Goal: Task Accomplishment & Management: Complete application form

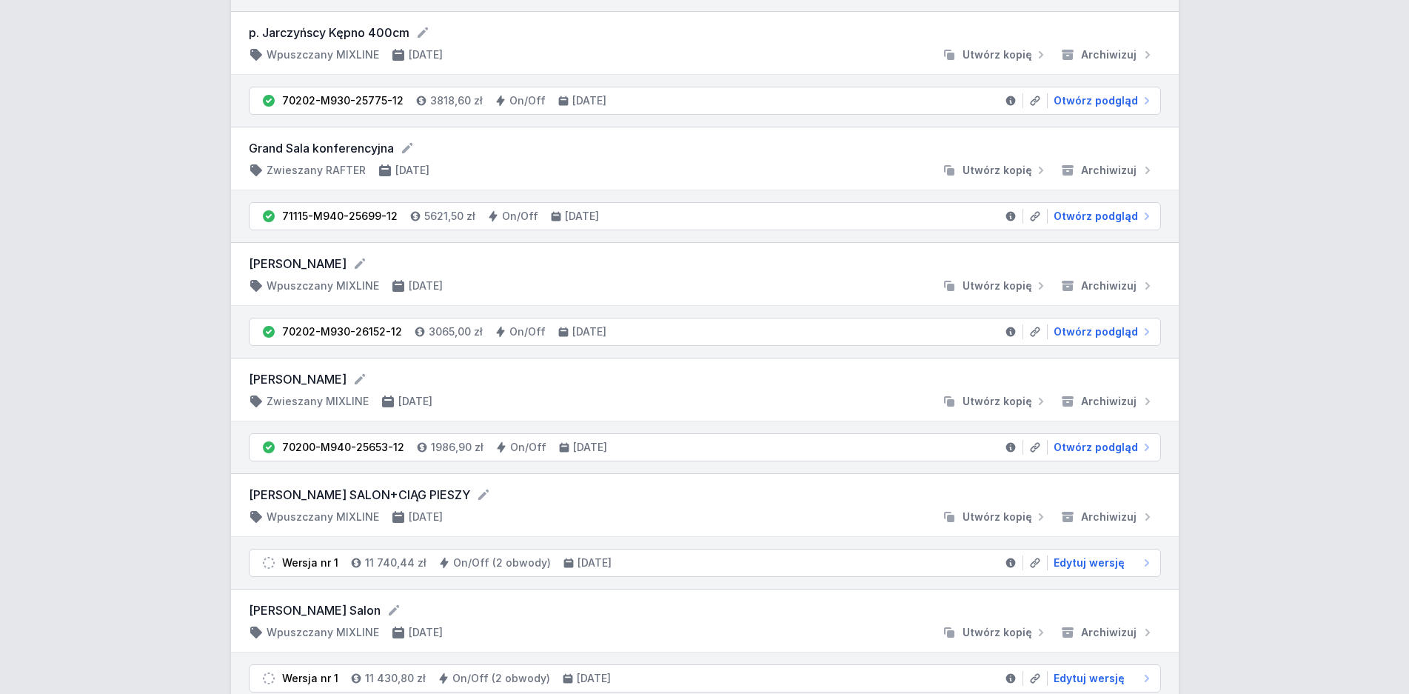
scroll to position [755, 0]
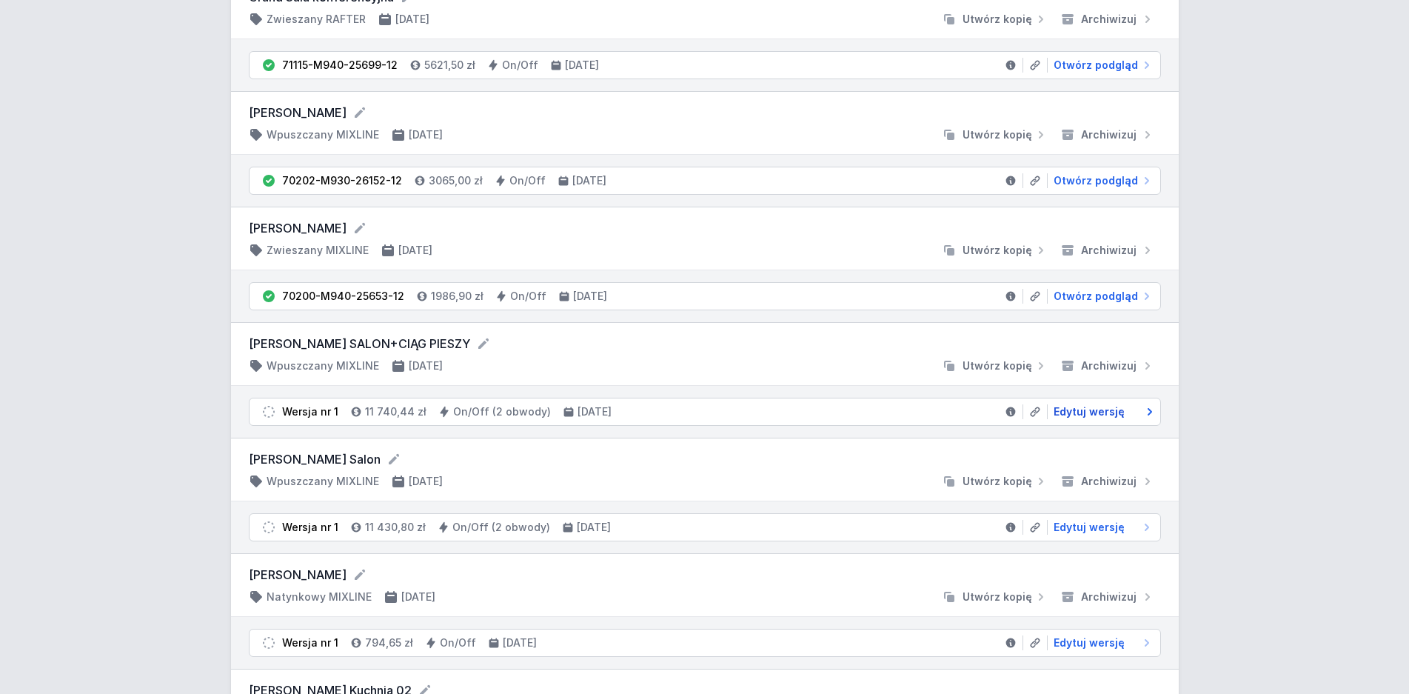
click at [1095, 407] on span "Edytuj wersję" at bounding box center [1089, 411] width 71 height 15
select select "3000"
select select "true"
select select "2"
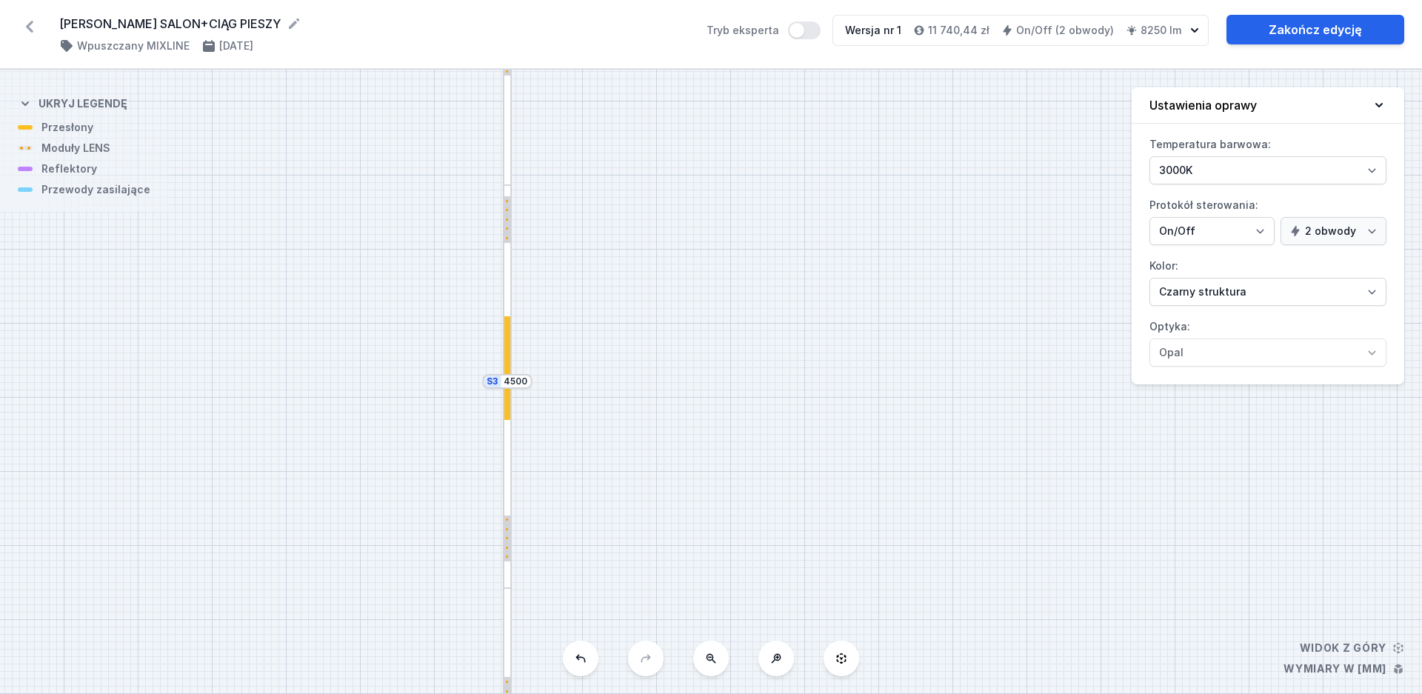
click at [714, 668] on button at bounding box center [711, 659] width 36 height 36
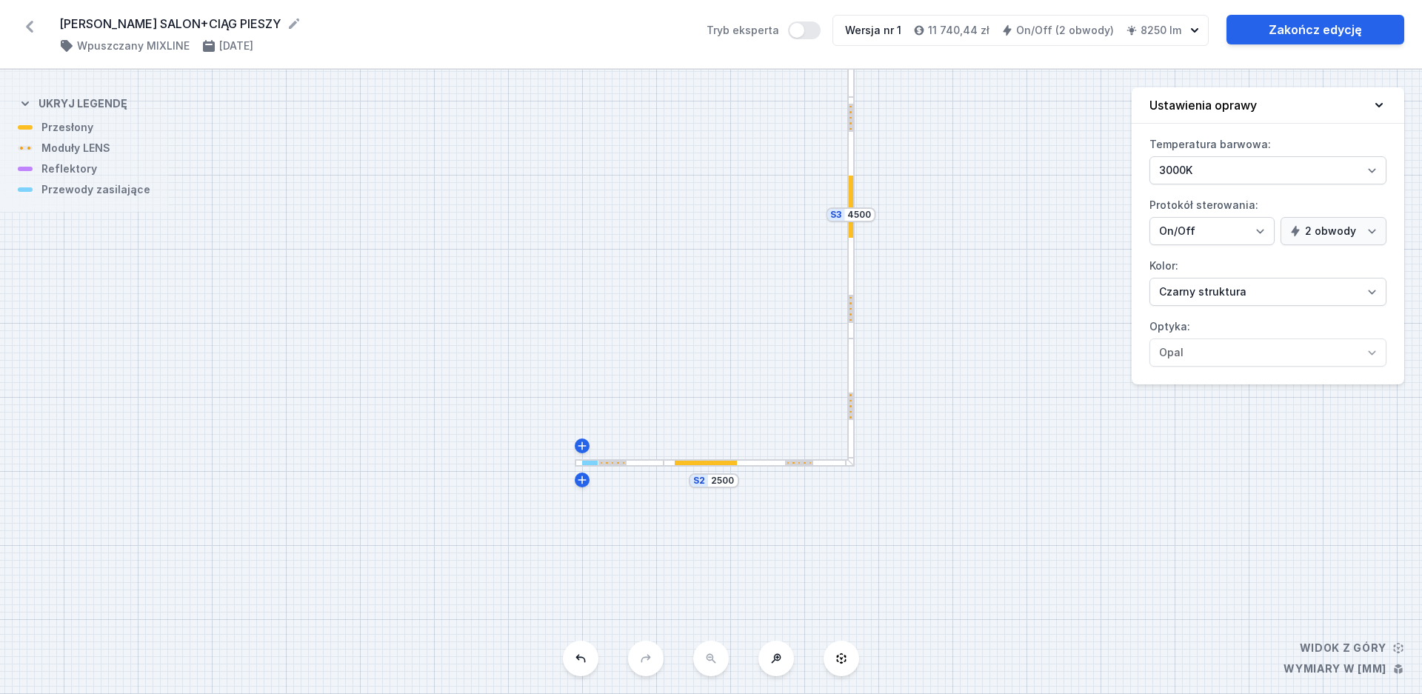
click at [714, 668] on div "S4 4700 S3 4500 S2 2500" at bounding box center [711, 382] width 1422 height 624
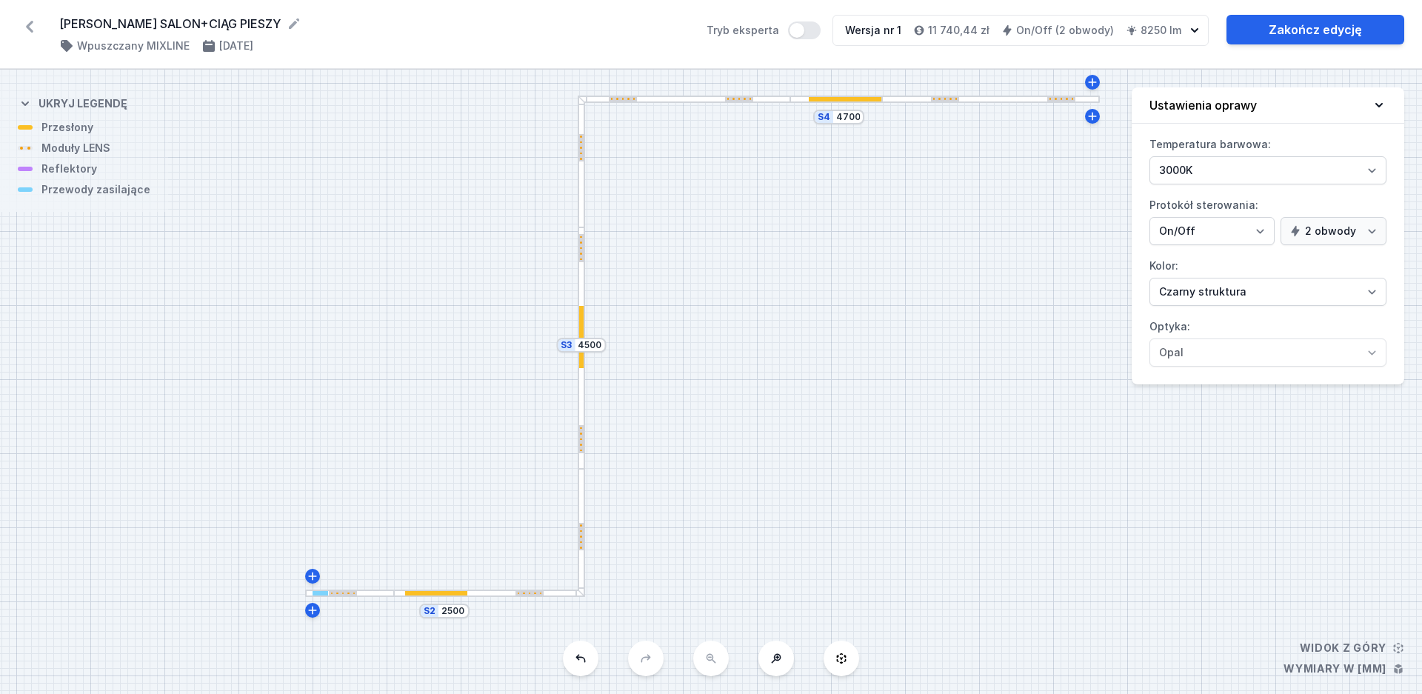
drag, startPoint x: 858, startPoint y: 578, endPoint x: 652, endPoint y: 587, distance: 206.1
click at [652, 587] on div "S4 4700 S3 4500 S2 2500" at bounding box center [711, 382] width 1422 height 624
click at [318, 592] on div at bounding box center [317, 593] width 8 height 4
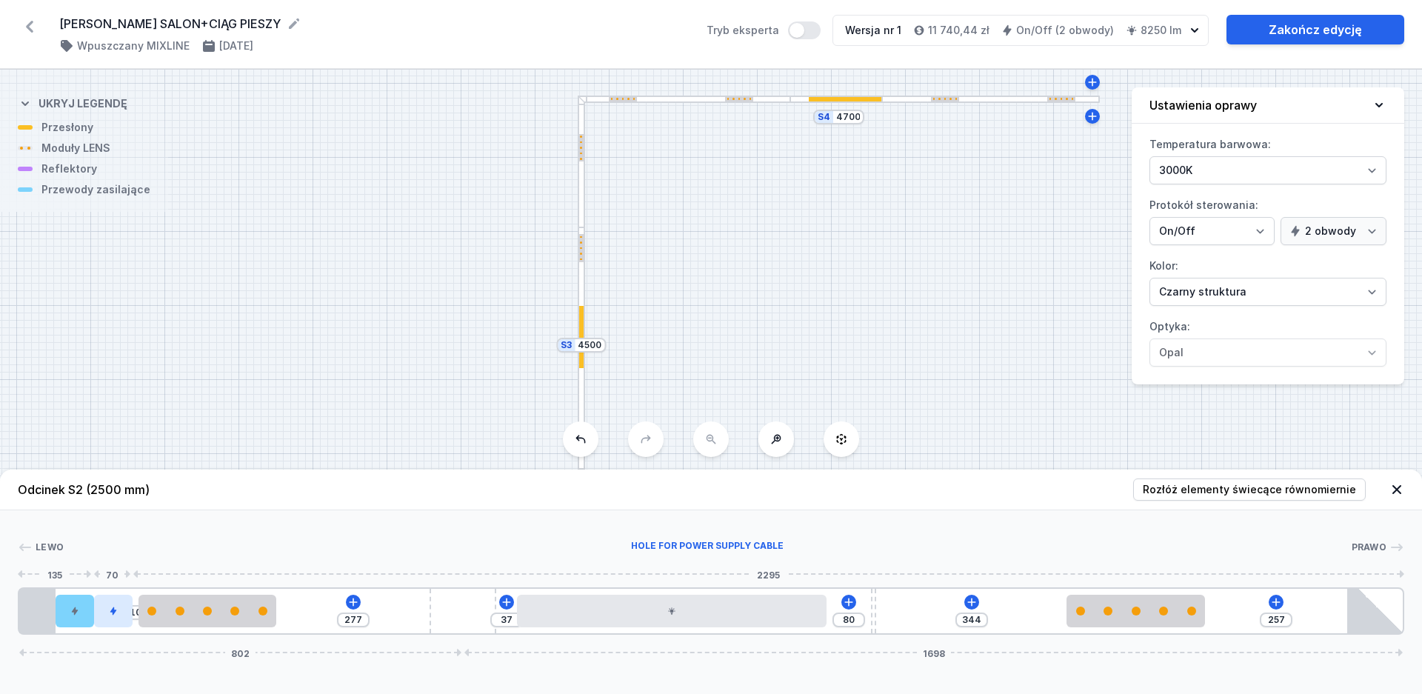
click at [113, 615] on icon at bounding box center [113, 611] width 6 height 8
click at [104, 567] on button at bounding box center [113, 568] width 31 height 19
type input "80"
click at [1089, 103] on div "S4 4700 S3 4500 S2 2500" at bounding box center [711, 382] width 1422 height 624
click at [1089, 96] on div at bounding box center [990, 99] width 217 height 7
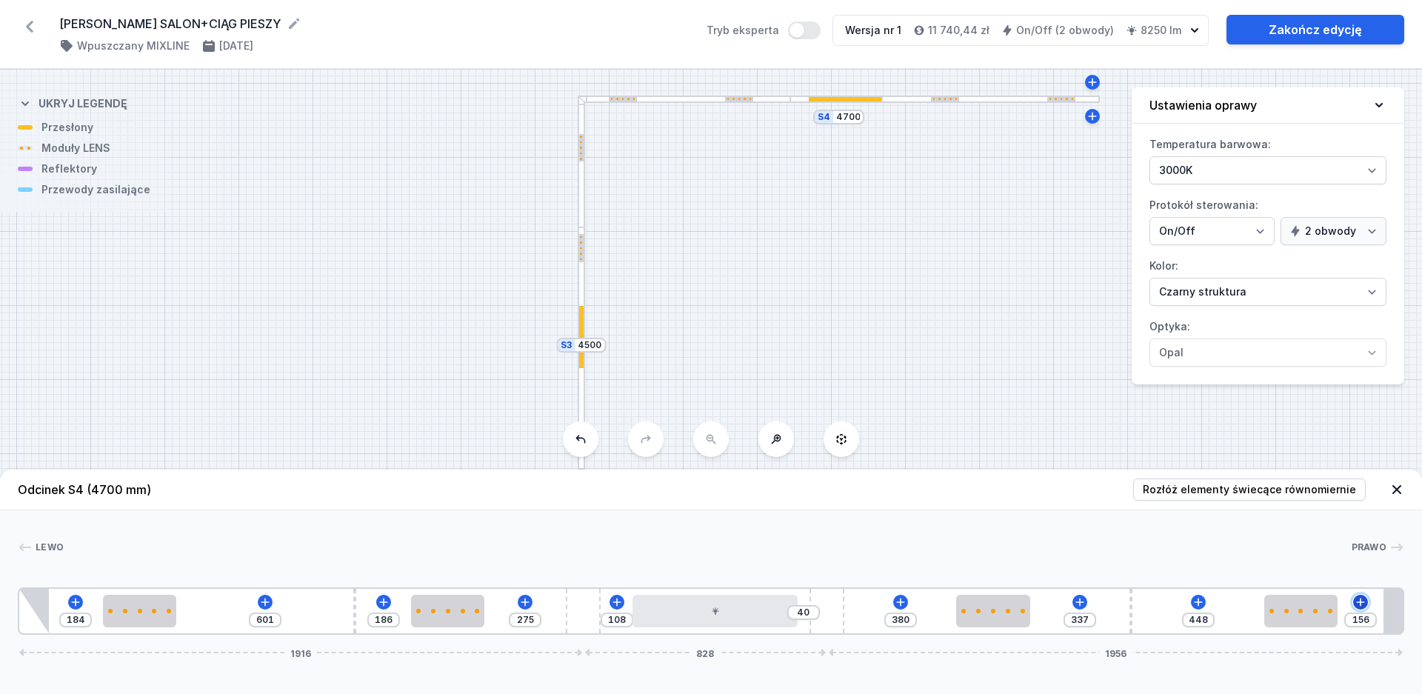
click at [1361, 598] on icon at bounding box center [1361, 602] width 8 height 8
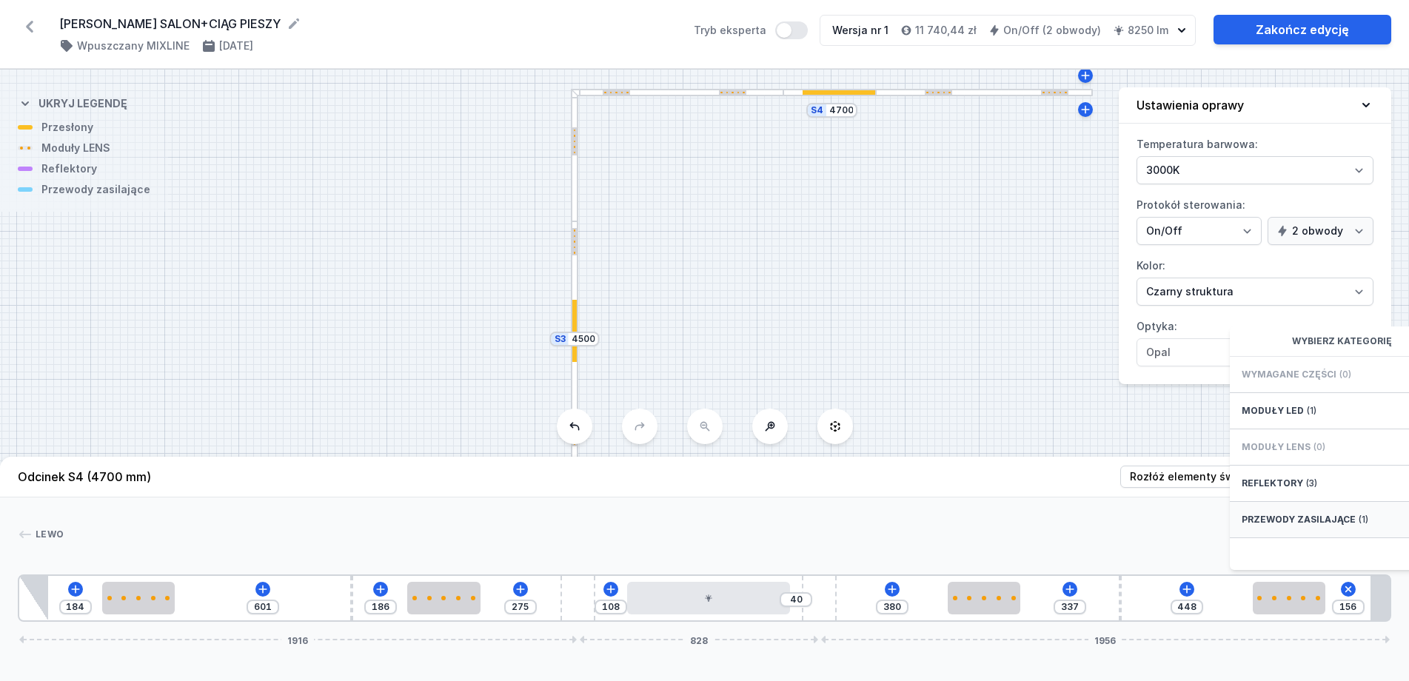
click at [1310, 526] on span "Przewody zasilające" at bounding box center [1299, 520] width 114 height 12
drag, startPoint x: 1286, startPoint y: 391, endPoint x: 1192, endPoint y: 397, distance: 94.2
click at [1286, 381] on span "Hole for power supply cable" at bounding box center [1348, 373] width 213 height 15
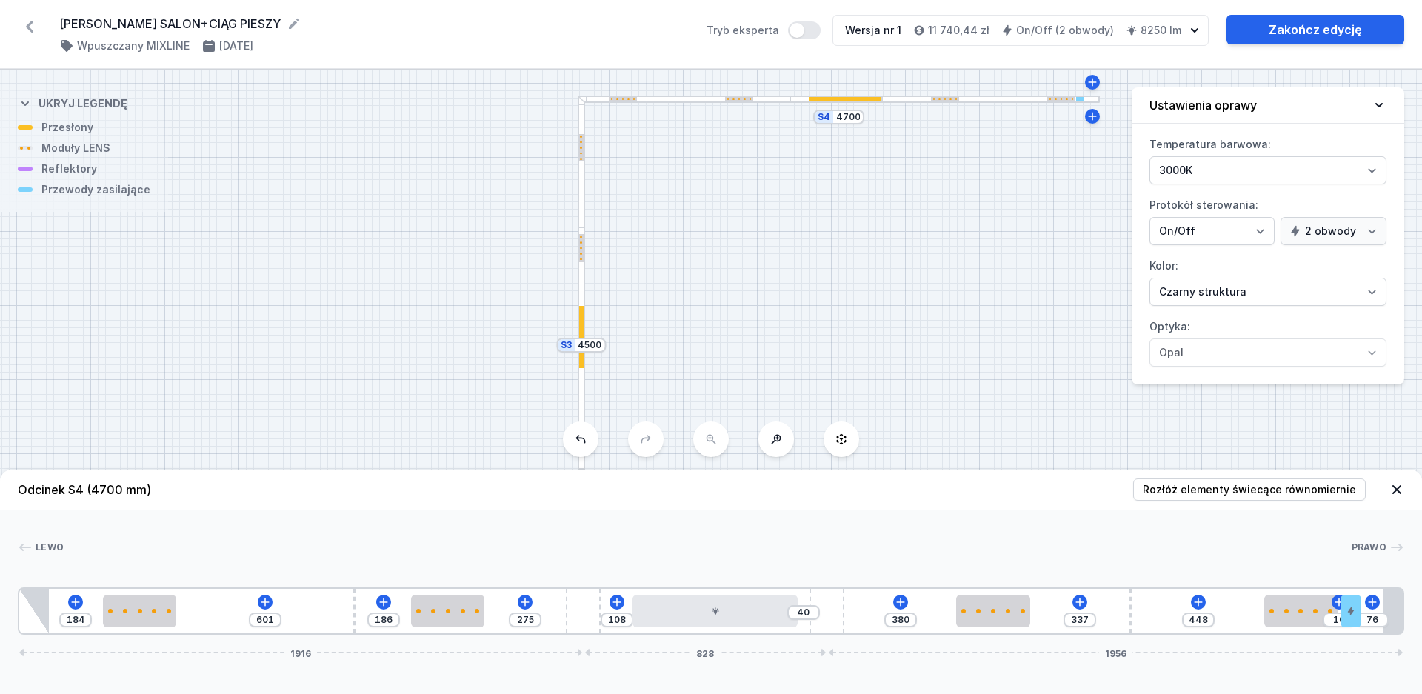
drag, startPoint x: 1350, startPoint y: 618, endPoint x: 1379, endPoint y: 617, distance: 28.9
click at [1379, 617] on div "184 601 186 275 108 40 380 337 448 10 76 1916 828 1956" at bounding box center [711, 610] width 1386 height 47
type input "76"
drag, startPoint x: 1354, startPoint y: 617, endPoint x: 1370, endPoint y: 614, distance: 16.6
click at [1370, 614] on div "184 601 186 275 108 40 380 337 448 10 76 1916 828 1956" at bounding box center [711, 610] width 1386 height 47
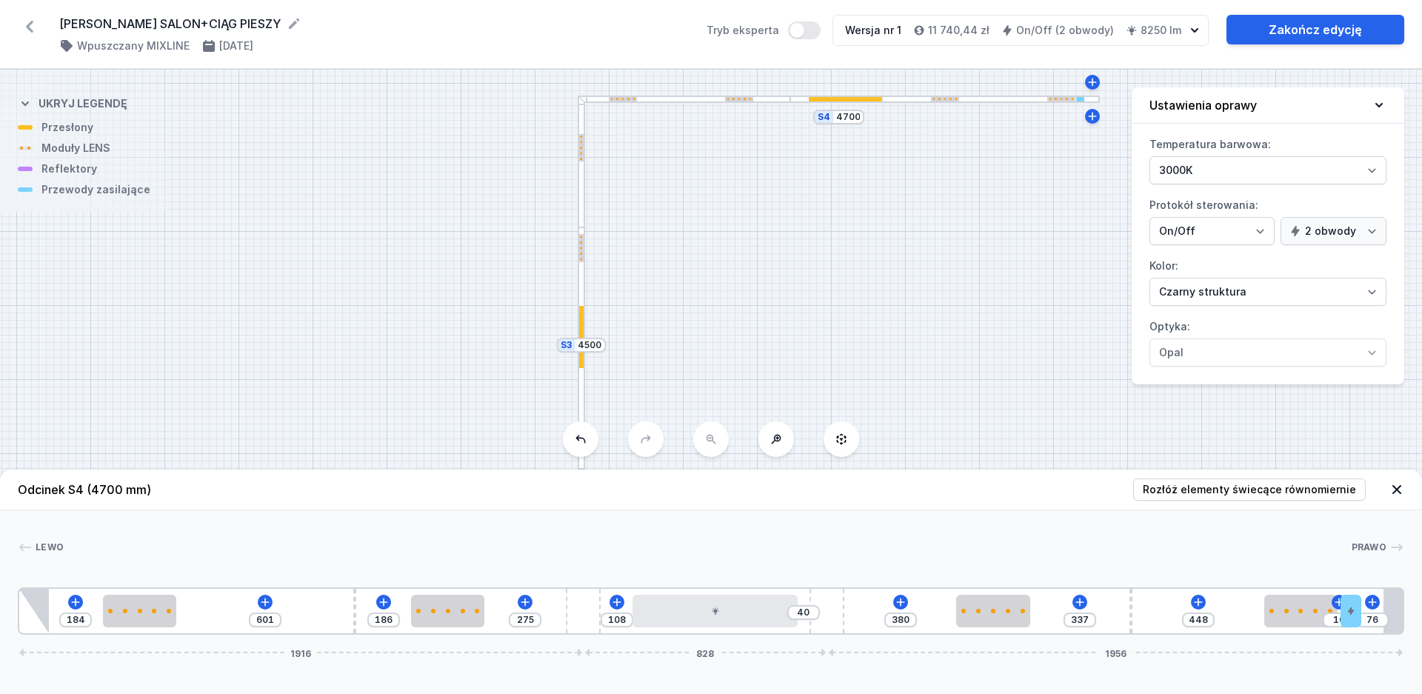
click at [1115, 533] on div "Lewo Prawo 1 2 1 3 2 1 4 5 2 4 2 1 3 2 1 6 7 184 601 186 275 108 40 380 337 448…" at bounding box center [711, 572] width 1422 height 124
click at [991, 338] on div "S4 4700 S3 4500 S2 2500" at bounding box center [711, 382] width 1422 height 624
click at [942, 140] on div "S4 4700 S3 4500 S2 2500" at bounding box center [711, 382] width 1422 height 624
click at [1286, 27] on link "Zakończ edycję" at bounding box center [1315, 30] width 178 height 30
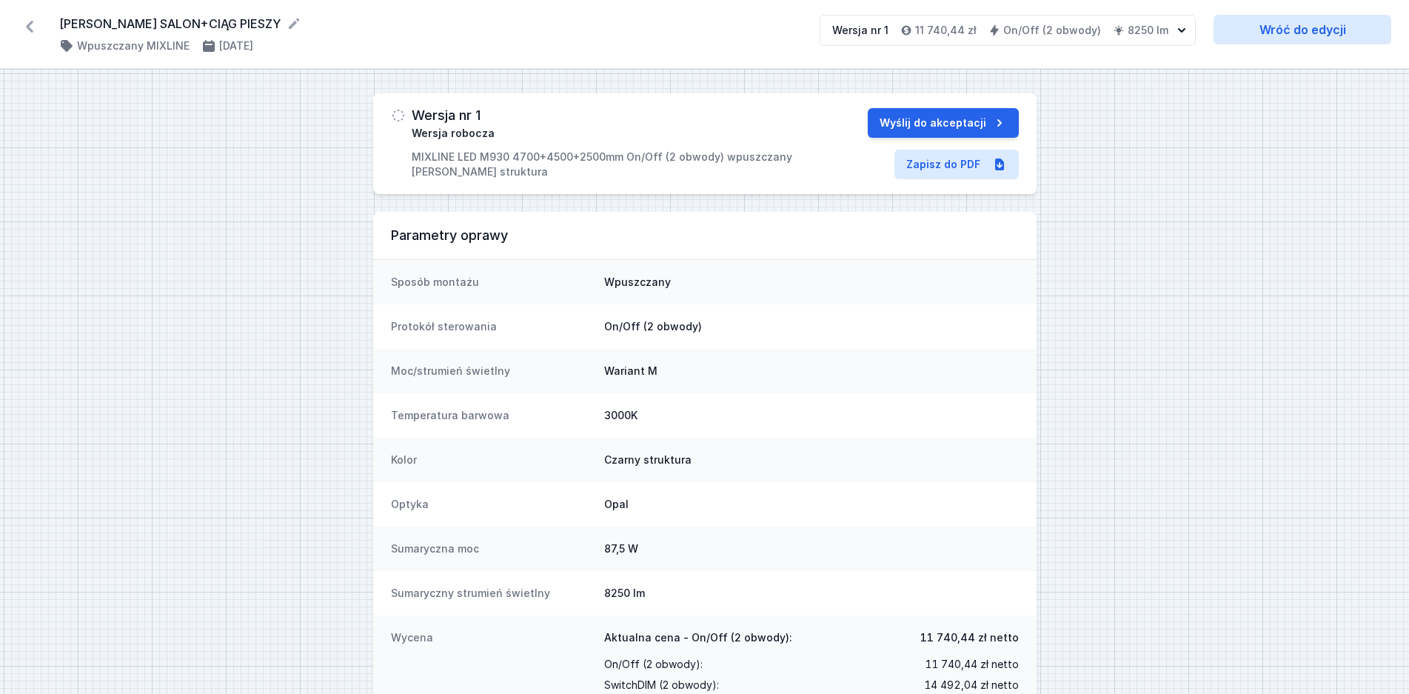
click at [39, 15] on icon at bounding box center [30, 27] width 24 height 24
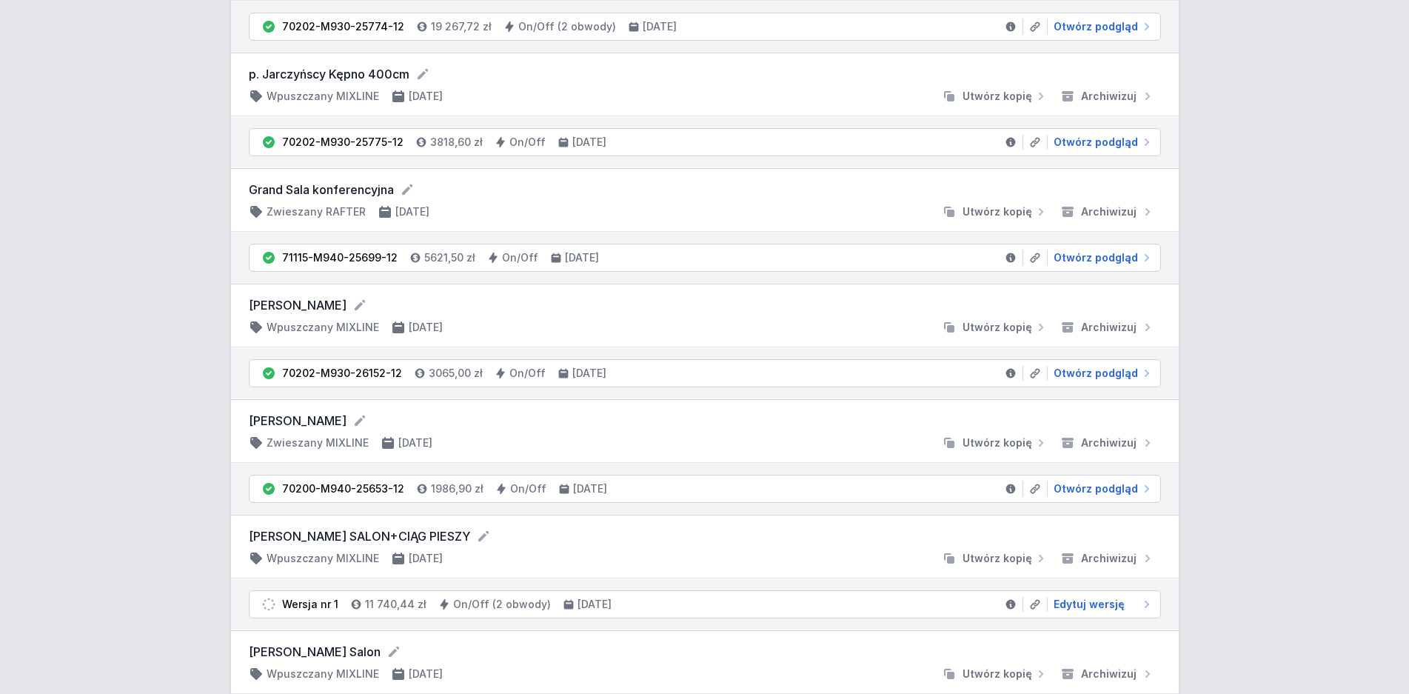
scroll to position [604, 0]
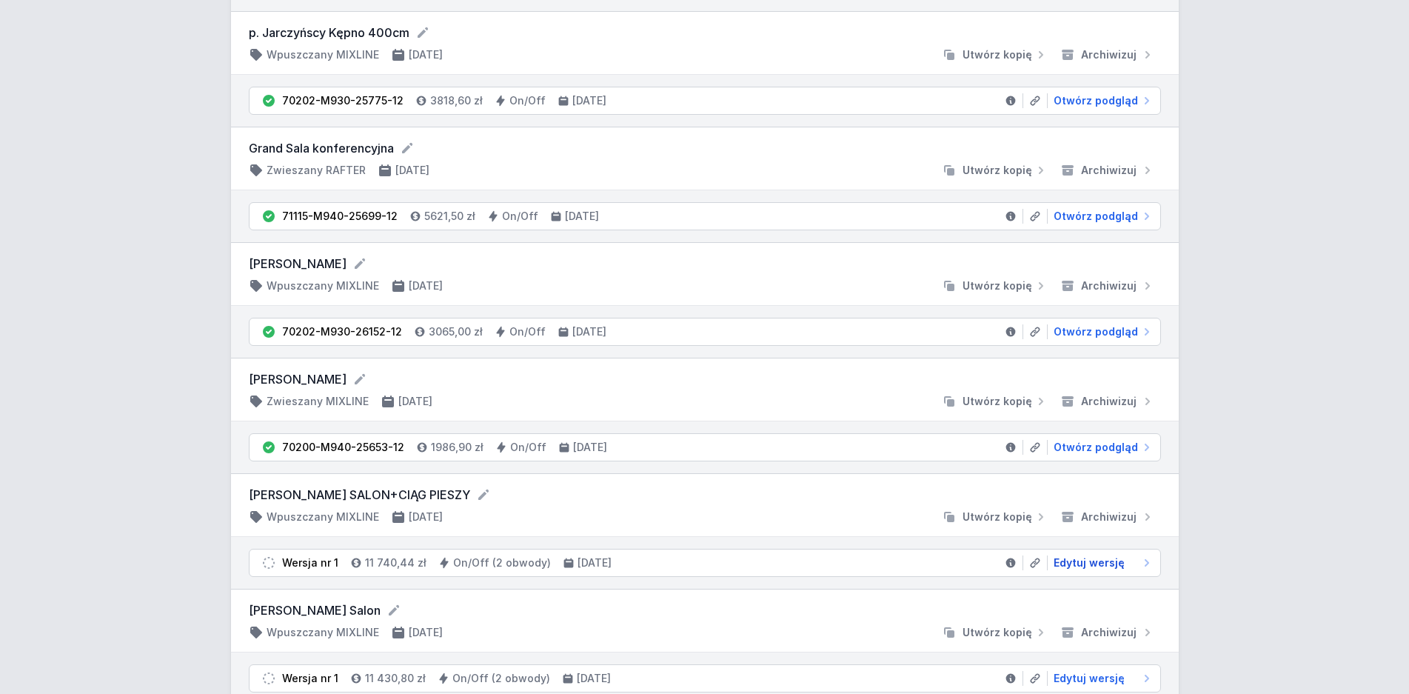
click at [1103, 564] on span "Edytuj wersję" at bounding box center [1089, 562] width 71 height 15
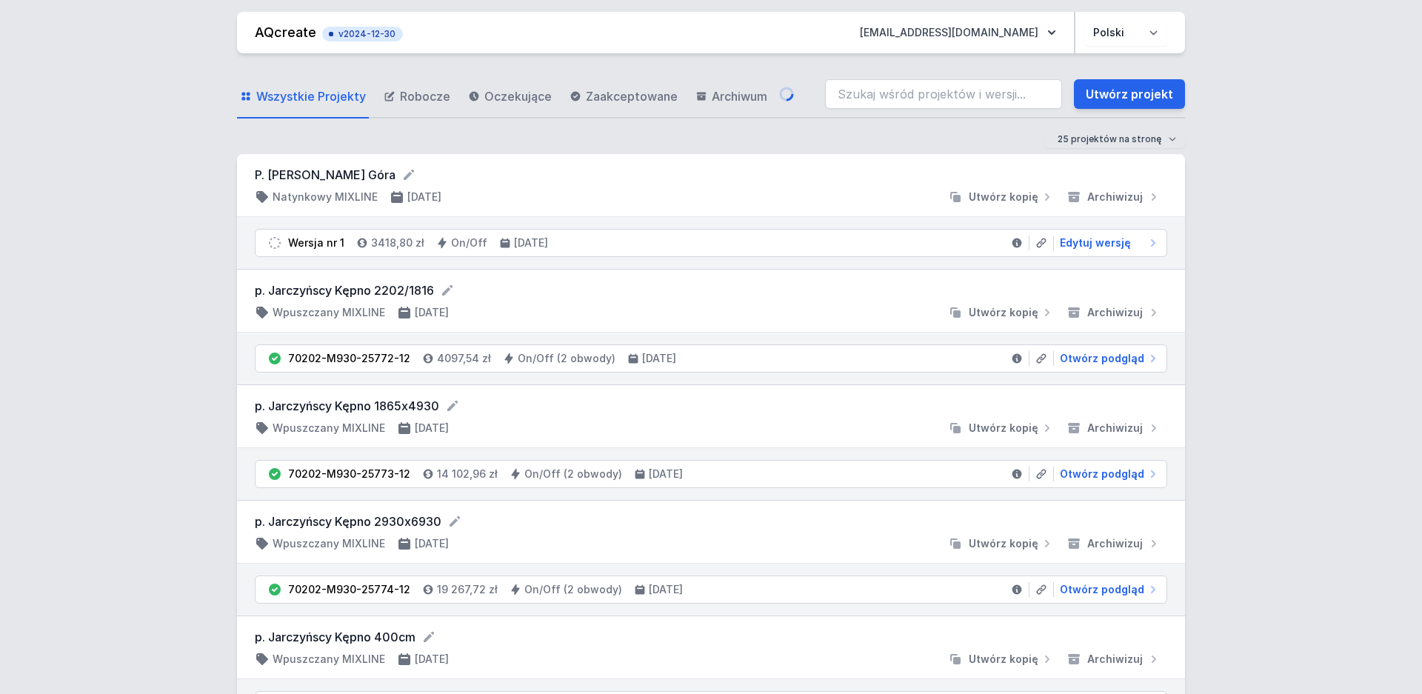
select select "3000"
select select "true"
select select "2"
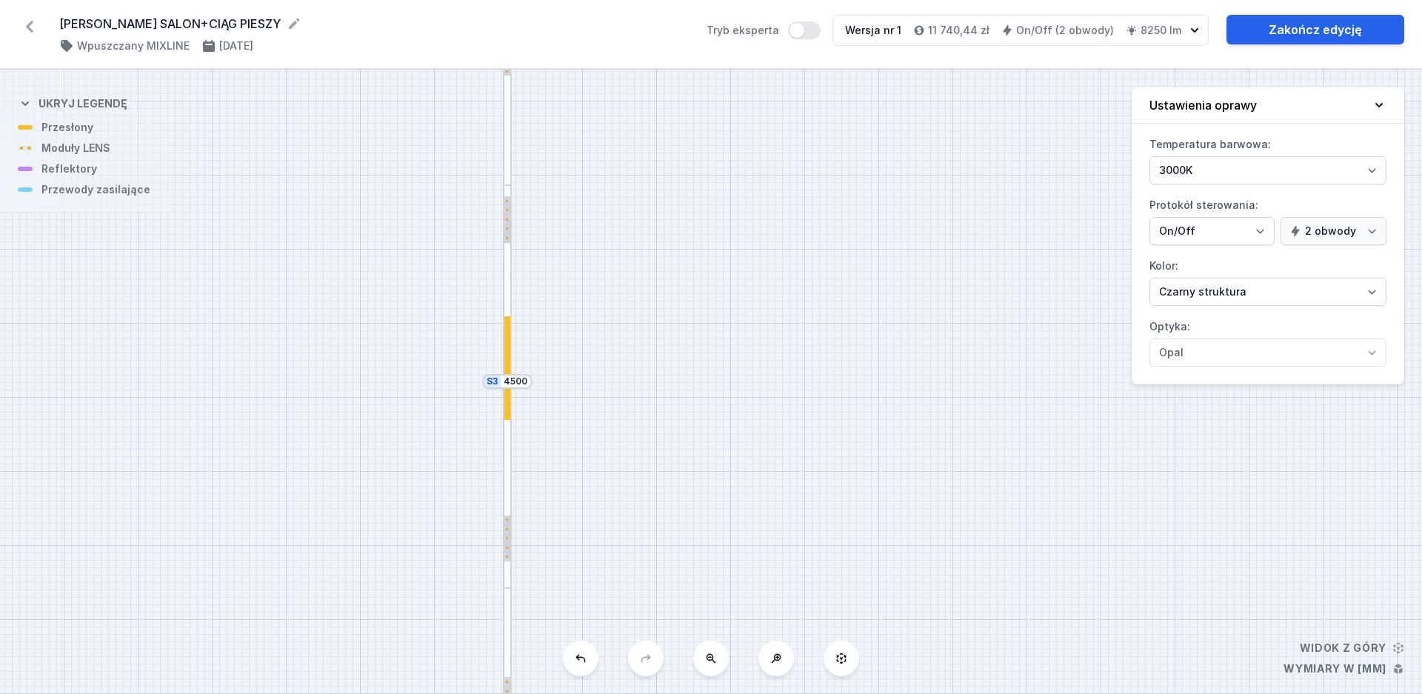
click at [714, 665] on button at bounding box center [711, 659] width 36 height 36
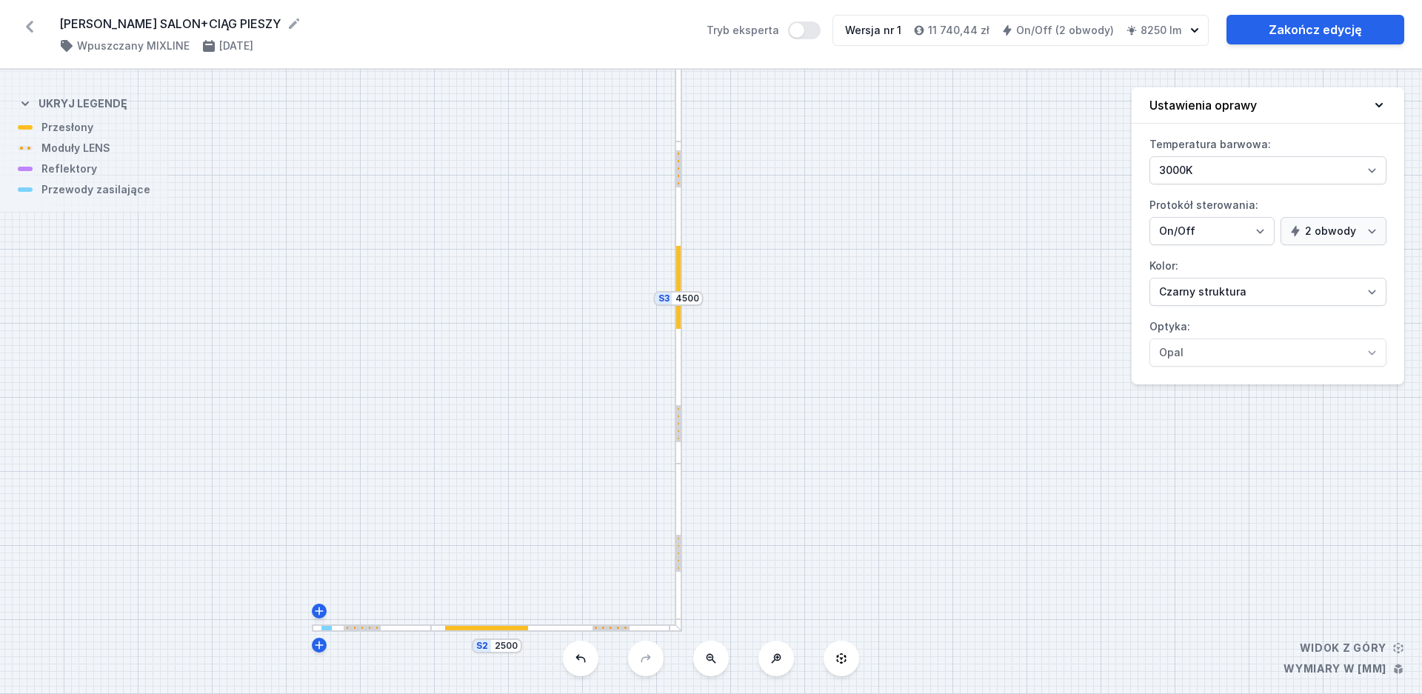
click at [714, 665] on button at bounding box center [711, 659] width 36 height 36
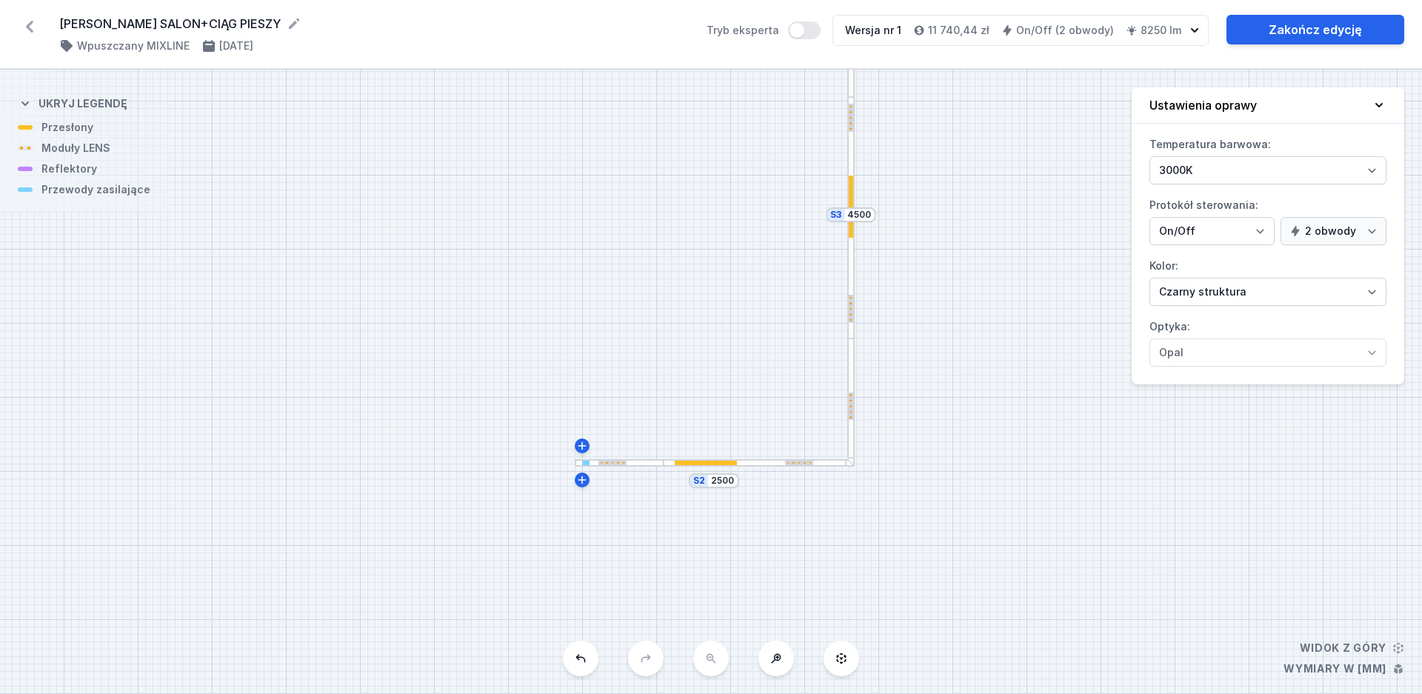
click at [714, 665] on div "S4 4700 S3 4500 S2 2500" at bounding box center [711, 382] width 1422 height 624
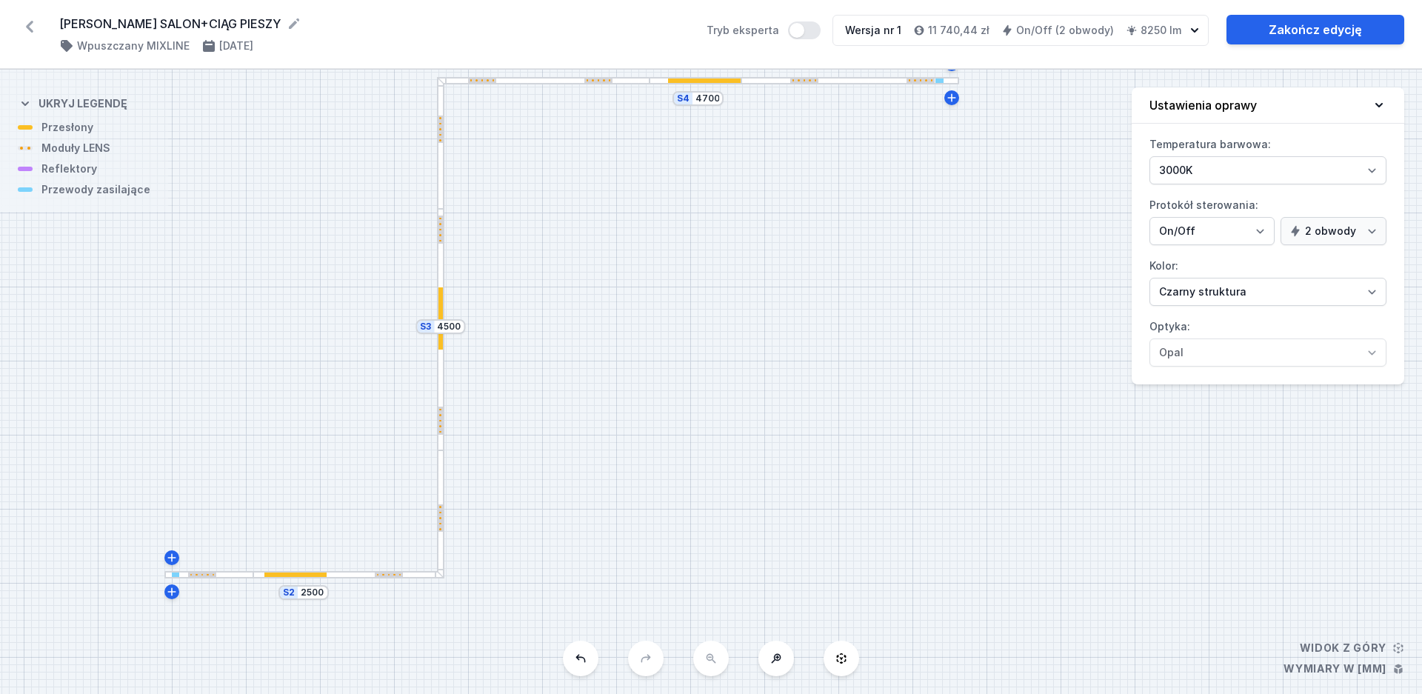
drag, startPoint x: 847, startPoint y: 537, endPoint x: 493, endPoint y: 613, distance: 362.1
click at [464, 641] on div "S4 4700 S3 4500 S2 2500" at bounding box center [711, 382] width 1422 height 624
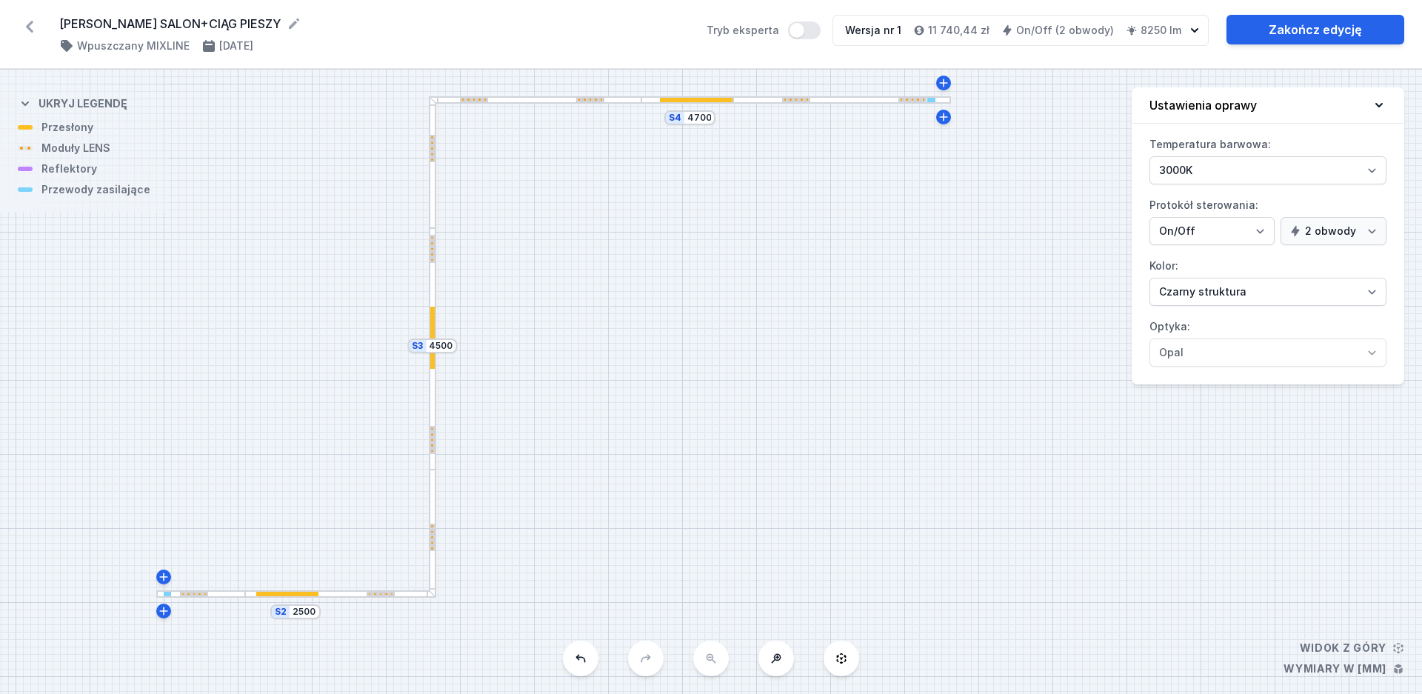
drag, startPoint x: 670, startPoint y: 355, endPoint x: 662, endPoint y: 370, distance: 17.2
click at [662, 370] on div "S4 4700 S3 4500 S2 2500" at bounding box center [711, 382] width 1422 height 624
click at [698, 104] on div at bounding box center [687, 100] width 92 height 7
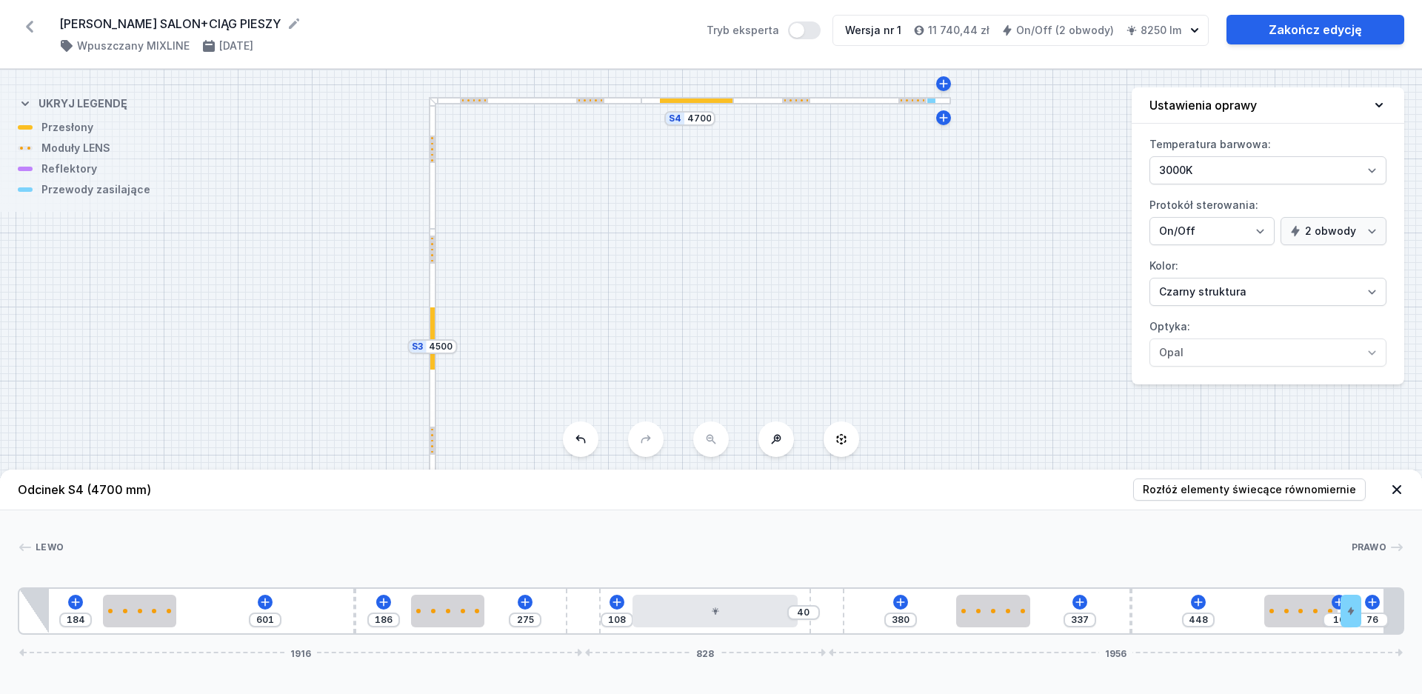
click at [712, 634] on div "184 601 186 275 108 40 380 337 448 10 76 1916 828 1956" at bounding box center [711, 610] width 1386 height 47
click at [717, 619] on div at bounding box center [714, 611] width 165 height 33
select select "2"
click at [611, 298] on div "S4 4700 S3 4500 S2 2500" at bounding box center [711, 382] width 1422 height 624
click at [433, 288] on div at bounding box center [432, 349] width 7 height 241
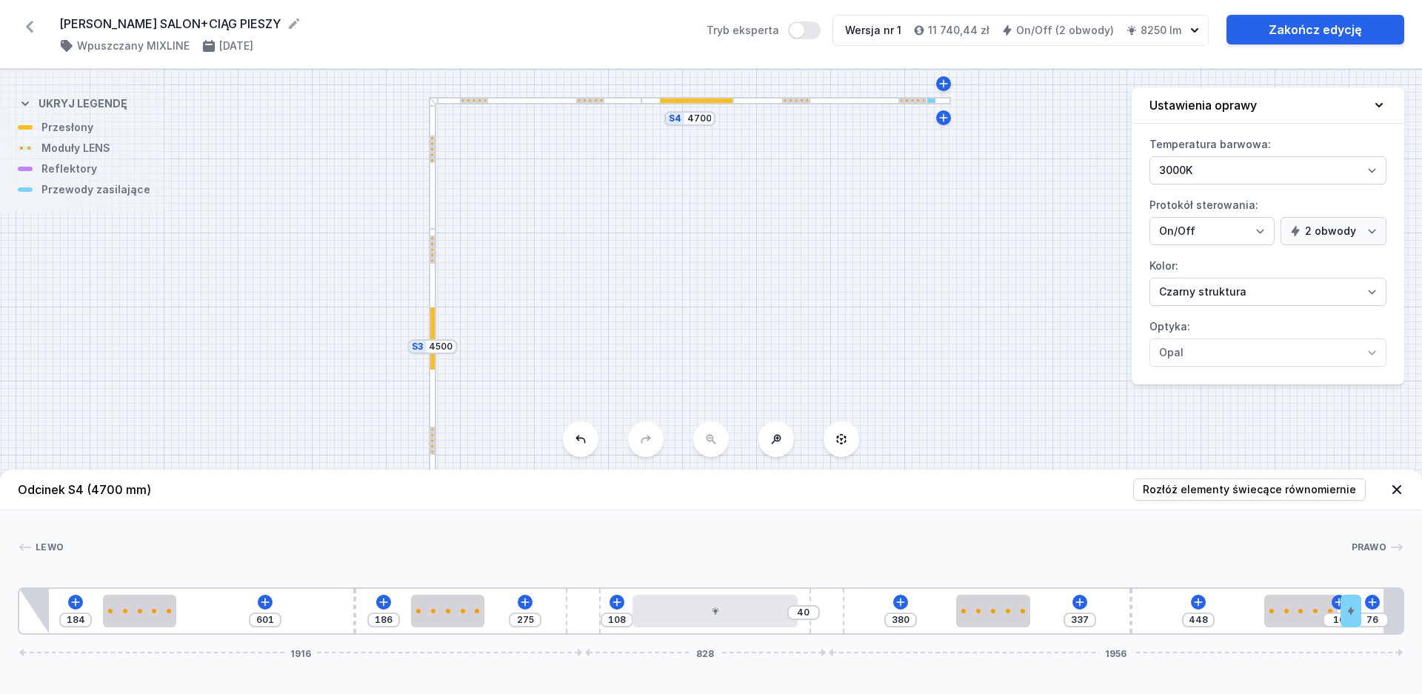
type input "303"
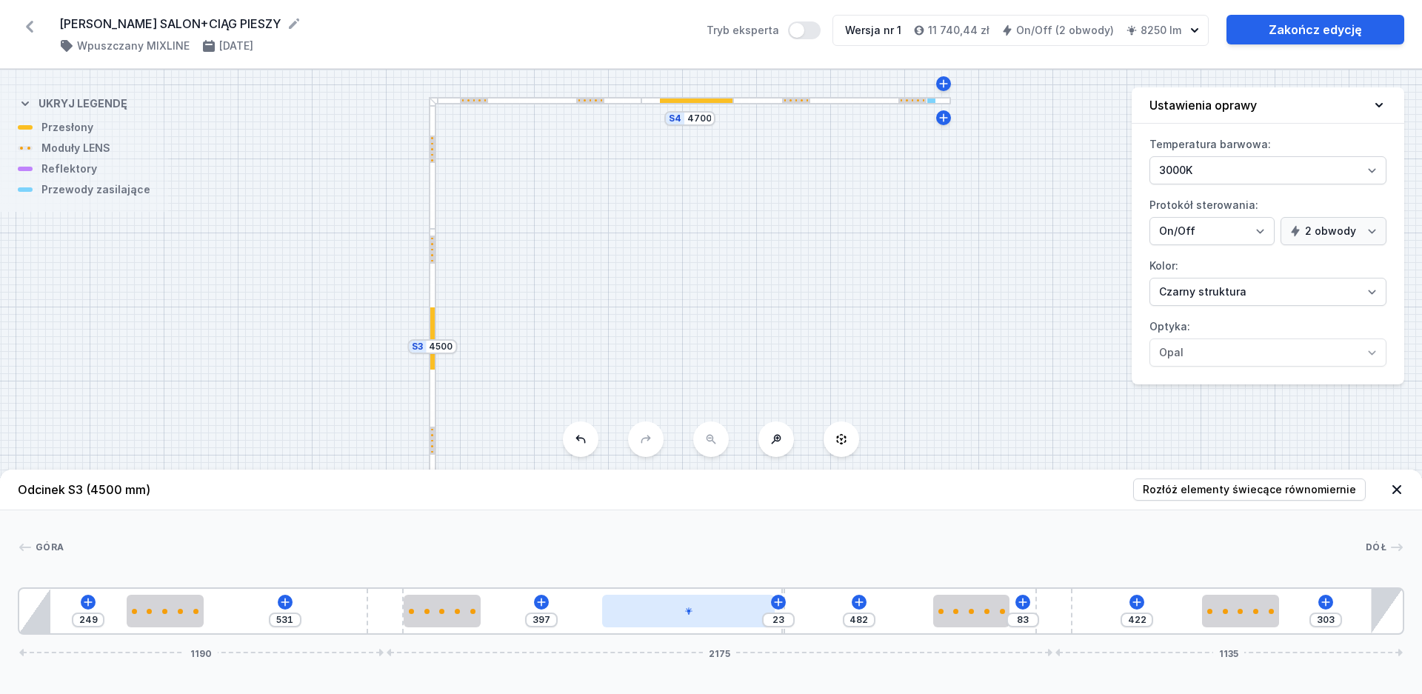
click at [675, 601] on div at bounding box center [688, 611] width 172 height 33
select select "2"
click at [617, 345] on div "S4 4700 S3 4500 S2 2500" at bounding box center [711, 382] width 1422 height 624
click at [1396, 488] on icon at bounding box center [1396, 489] width 9 height 9
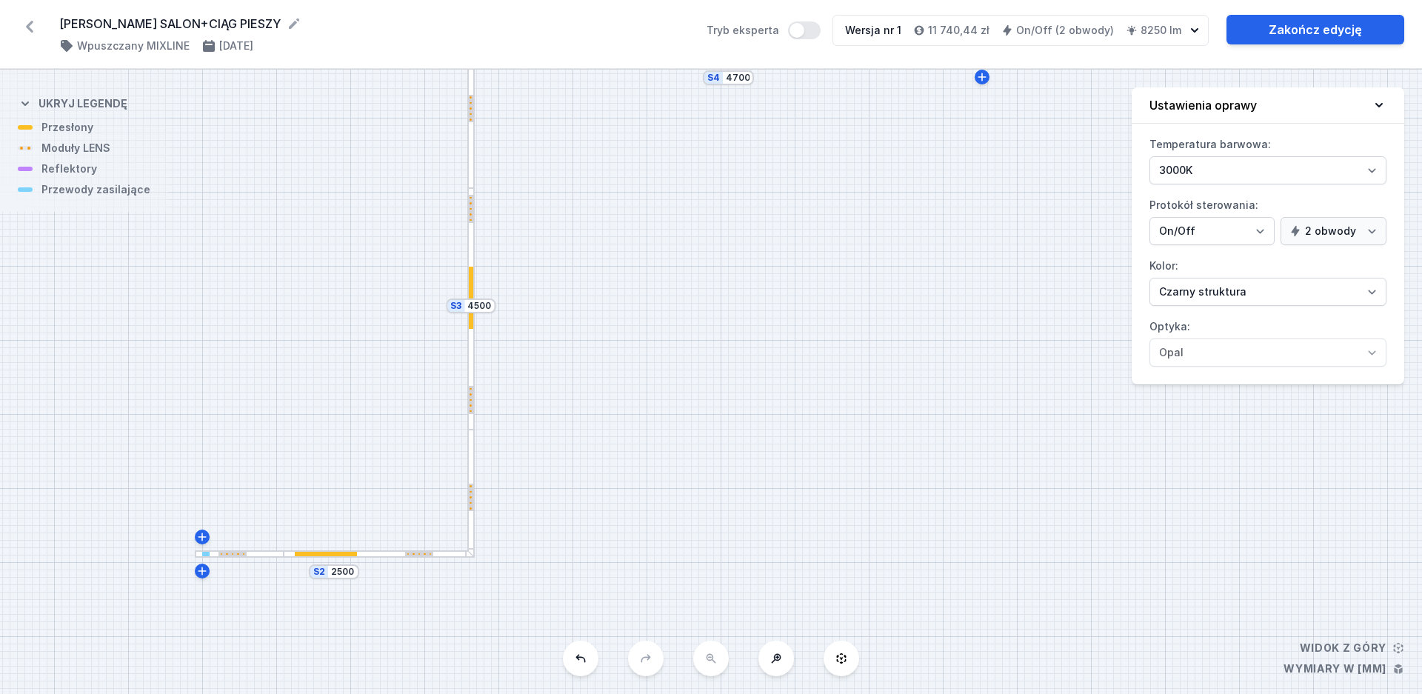
drag, startPoint x: 530, startPoint y: 552, endPoint x: 564, endPoint y: 514, distance: 50.4
click at [564, 514] on div "S4 4700 S3 4500 S2 2500" at bounding box center [711, 382] width 1422 height 624
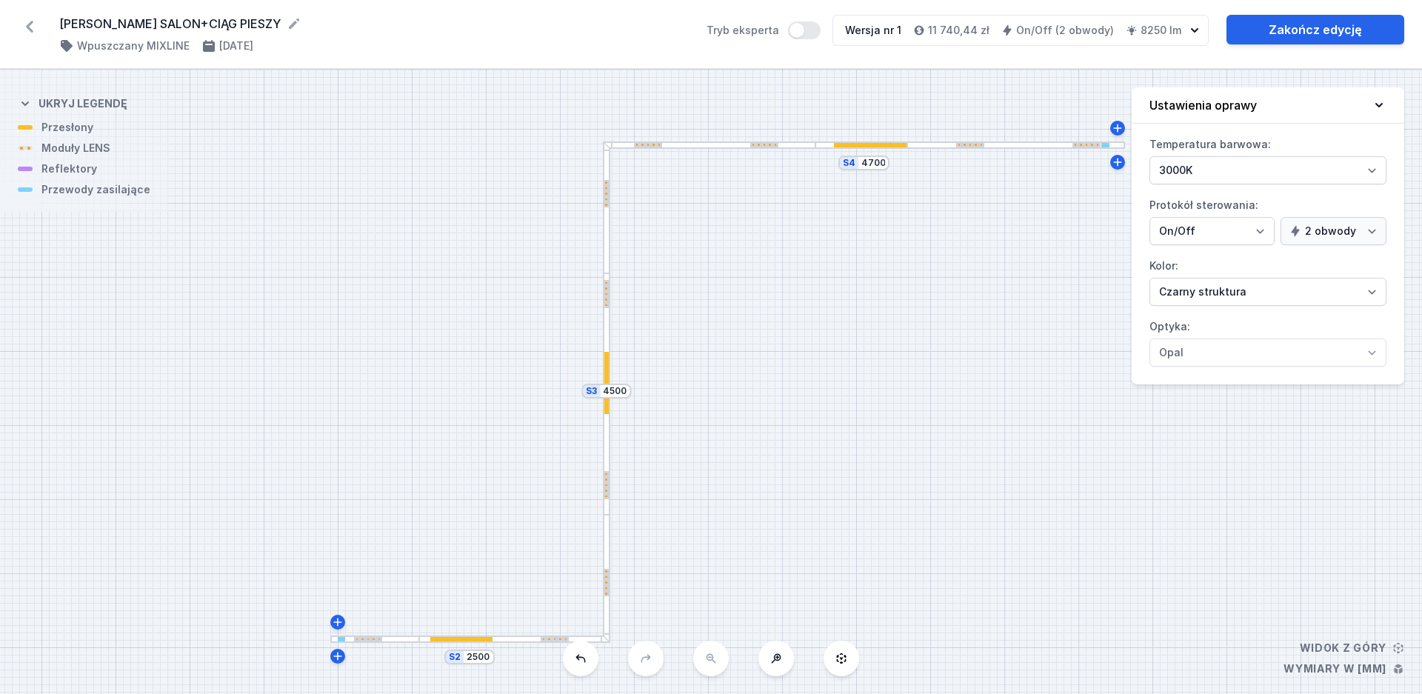
drag, startPoint x: 760, startPoint y: 336, endPoint x: 861, endPoint y: 402, distance: 121.0
click at [861, 402] on div "S4 4700 S3 4500 S2 2500" at bounding box center [711, 382] width 1422 height 624
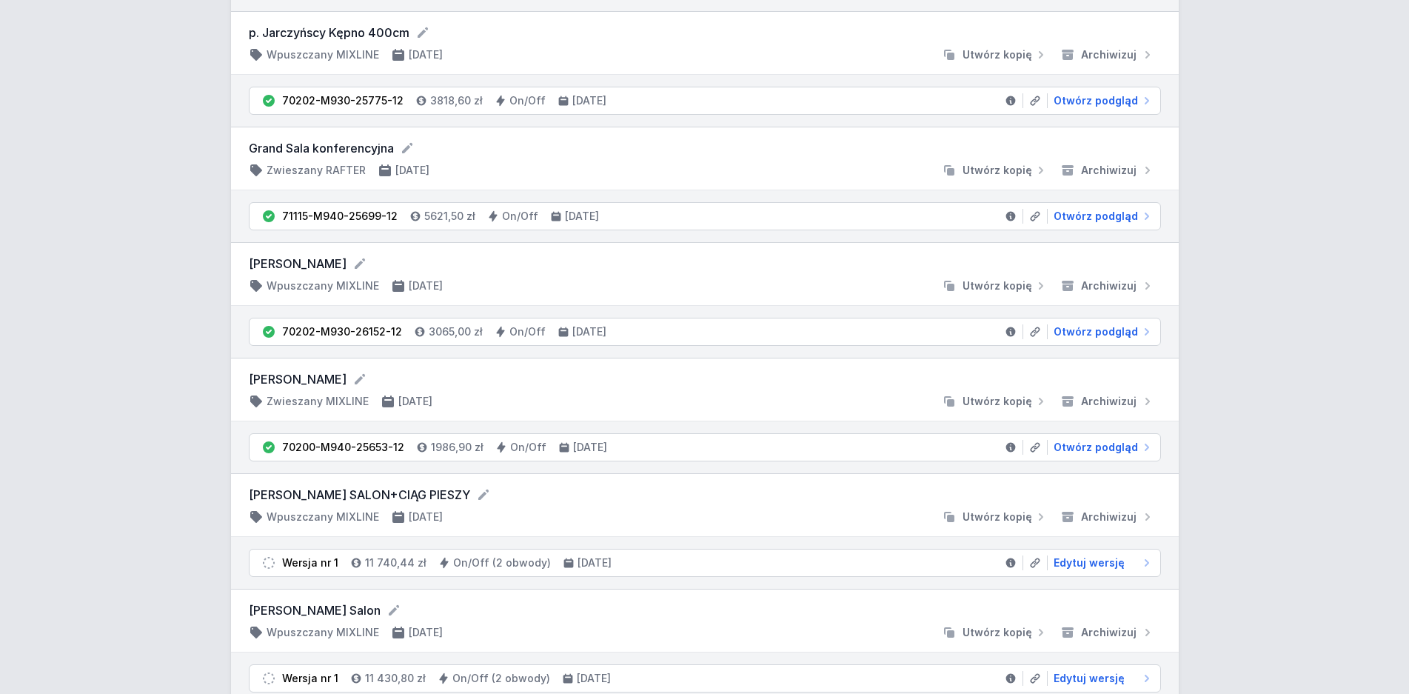
scroll to position [831, 0]
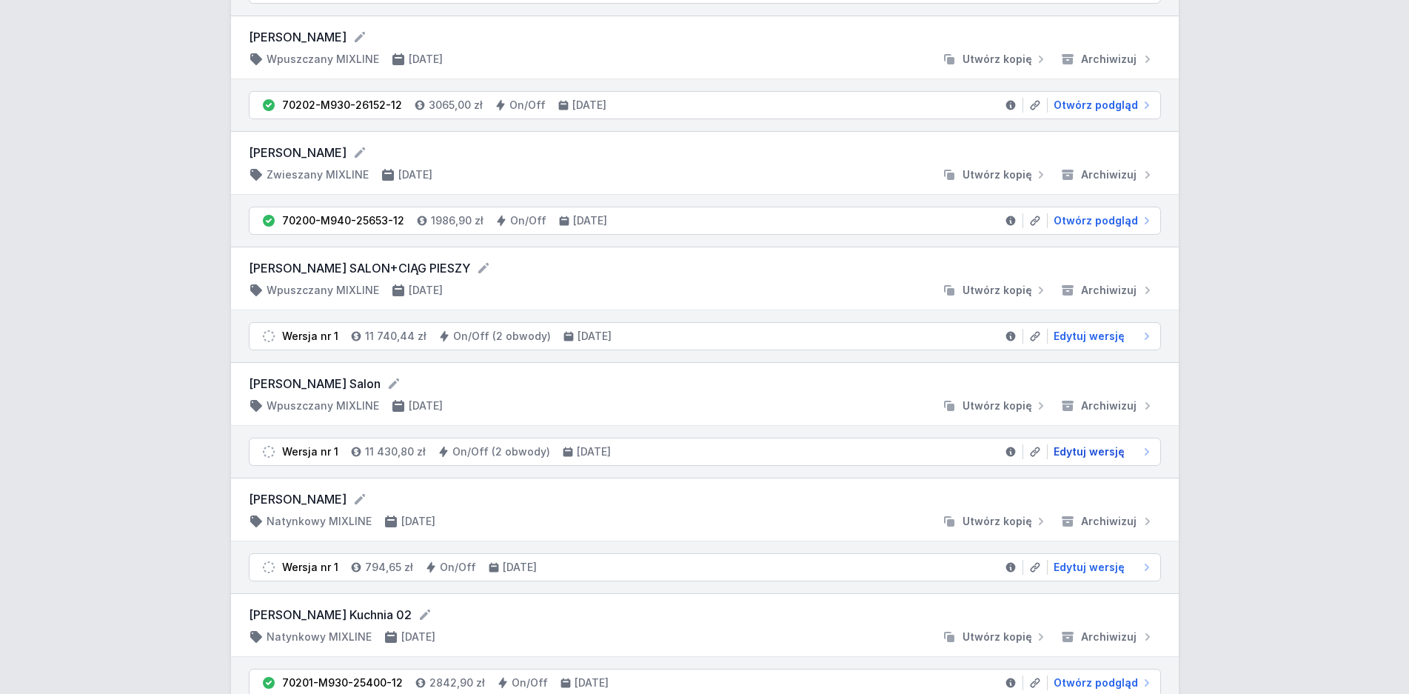
click at [1098, 451] on span "Edytuj wersję" at bounding box center [1089, 451] width 71 height 15
select select "3000"
select select "true"
select select "2"
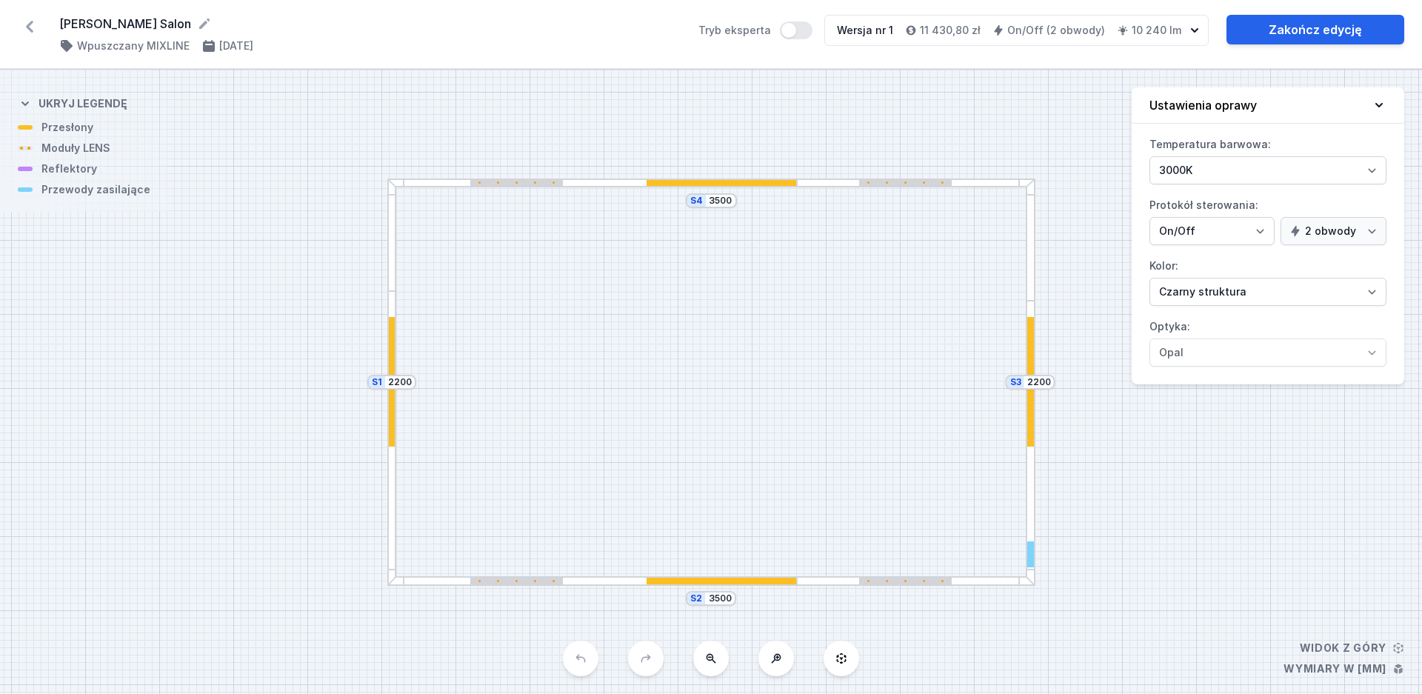
click at [918, 582] on div at bounding box center [905, 581] width 93 height 7
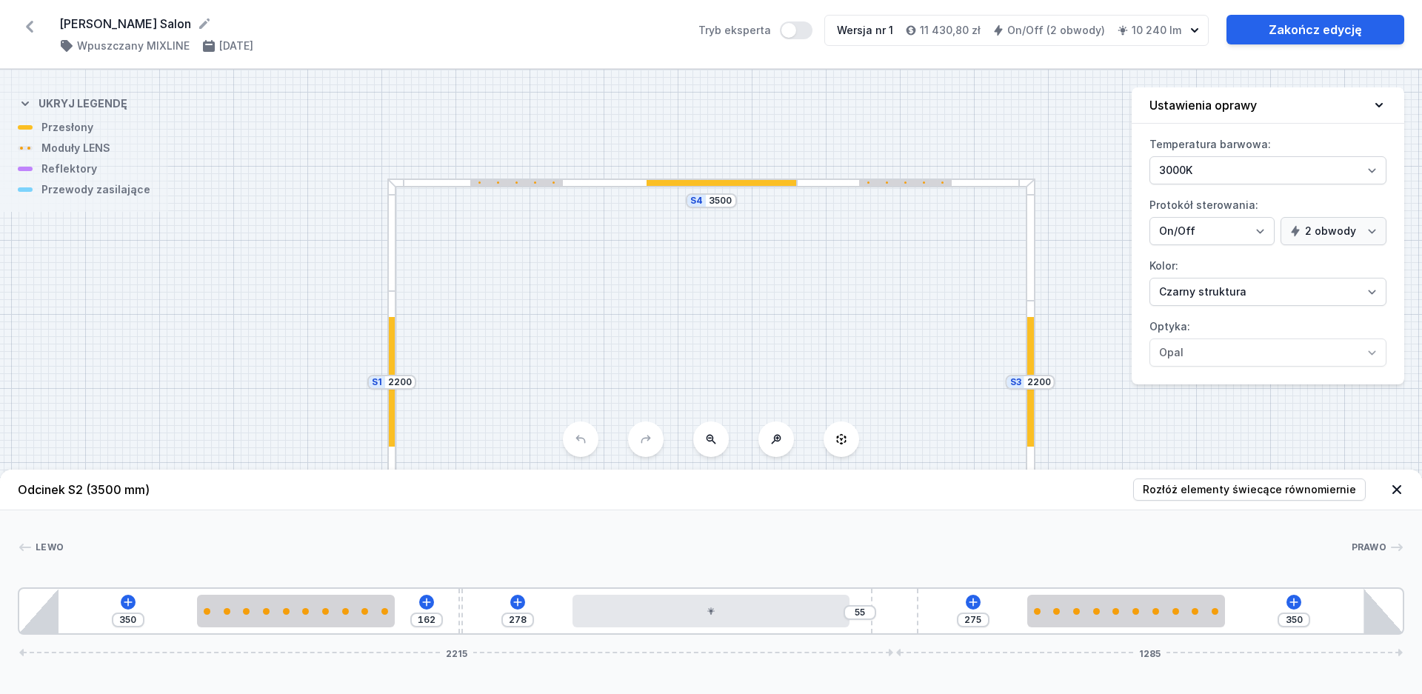
click at [1100, 433] on div "S4 3500 S3 2200 S2 3500 S1 2200" at bounding box center [711, 382] width 1422 height 624
click at [1395, 490] on icon at bounding box center [1396, 489] width 15 height 15
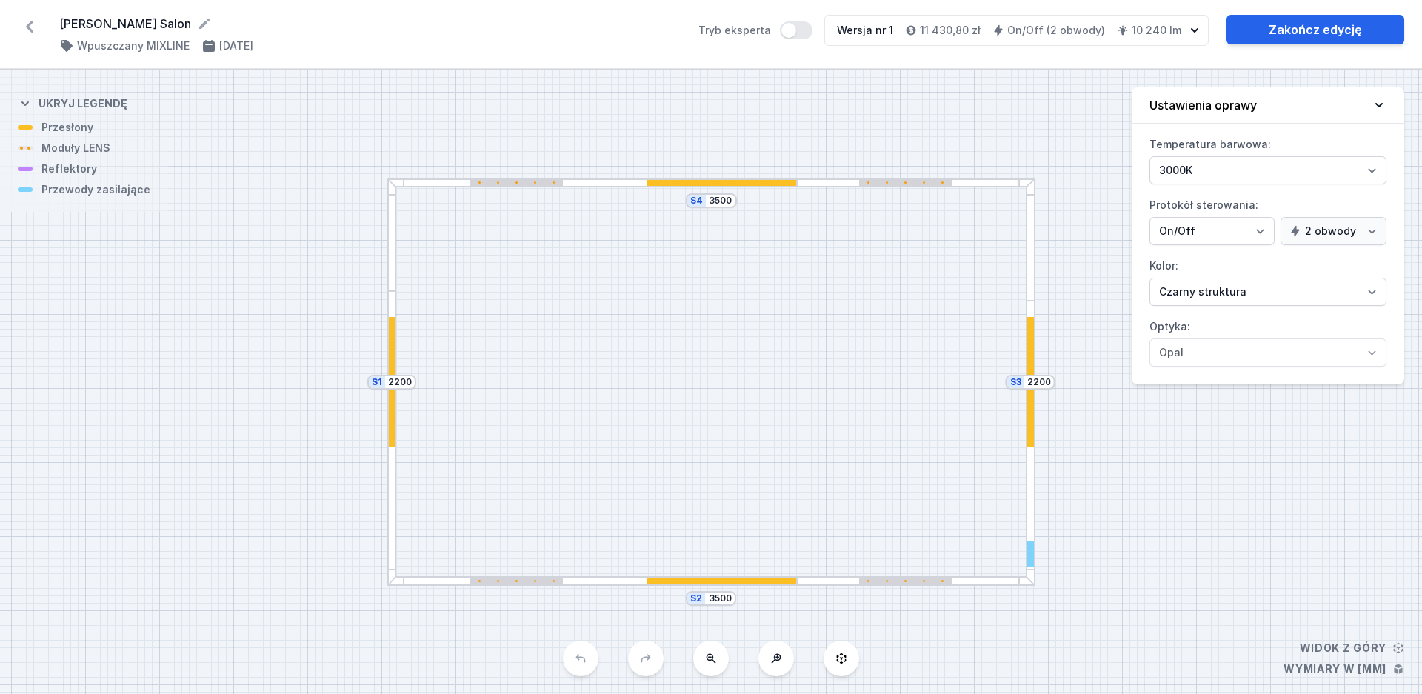
click at [917, 584] on div at bounding box center [905, 581] width 93 height 7
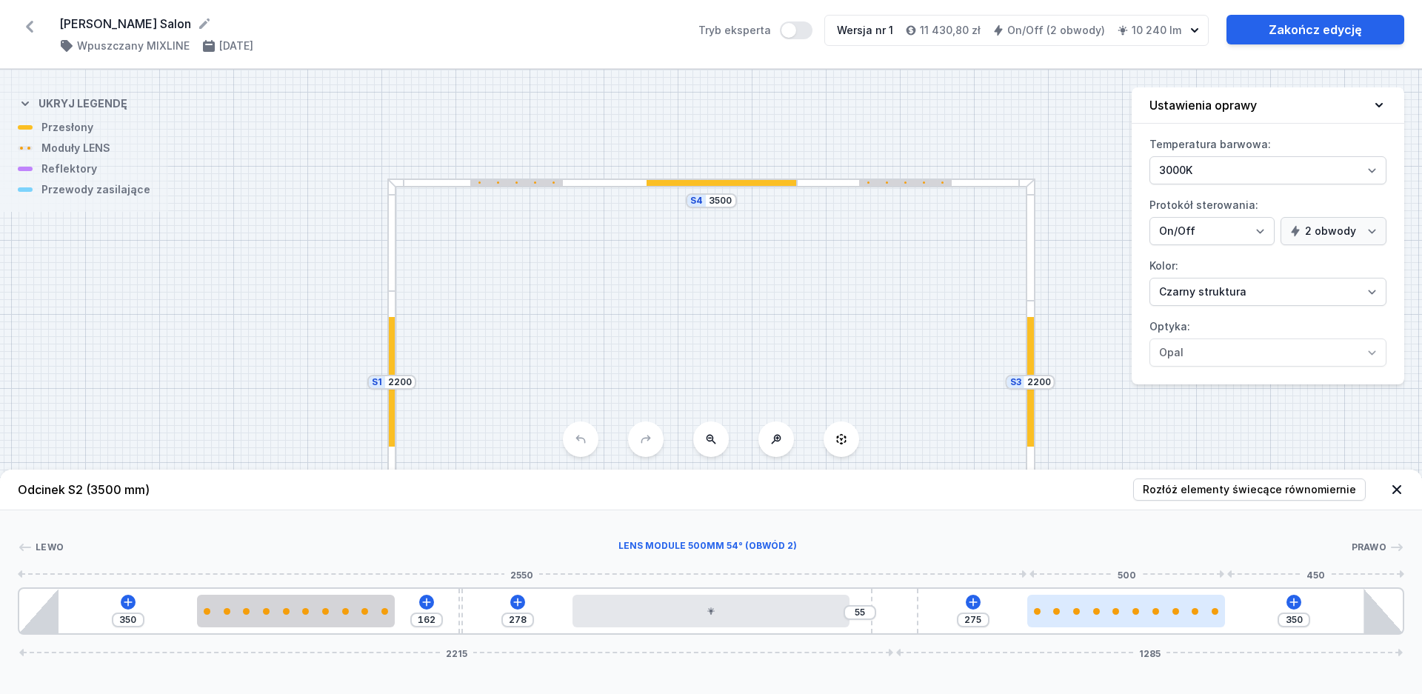
click at [1091, 621] on div at bounding box center [1126, 611] width 198 height 33
select select "2687"
select select "2"
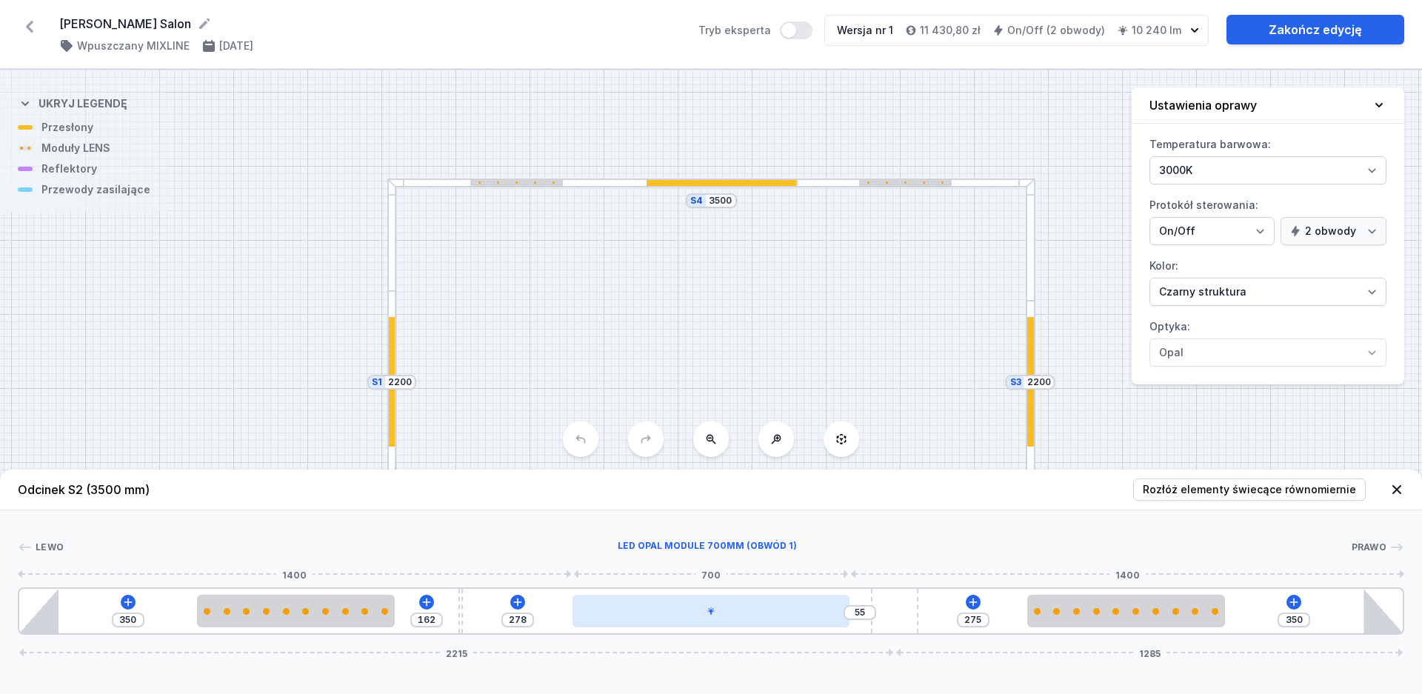
click at [667, 616] on div at bounding box center [710, 611] width 277 height 33
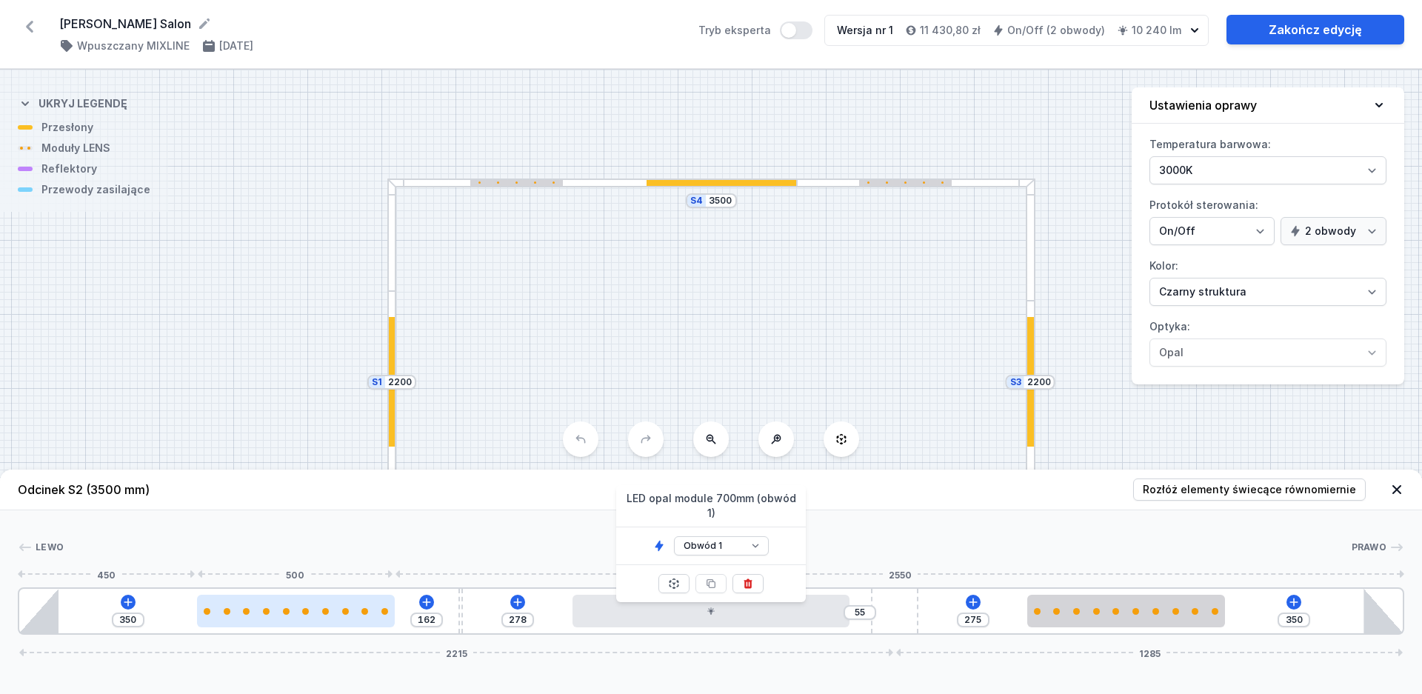
click at [285, 609] on div at bounding box center [286, 611] width 7 height 7
select select "2687"
select select "2"
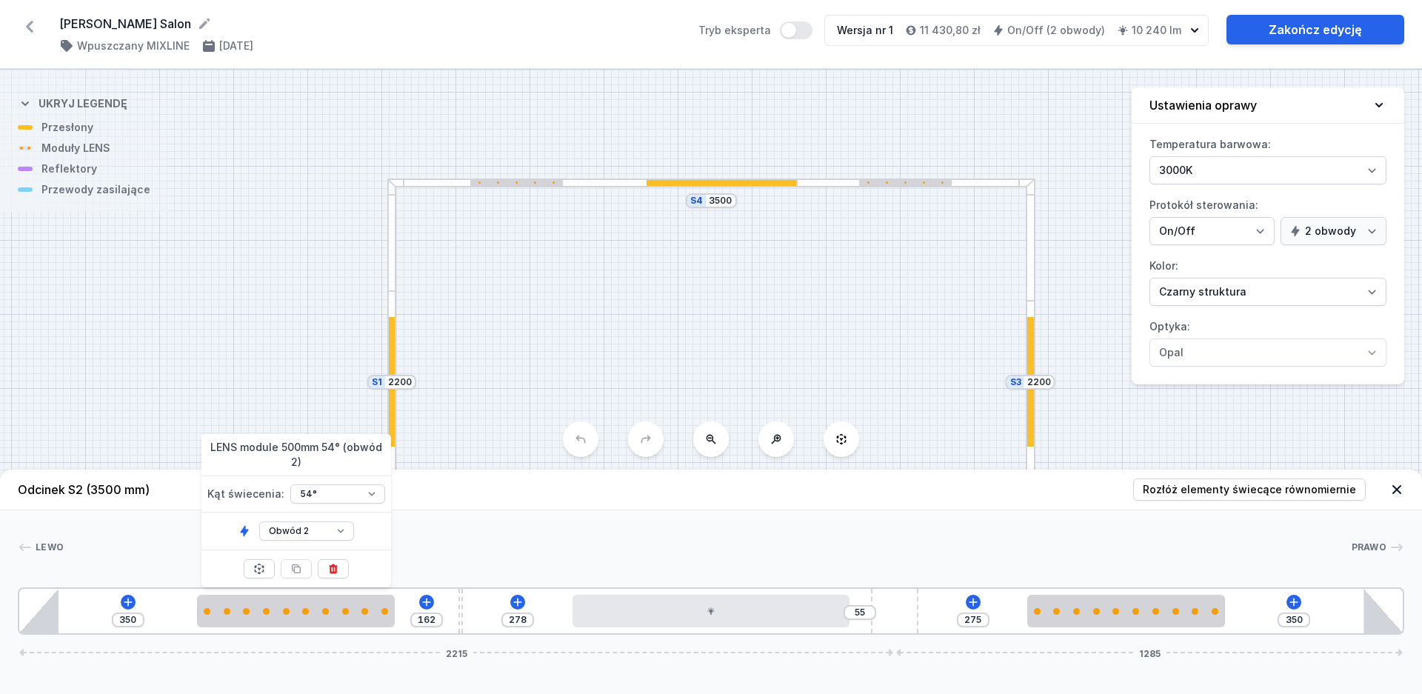
click at [487, 252] on div "S4 3500 S3 2200 S2 3500 S1 2200" at bounding box center [711, 382] width 1422 height 624
click at [515, 188] on div "S4 3500 S3 2200 S2 3500 S1 2200" at bounding box center [711, 382] width 1422 height 624
click at [1395, 487] on icon at bounding box center [1396, 489] width 9 height 9
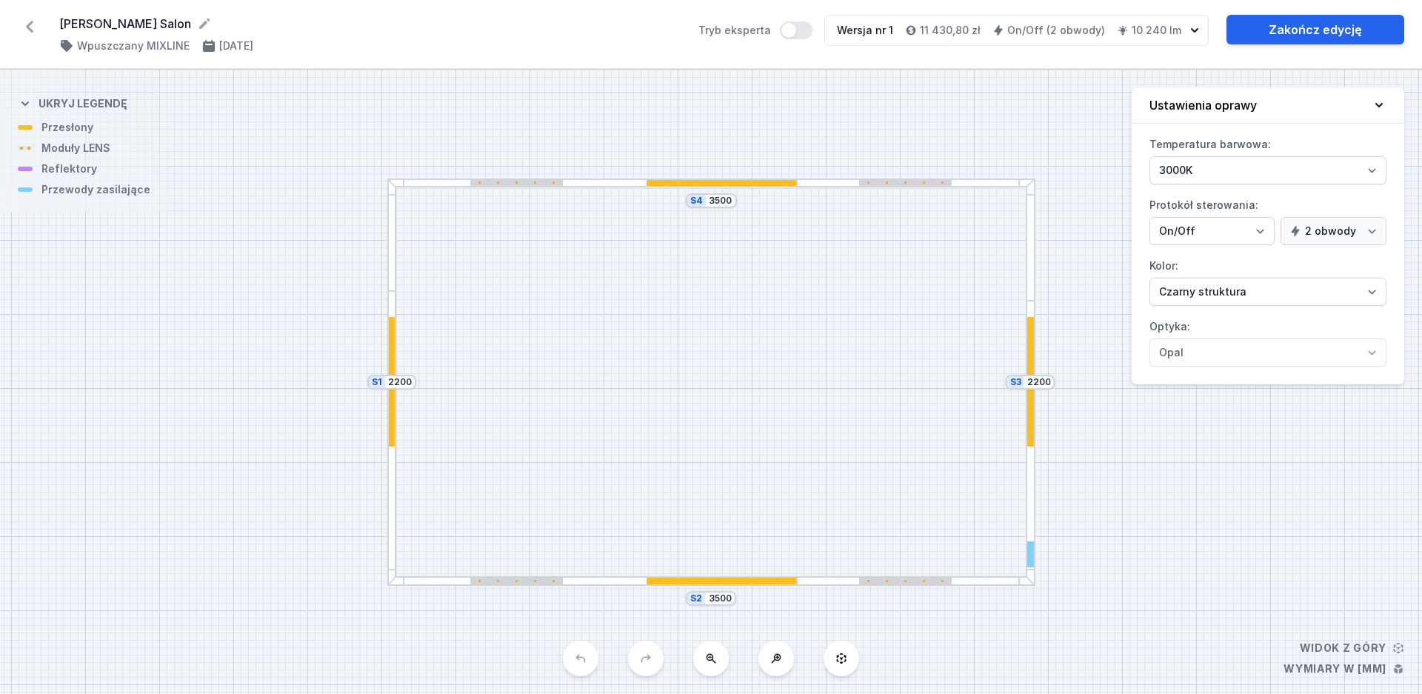
drag, startPoint x: 912, startPoint y: 581, endPoint x: 937, endPoint y: 581, distance: 24.5
click at [937, 581] on div at bounding box center [905, 581] width 93 height 7
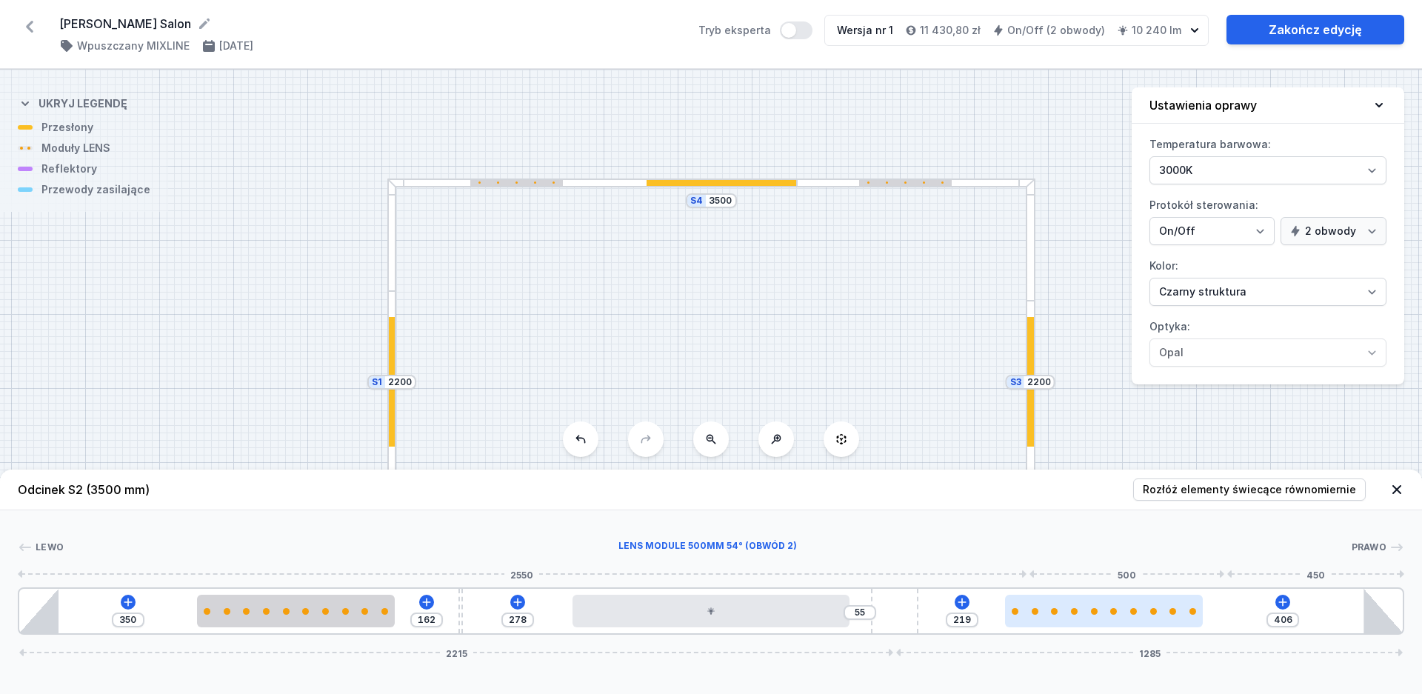
type input "219"
type input "406"
type input "233"
type input "392"
type input "237"
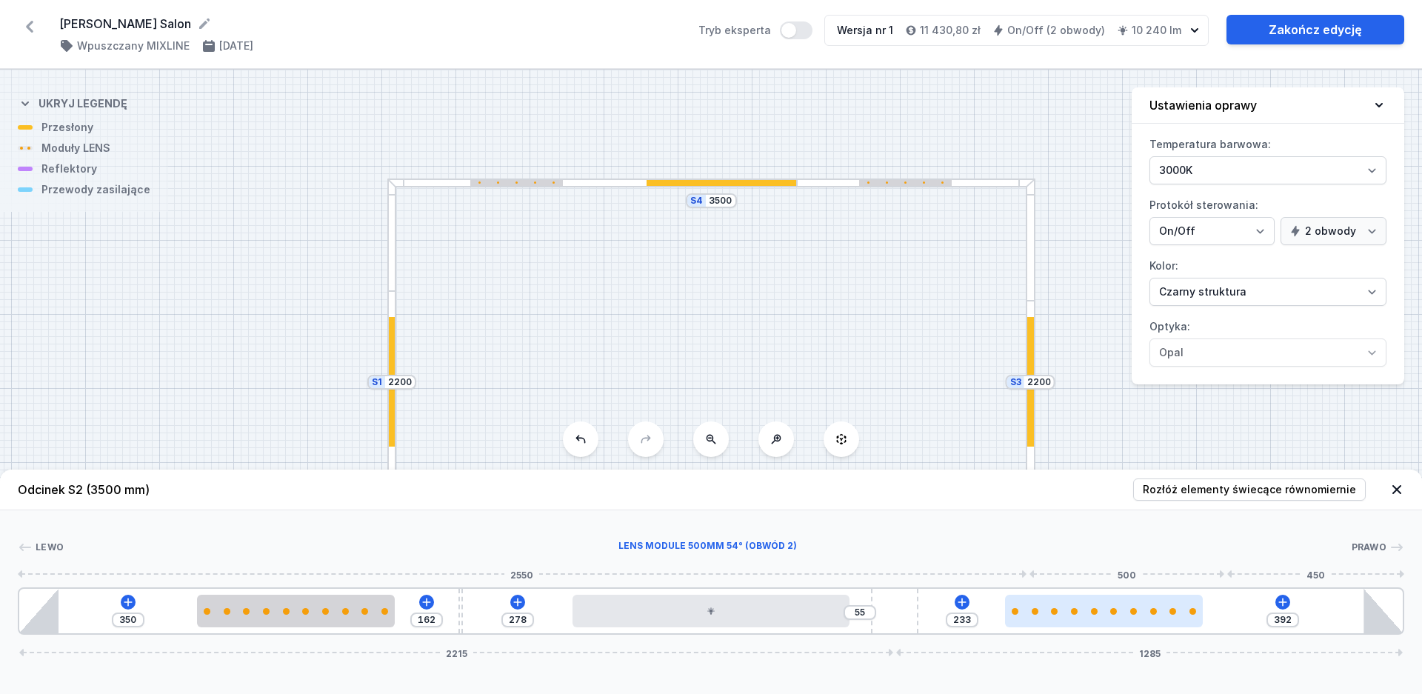
type input "388"
type input "246"
type input "379"
type input "261"
type input "364"
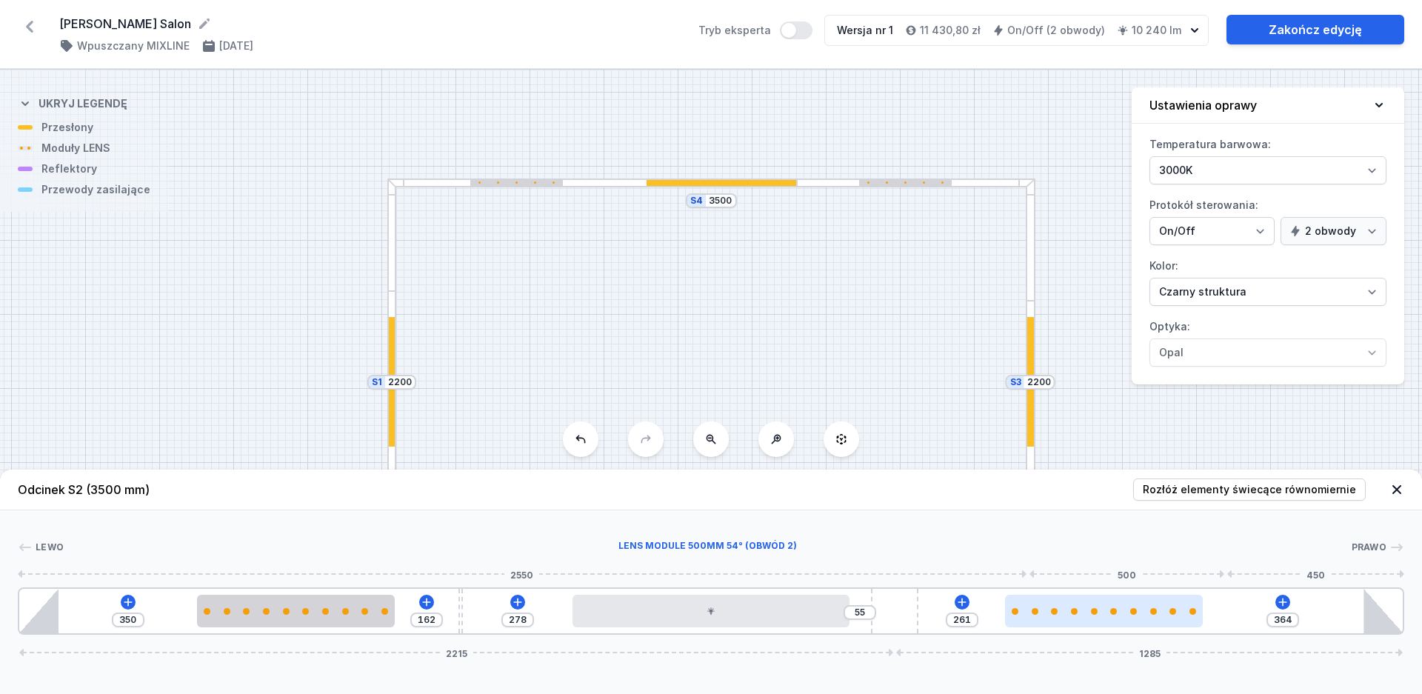
type input "279"
type input "346"
type input "292"
type input "333"
type input "305"
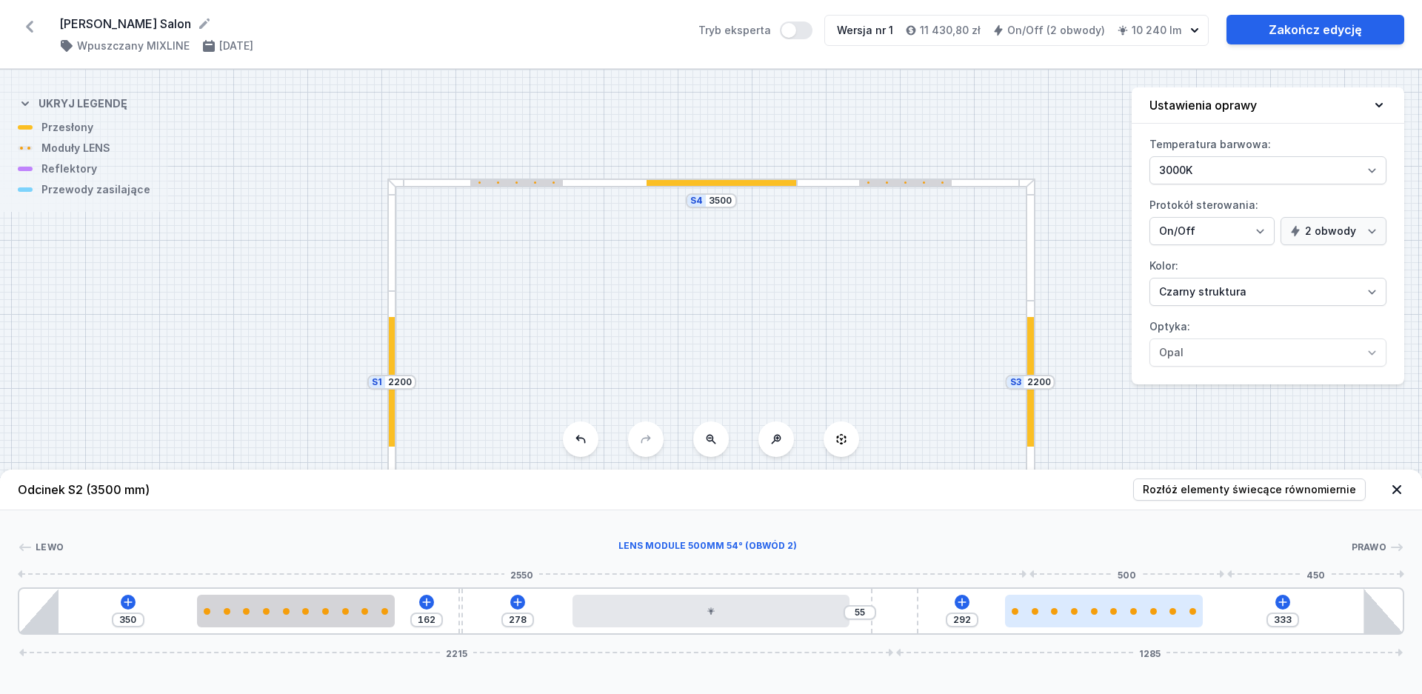
type input "320"
type input "314"
type input "311"
type input "326"
type input "299"
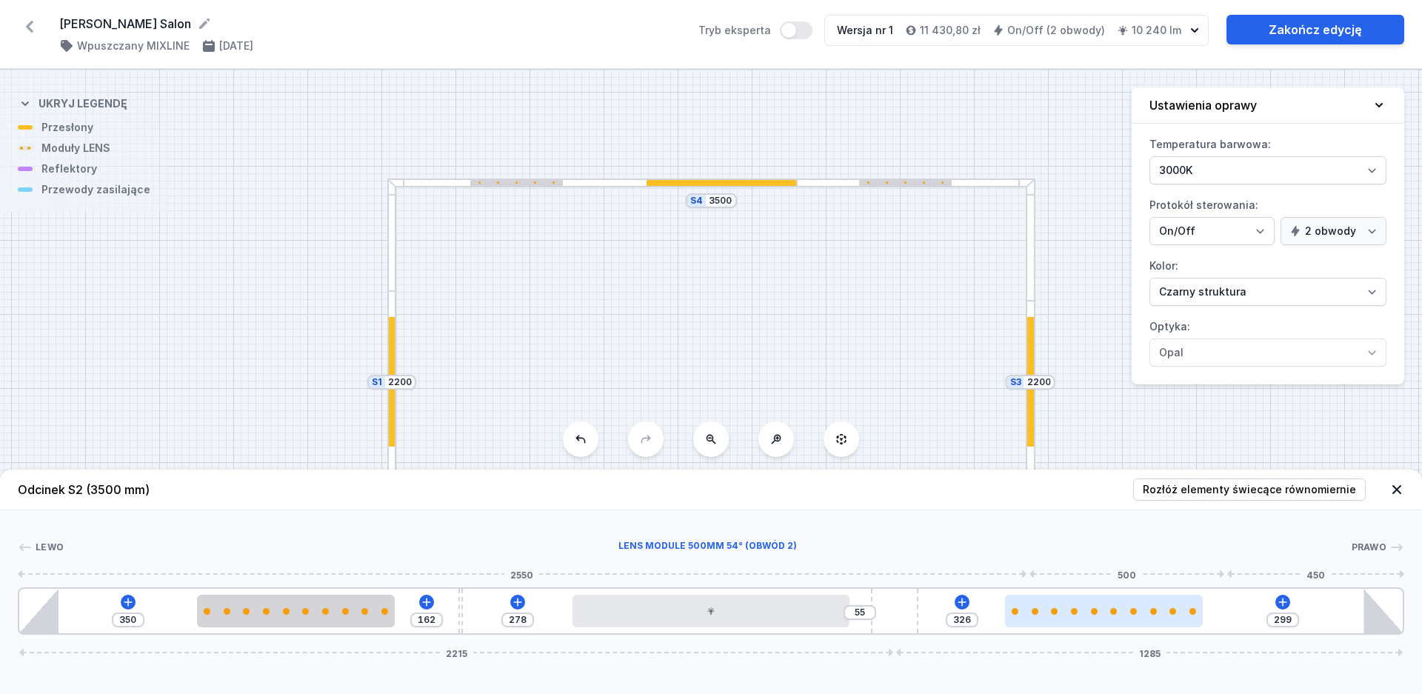
type input "339"
type input "286"
type input "348"
type input "277"
type input "361"
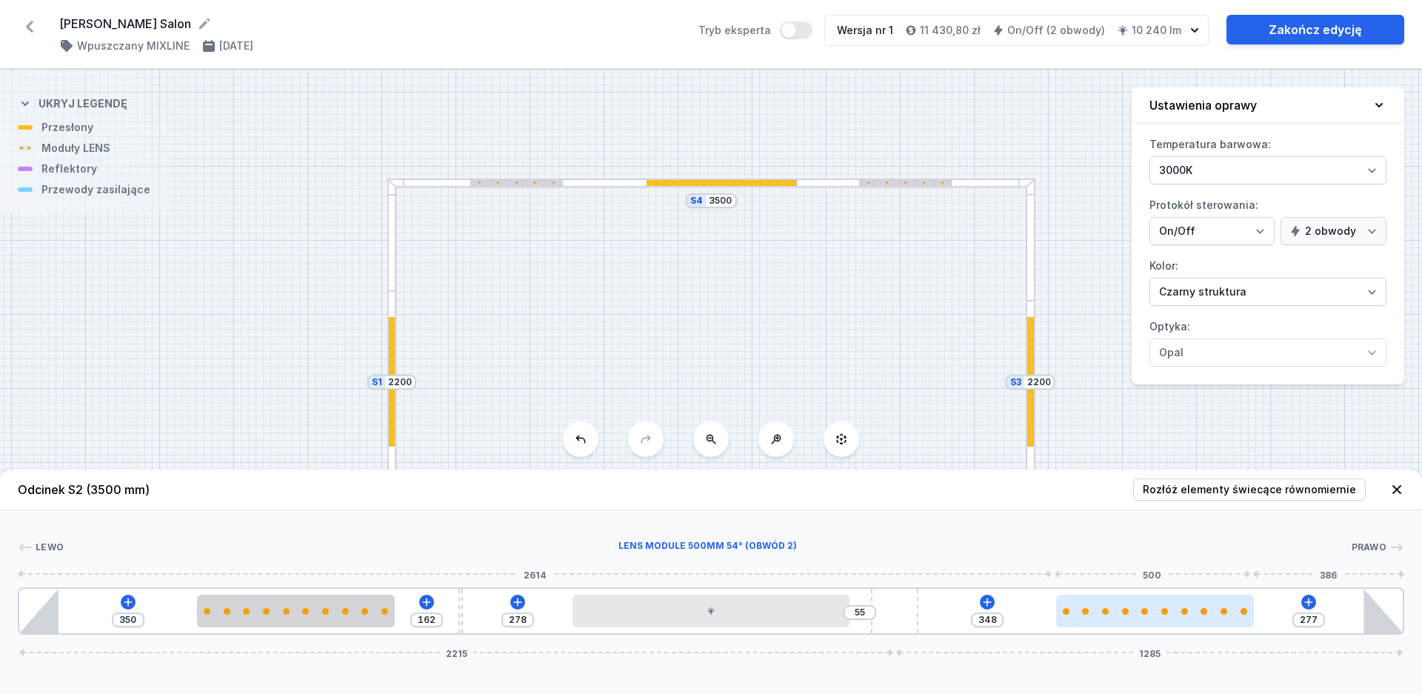
type input "264"
type input "379"
type input "246"
type input "398"
type input "227"
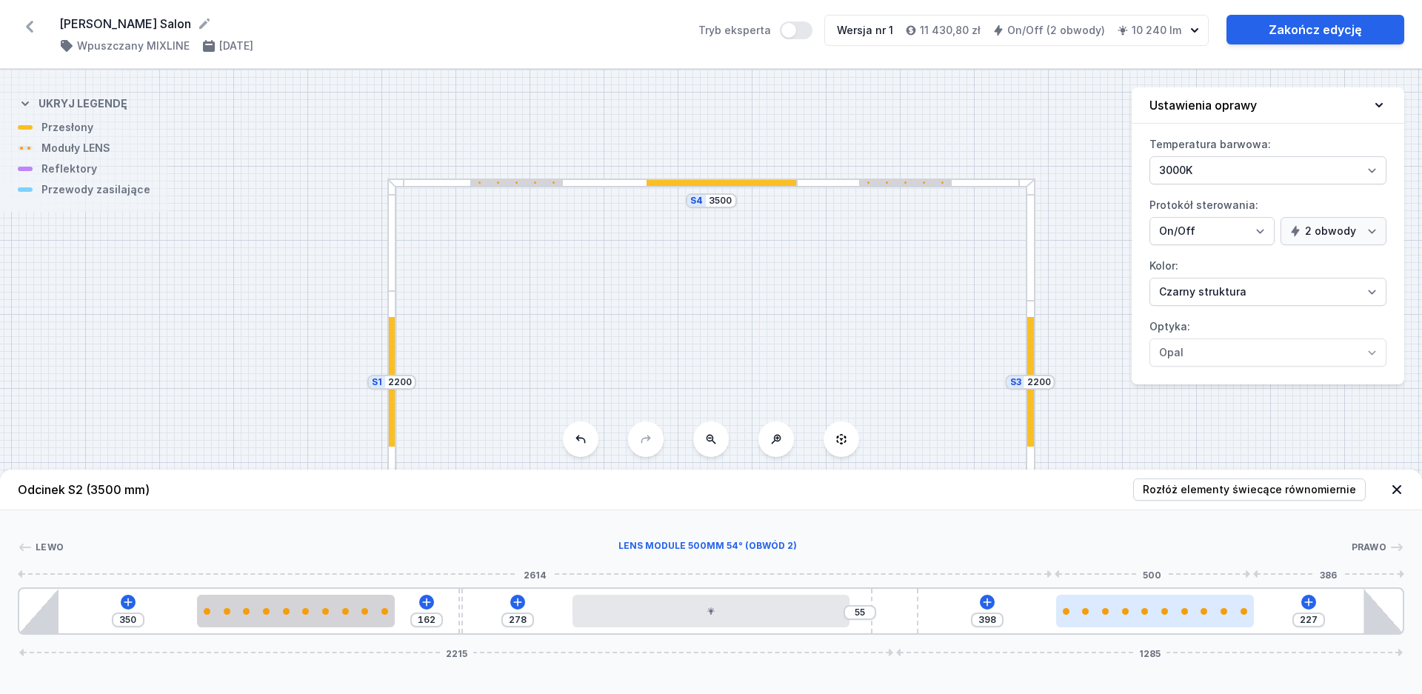
type input "465"
type input "160"
type input "493"
type input "132"
type input "537"
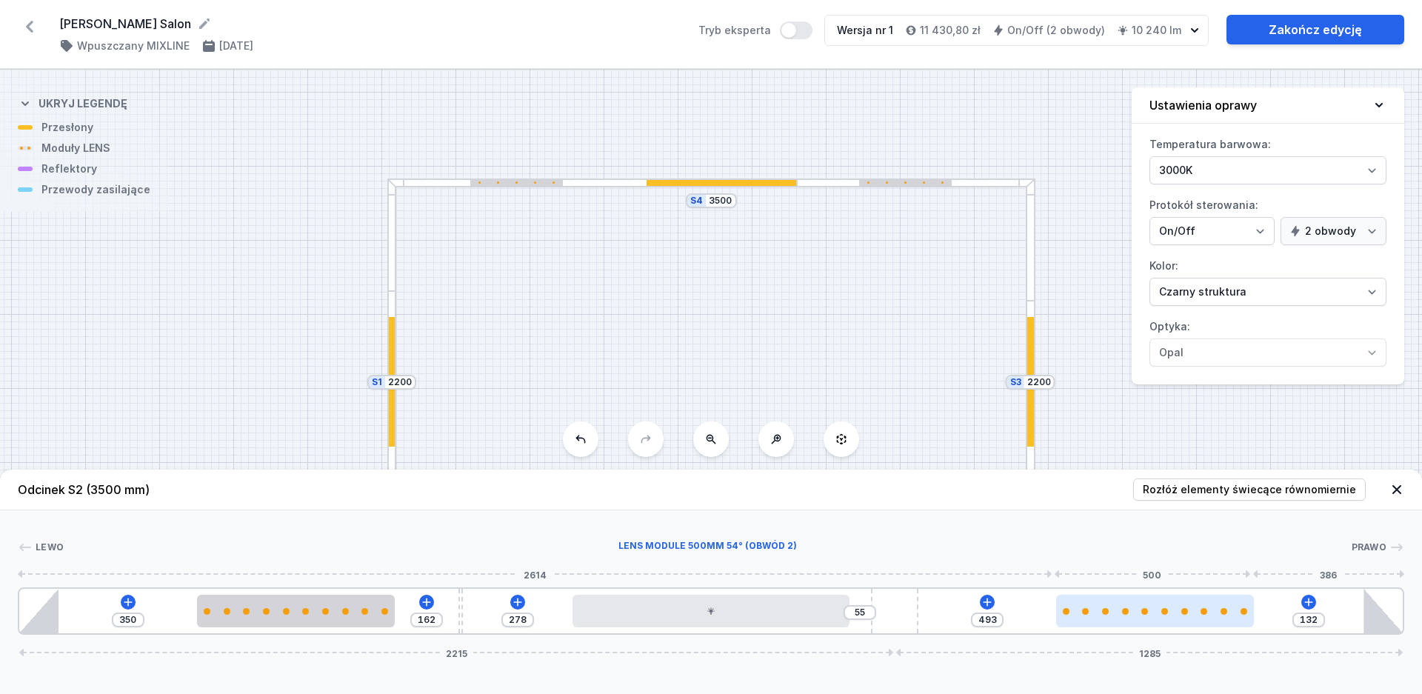
type input "88"
type input "566"
type input "59"
type input "620"
type input "5"
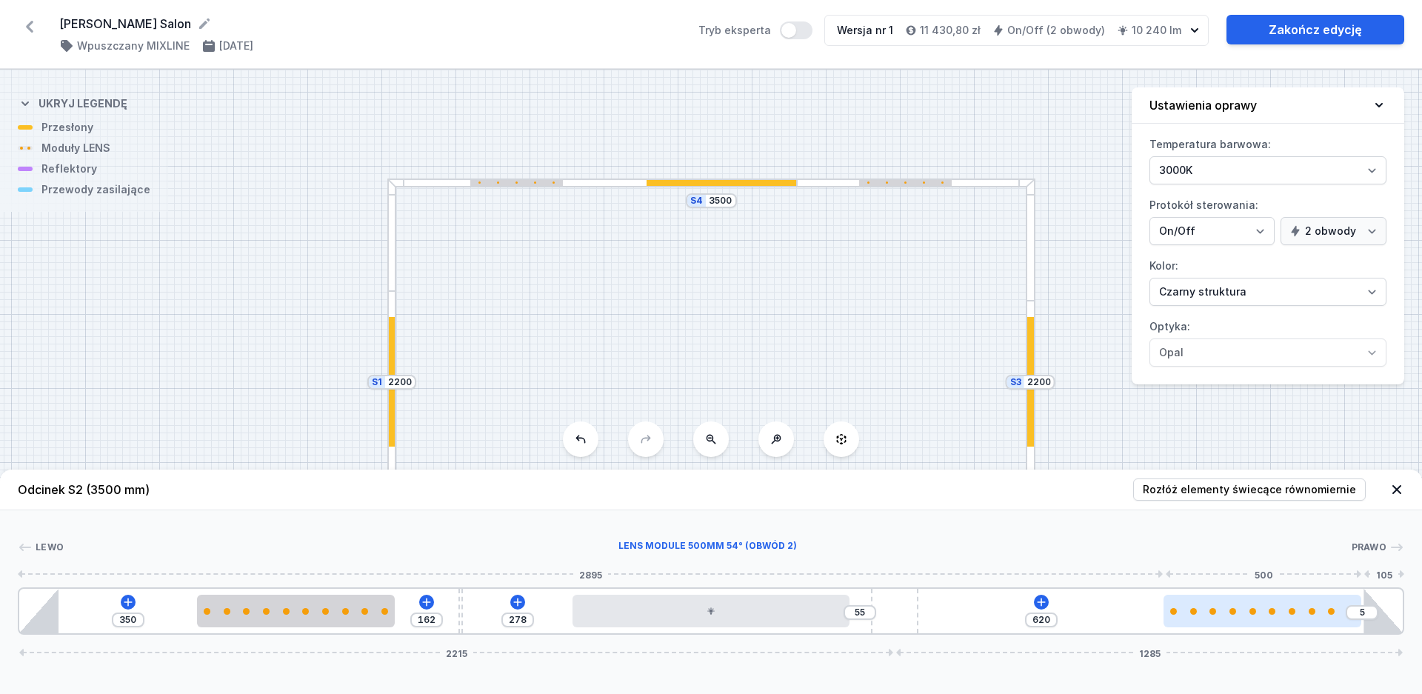
drag, startPoint x: 1110, startPoint y: 617, endPoint x: 1289, endPoint y: 618, distance: 179.2
click at [1289, 618] on div at bounding box center [1262, 611] width 198 height 33
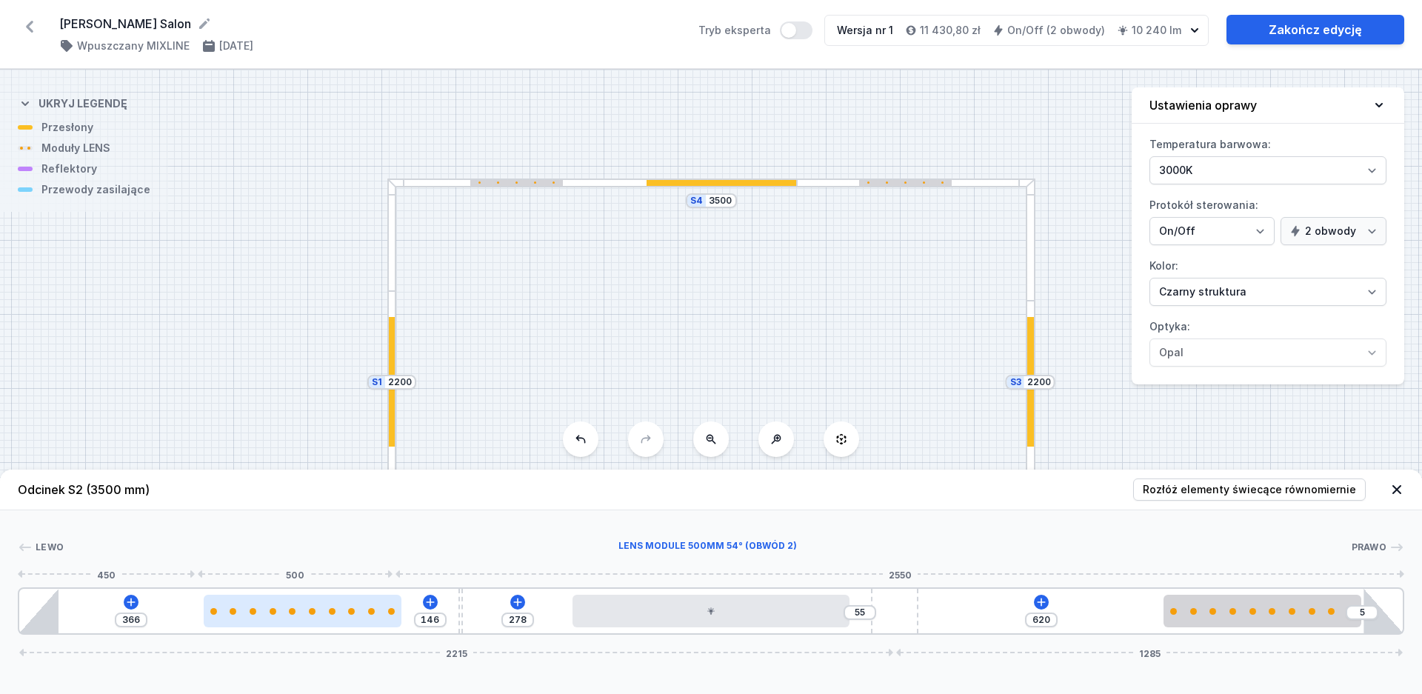
type input "366"
type input "146"
type input "353"
type input "159"
type input "329"
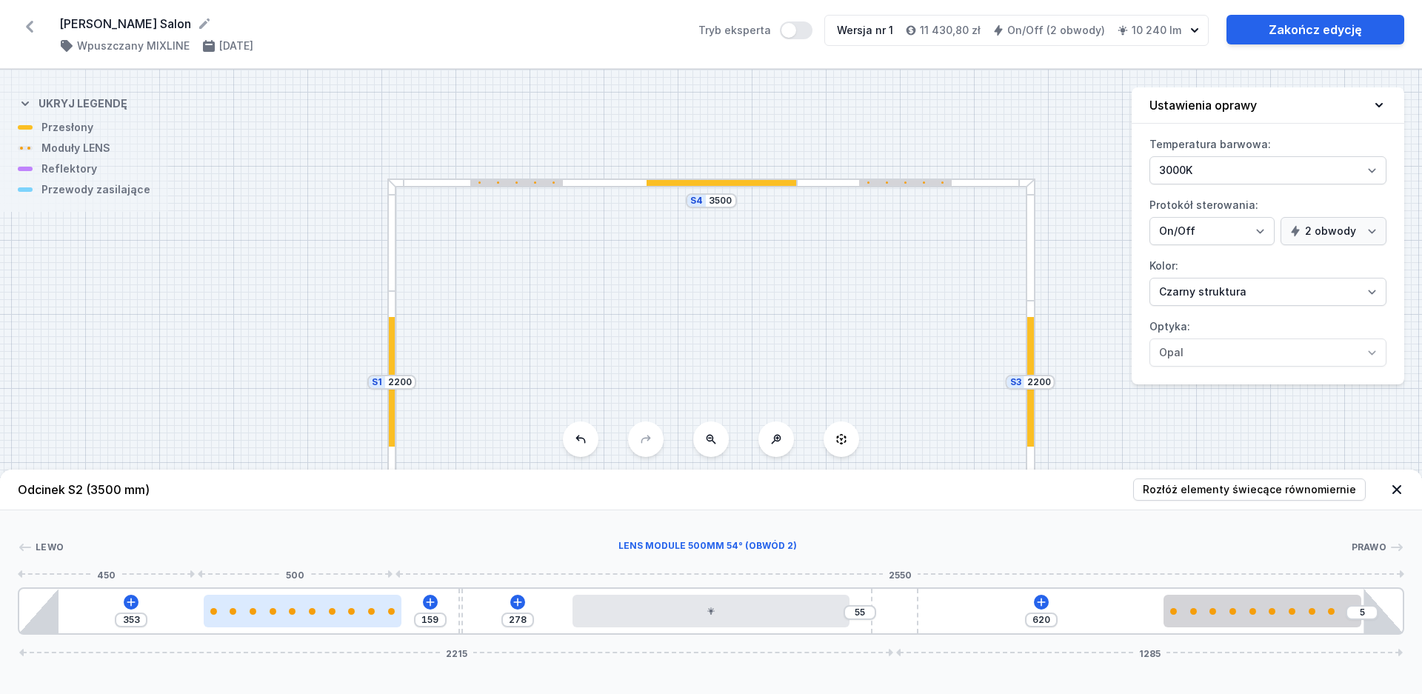
type input "183"
type input "289"
type input "223"
type input "245"
type input "267"
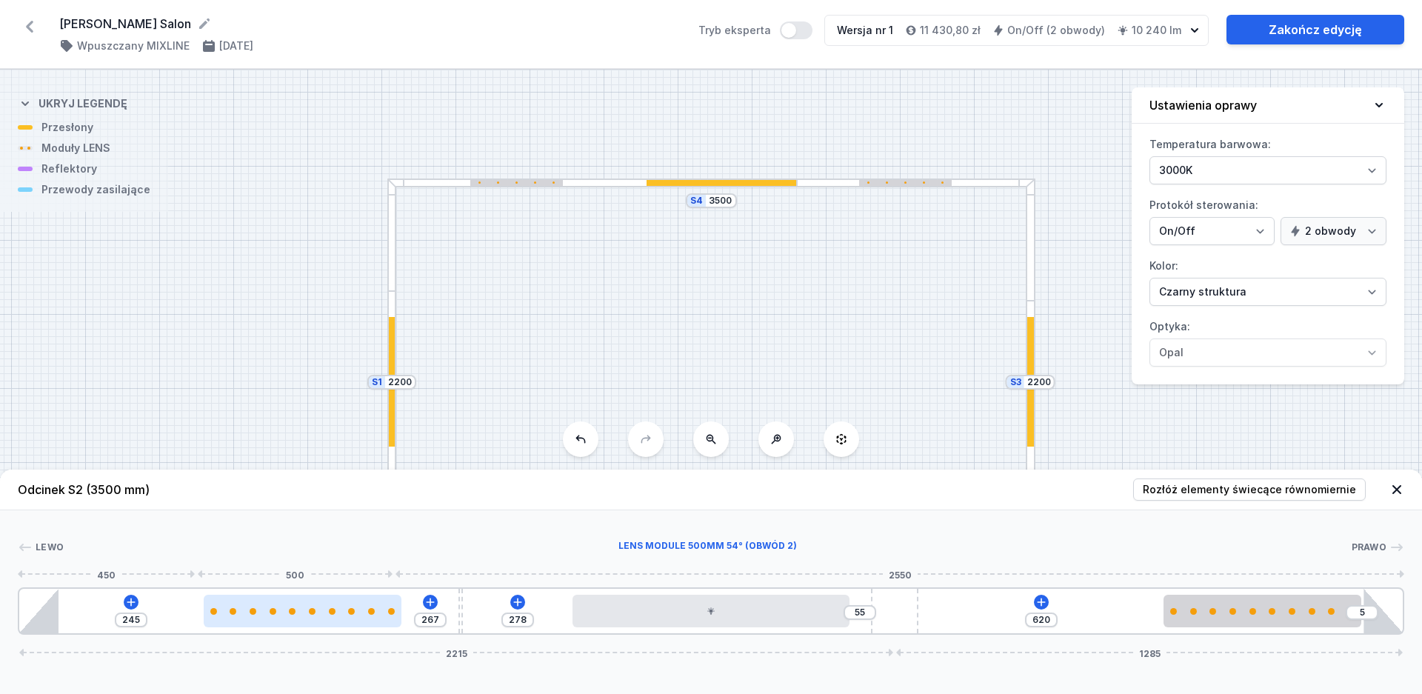
type input "170"
type input "342"
type input "112"
type input "400"
type input "5"
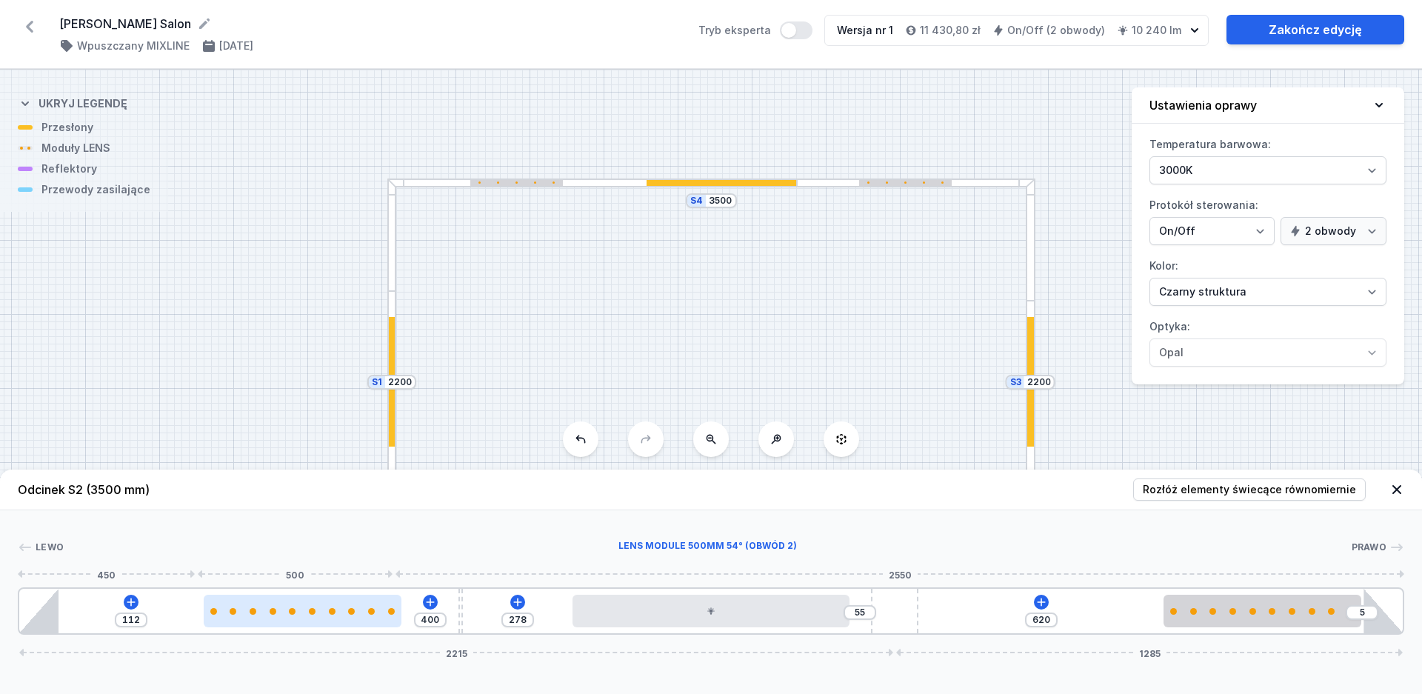
type input "507"
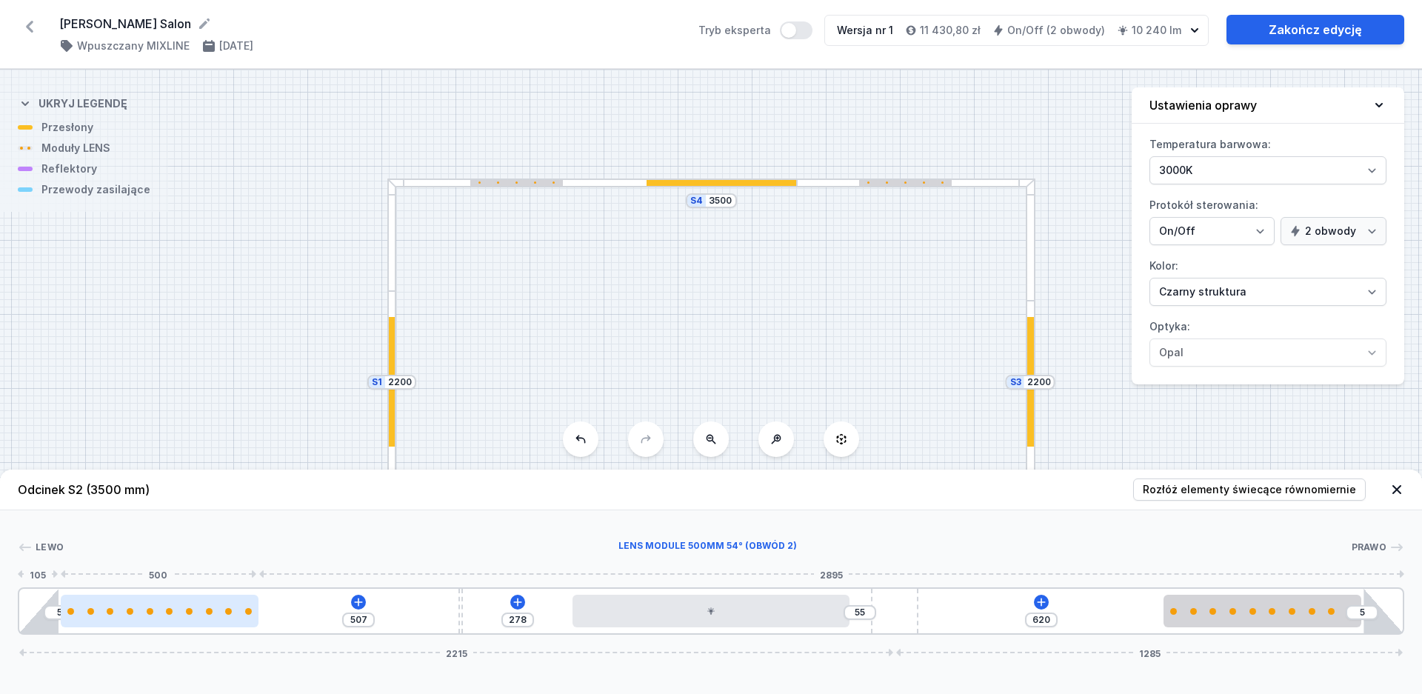
drag, startPoint x: 307, startPoint y: 622, endPoint x: 141, endPoint y: 623, distance: 165.2
click at [149, 618] on div at bounding box center [160, 611] width 198 height 33
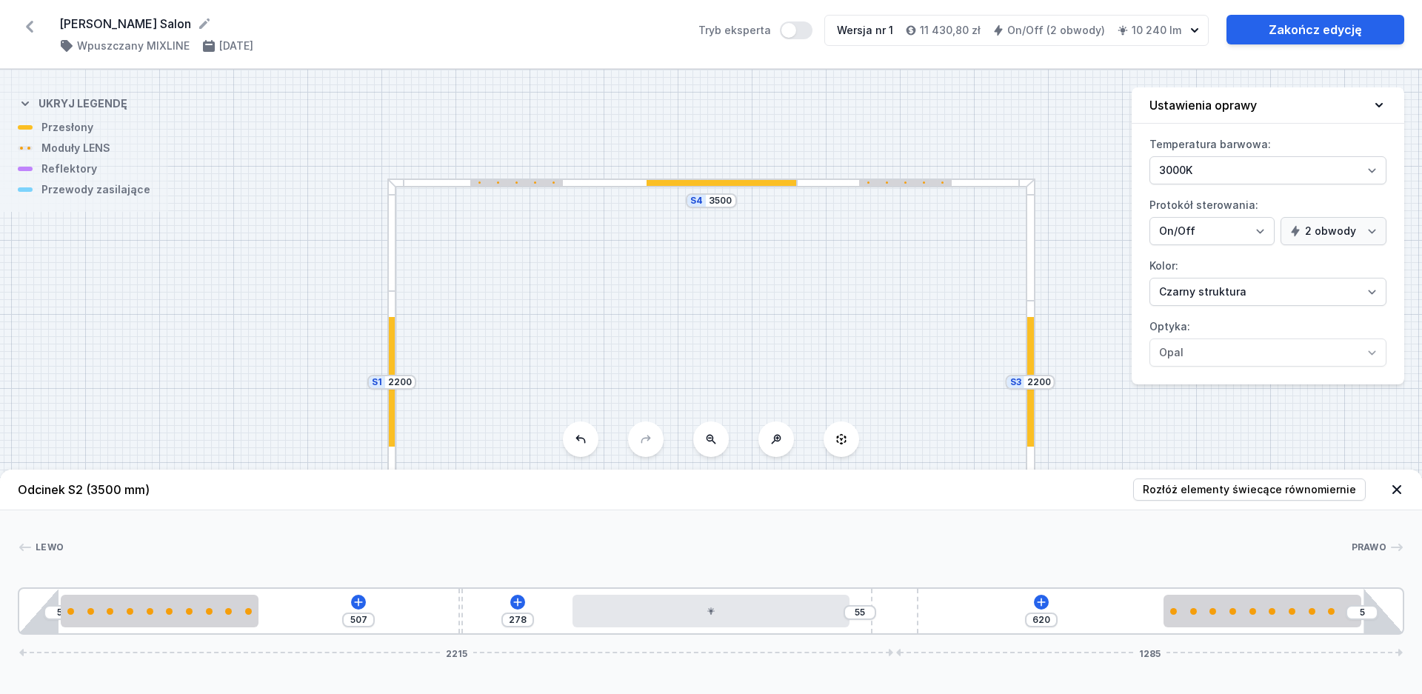
click at [375, 486] on header "Odcinek S2 (3500 mm) Rozłóż elementy świecące równomiernie" at bounding box center [711, 490] width 1422 height 41
click at [1398, 487] on icon at bounding box center [1396, 489] width 15 height 15
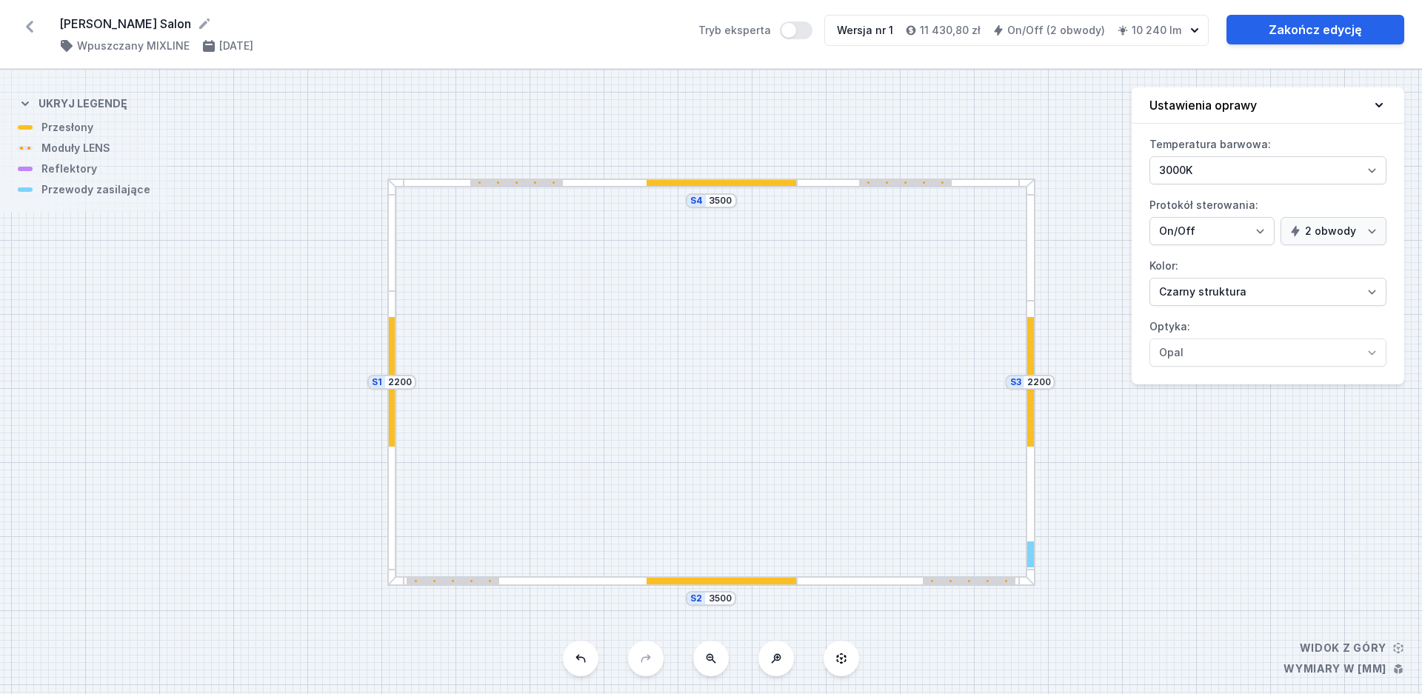
click at [533, 189] on div "S4 3500 S3 2200 S2 3500 S1 2200" at bounding box center [711, 382] width 1422 height 624
click at [518, 181] on div at bounding box center [516, 183] width 93 height 7
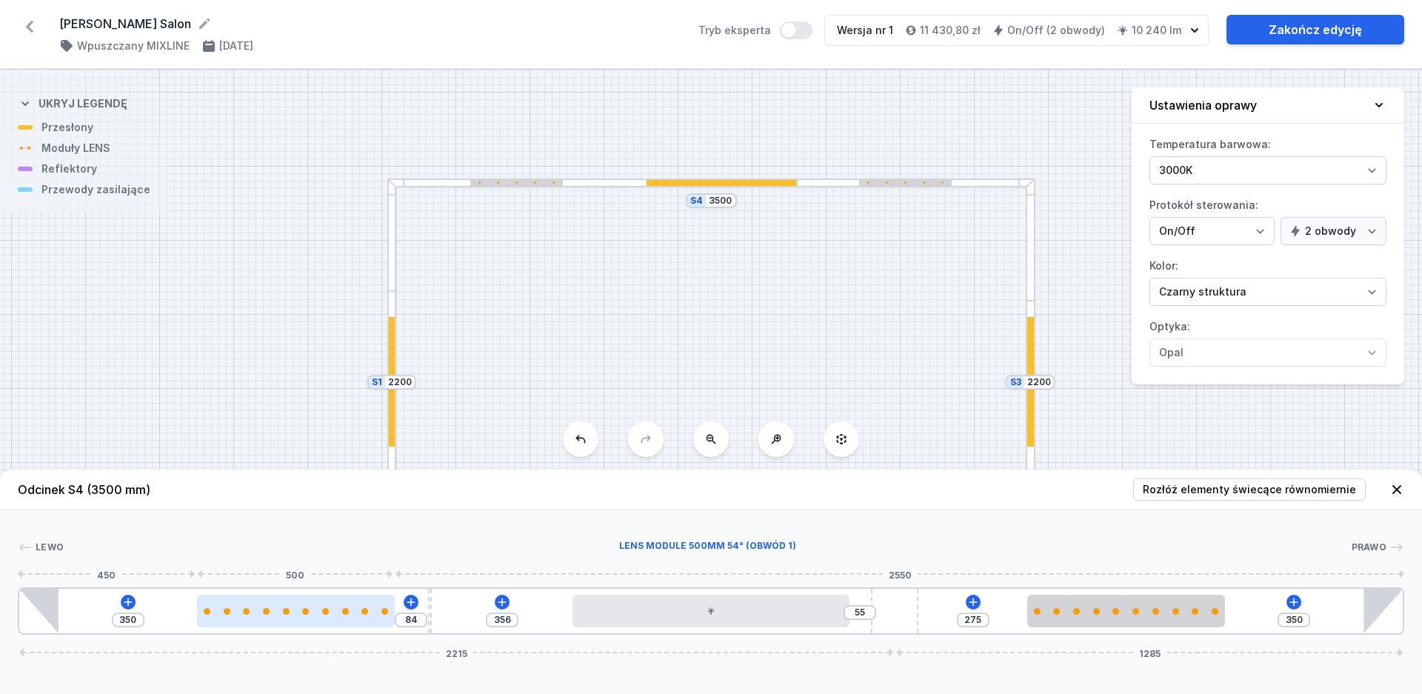
type input "346"
type input "88"
type input "275"
type input "159"
type input "196"
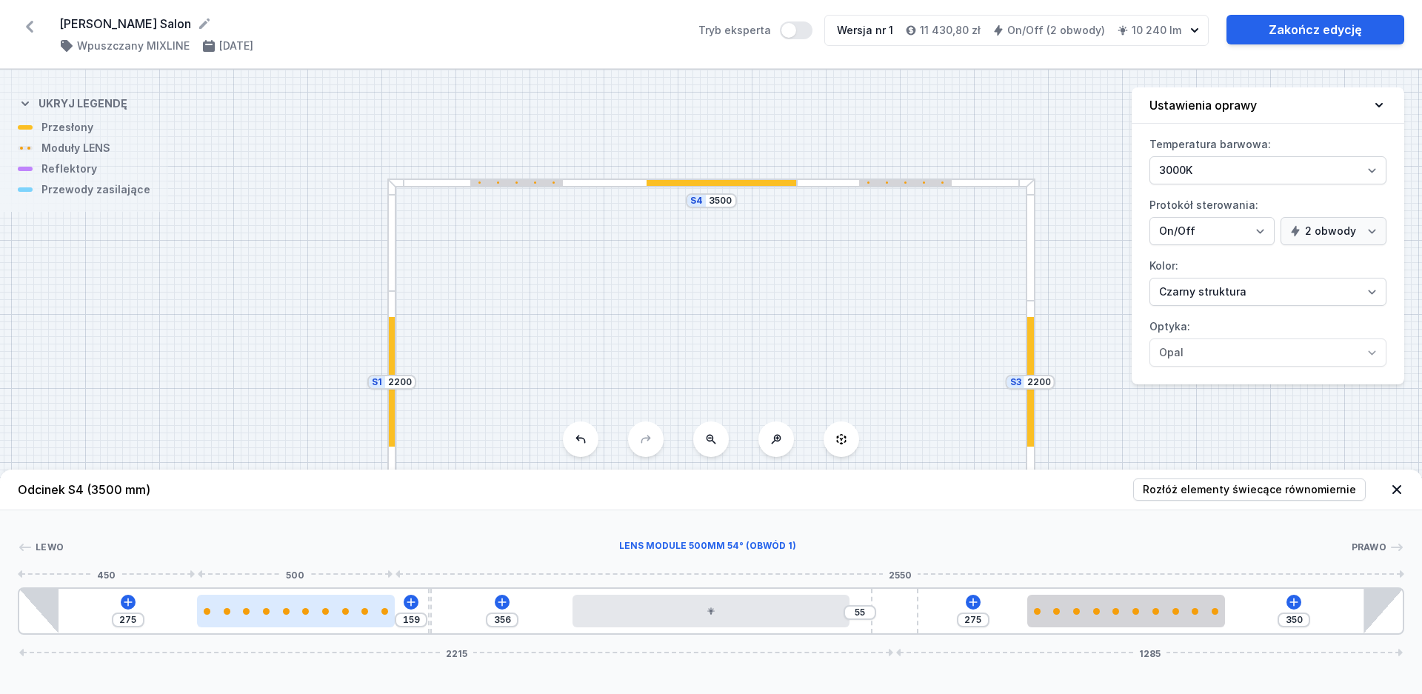
type input "238"
type input "112"
type input "322"
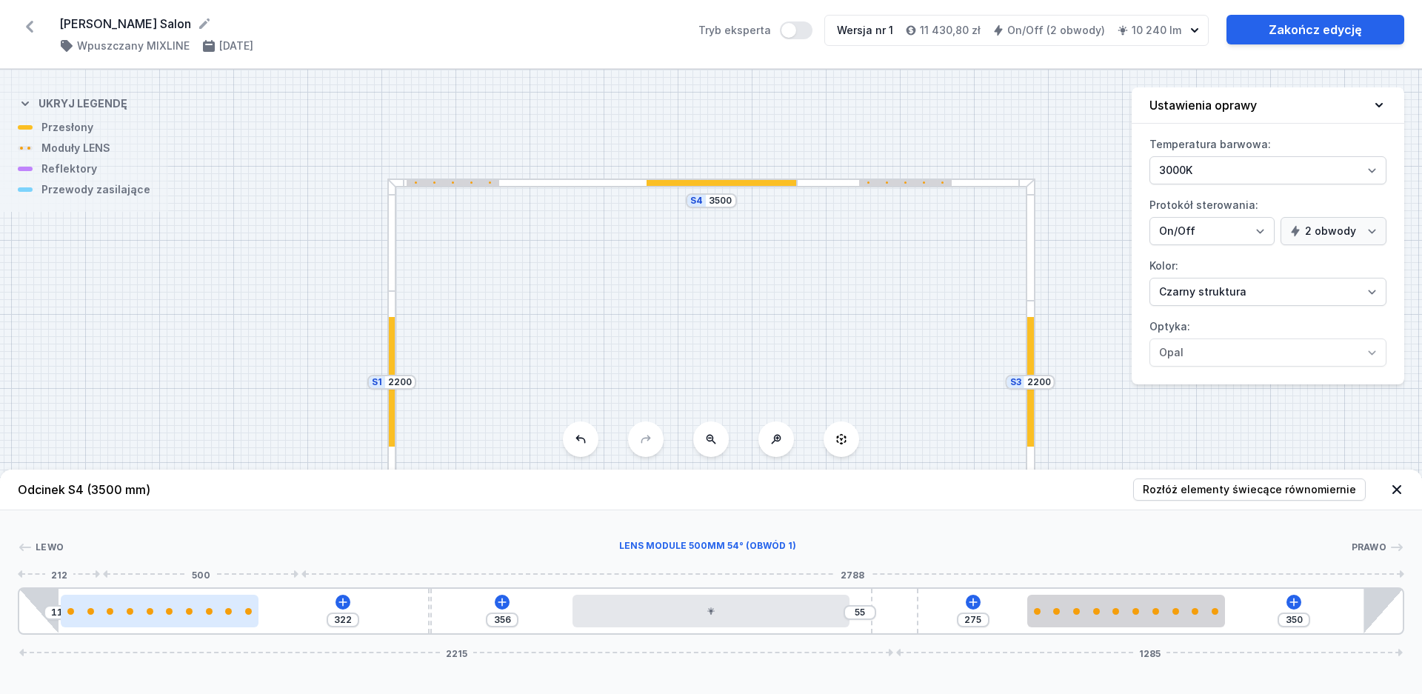
type input "5"
type input "429"
drag, startPoint x: 322, startPoint y: 613, endPoint x: 69, endPoint y: 618, distance: 253.3
click at [69, 618] on div at bounding box center [160, 611] width 198 height 33
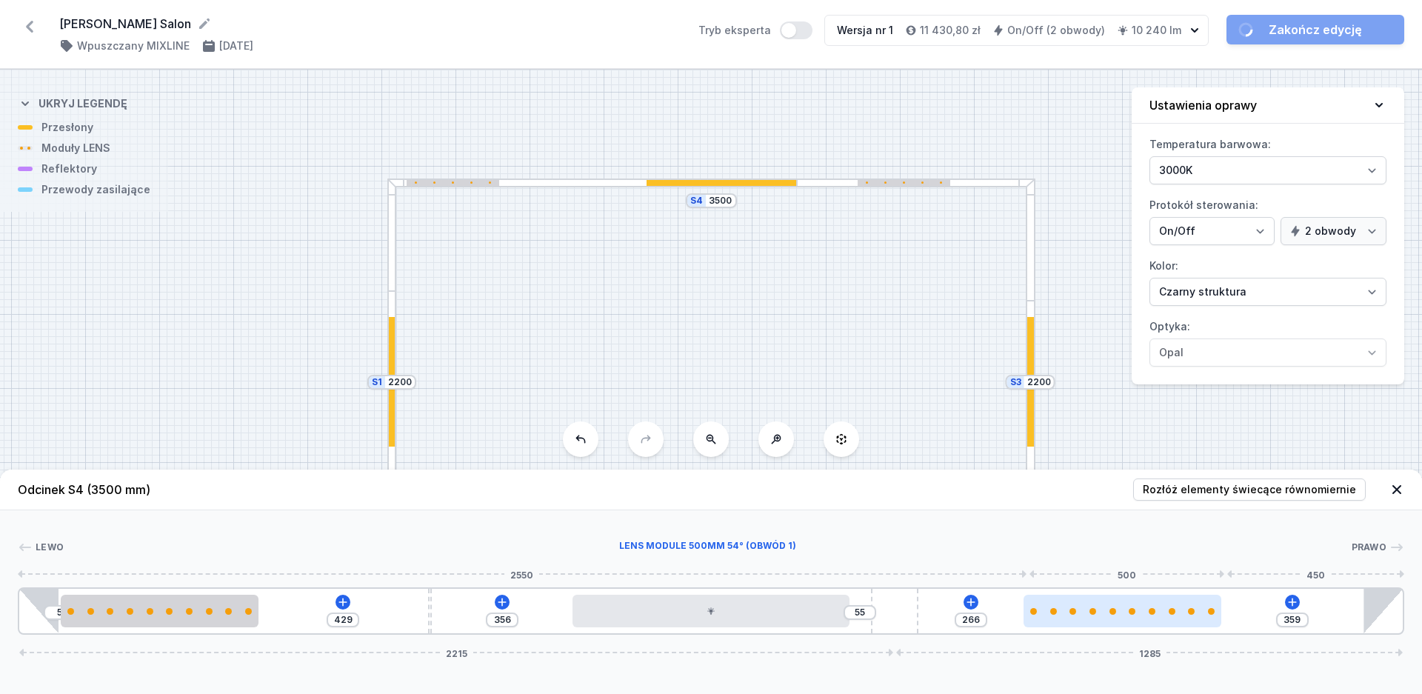
type input "266"
type input "359"
type input "350"
type input "275"
type input "496"
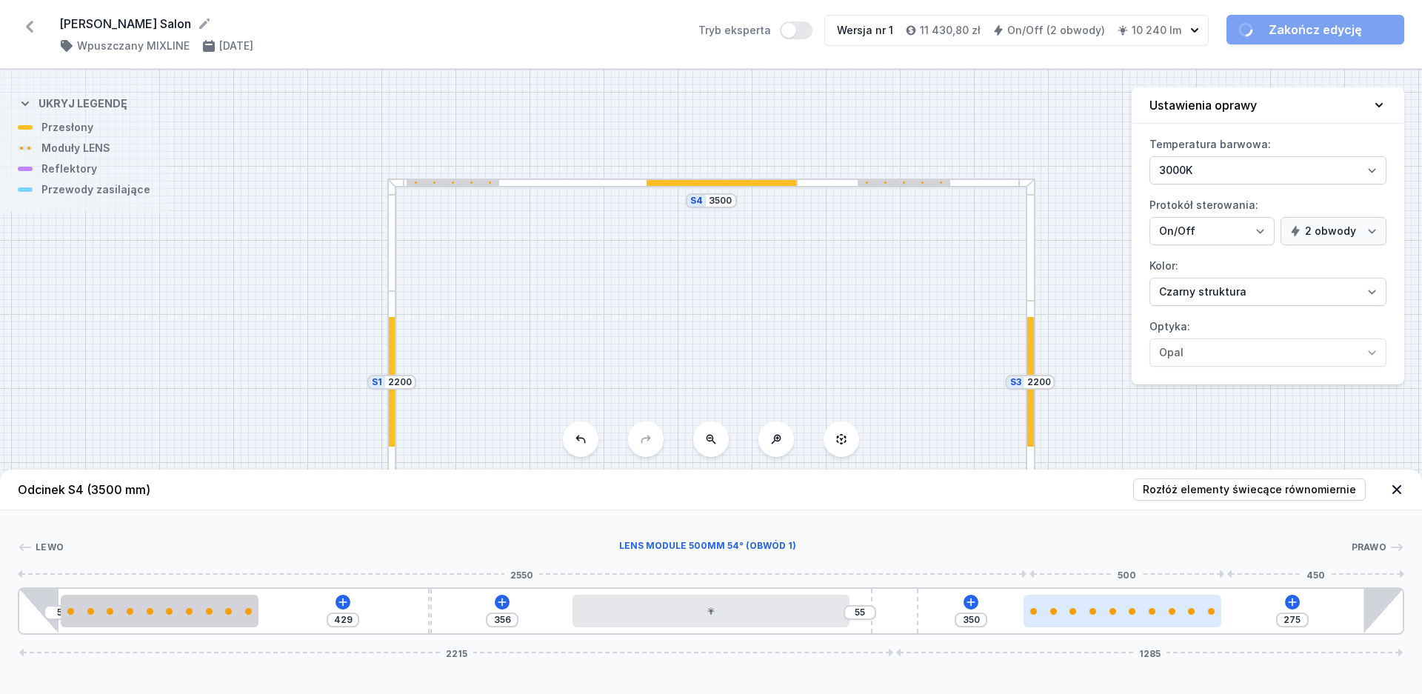
type input "129"
type input "620"
type input "5"
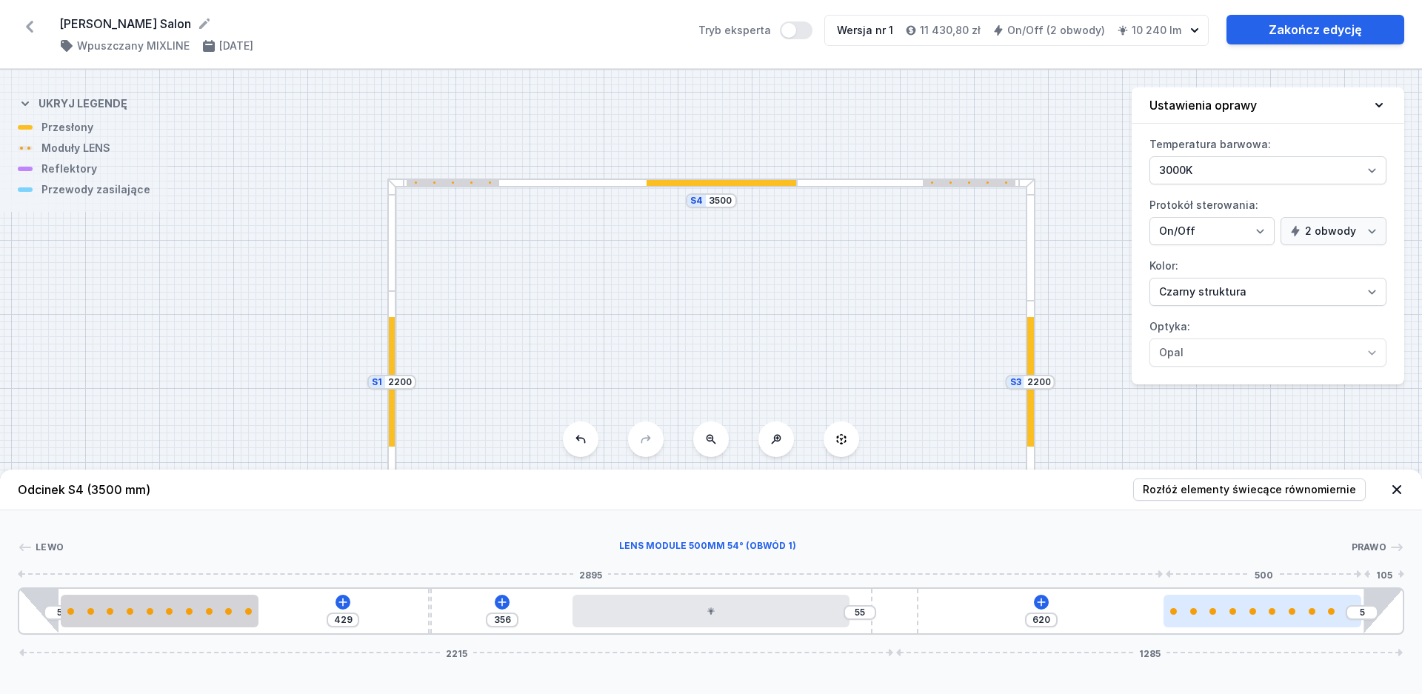
drag, startPoint x: 1123, startPoint y: 624, endPoint x: 1352, endPoint y: 621, distance: 229.6
click at [1352, 621] on div at bounding box center [1262, 611] width 198 height 33
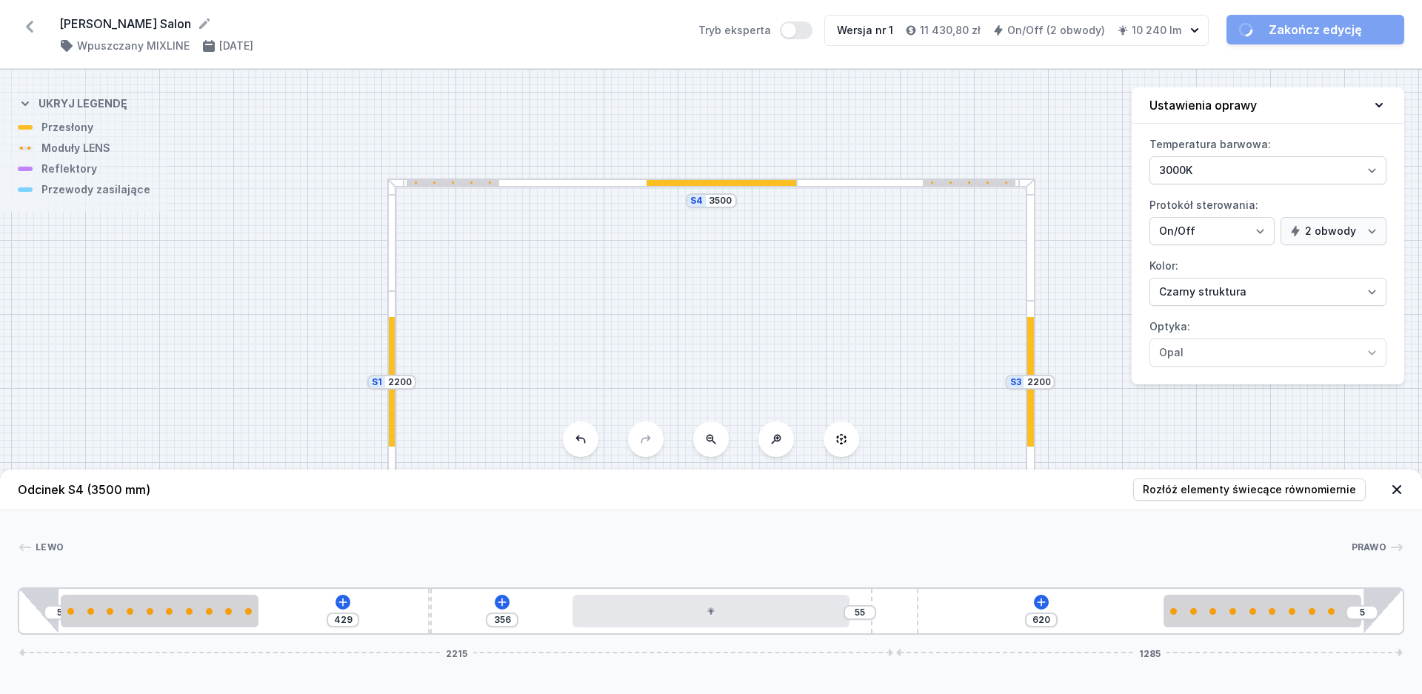
click at [837, 130] on div "S4 3500 S3 2200 S2 3500 S1 2200" at bounding box center [711, 382] width 1422 height 624
click at [1391, 484] on icon at bounding box center [1396, 489] width 15 height 15
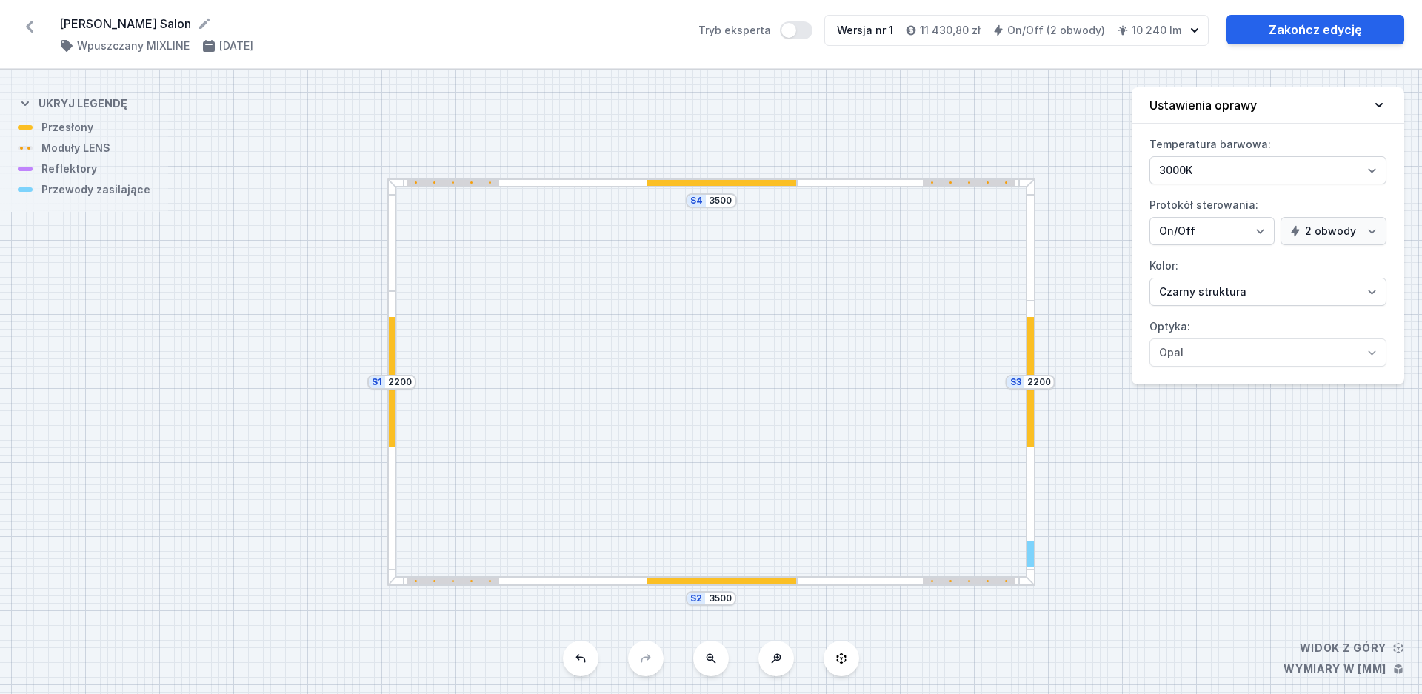
click at [1185, 537] on div "S4 3500 S3 2200 S2 3500 S1 2200" at bounding box center [711, 382] width 1422 height 624
click at [452, 582] on div at bounding box center [453, 581] width 93 height 7
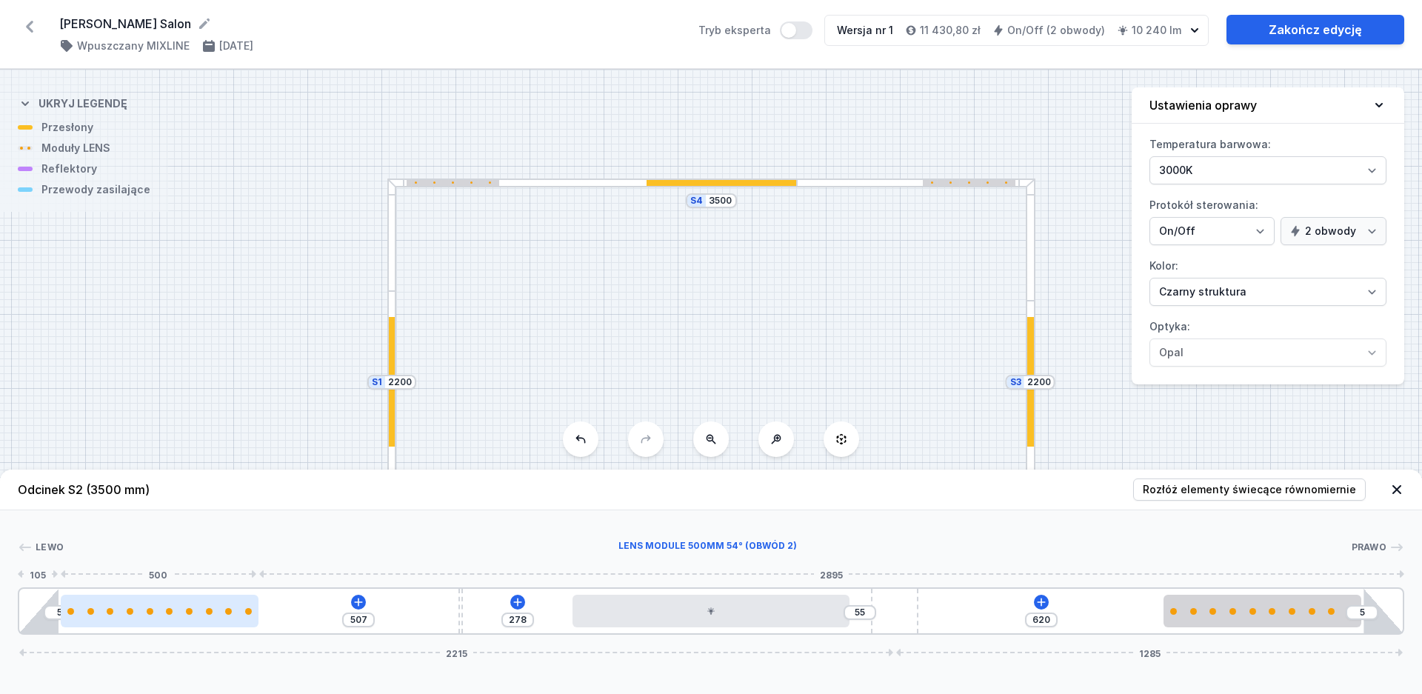
click at [183, 615] on div at bounding box center [160, 611] width 198 height 33
select select "2687"
select select "2"
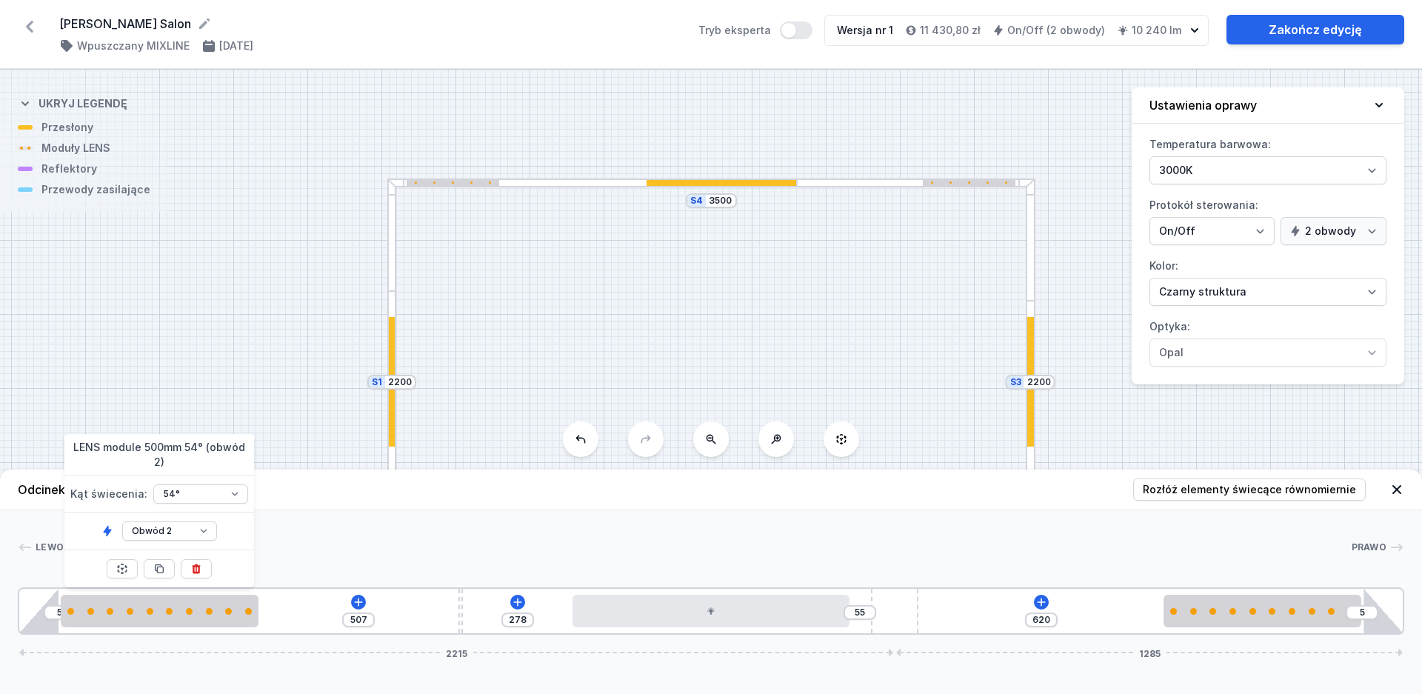
click at [242, 351] on div "S4 3500 S3 2200 S2 3500 S1 2200" at bounding box center [711, 382] width 1422 height 624
click at [1392, 489] on icon at bounding box center [1396, 489] width 15 height 15
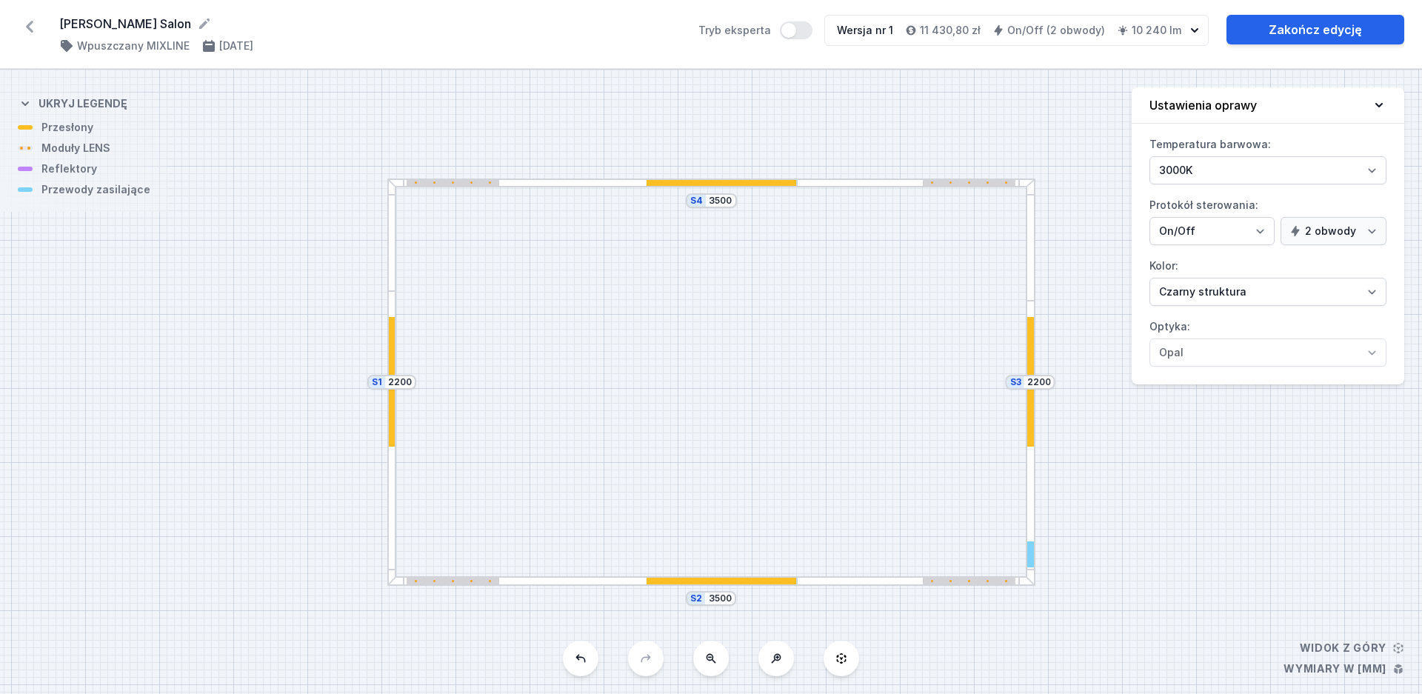
drag, startPoint x: 440, startPoint y: 186, endPoint x: 469, endPoint y: 186, distance: 28.9
click at [469, 186] on div at bounding box center [453, 183] width 93 height 7
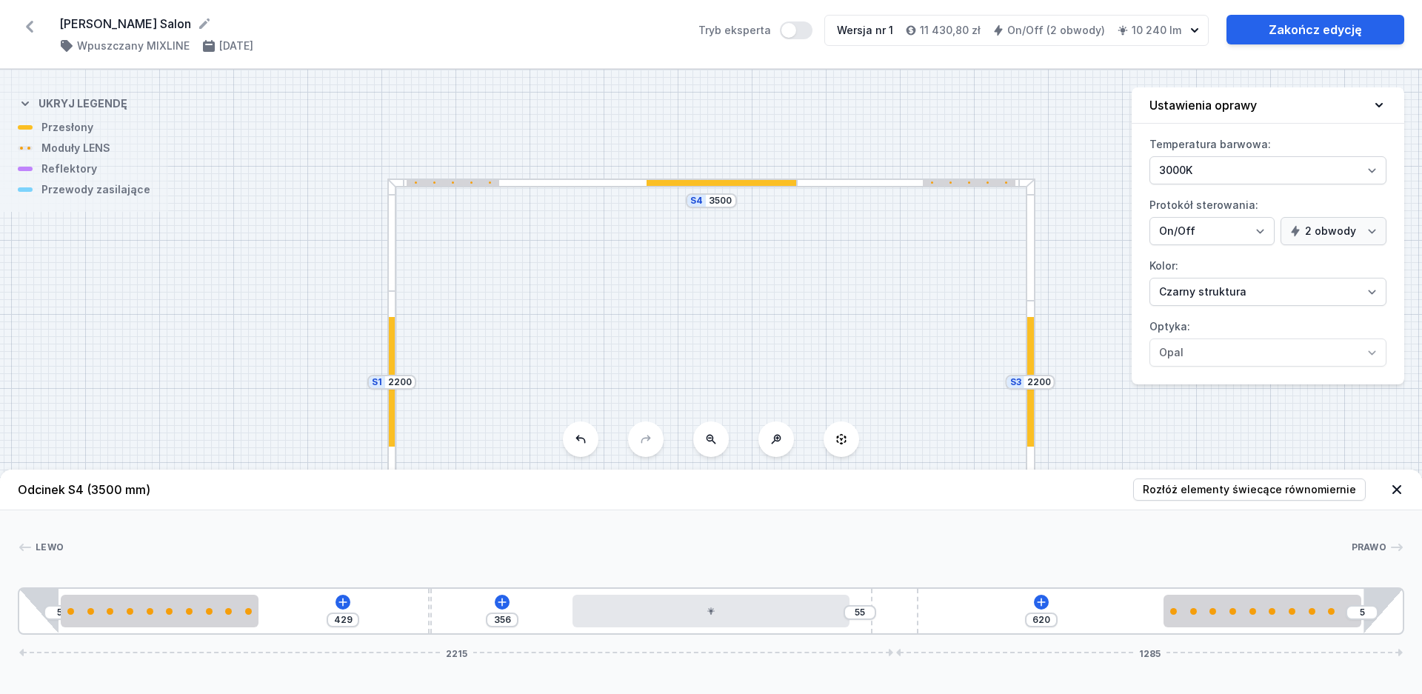
click at [227, 332] on div "S4 3500 S3 2200 S2 3500 S1 2200" at bounding box center [711, 382] width 1422 height 624
click at [1397, 488] on icon at bounding box center [1396, 489] width 15 height 15
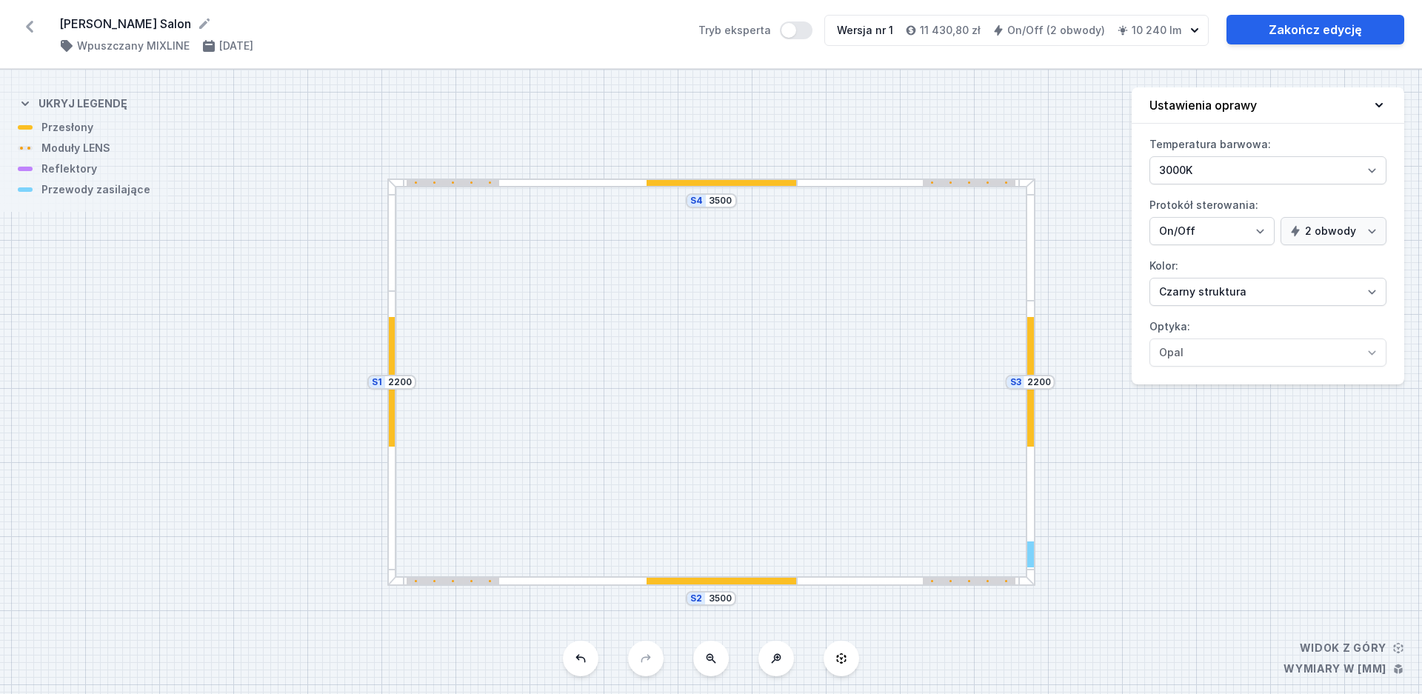
click at [473, 190] on div "S4 3500 S3 2200 S2 3500 S1 2200" at bounding box center [711, 382] width 1422 height 624
click at [426, 187] on div at bounding box center [592, 183] width 410 height 10
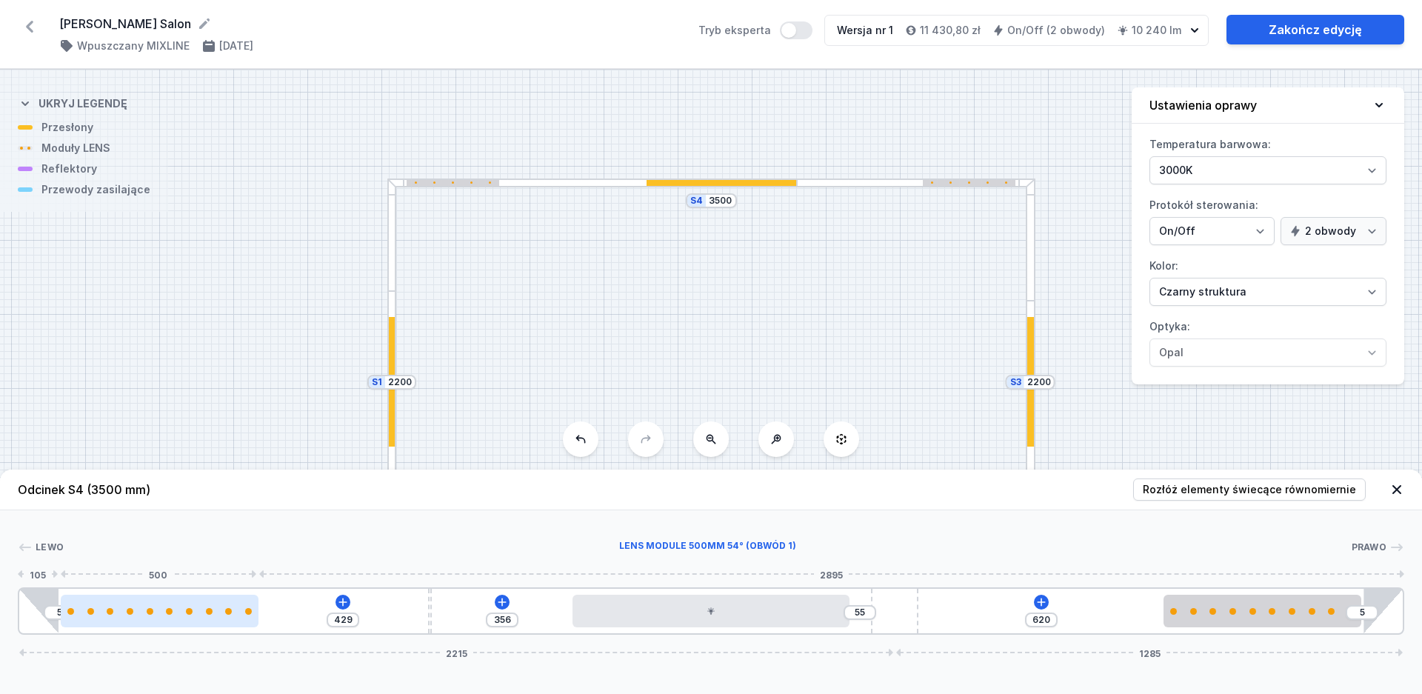
click at [97, 602] on div at bounding box center [160, 611] width 198 height 33
select select "2687"
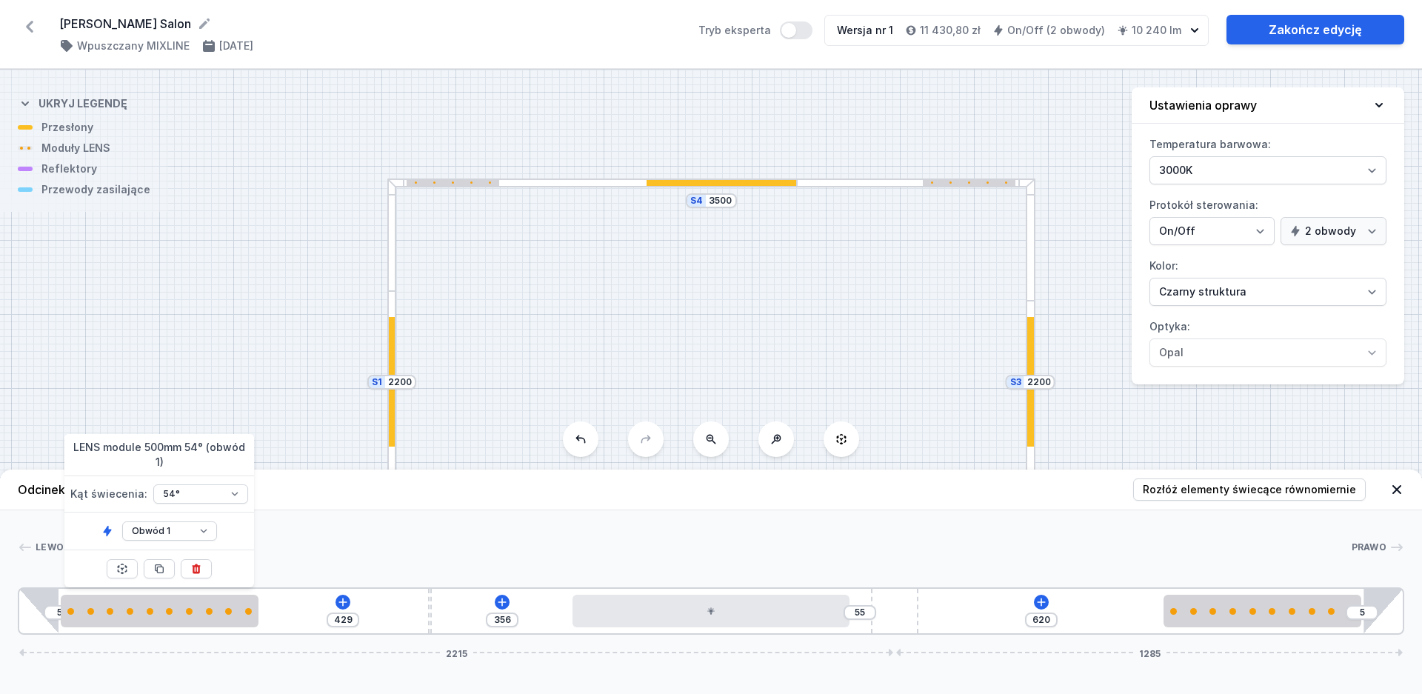
click at [144, 354] on div "S4 3500 S3 2200 S2 3500 S1 2200" at bounding box center [711, 382] width 1422 height 624
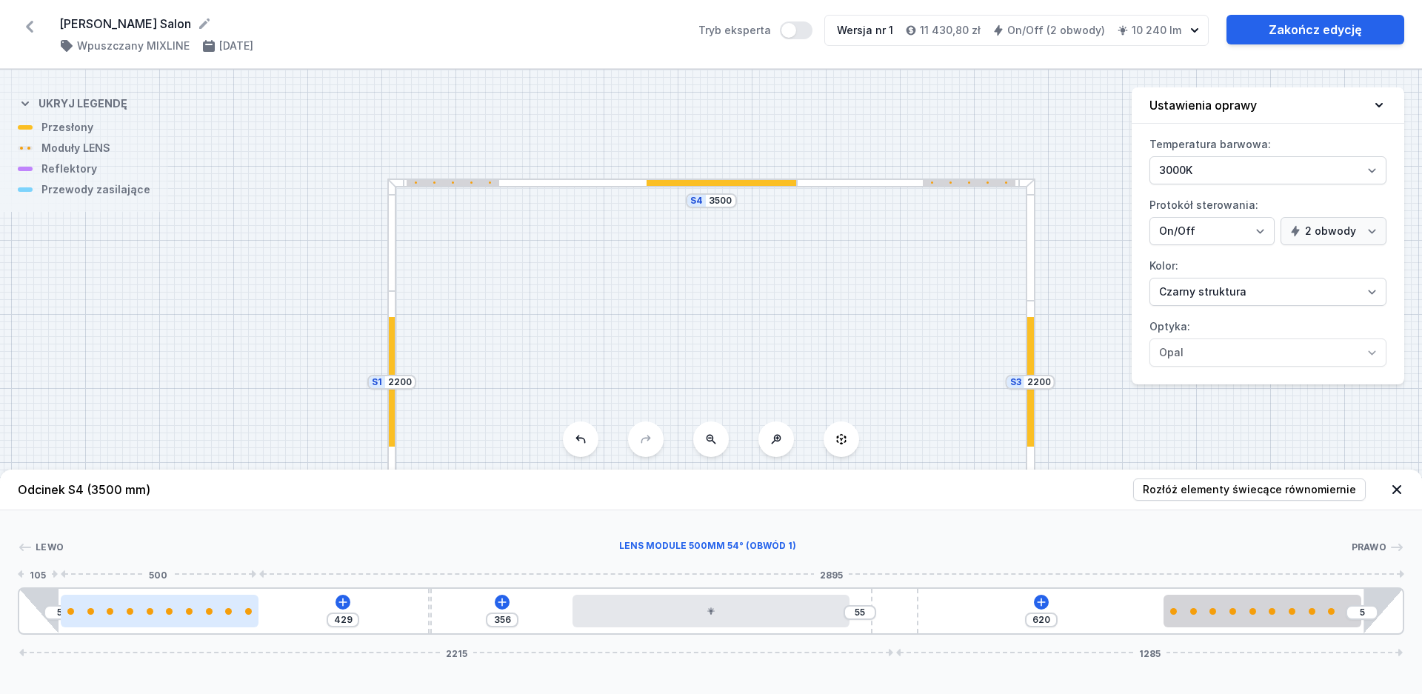
drag, startPoint x: 175, startPoint y: 627, endPoint x: 195, endPoint y: 624, distance: 20.3
click at [195, 624] on div "5 429 356 55 620 5 2215 1285" at bounding box center [711, 610] width 1386 height 47
type input "99"
type input "335"
type input "103"
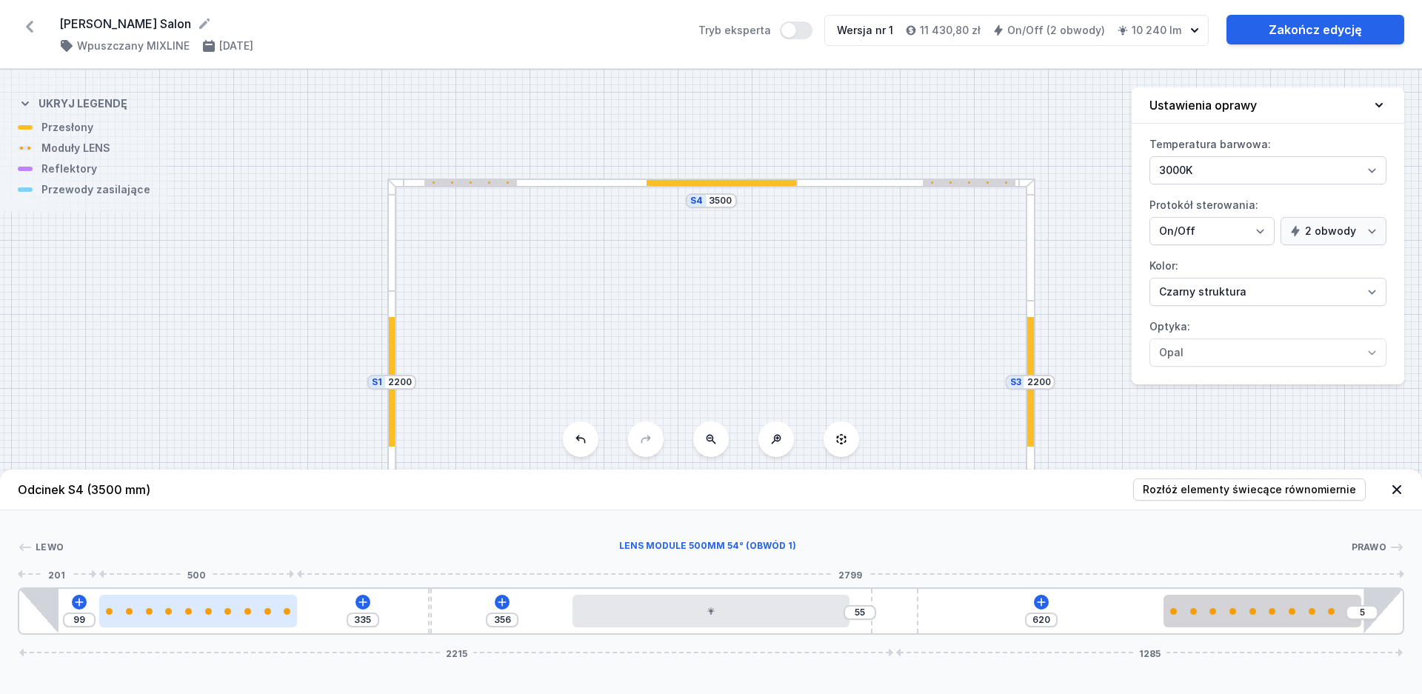
type input "331"
drag, startPoint x: 185, startPoint y: 612, endPoint x: 196, endPoint y: 614, distance: 11.2
click at [197, 614] on div at bounding box center [198, 611] width 198 height 7
type input "106"
type input "328"
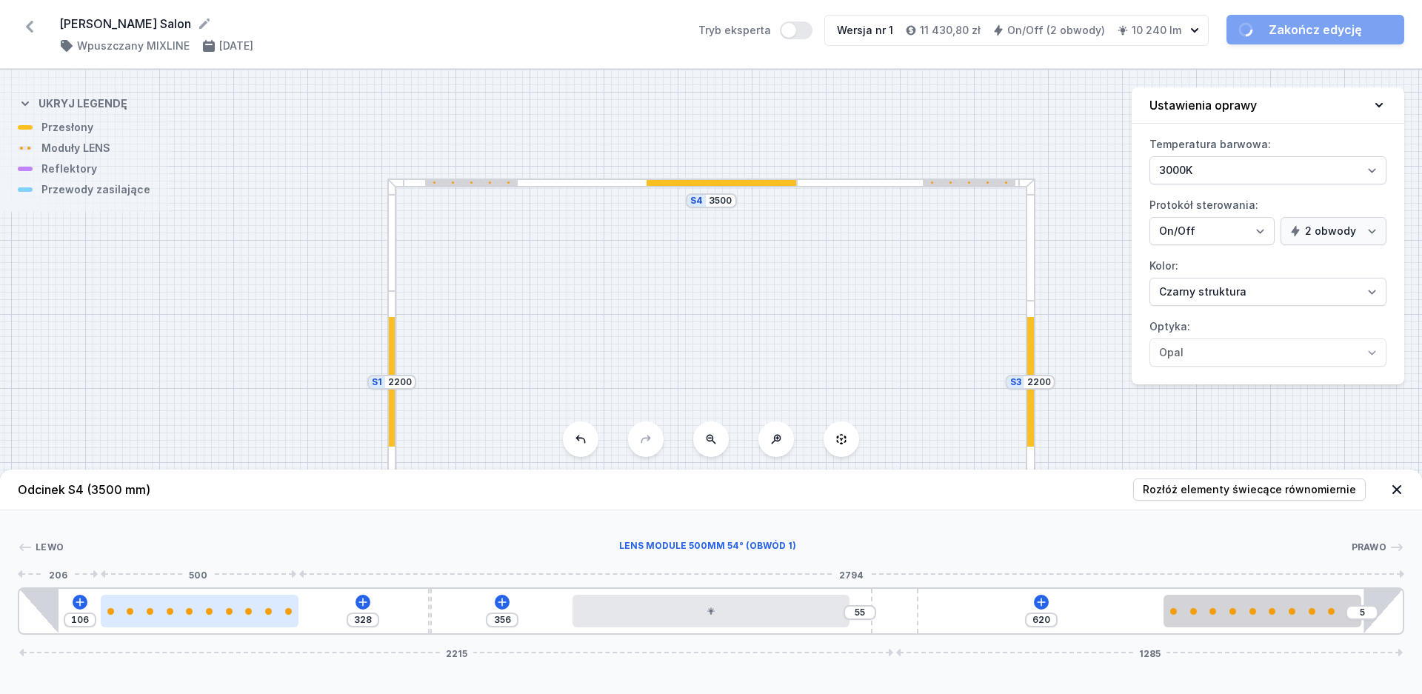
type input "146"
type input "288"
type input "150"
type input "284"
type input "152"
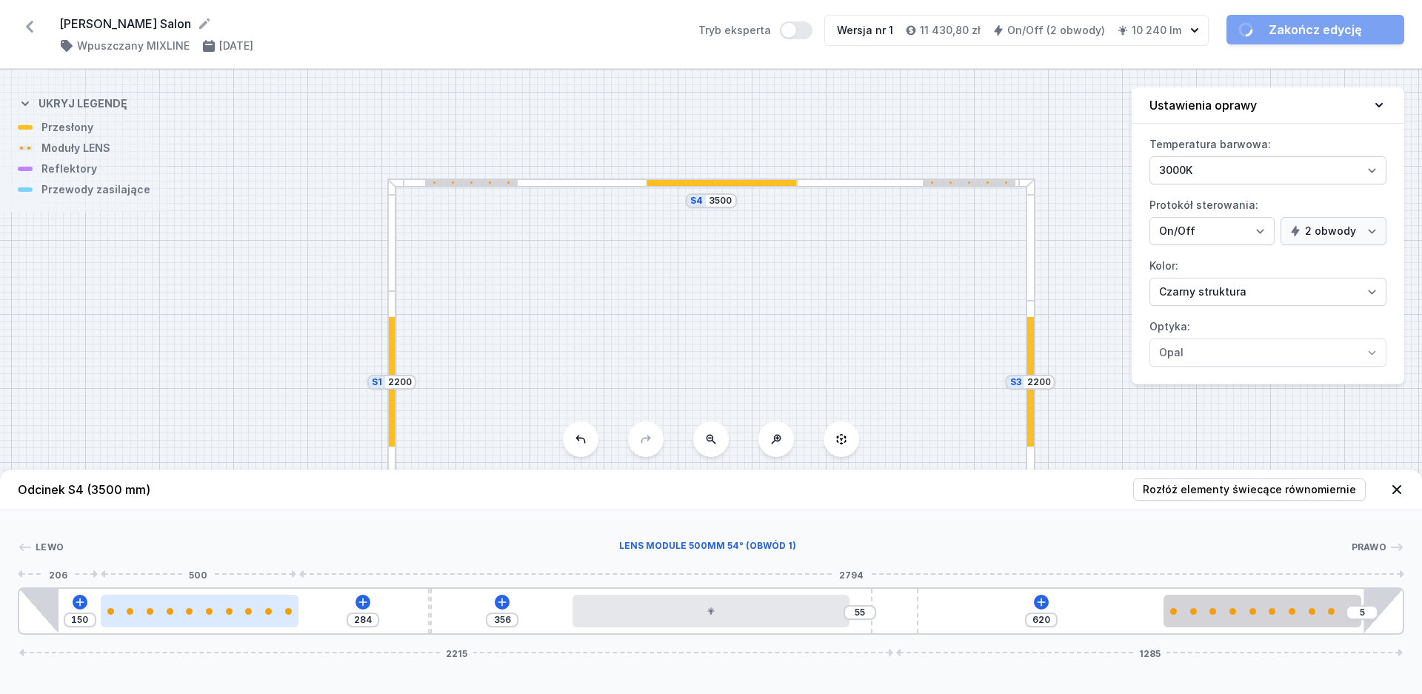
type input "282"
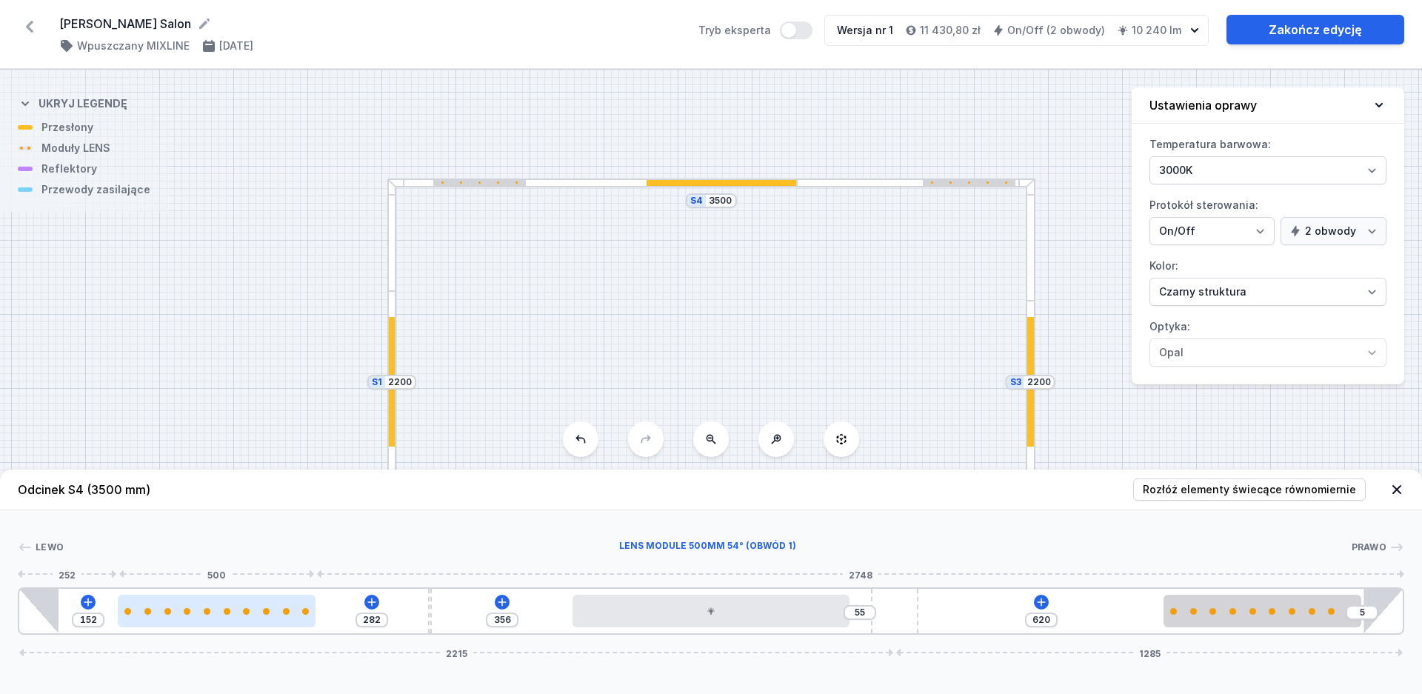
type input "150"
type input "284"
type input "148"
type input "286"
click at [195, 613] on div at bounding box center [216, 611] width 198 height 7
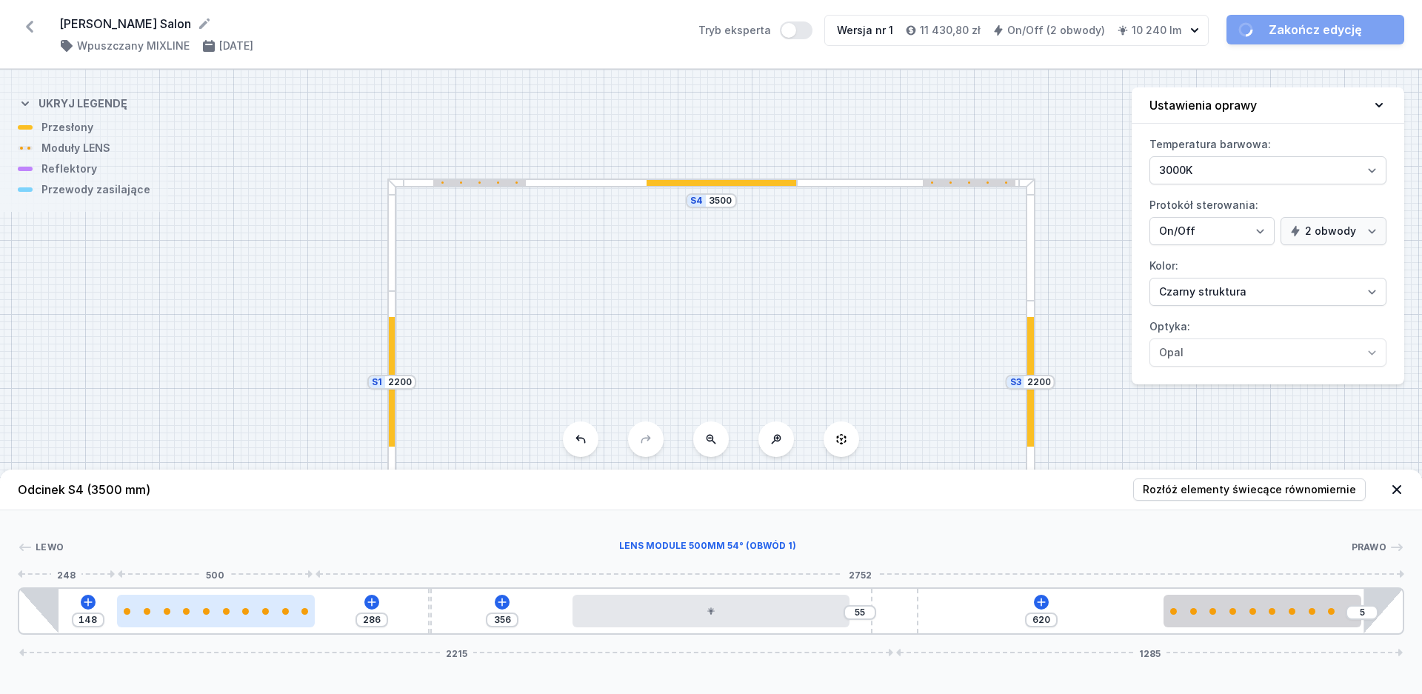
type input "193"
type input "241"
type input "195"
type input "239"
type input "196"
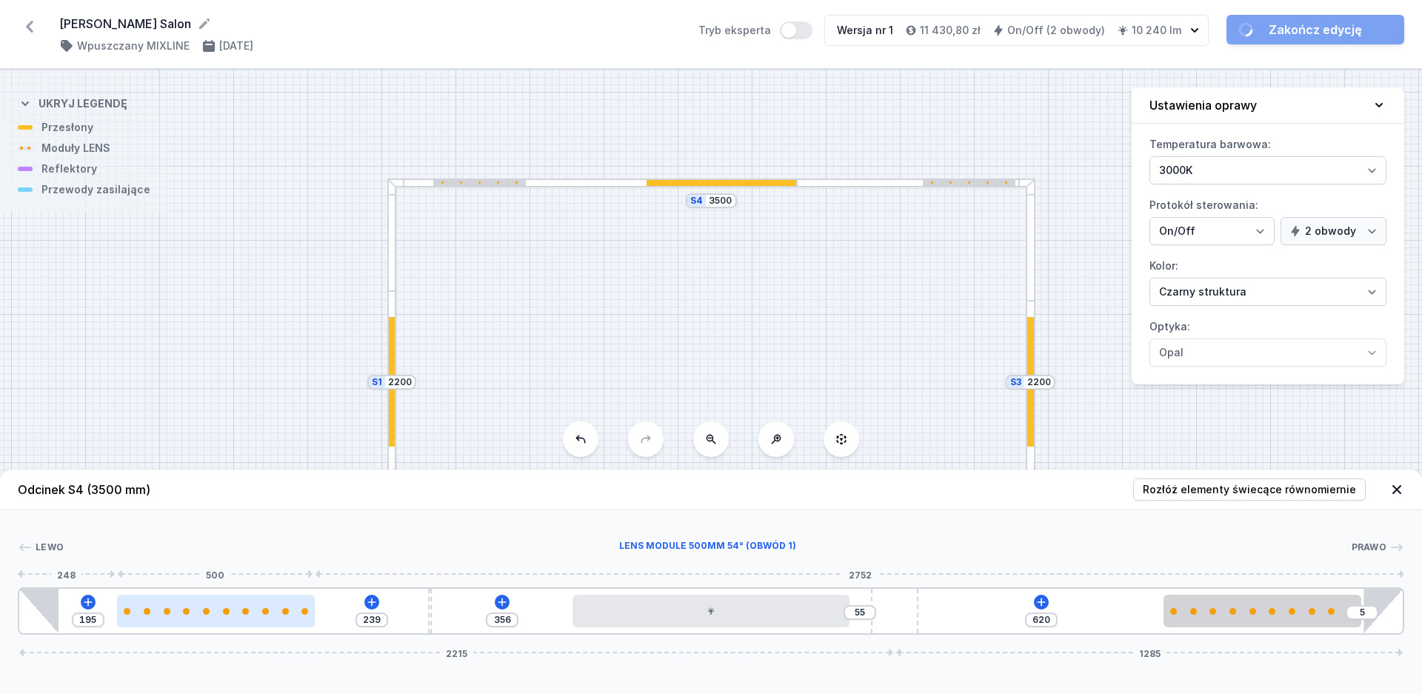
type input "238"
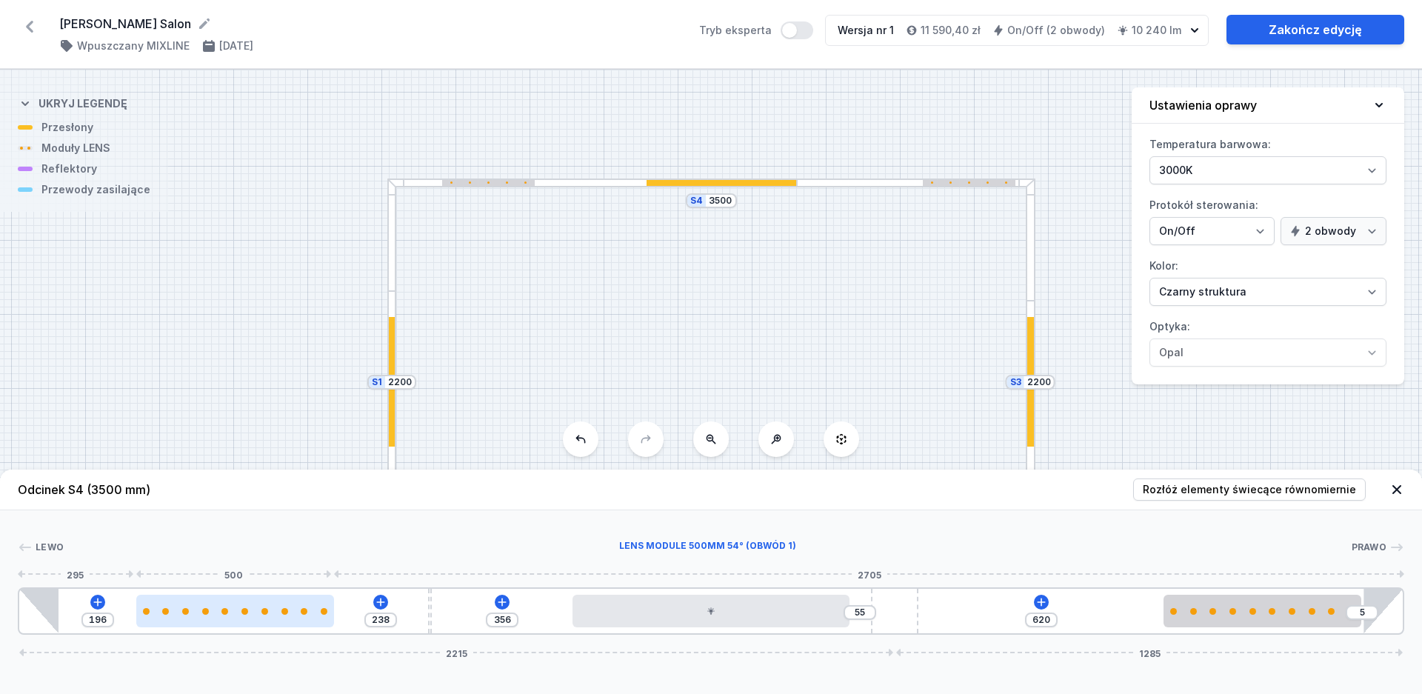
type input "195"
type input "239"
type input "193"
type input "241"
type input "189"
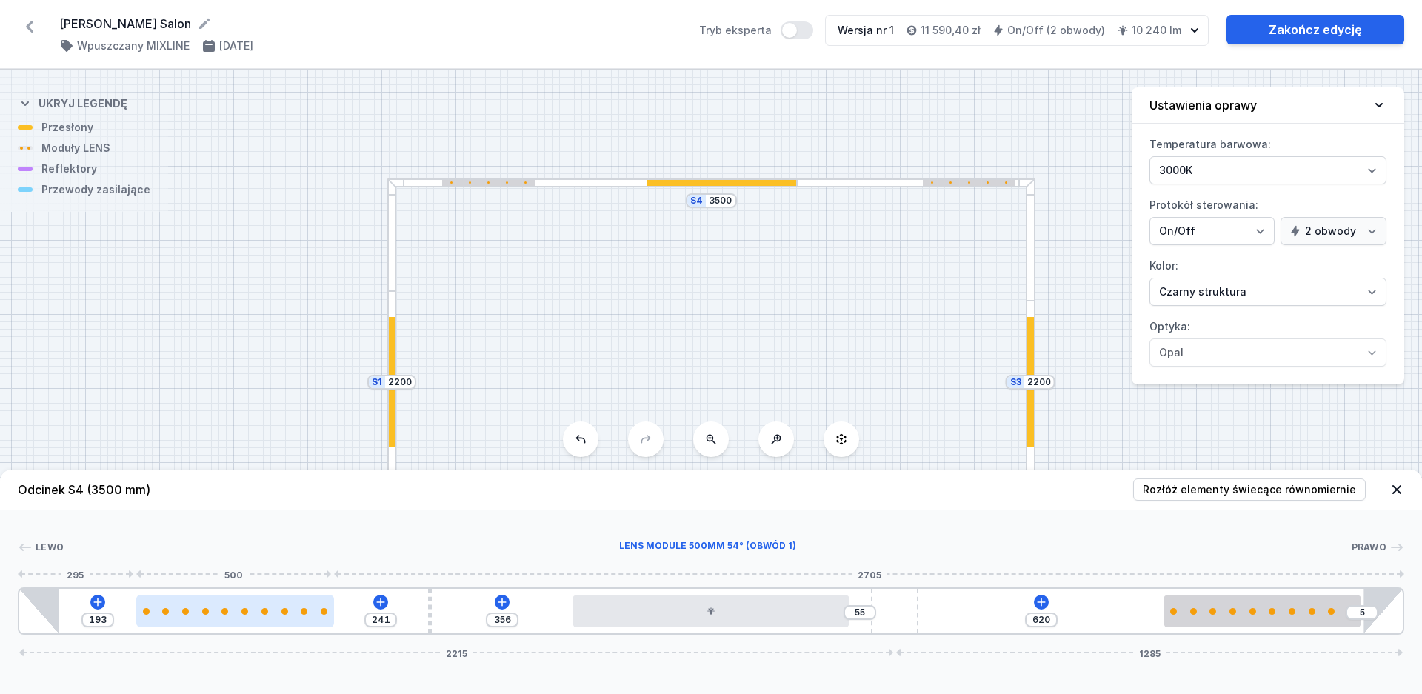
type input "245"
type input "187"
type input "247"
type input "185"
type input "249"
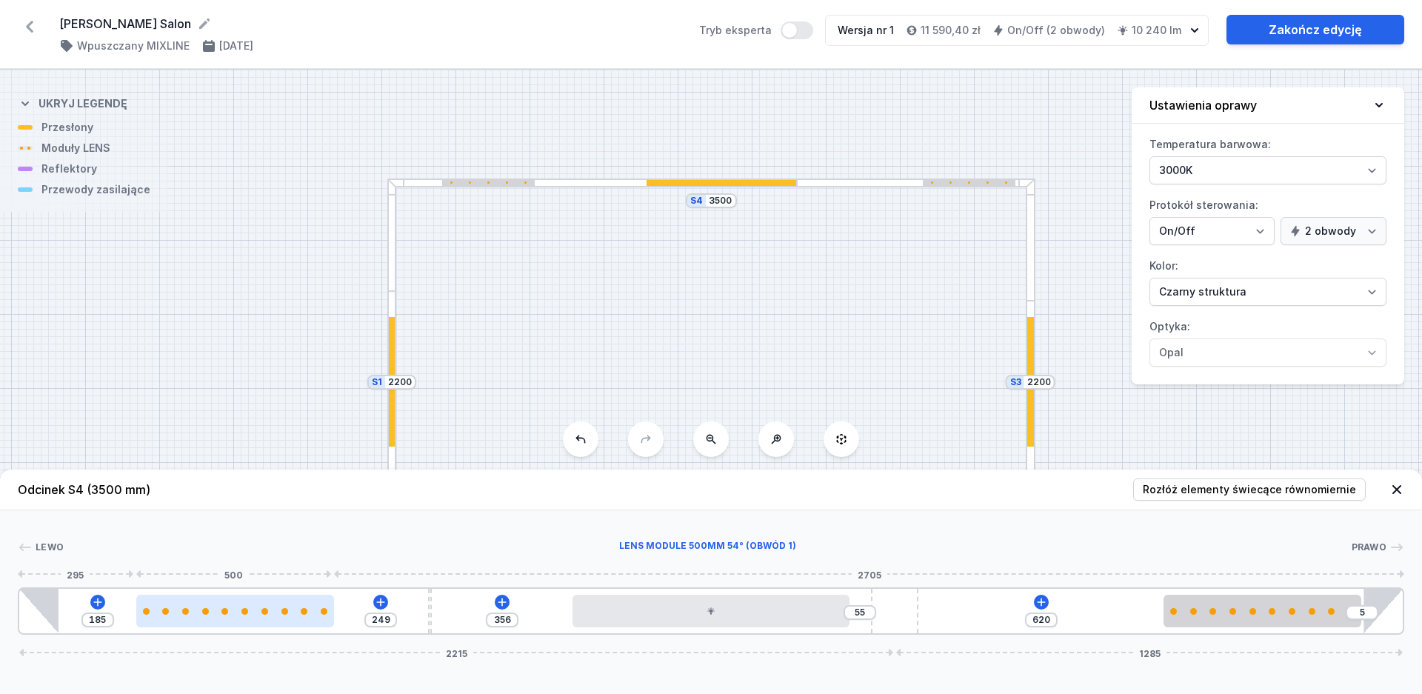
type input "184"
type input "250"
type input "182"
type input "252"
type input "180"
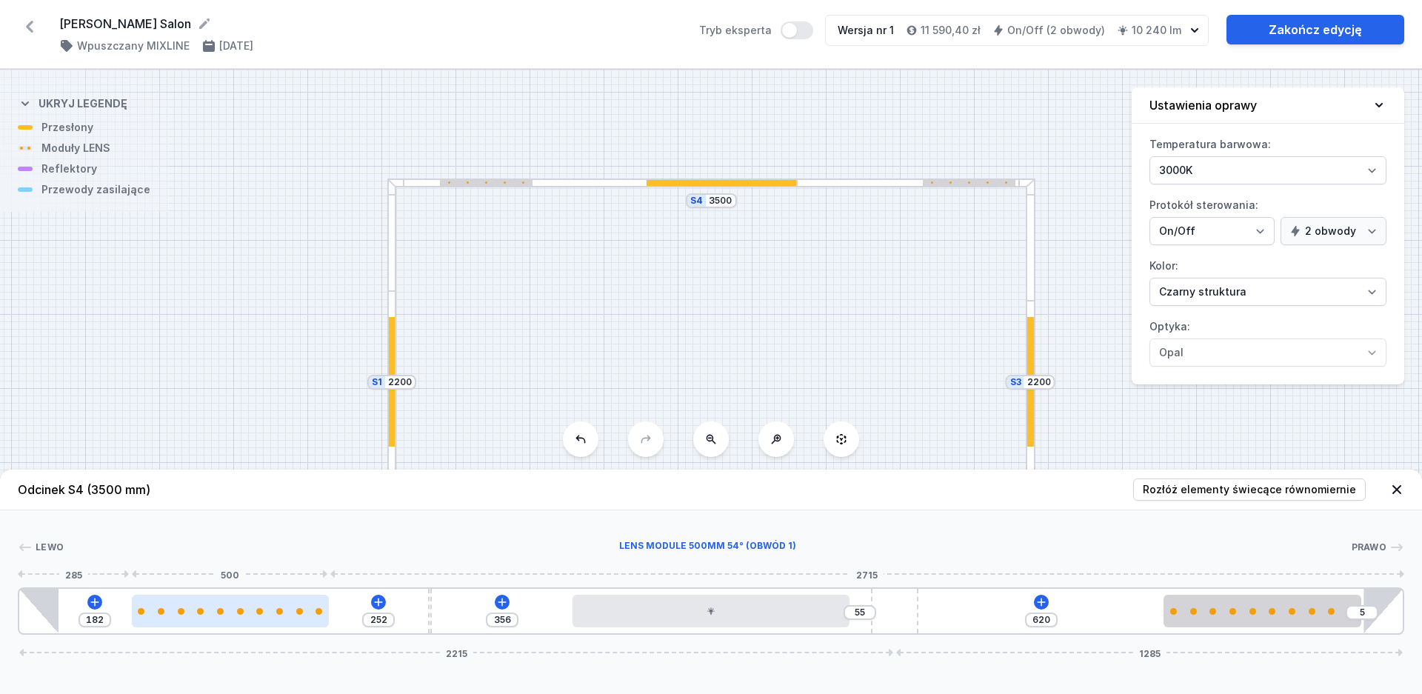
type input "254"
type input "178"
type input "256"
type input "176"
type input "258"
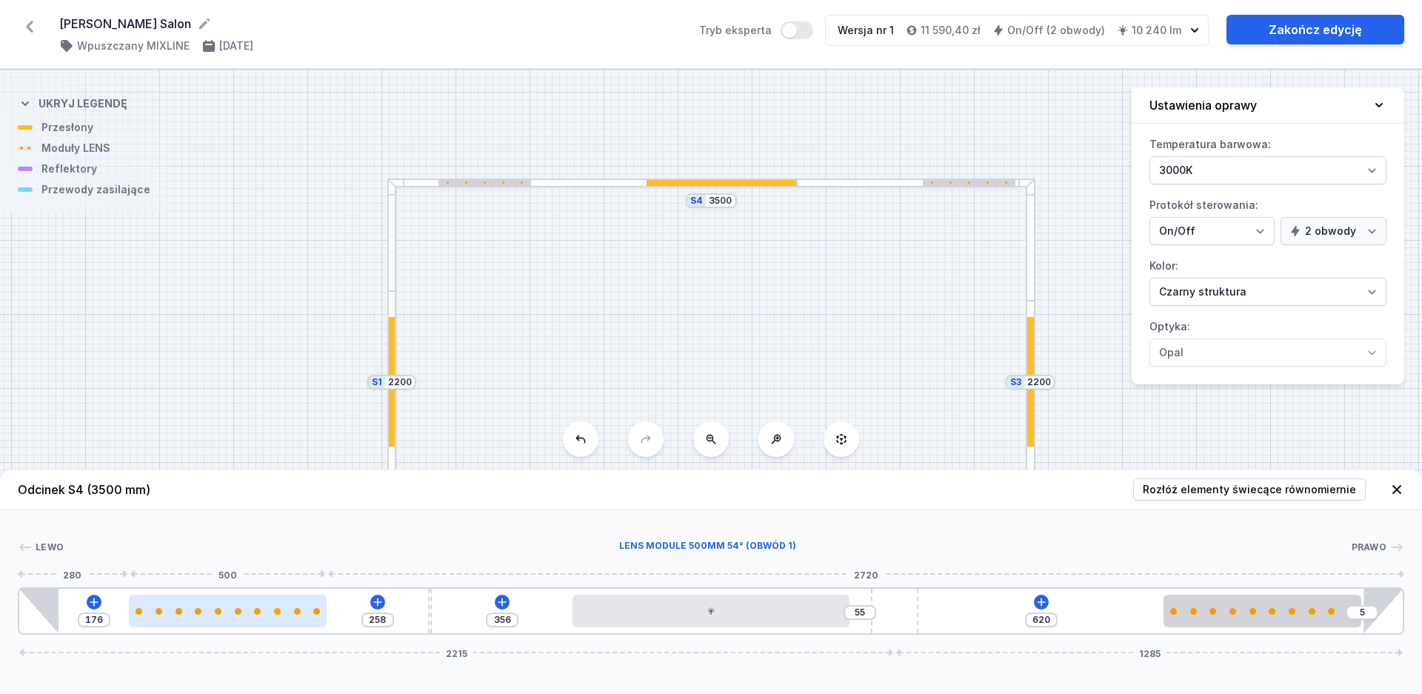
type input "174"
type input "260"
type input "173"
type input "261"
type input "171"
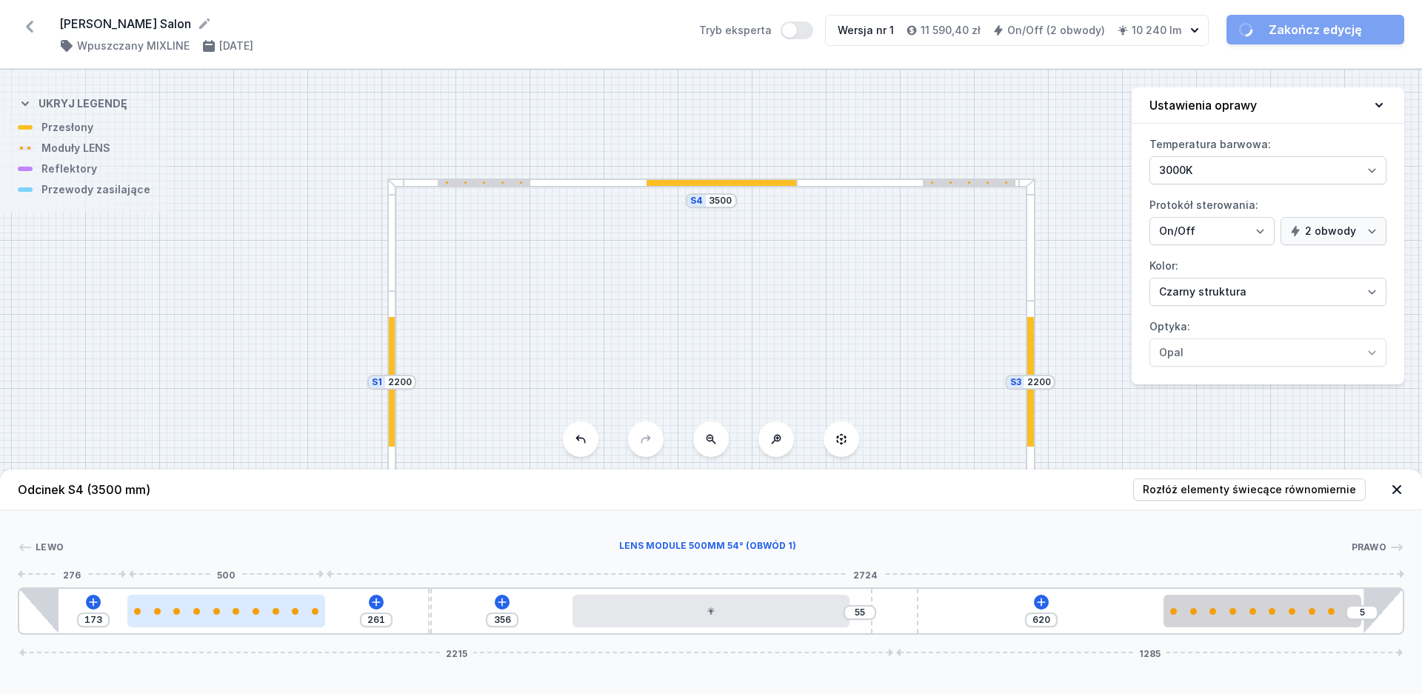
type input "263"
type input "169"
type input "265"
type input "167"
type input "267"
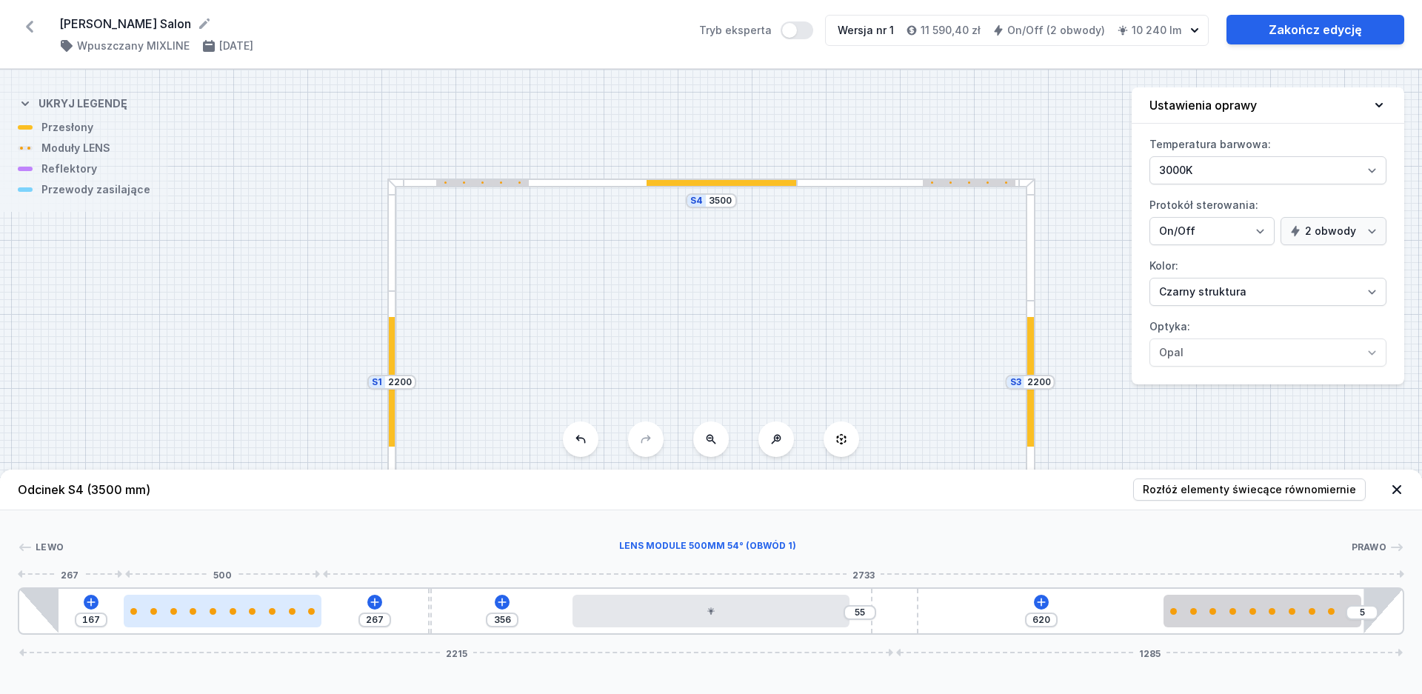
type input "165"
type input "269"
type input "164"
type input "270"
type input "162"
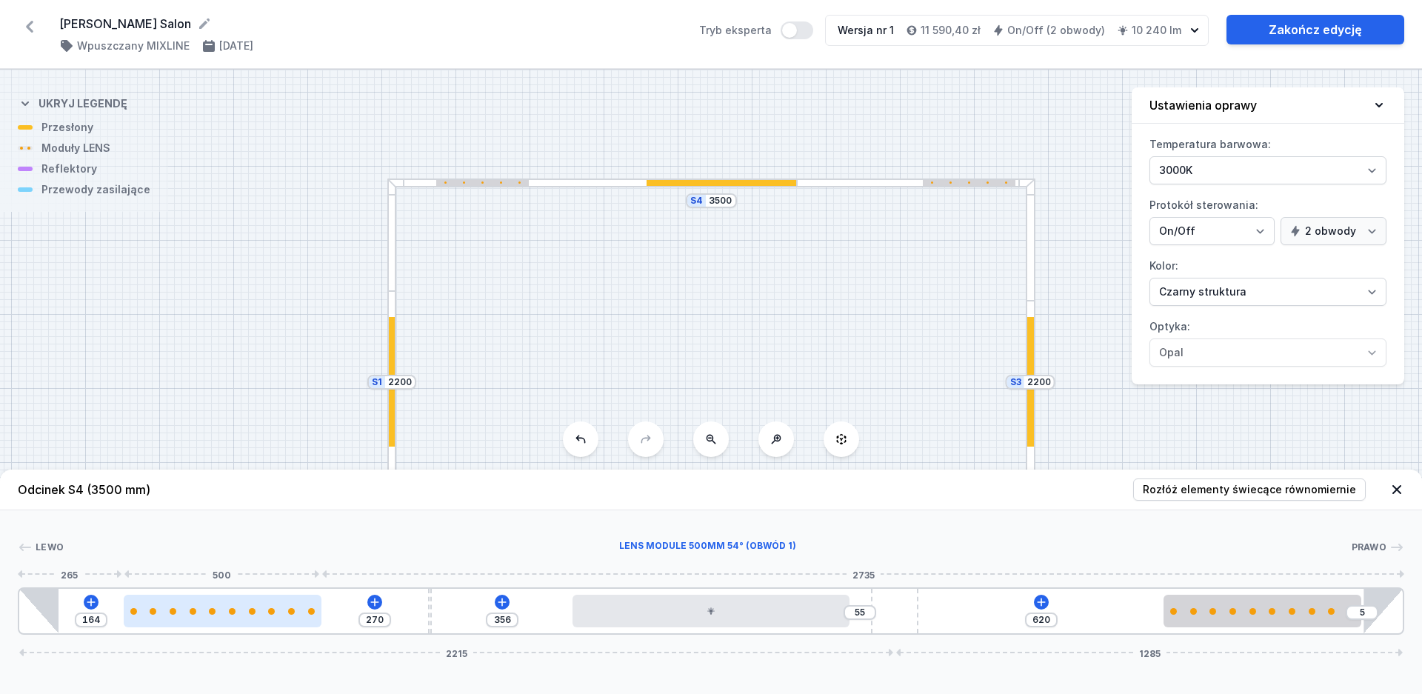
type input "272"
type input "158"
type input "276"
type input "156"
type input "278"
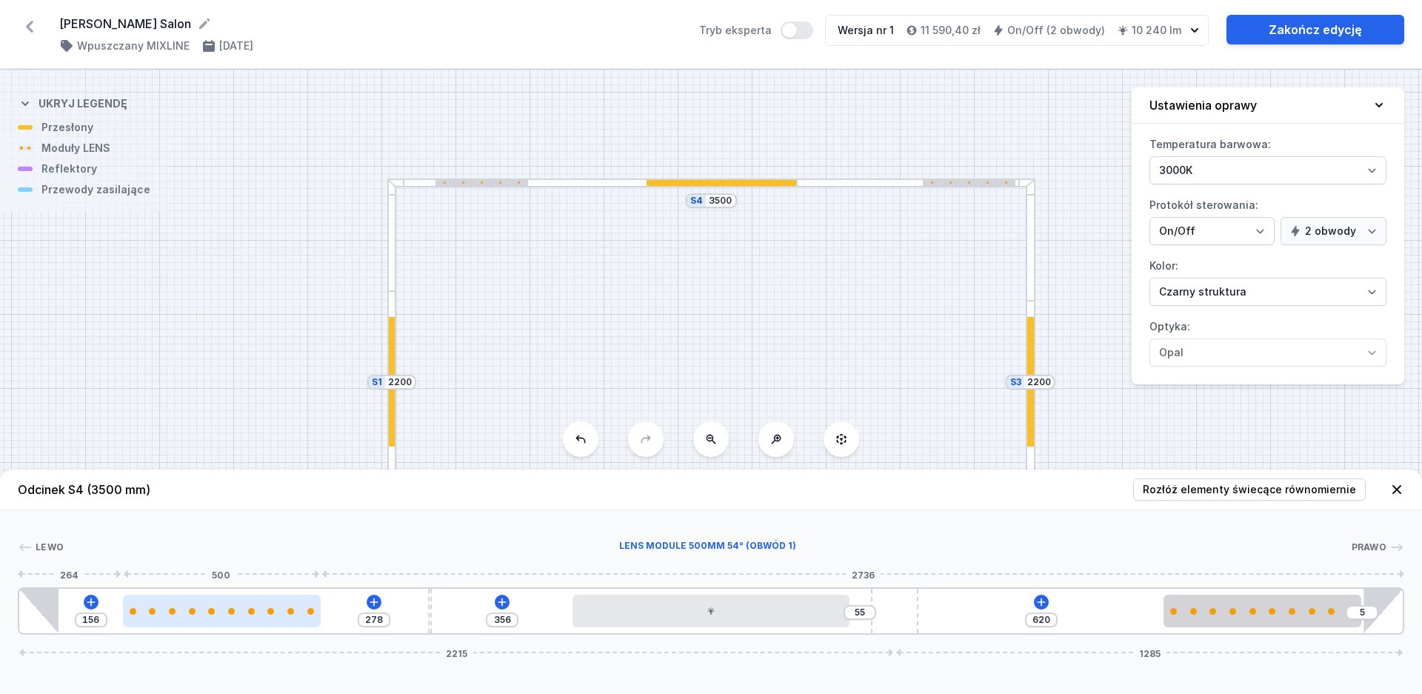
type input "154"
type input "280"
type input "153"
type input "281"
type input "151"
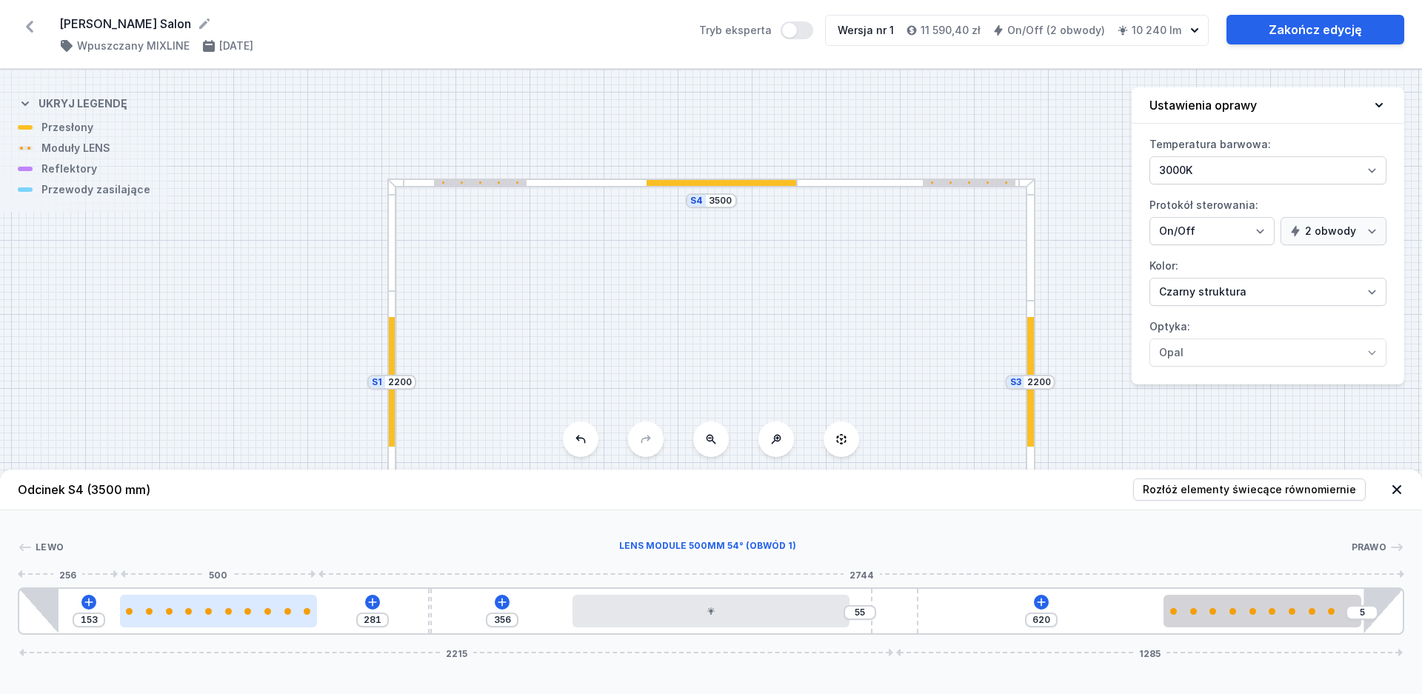
type input "283"
type input "149"
type input "285"
type input "147"
type input "287"
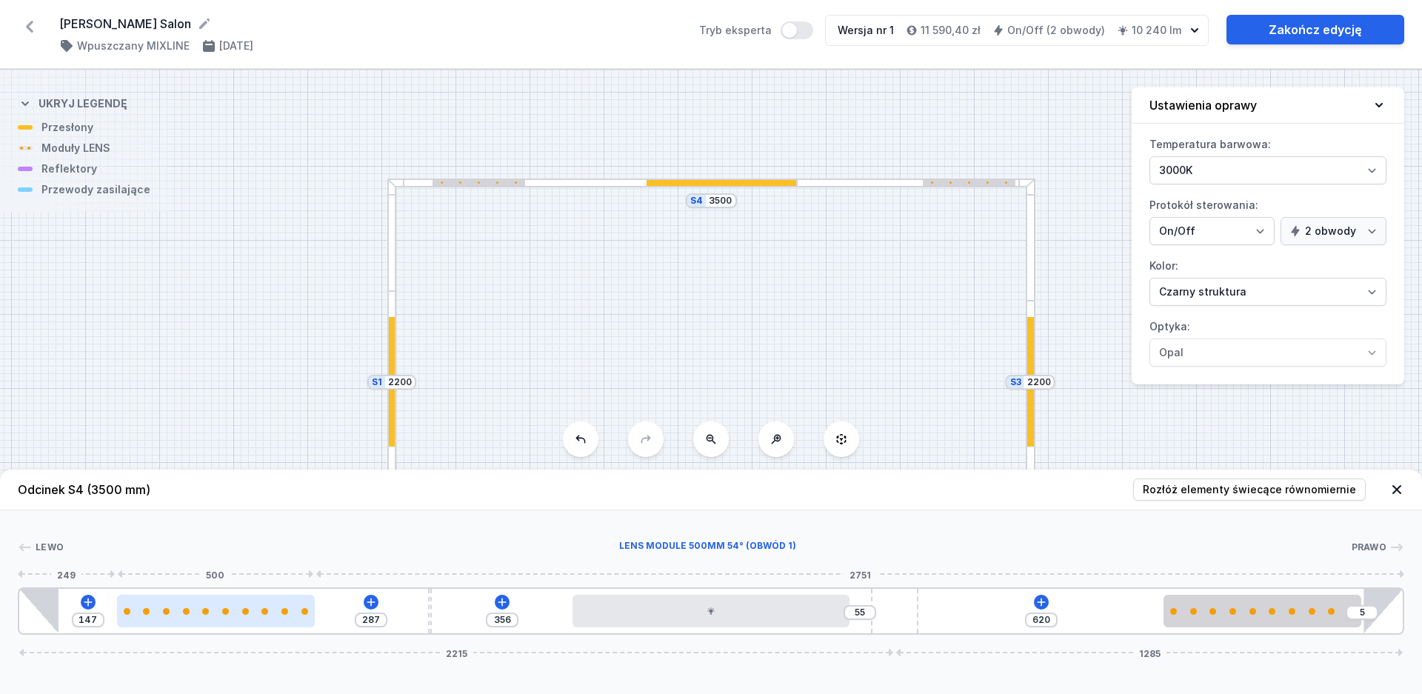
drag, startPoint x: 193, startPoint y: 613, endPoint x: 179, endPoint y: 614, distance: 14.1
click at [179, 614] on div at bounding box center [216, 611] width 198 height 7
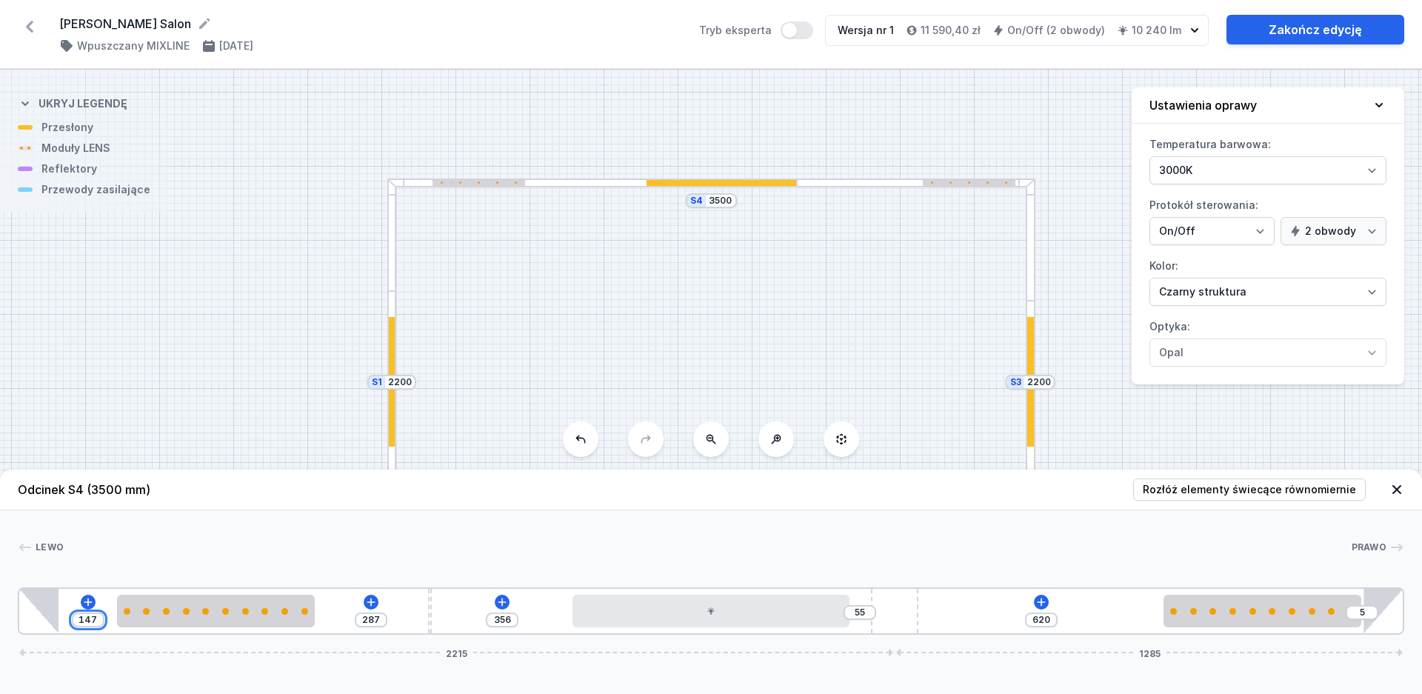
click at [96, 618] on input "147" at bounding box center [88, 620] width 24 height 12
click at [93, 618] on input "147" at bounding box center [88, 620] width 24 height 12
click at [99, 618] on input "147" at bounding box center [88, 620] width 24 height 12
type input "14"
type input "420"
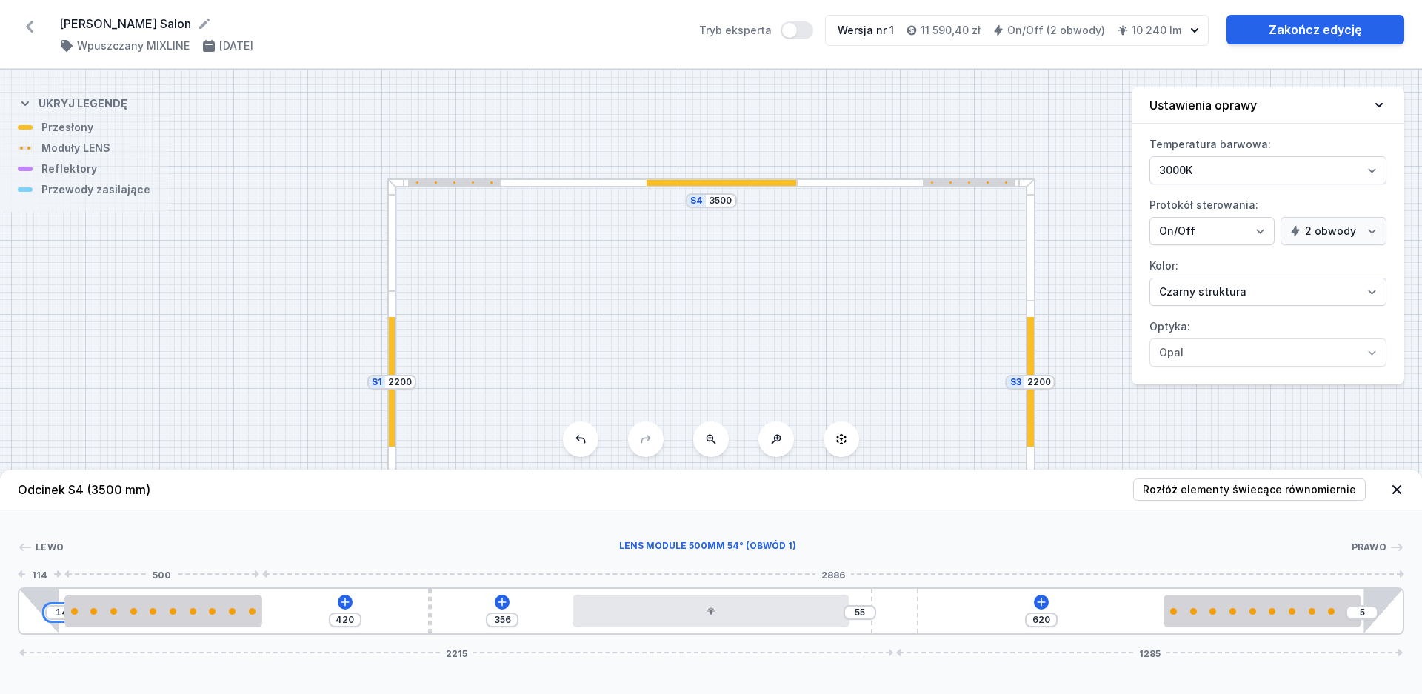
type input "148"
type input "286"
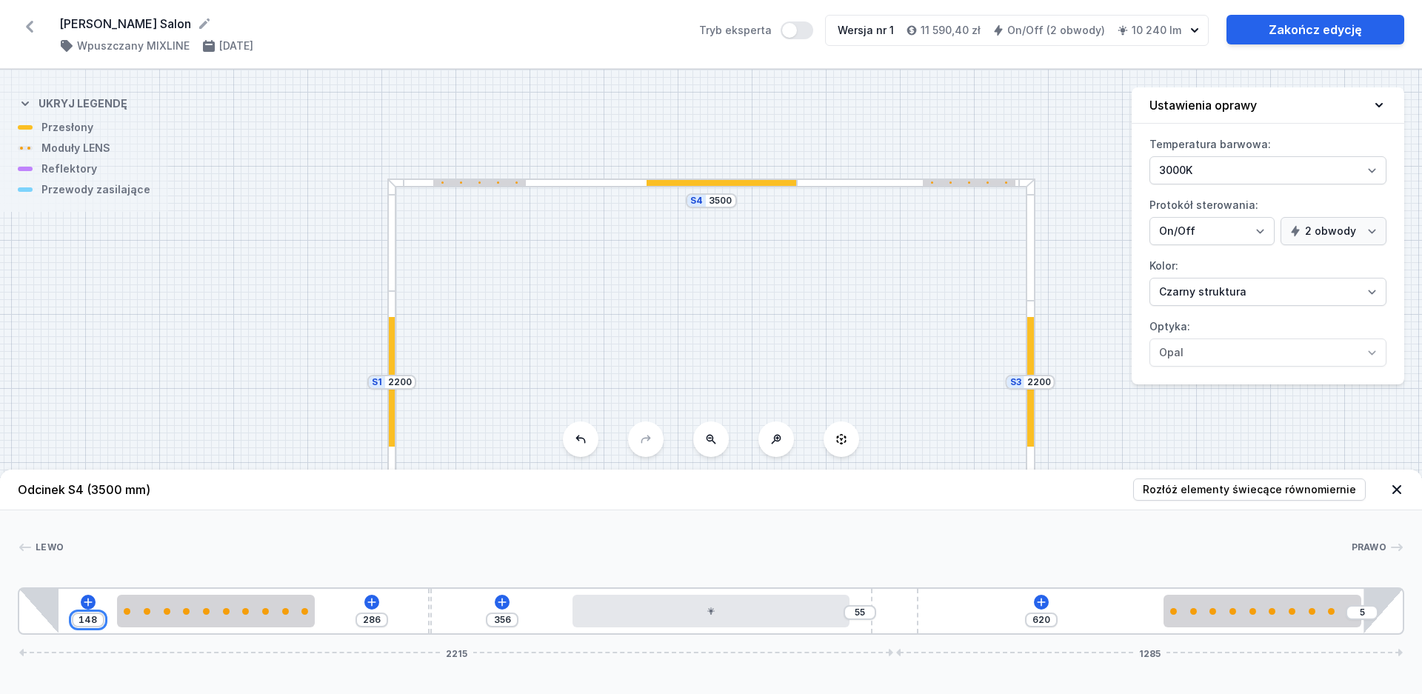
type input "148"
click at [194, 555] on div "Lewo Prawo" at bounding box center [711, 550] width 1386 height 21
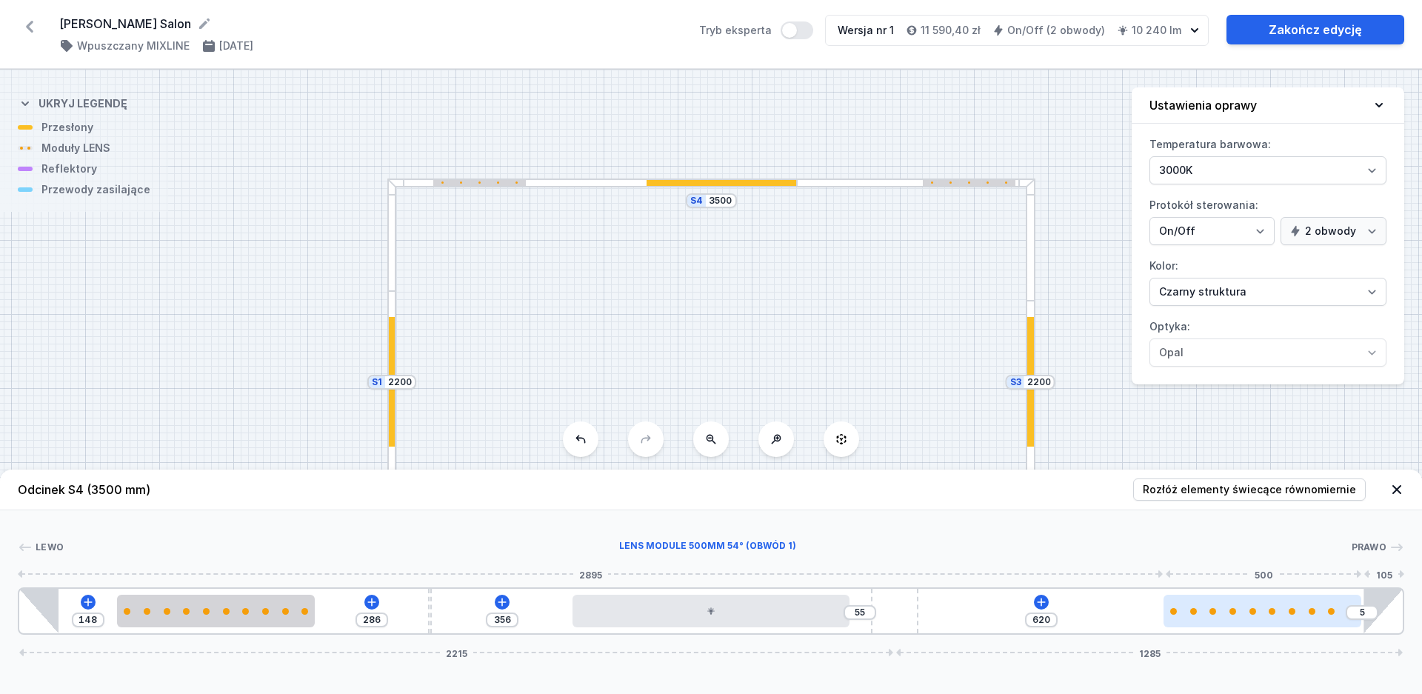
type input "550"
type input "75"
click at [1203, 608] on div at bounding box center [1262, 611] width 198 height 7
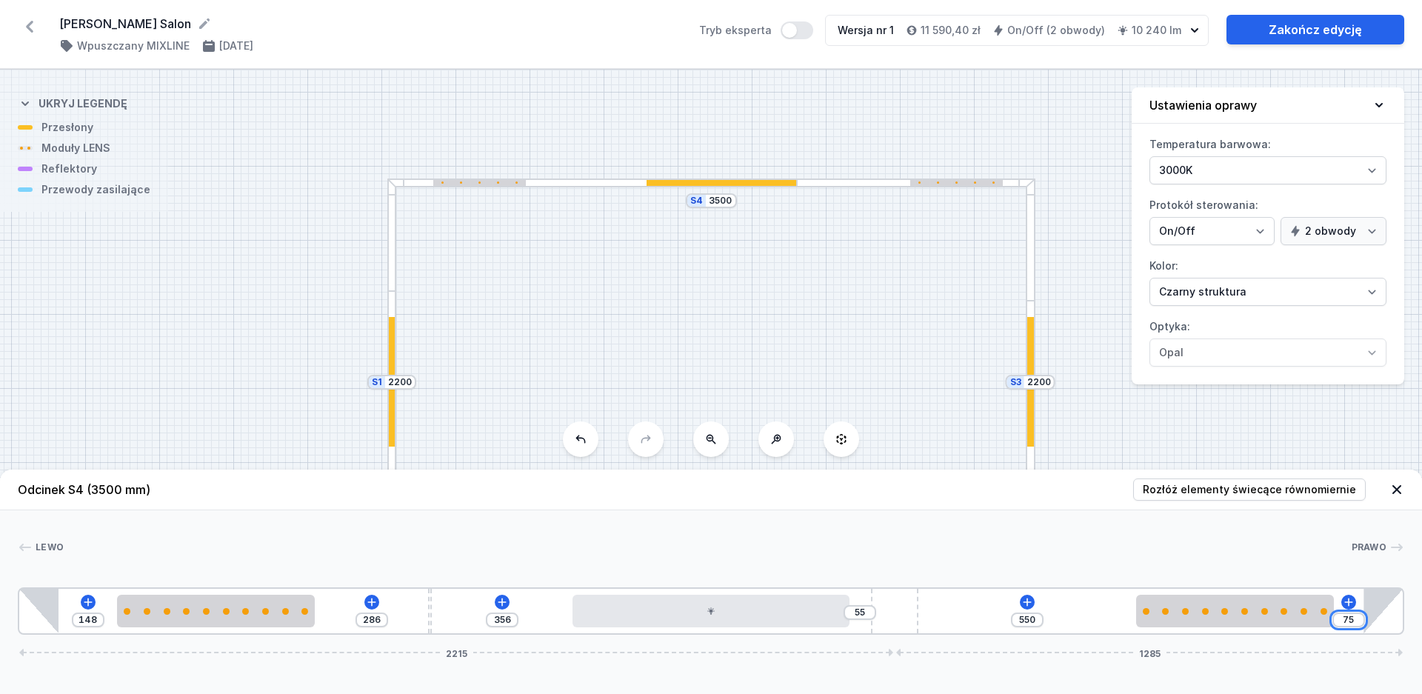
click at [1349, 621] on input "75" at bounding box center [1349, 620] width 24 height 12
drag, startPoint x: 1353, startPoint y: 618, endPoint x: 1343, endPoint y: 619, distance: 10.4
click at [1343, 619] on input "75" at bounding box center [1349, 620] width 24 height 12
type input "620"
type input "5"
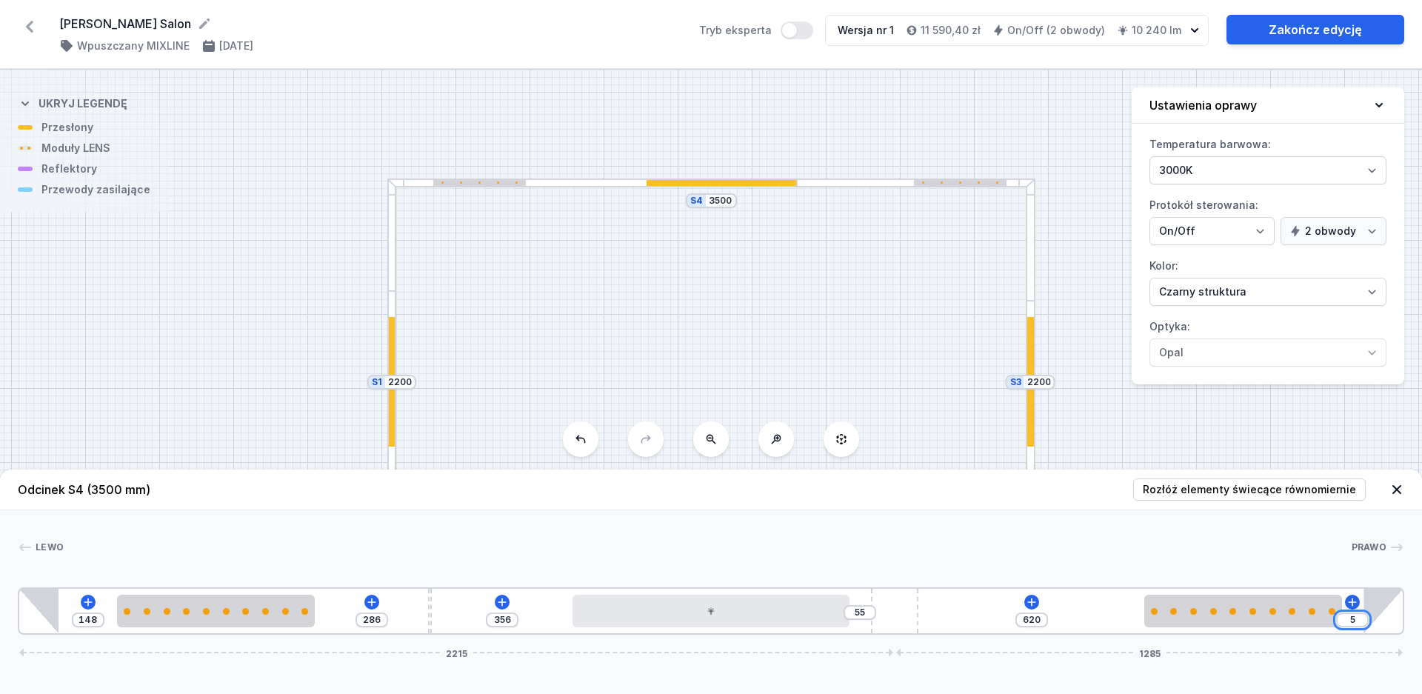
type input "571"
type input "54"
type input "77"
type input "548"
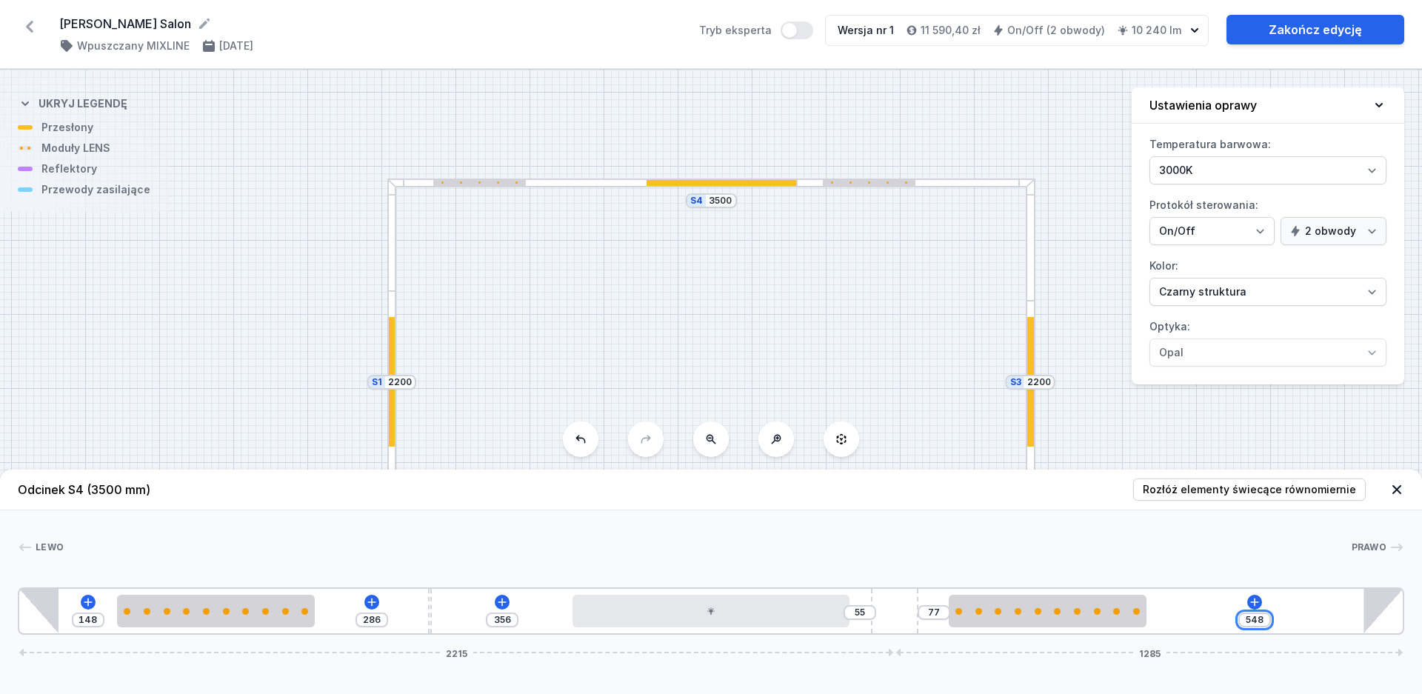
type input "571"
type input "54"
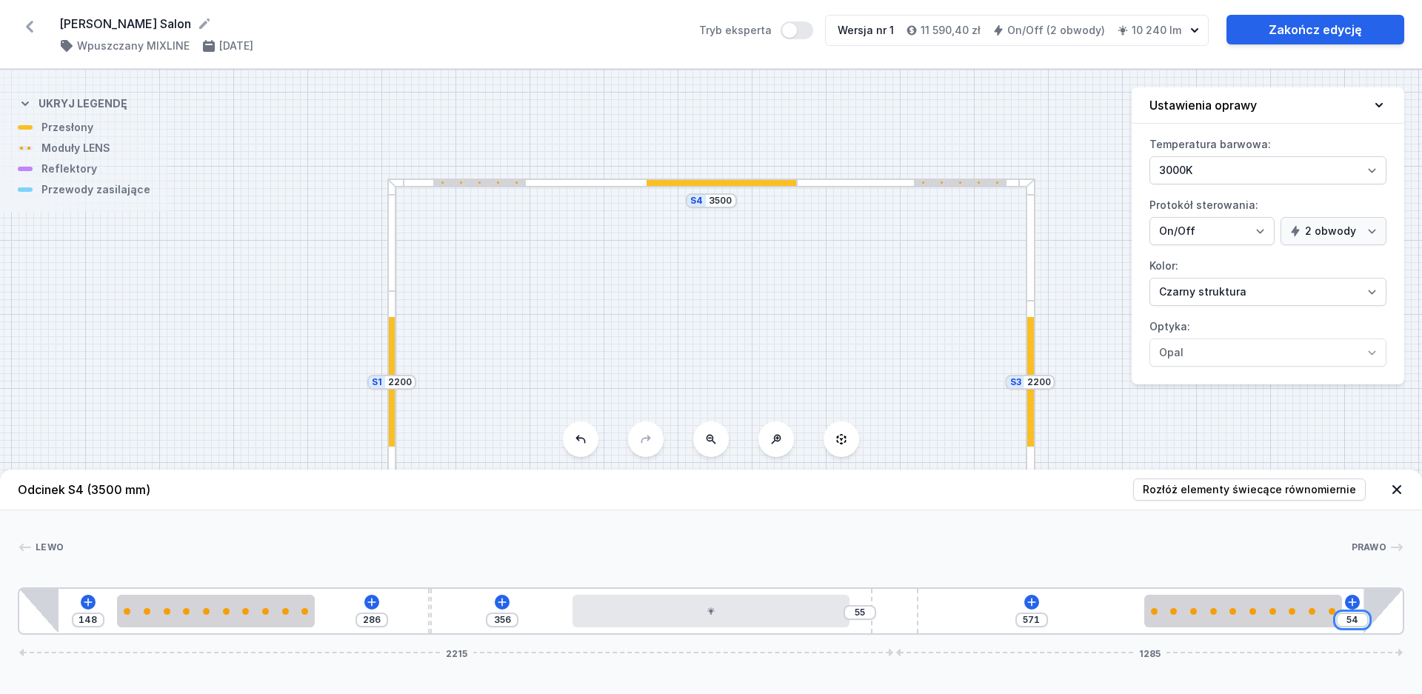
type input "620"
type input "5"
type input "574"
type input "51"
type input "107"
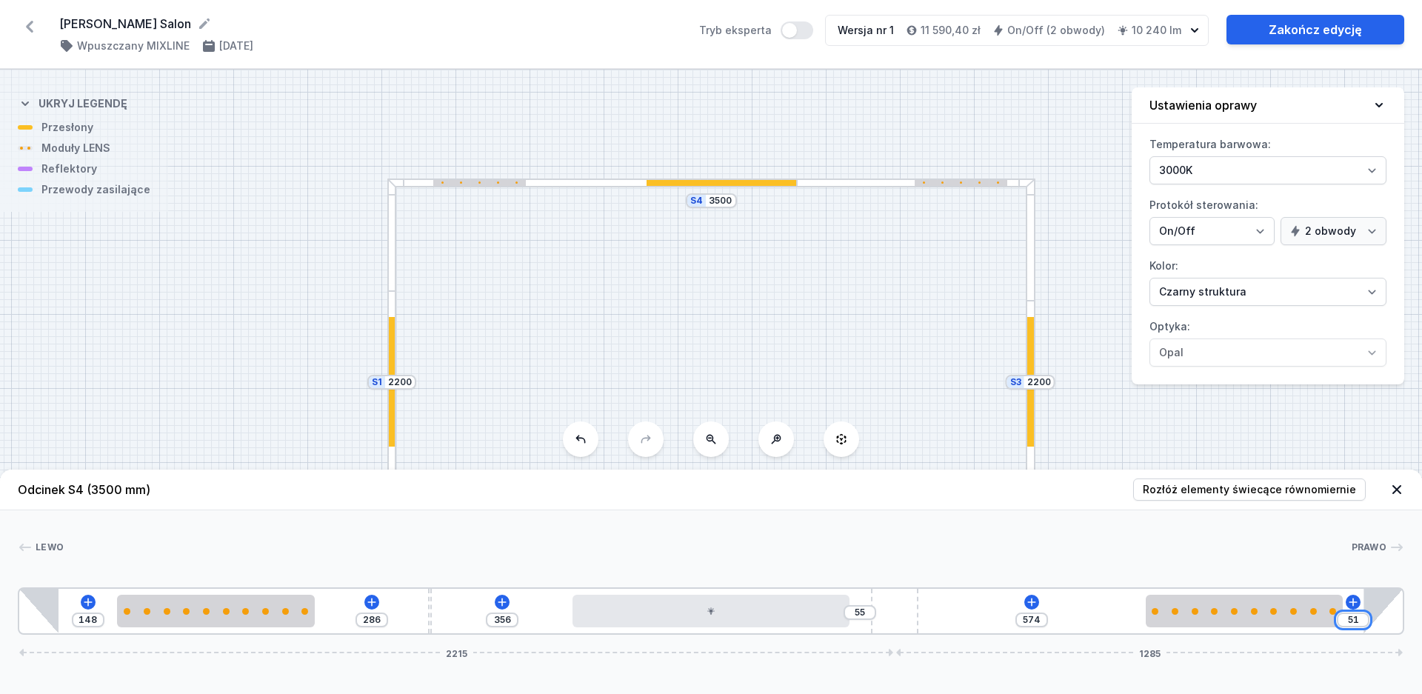
type input "518"
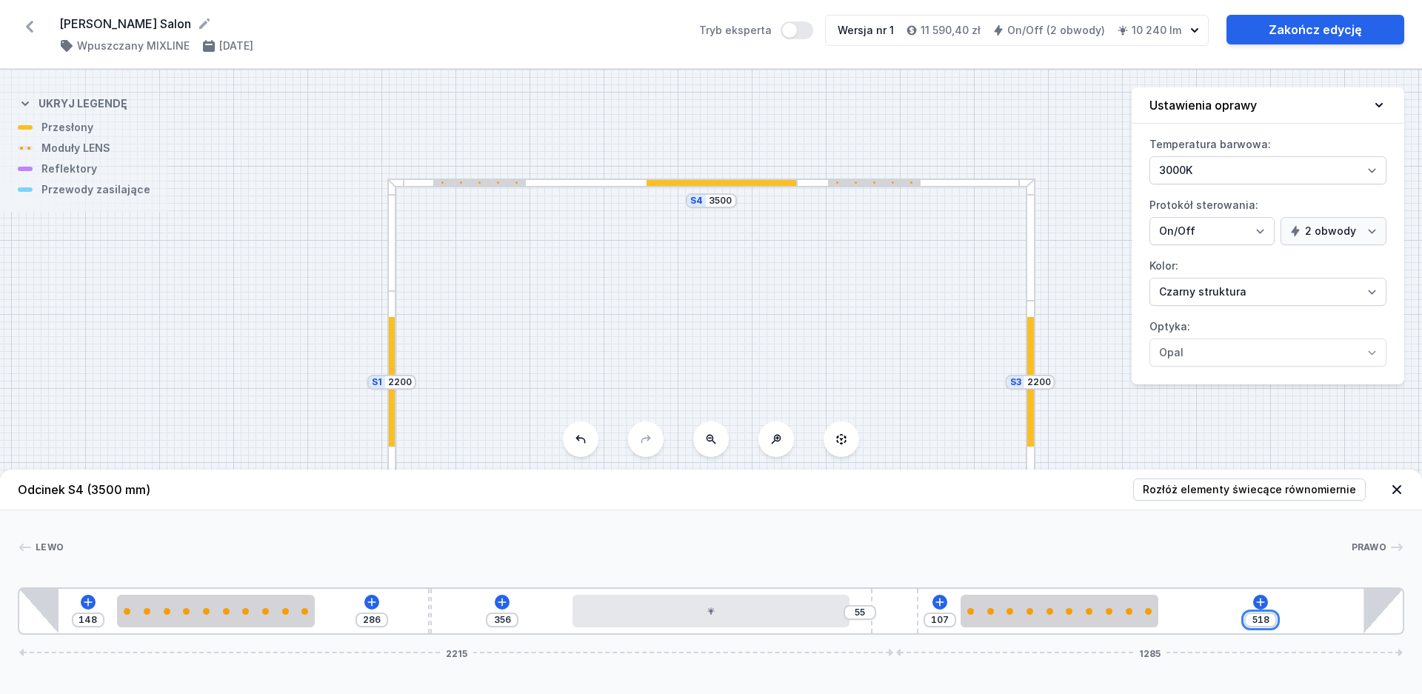
type input "607"
type input "18"
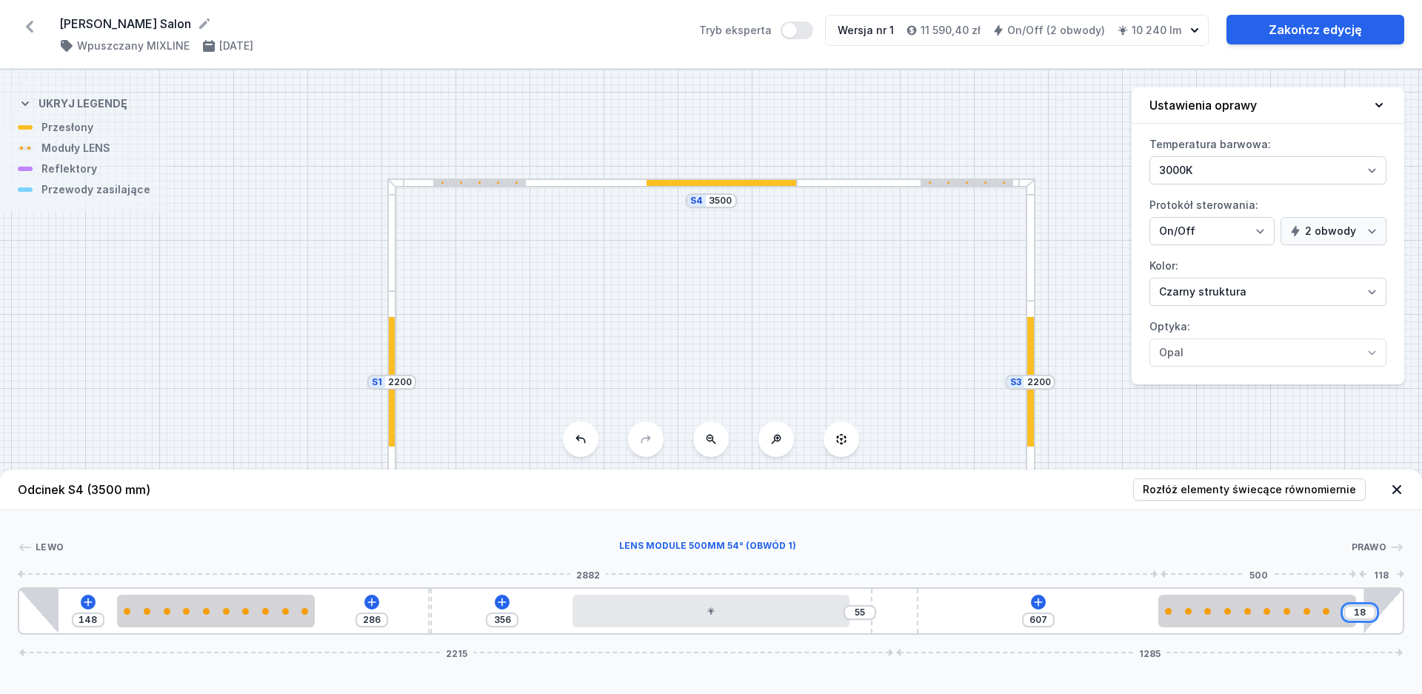
type input "477"
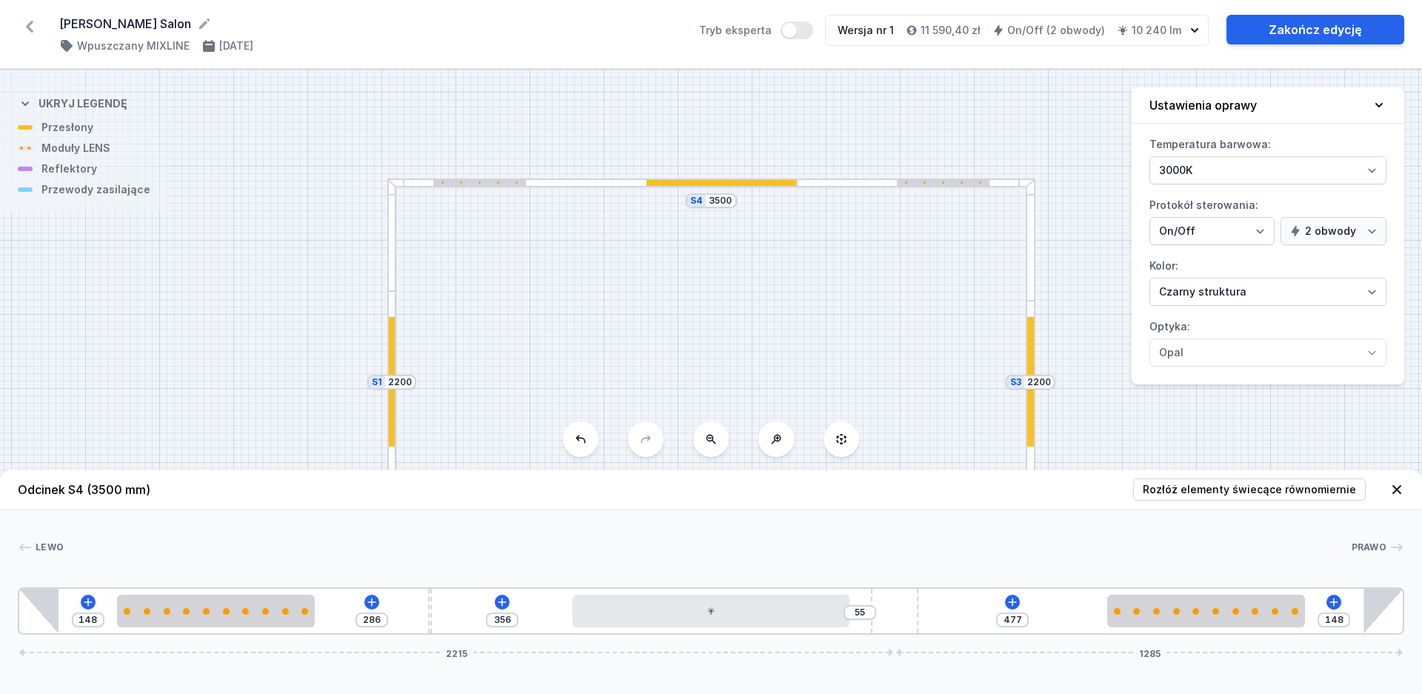
click at [901, 297] on div "S4 3500 S3 2200 S2 3500 S1 2200" at bounding box center [711, 382] width 1422 height 624
click at [143, 211] on div "S4 3500 S3 2200 S2 3500 S1 2200" at bounding box center [711, 382] width 1422 height 624
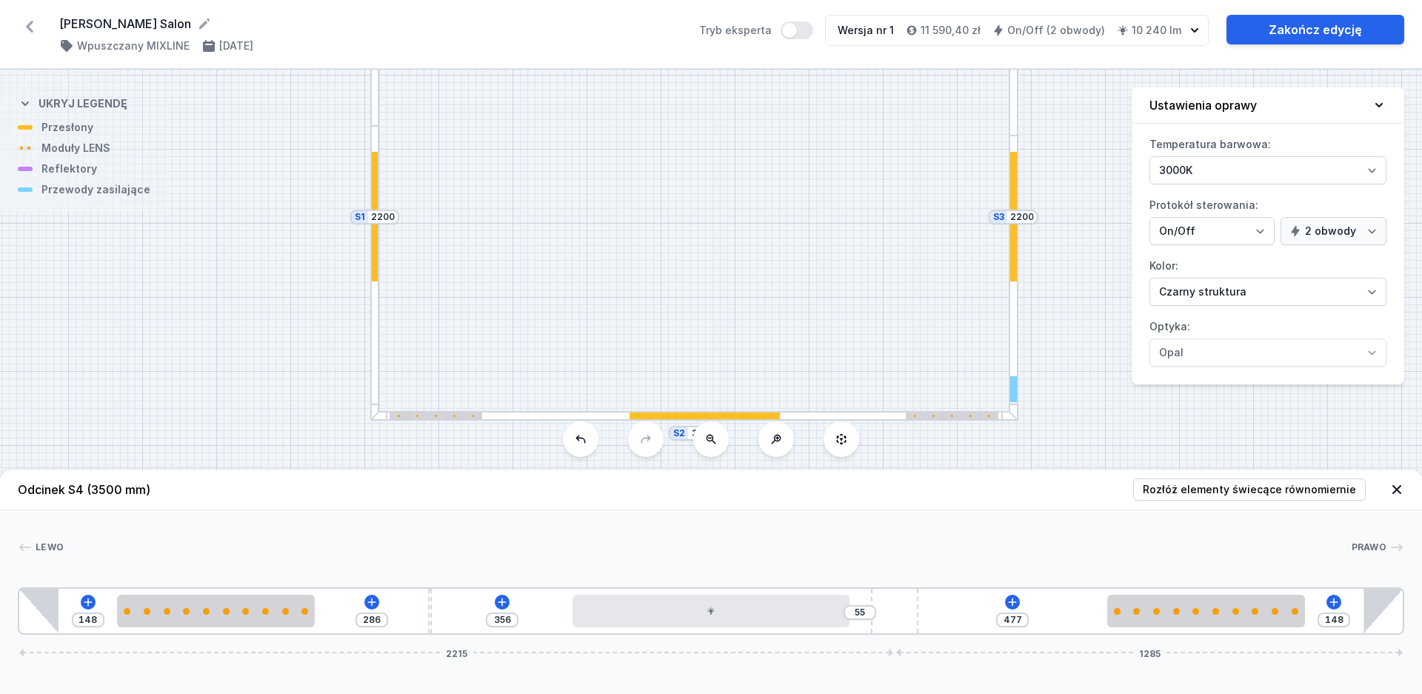
drag, startPoint x: 682, startPoint y: 350, endPoint x: 656, endPoint y: 166, distance: 185.5
click at [656, 166] on div "S4 3500 S3 2200 S2 3500 S1 2200" at bounding box center [711, 382] width 1422 height 624
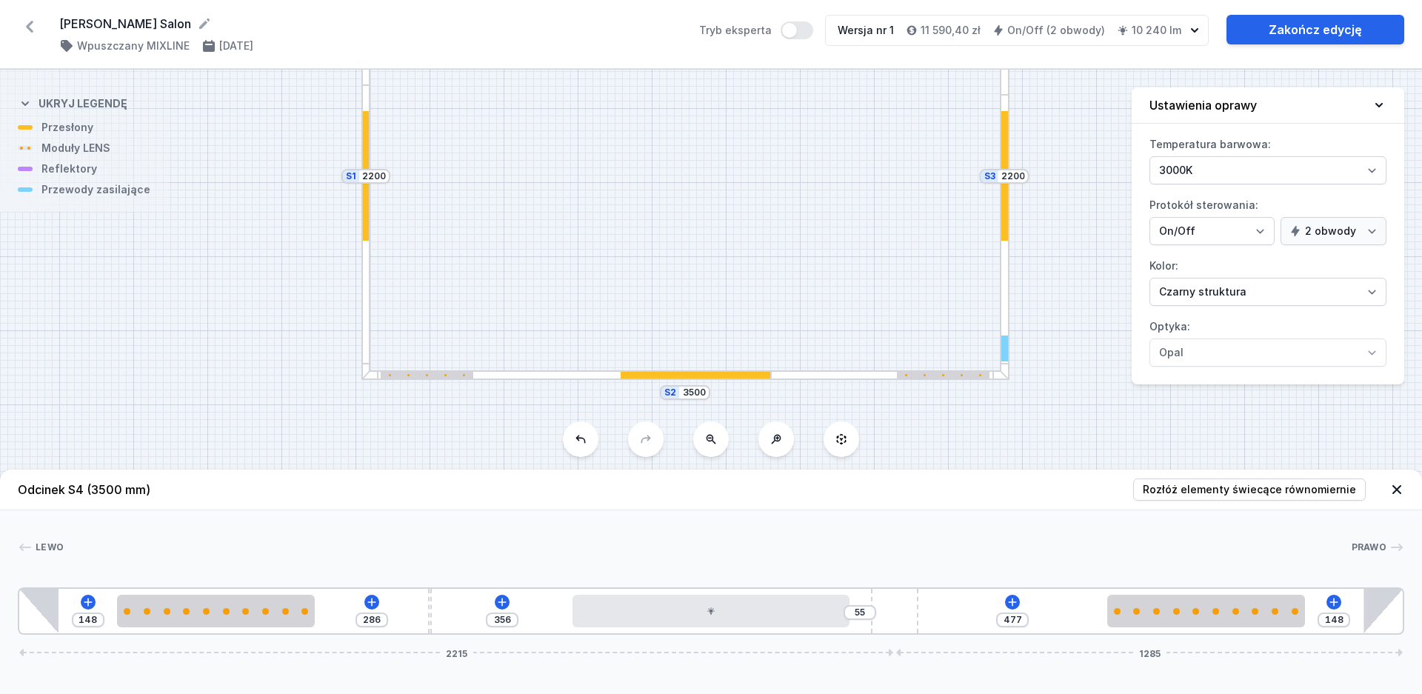
click at [451, 370] on div "S4 3500 S3 2200 S2 3500 S1 2200" at bounding box center [711, 382] width 1422 height 624
click at [443, 375] on div at bounding box center [427, 375] width 93 height 7
type input "5"
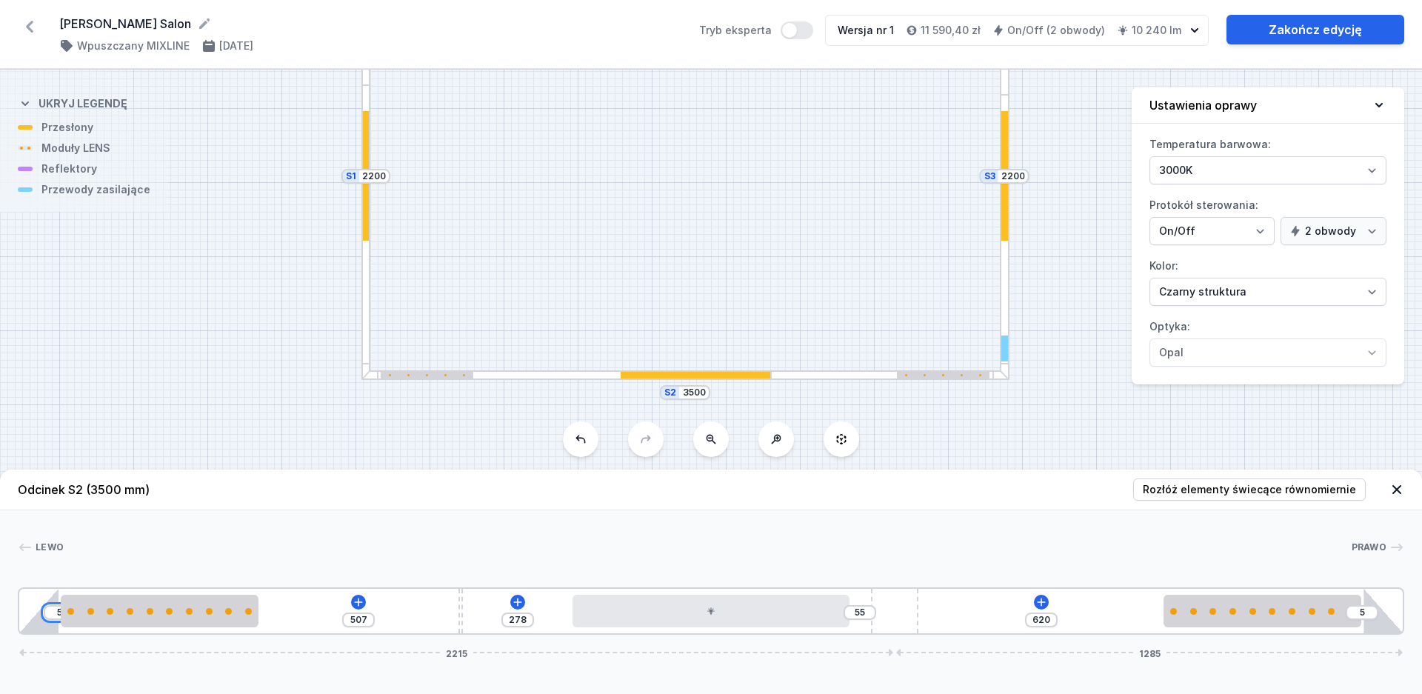
click at [54, 612] on input "5" at bounding box center [60, 613] width 24 height 12
click at [59, 612] on input "5" at bounding box center [60, 613] width 24 height 12
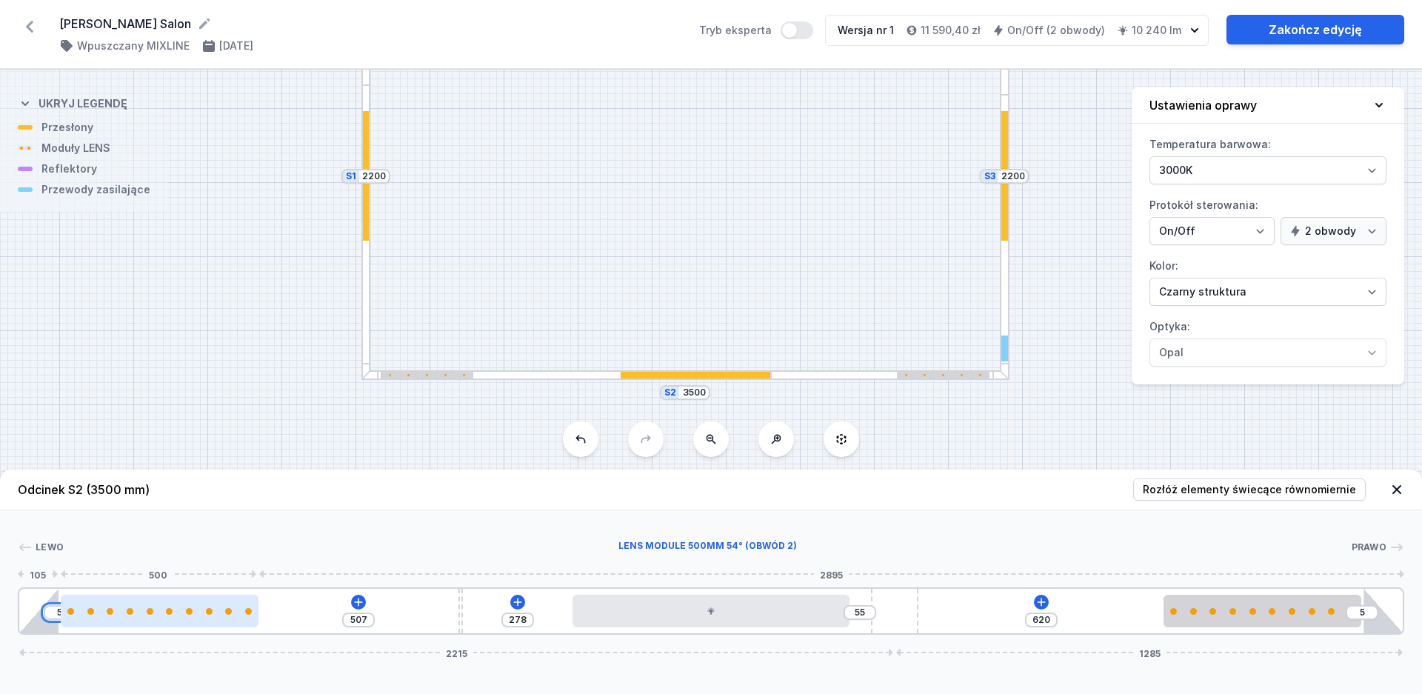
type input "51"
type input "461"
type input "514"
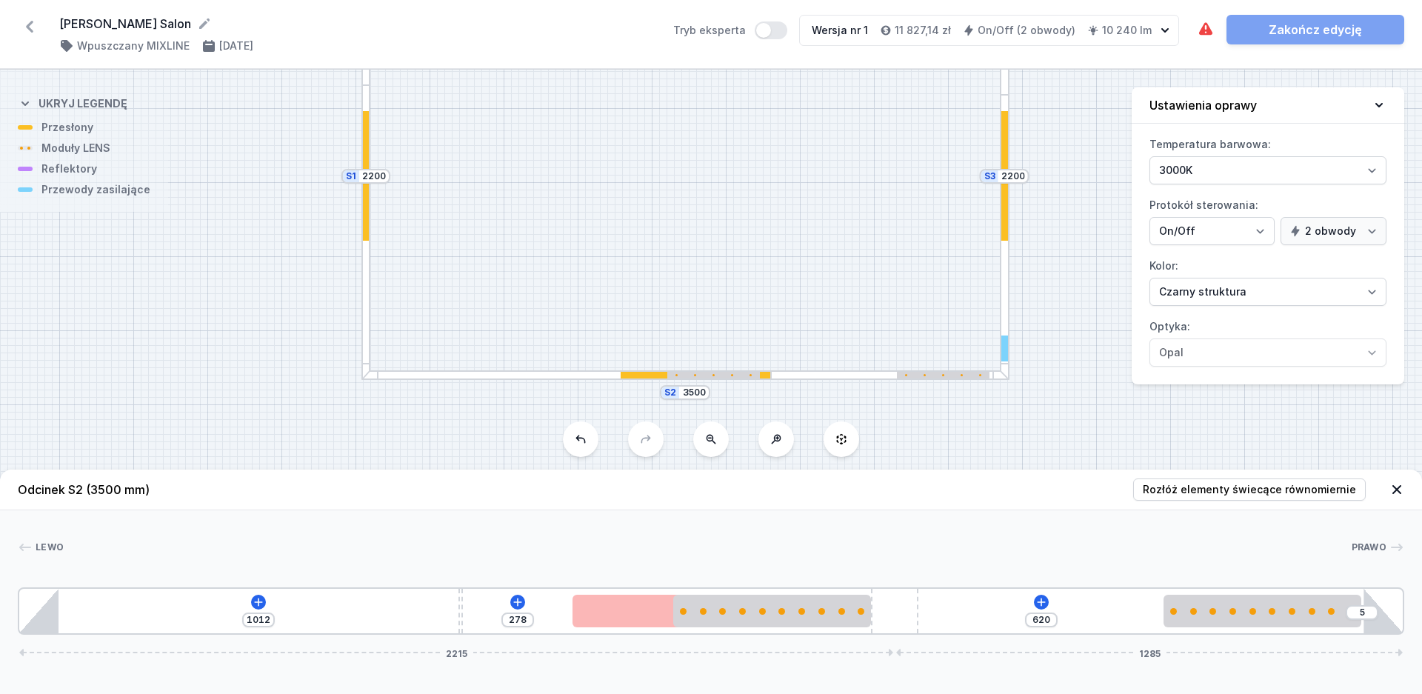
click at [23, 30] on icon at bounding box center [30, 27] width 24 height 24
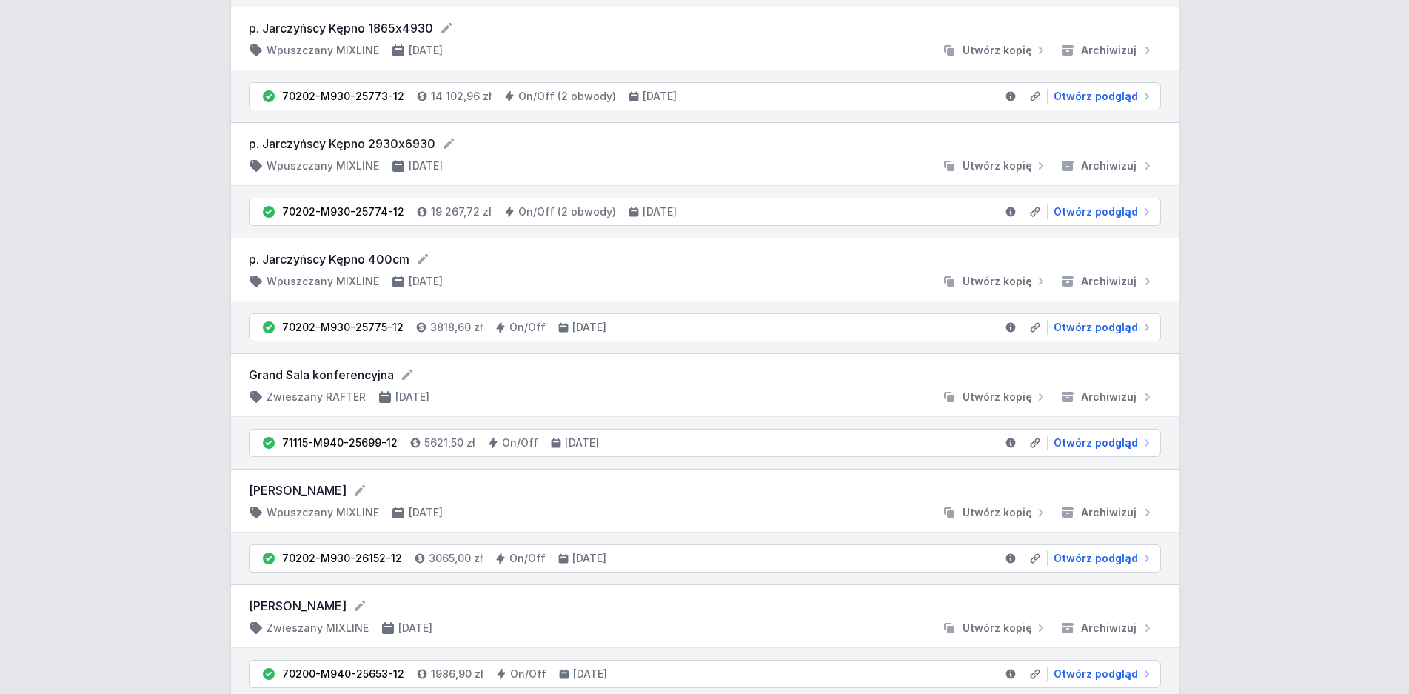
scroll to position [680, 0]
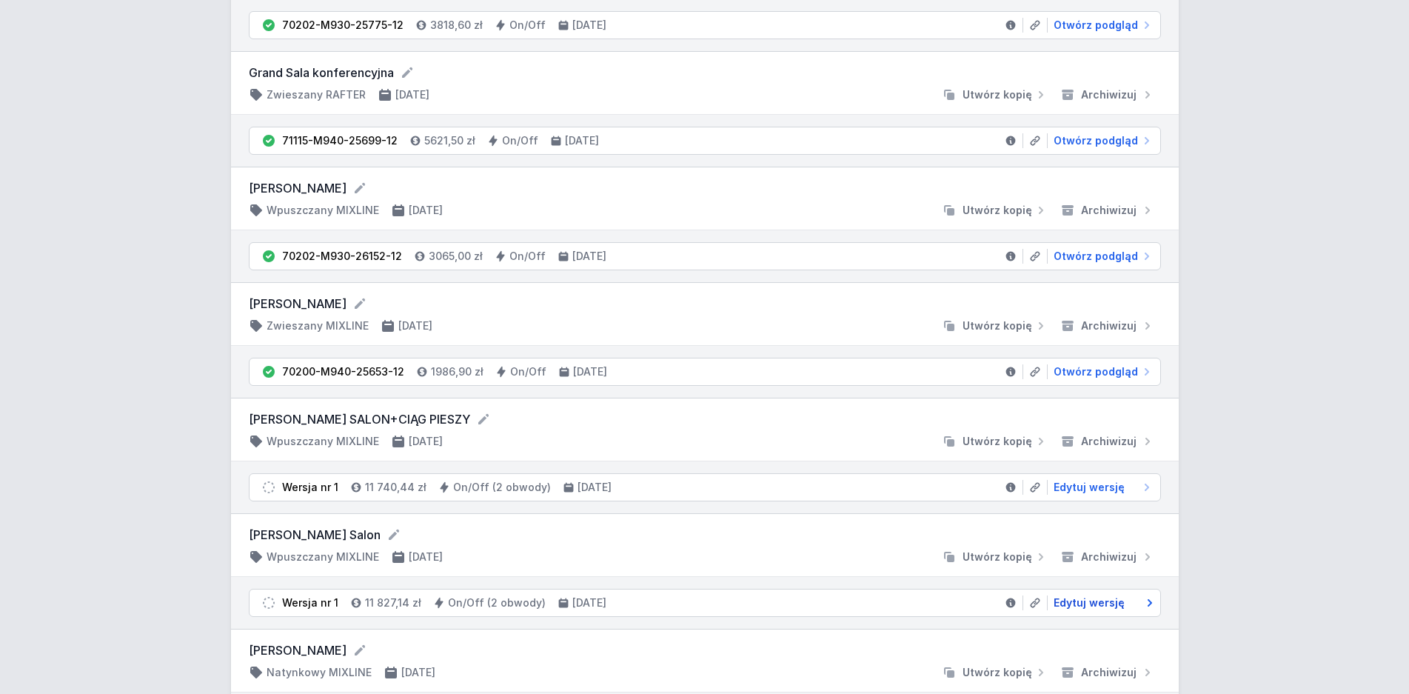
click at [1097, 601] on span "Edytuj wersję" at bounding box center [1089, 602] width 71 height 15
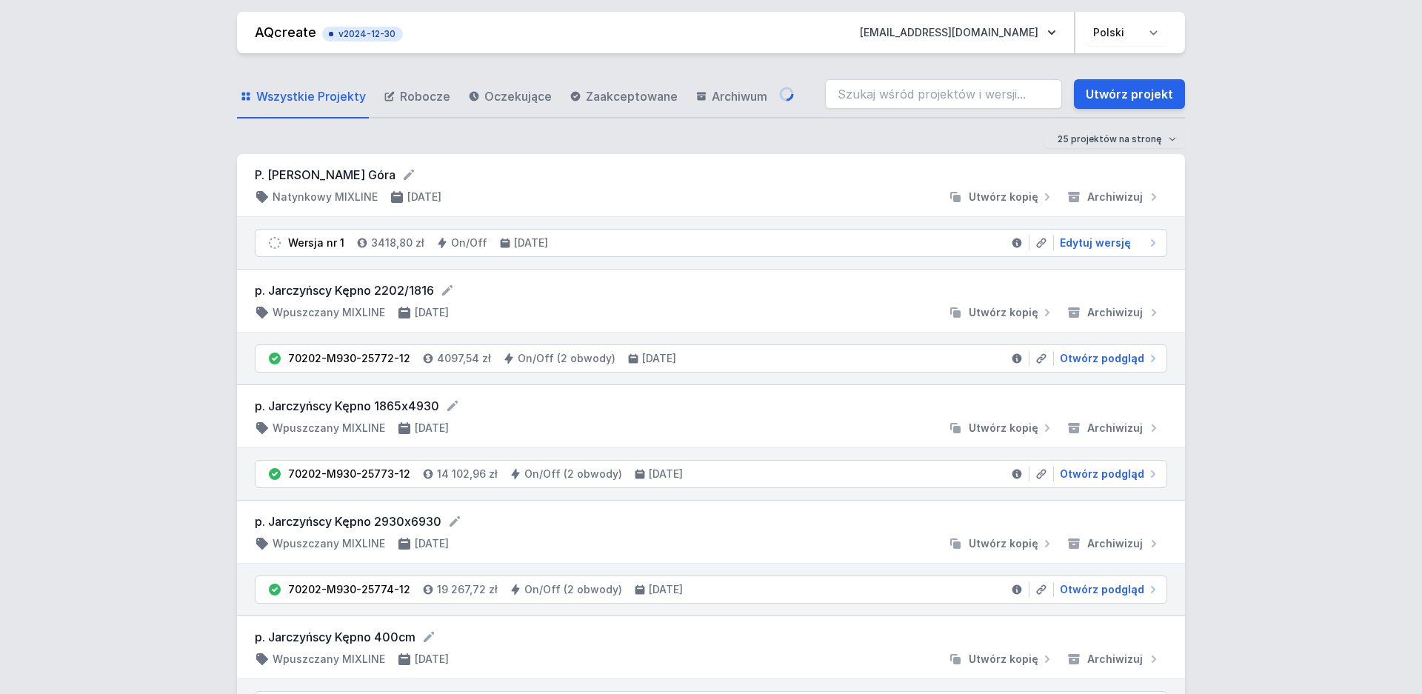
select select "3000"
select select "true"
select select "2"
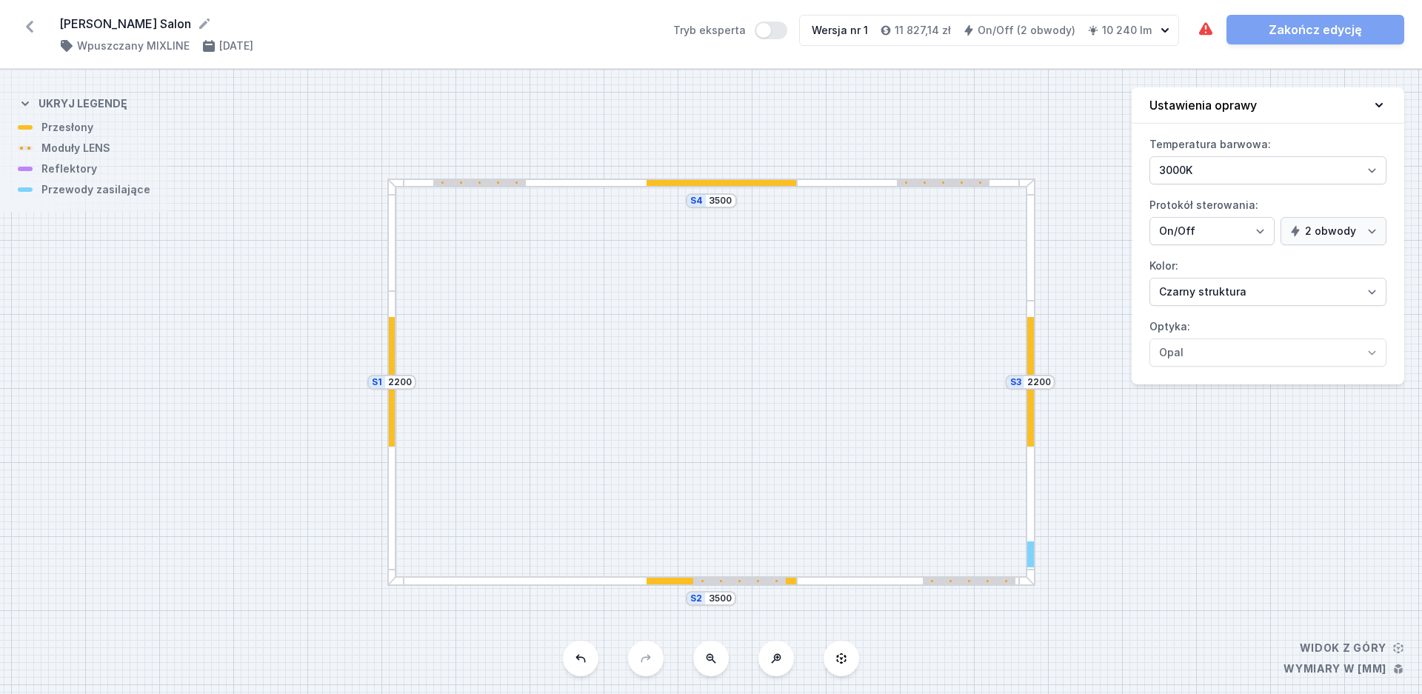
click at [596, 581] on div at bounding box center [592, 581] width 410 height 10
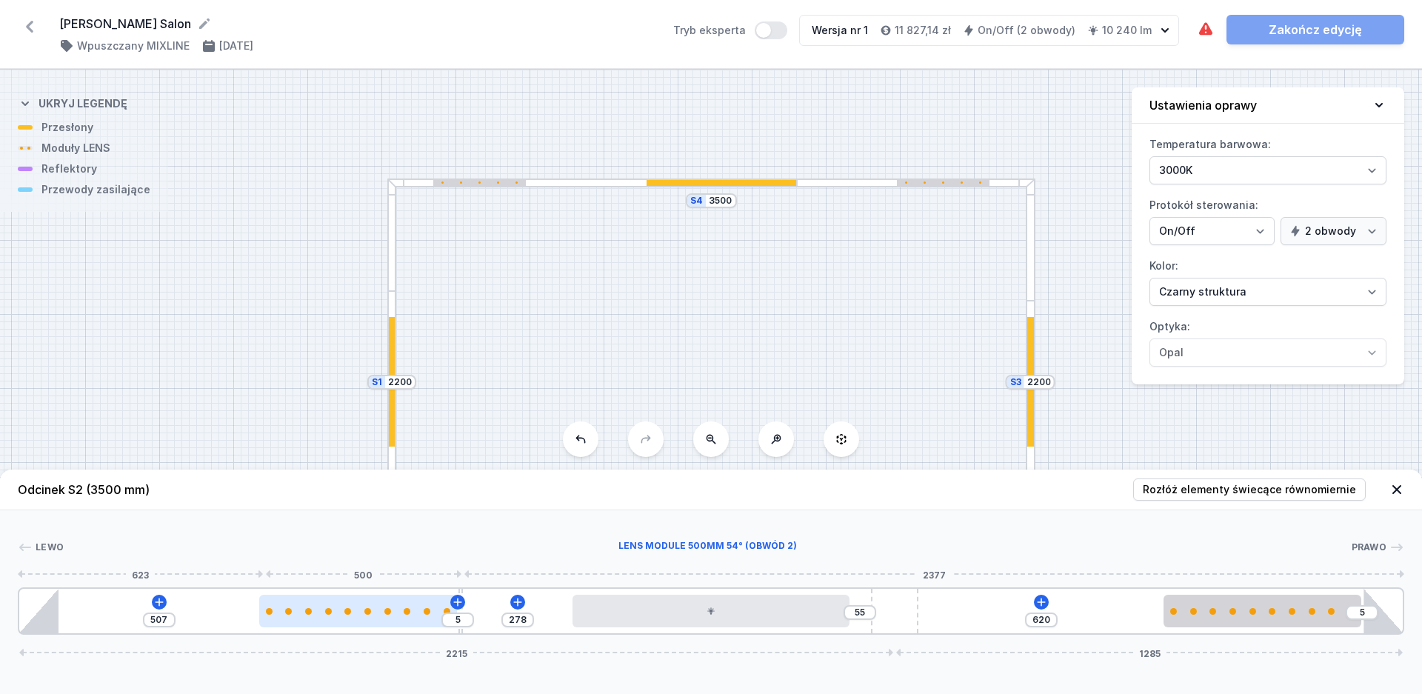
type input "23"
type input "489"
drag, startPoint x: 758, startPoint y: 622, endPoint x: 242, endPoint y: 615, distance: 516.2
click at [242, 615] on div at bounding box center [271, 611] width 198 height 33
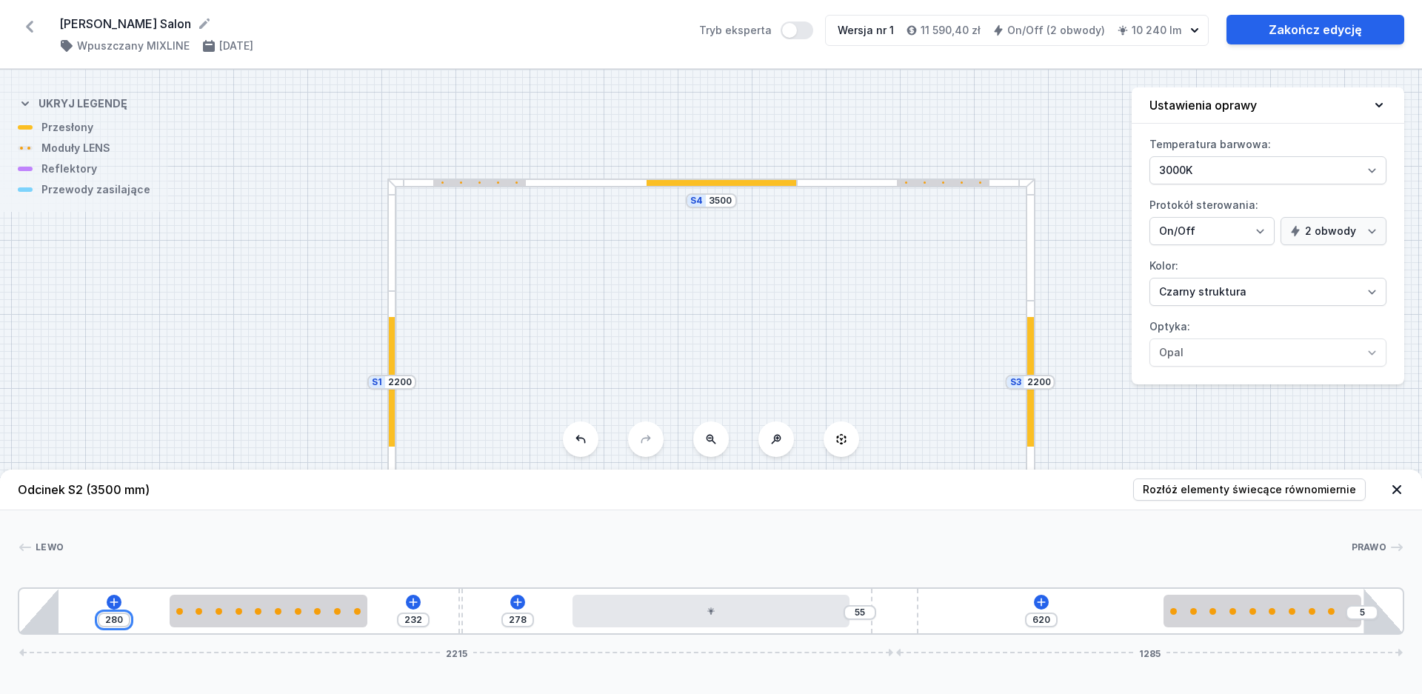
click at [122, 620] on input "280" at bounding box center [114, 620] width 24 height 12
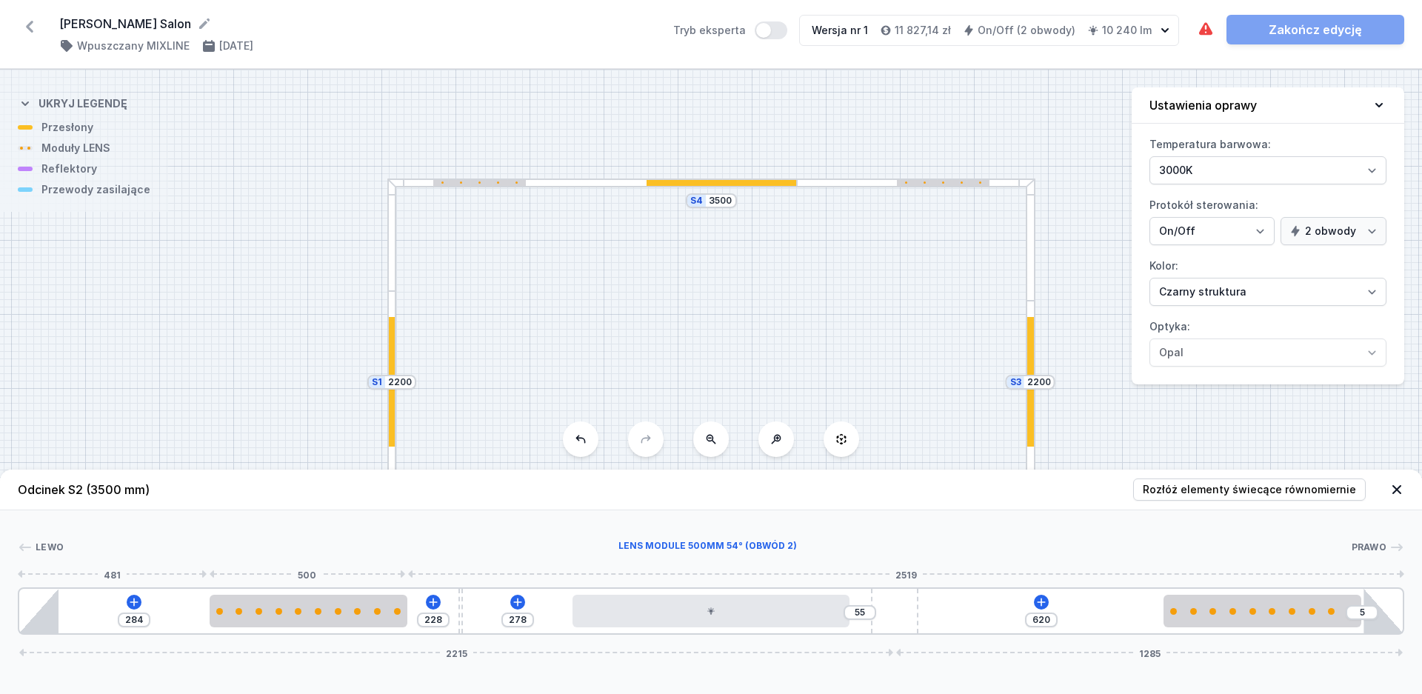
drag, startPoint x: 775, startPoint y: 612, endPoint x: 145, endPoint y: 615, distance: 629.5
click at [259, 613] on div at bounding box center [309, 611] width 198 height 7
click at [113, 623] on input "282" at bounding box center [115, 620] width 24 height 12
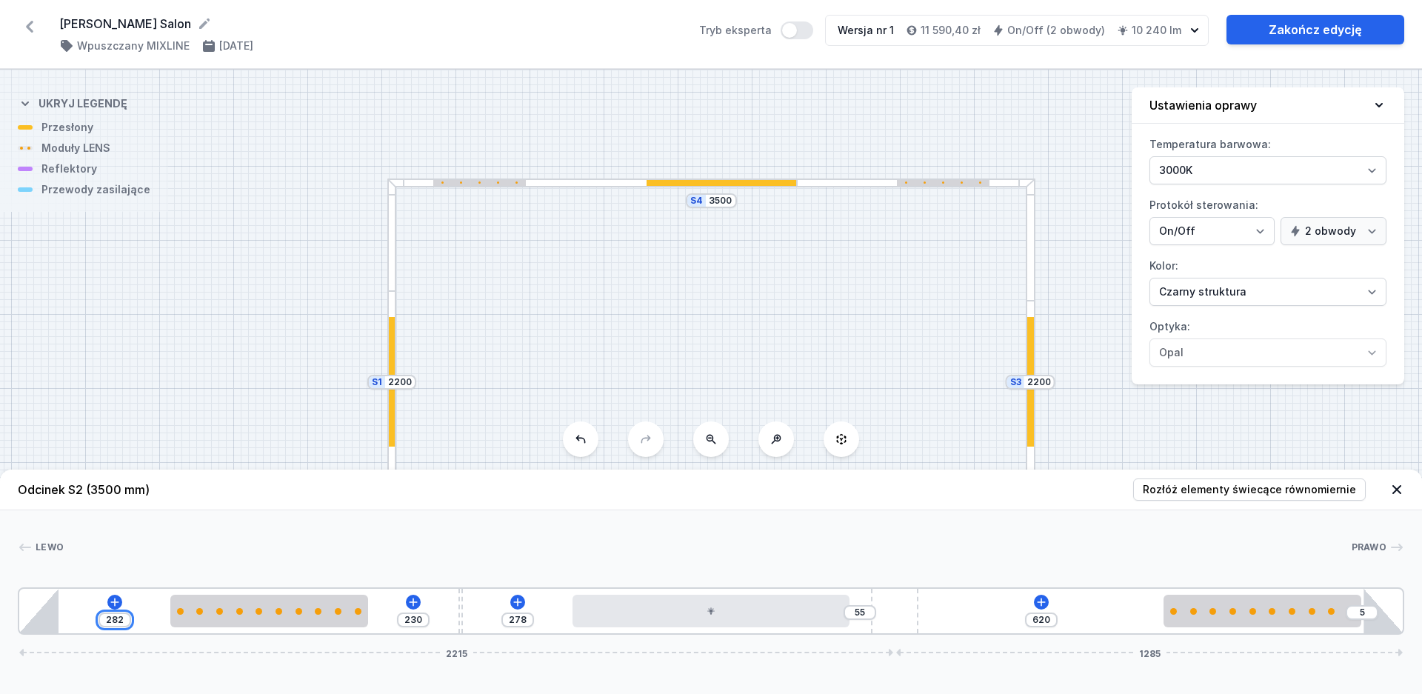
click at [108, 621] on input "282" at bounding box center [115, 620] width 24 height 12
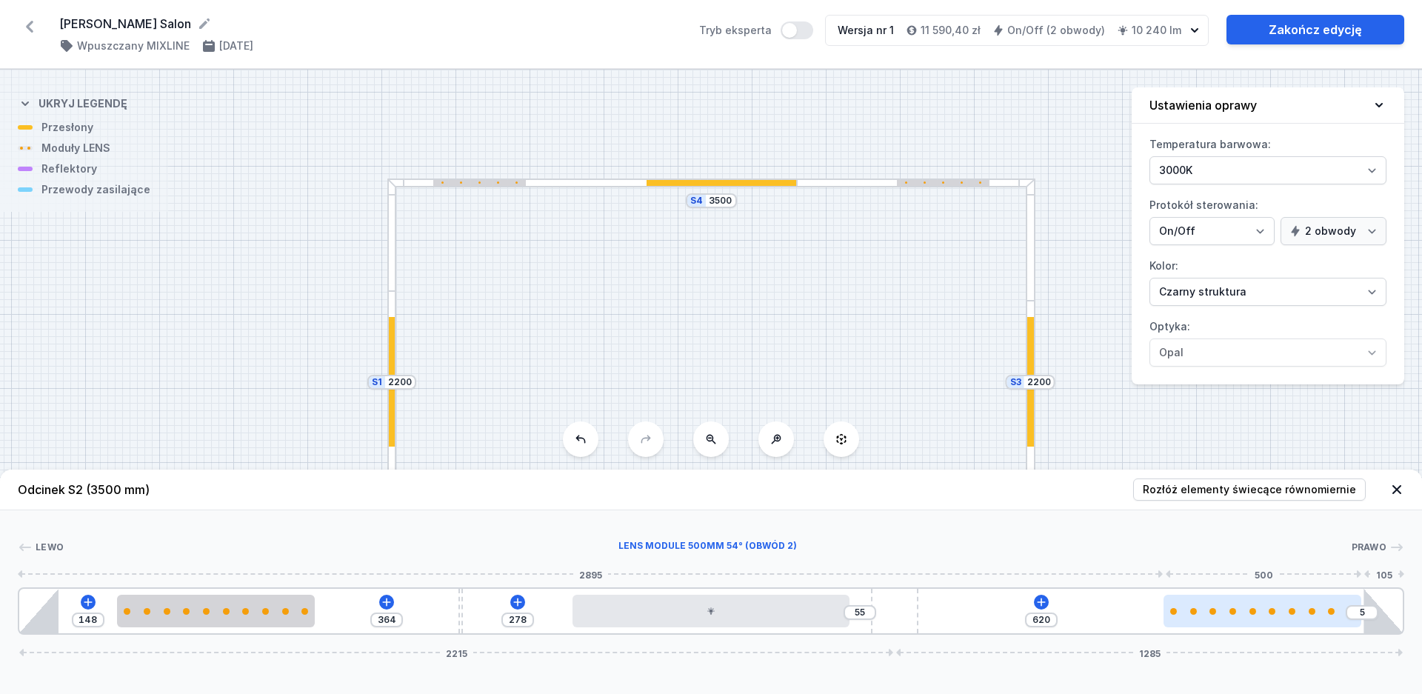
click at [1307, 613] on div at bounding box center [1262, 611] width 198 height 7
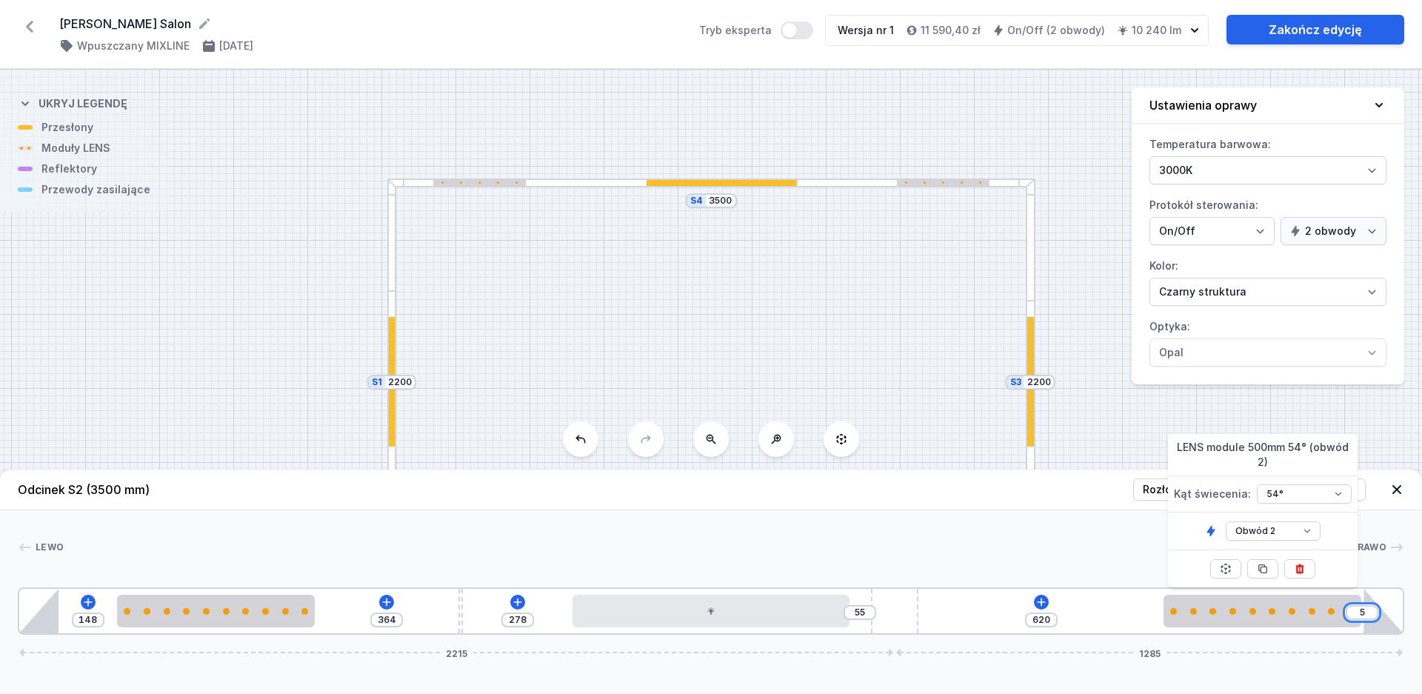
click at [1363, 612] on input "5" at bounding box center [1362, 613] width 24 height 12
click at [1357, 613] on input "5" at bounding box center [1362, 613] width 24 height 12
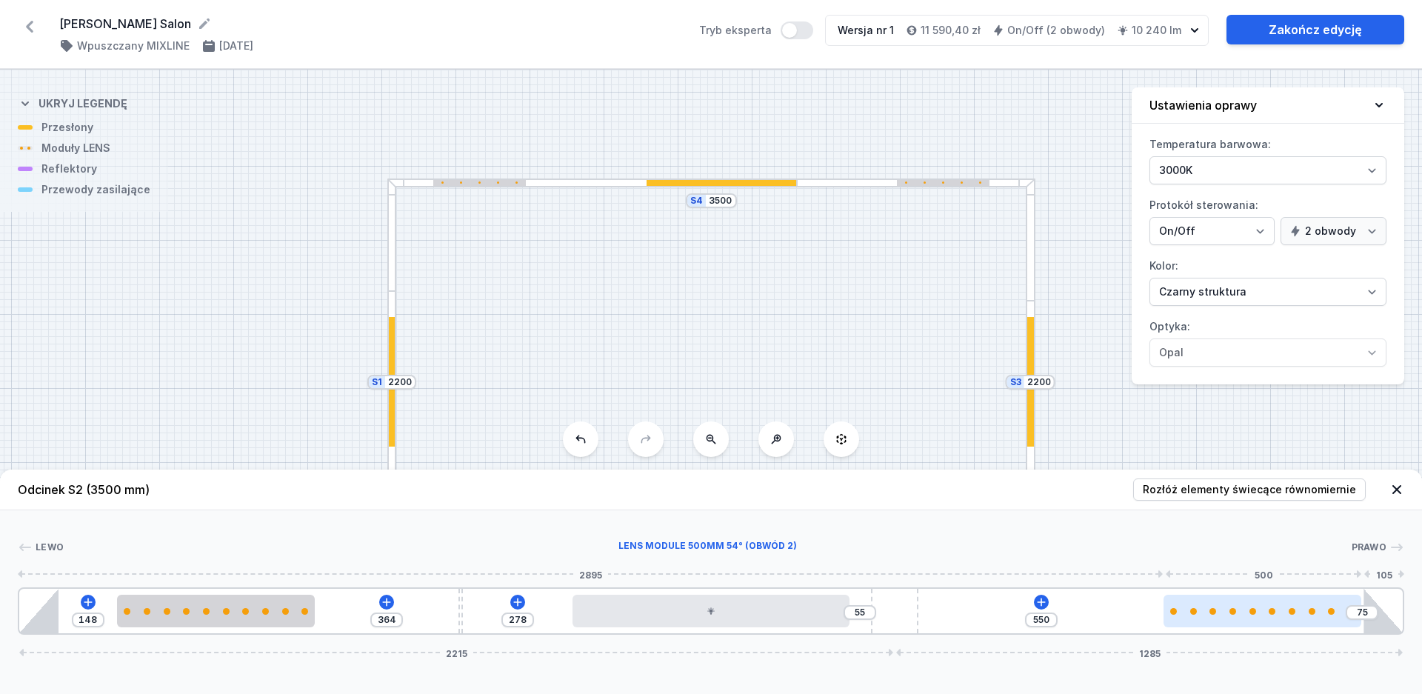
click at [1358, 603] on div "148 364 278 55 550 75 2215 1285" at bounding box center [711, 610] width 1386 height 47
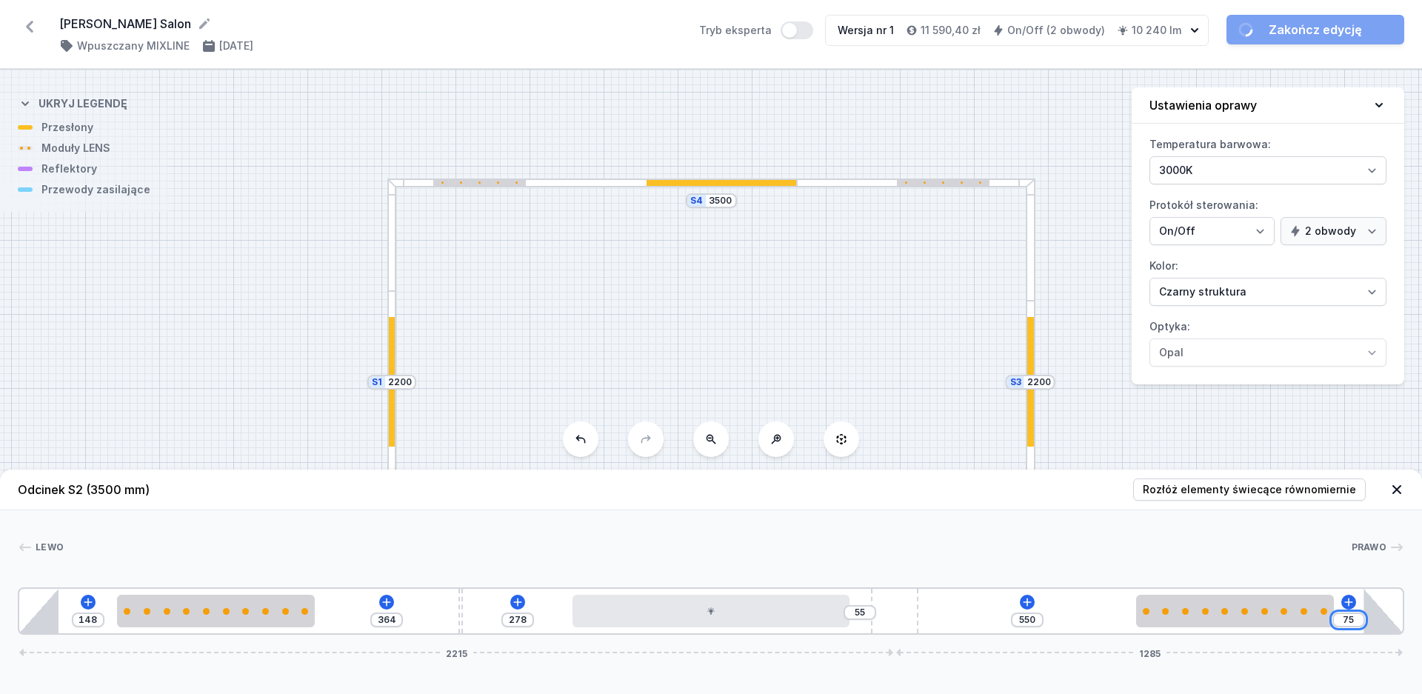
click at [1348, 617] on input "75" at bounding box center [1349, 620] width 24 height 12
drag, startPoint x: 1355, startPoint y: 625, endPoint x: 1339, endPoint y: 624, distance: 16.3
click at [1339, 624] on input "75" at bounding box center [1349, 620] width 24 height 12
click at [1348, 621] on input "75" at bounding box center [1349, 620] width 24 height 12
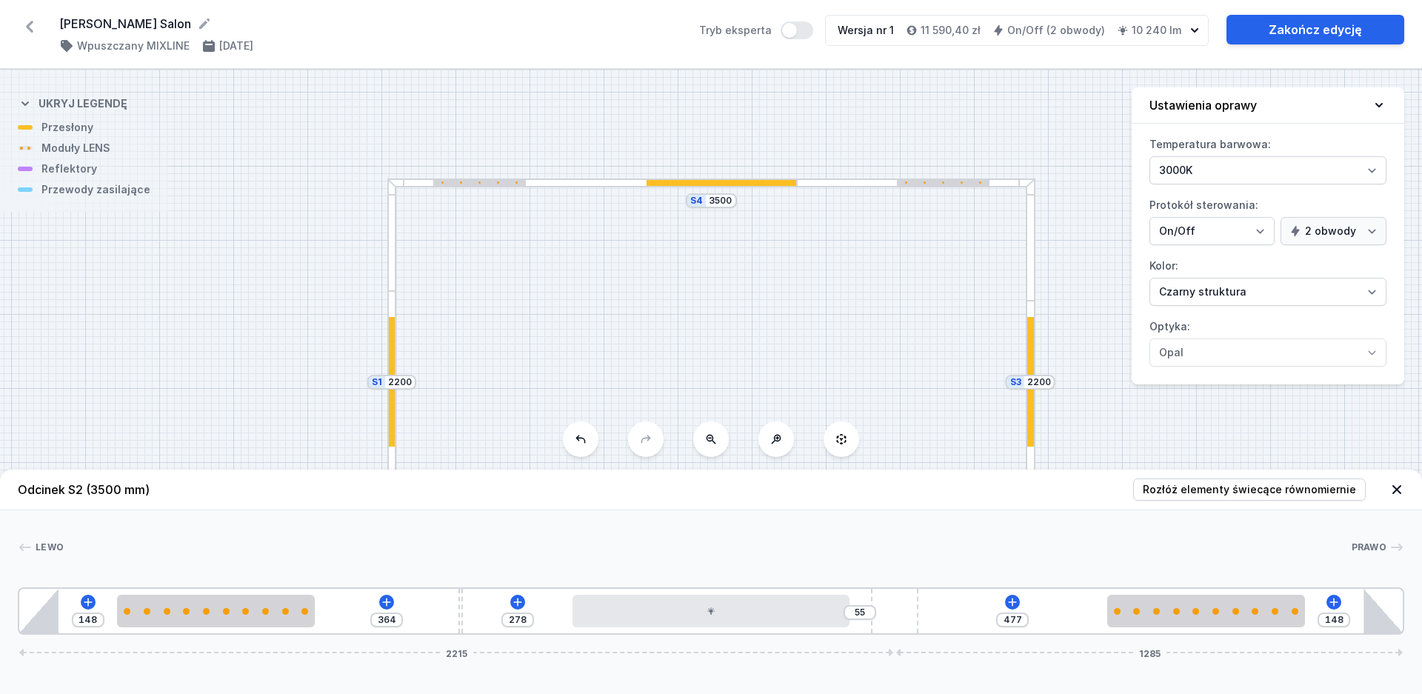
click at [1205, 441] on div "S4 3500 S3 2200 S2 3500 S1 2200" at bounding box center [711, 382] width 1422 height 624
click at [1398, 493] on icon at bounding box center [1396, 489] width 15 height 15
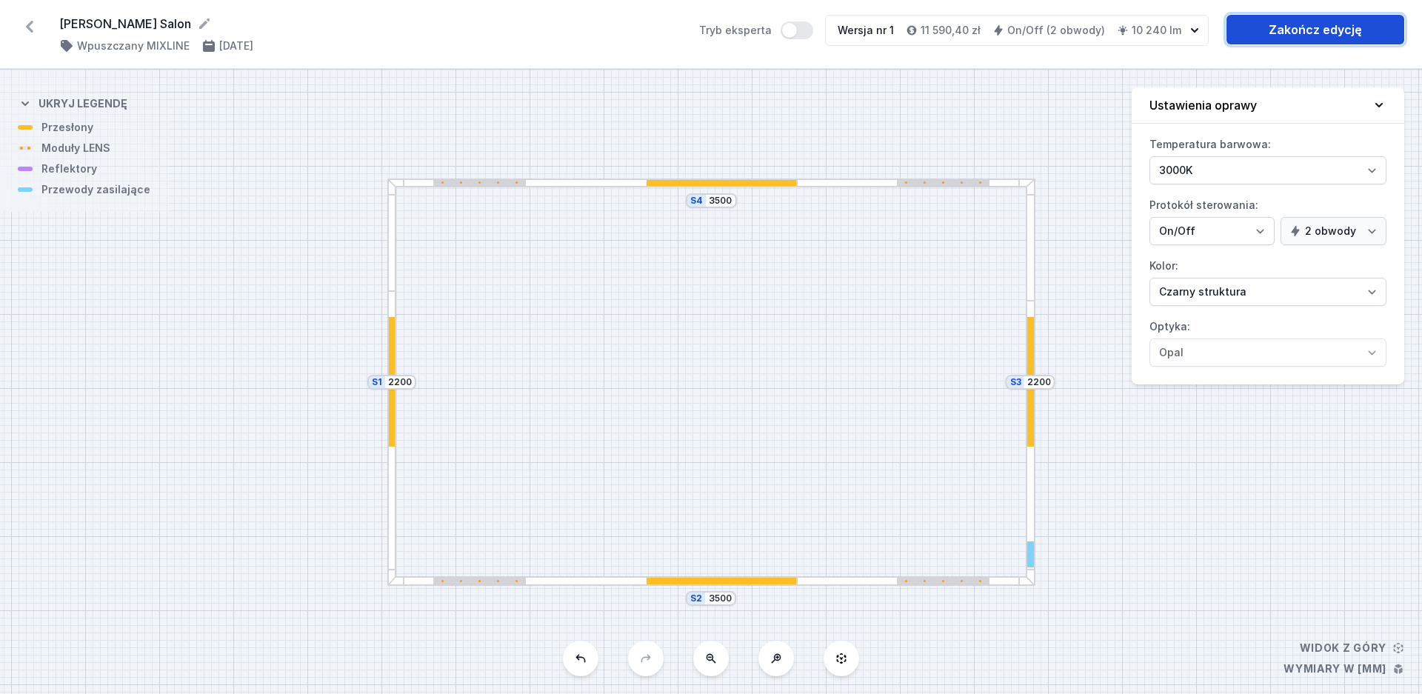
click at [1271, 26] on link "Zakończ edycję" at bounding box center [1315, 30] width 178 height 30
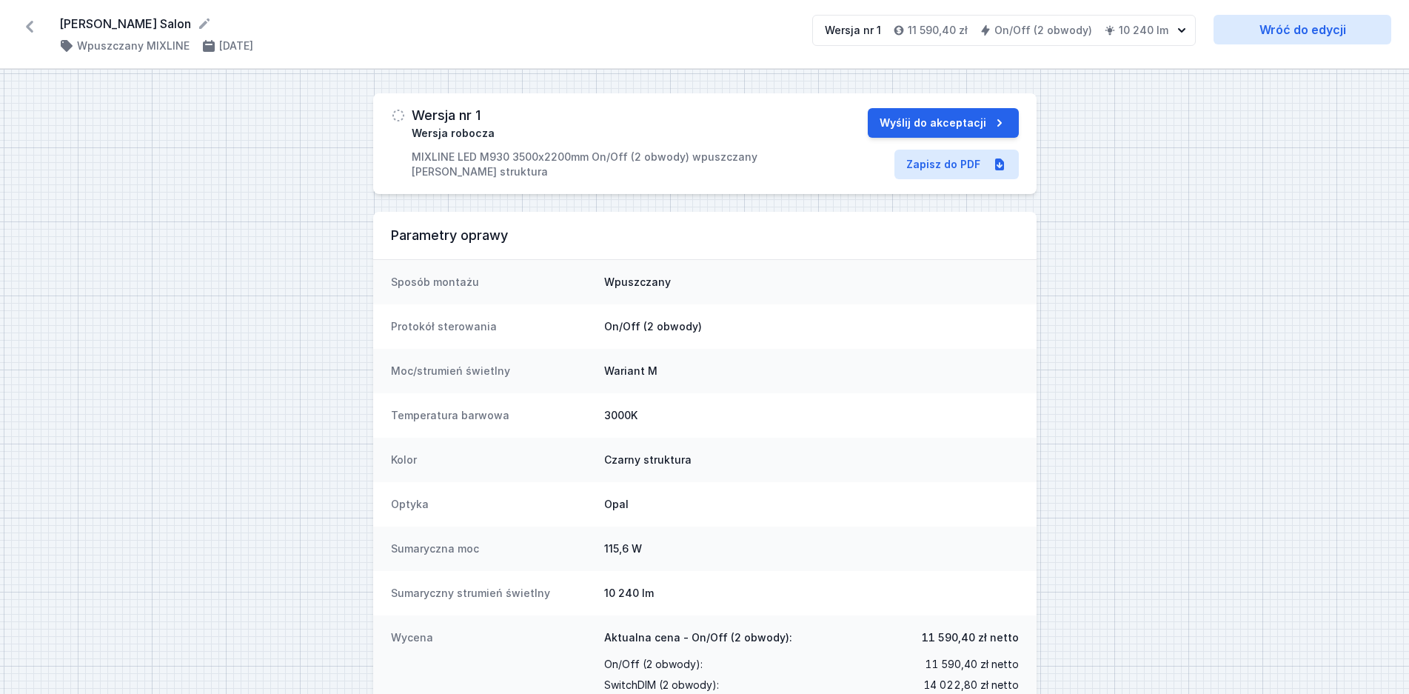
click at [37, 28] on icon at bounding box center [30, 27] width 24 height 24
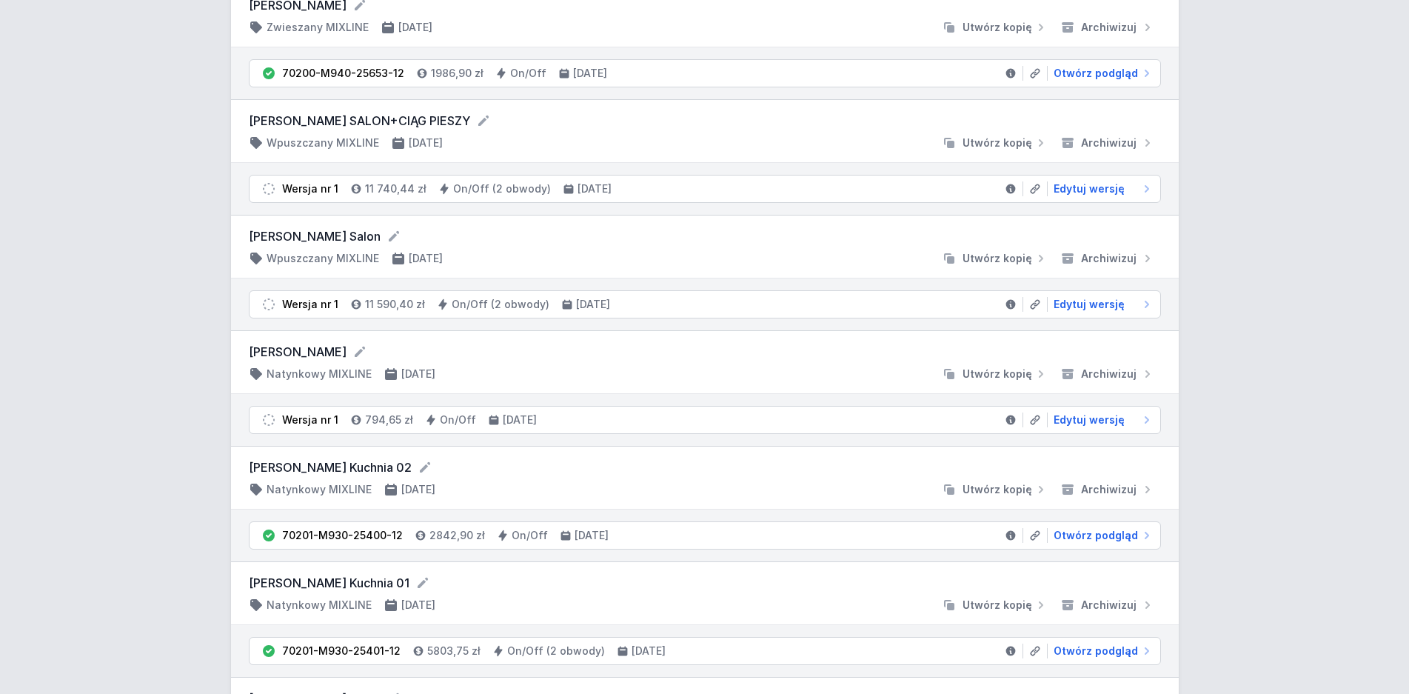
scroll to position [831, 0]
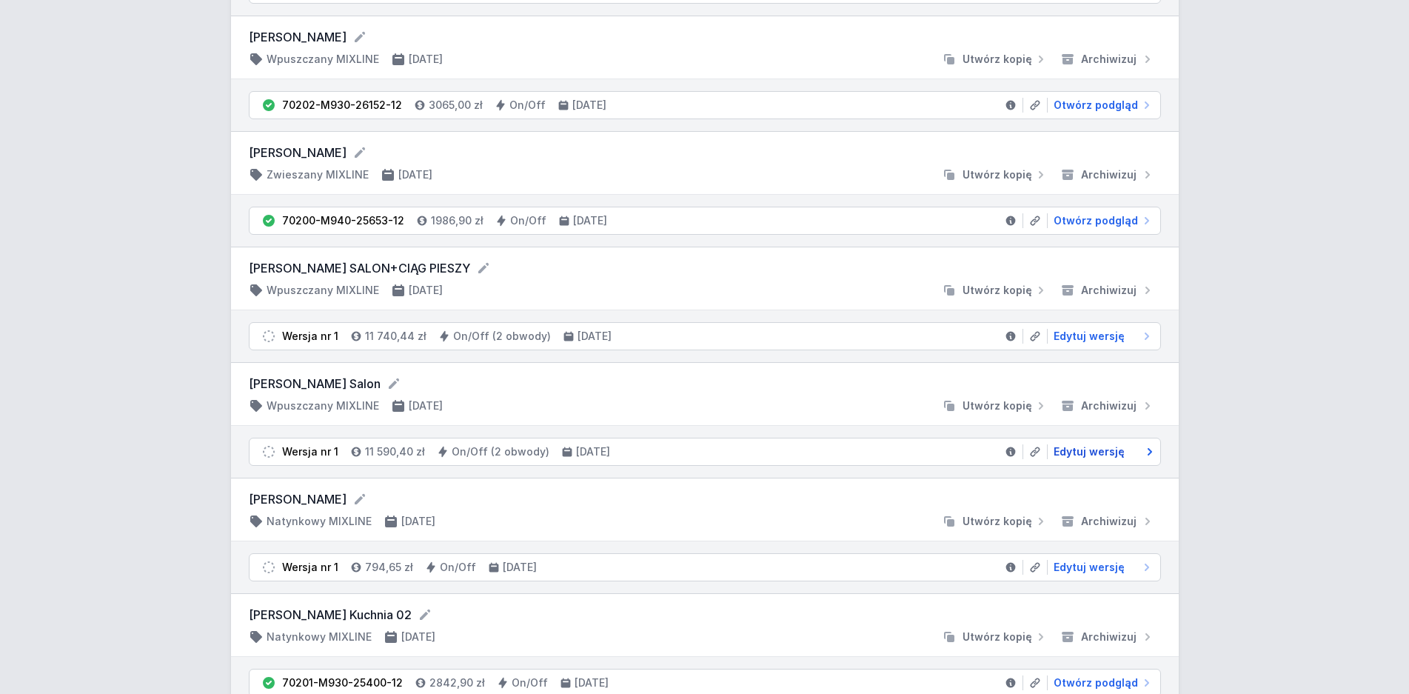
click at [1065, 452] on span "Edytuj wersję" at bounding box center [1089, 451] width 71 height 15
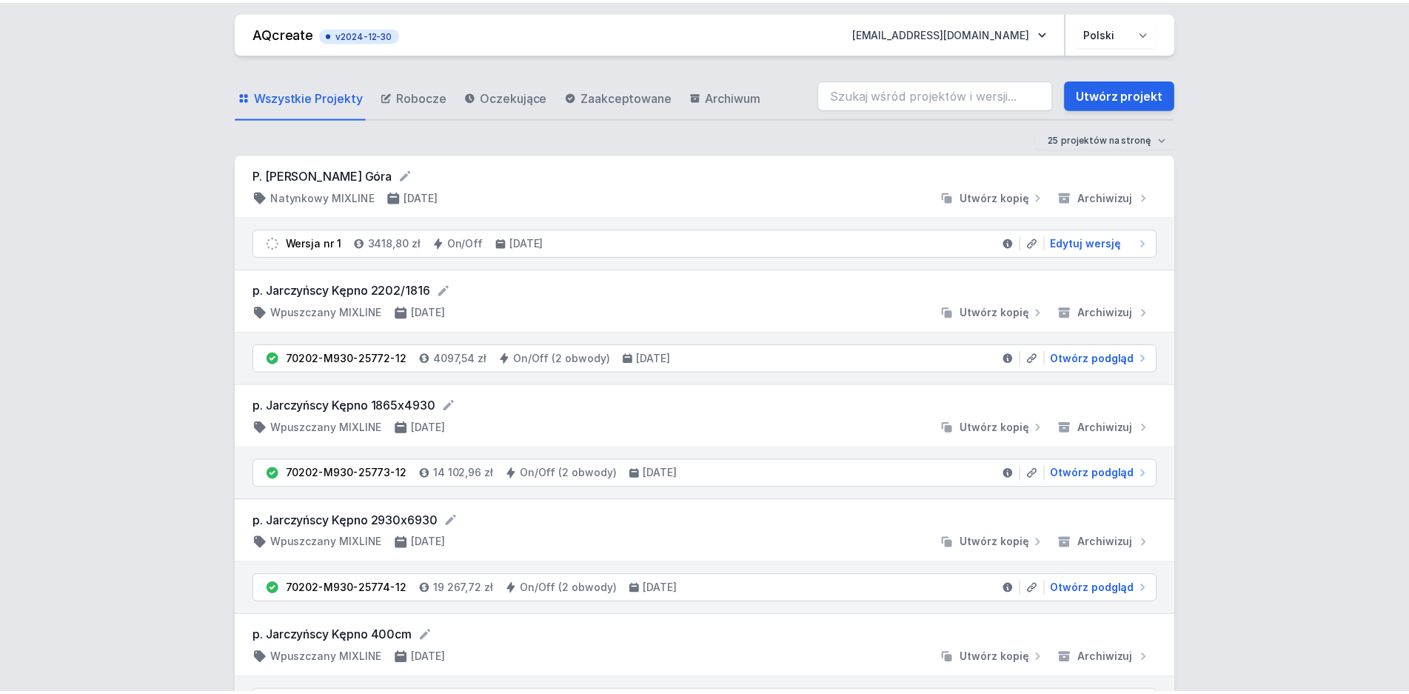
scroll to position [831, 0]
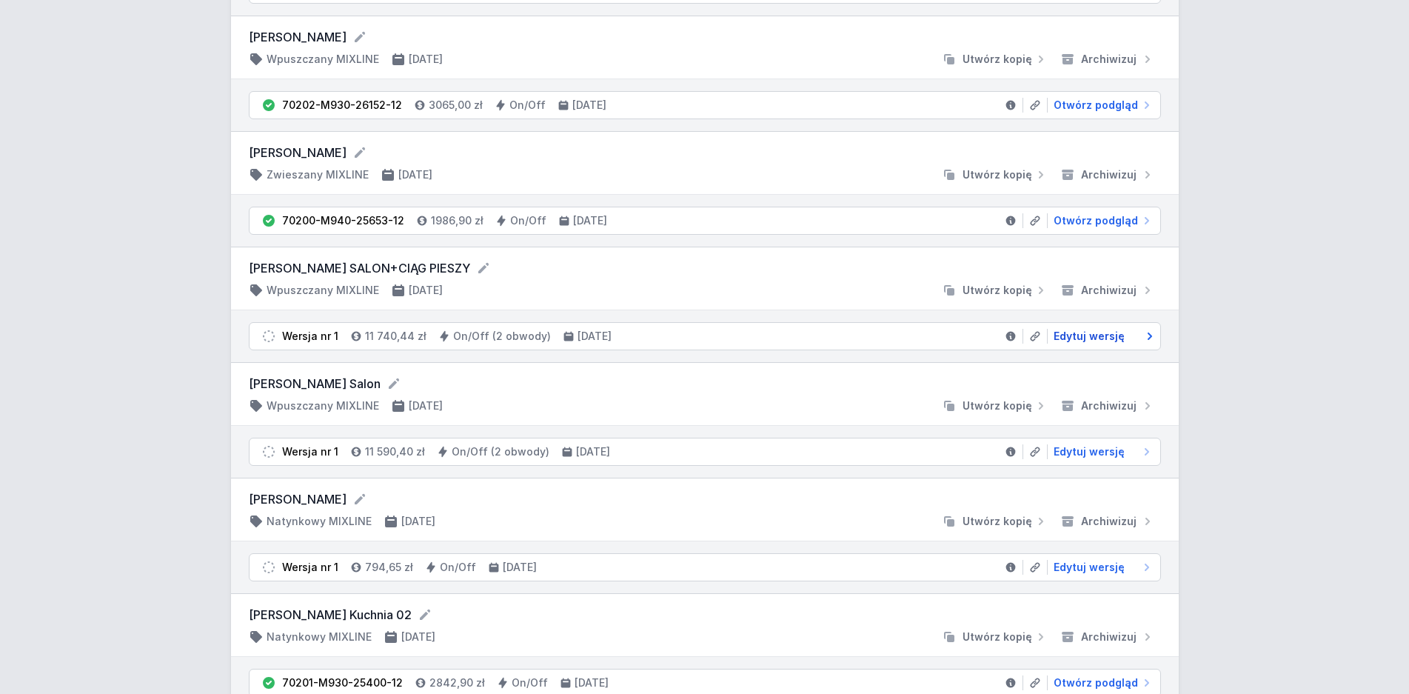
click at [1111, 339] on span "Edytuj wersję" at bounding box center [1089, 336] width 71 height 15
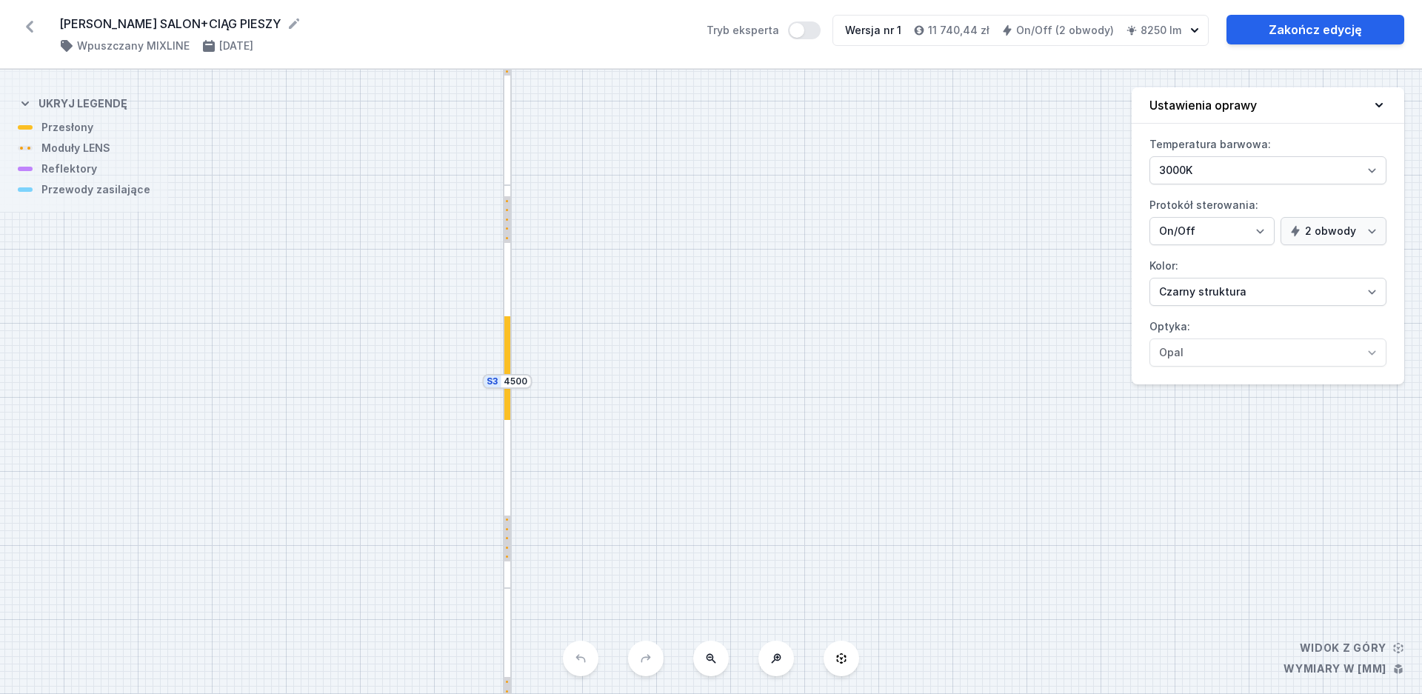
click at [510, 346] on div at bounding box center [507, 368] width 7 height 104
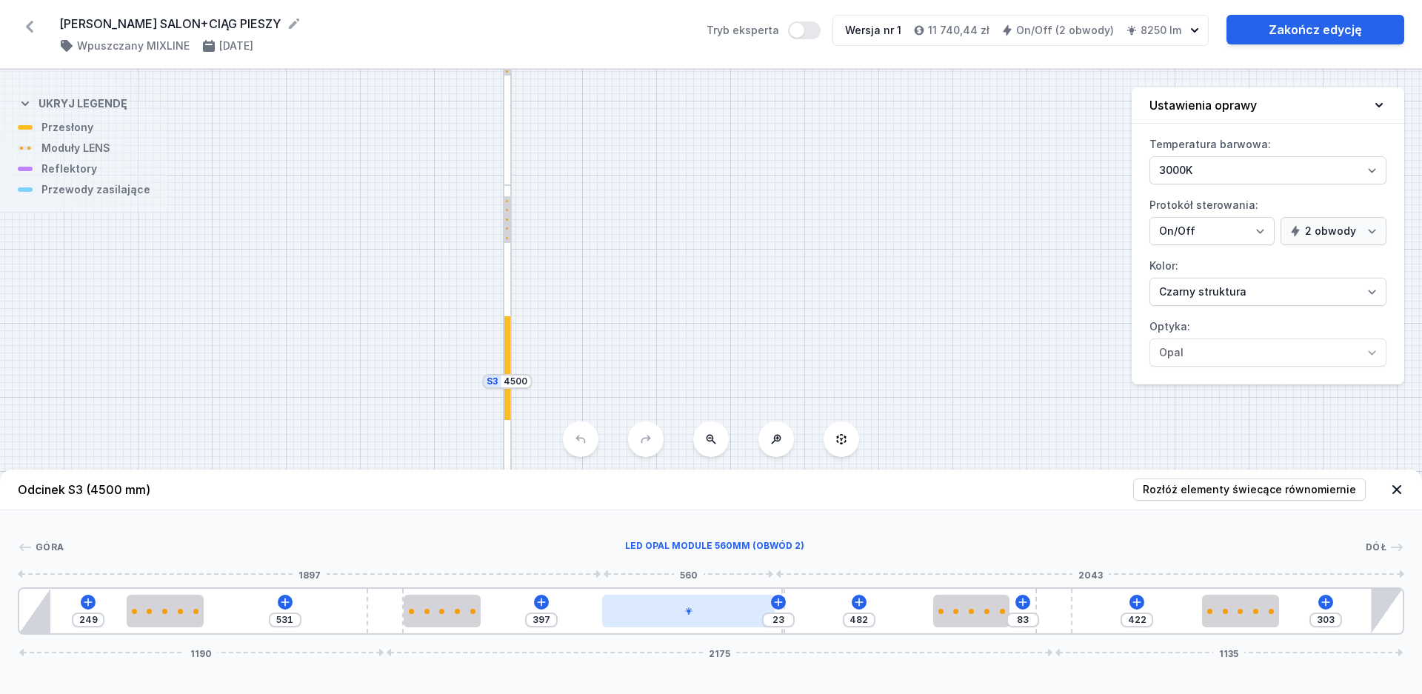
click at [721, 617] on div at bounding box center [688, 611] width 172 height 33
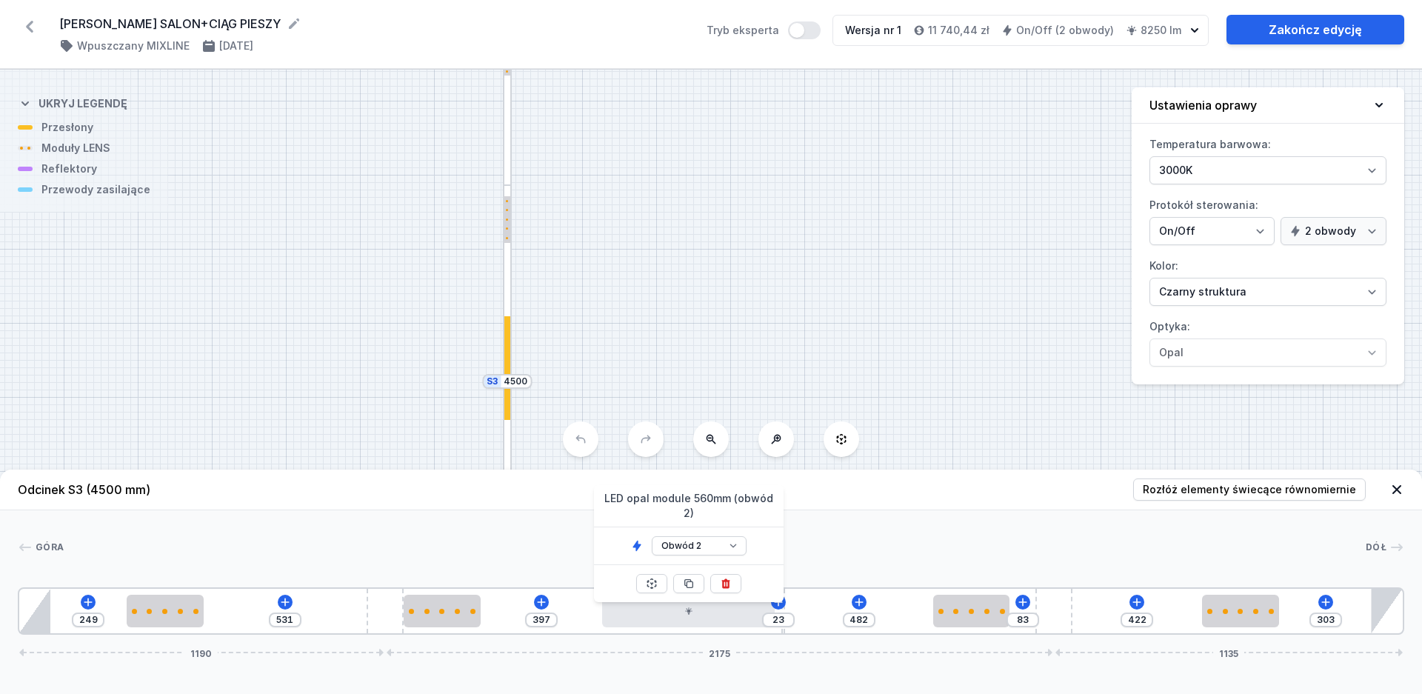
click at [935, 458] on div "S4 4700 S3 4500 S2 2500" at bounding box center [711, 382] width 1422 height 624
click at [842, 535] on div "Góra Dół 1 2 1 3 2 1 4 2 5 2 1 3 2 1 1 249 531 397 23 482 83 422 303 1190 2175 …" at bounding box center [711, 572] width 1422 height 124
click at [853, 602] on icon at bounding box center [859, 602] width 12 height 12
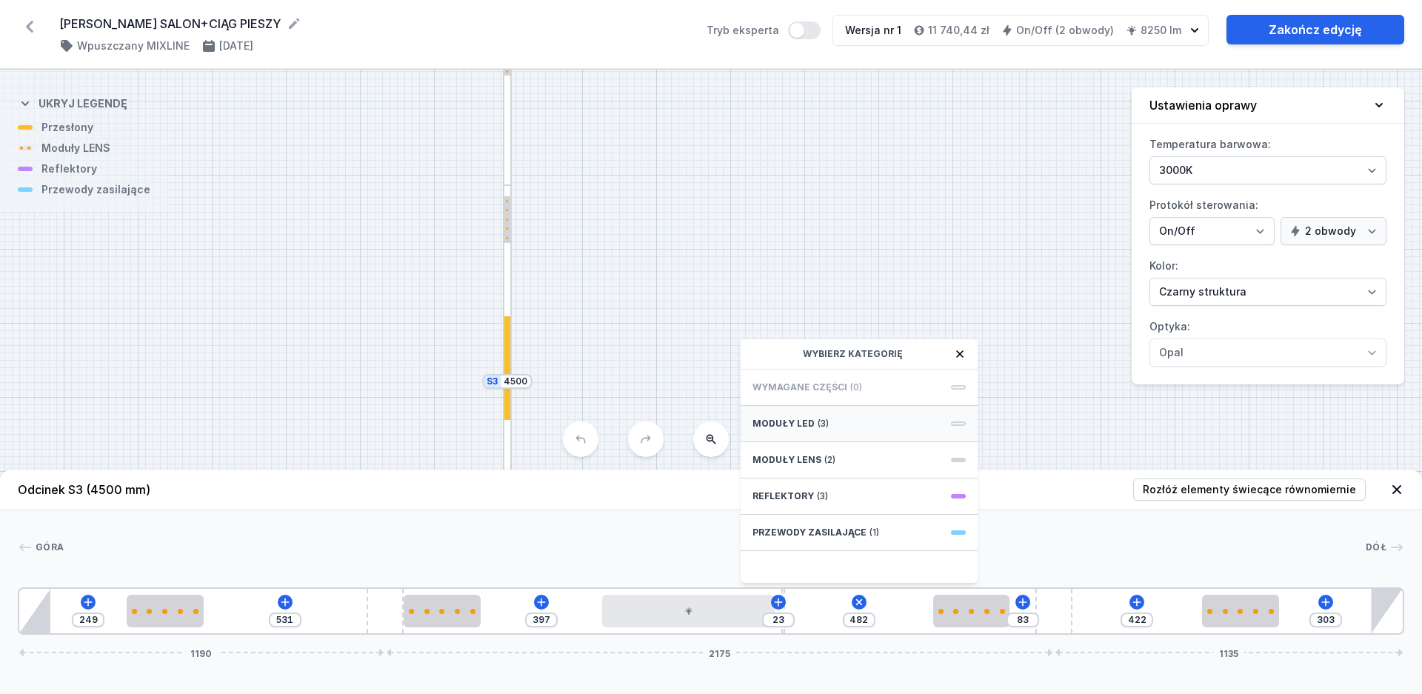
click at [826, 431] on div "Moduły LED (3)" at bounding box center [859, 424] width 237 height 36
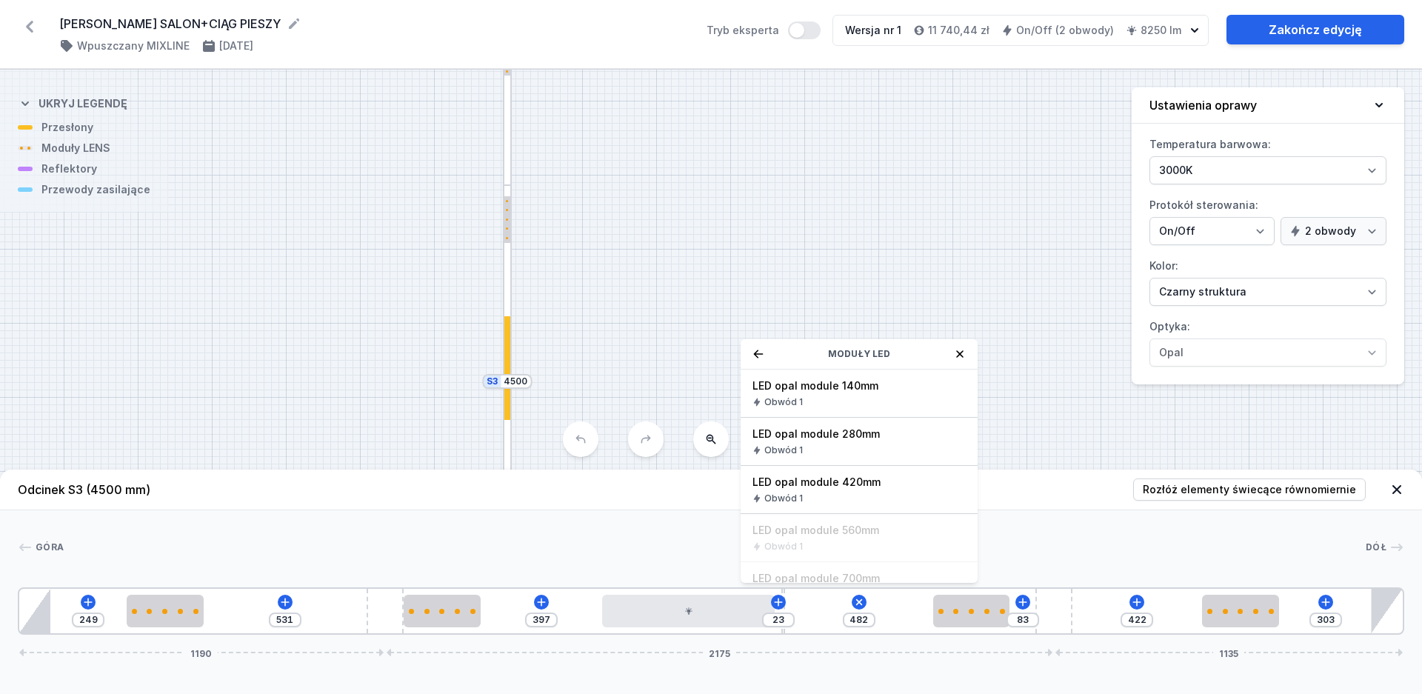
click at [1029, 371] on div "S4 4700 S3 4500 S2 2500" at bounding box center [711, 382] width 1422 height 624
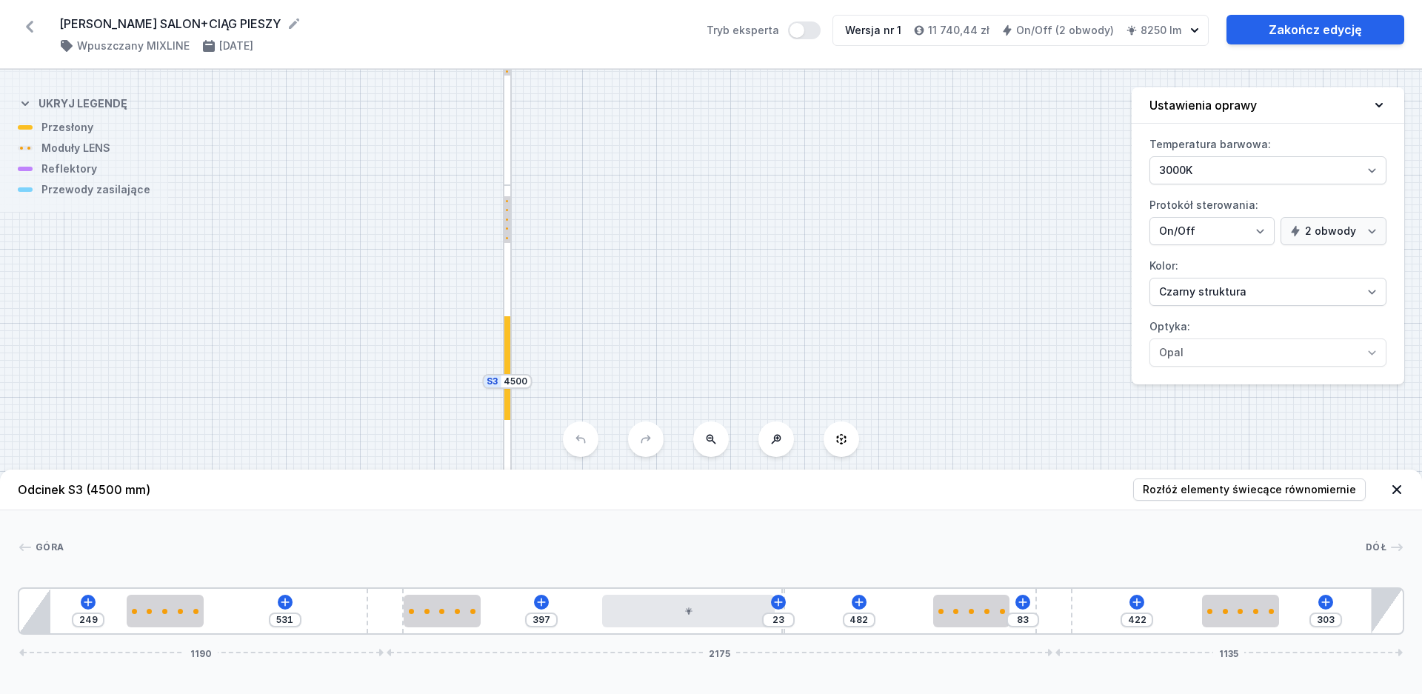
click at [1401, 487] on icon at bounding box center [1396, 489] width 15 height 15
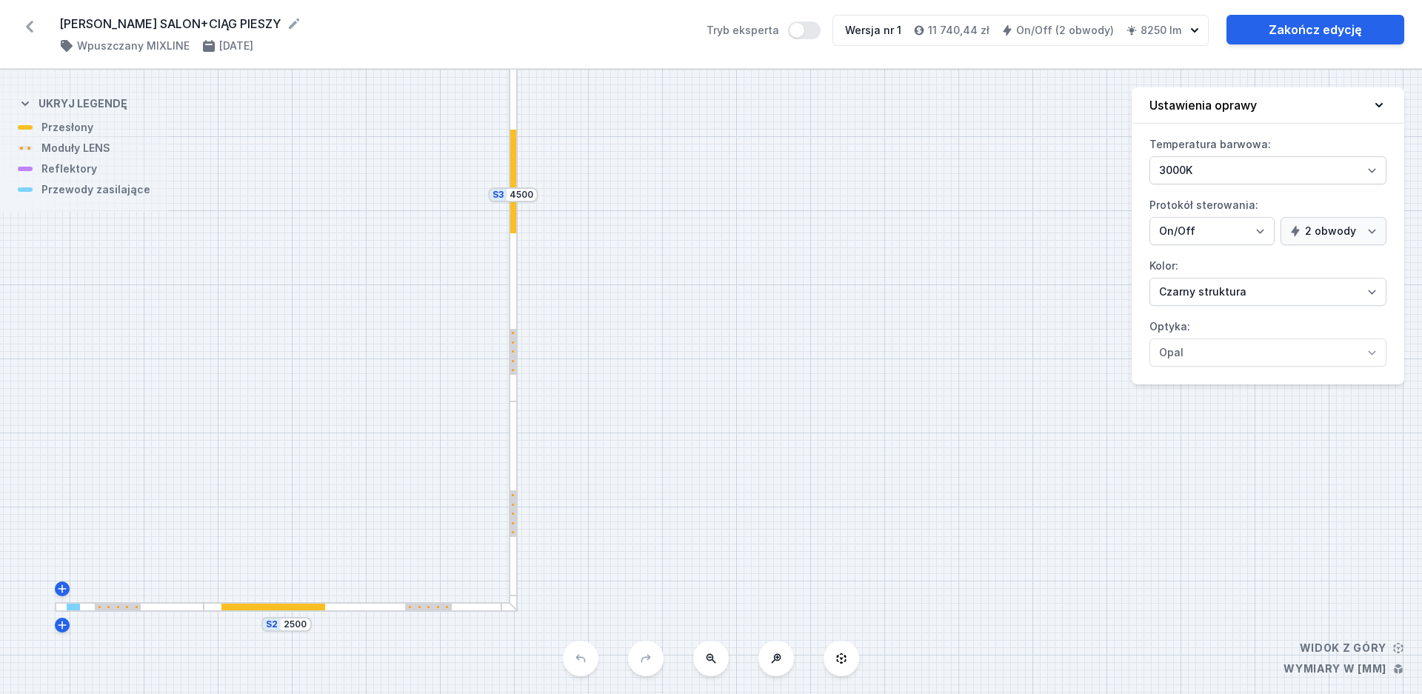
drag, startPoint x: 350, startPoint y: 542, endPoint x: 359, endPoint y: 301, distance: 240.9
click at [359, 301] on div "S4 4700 S3 4500 S2 2500" at bounding box center [711, 382] width 1422 height 624
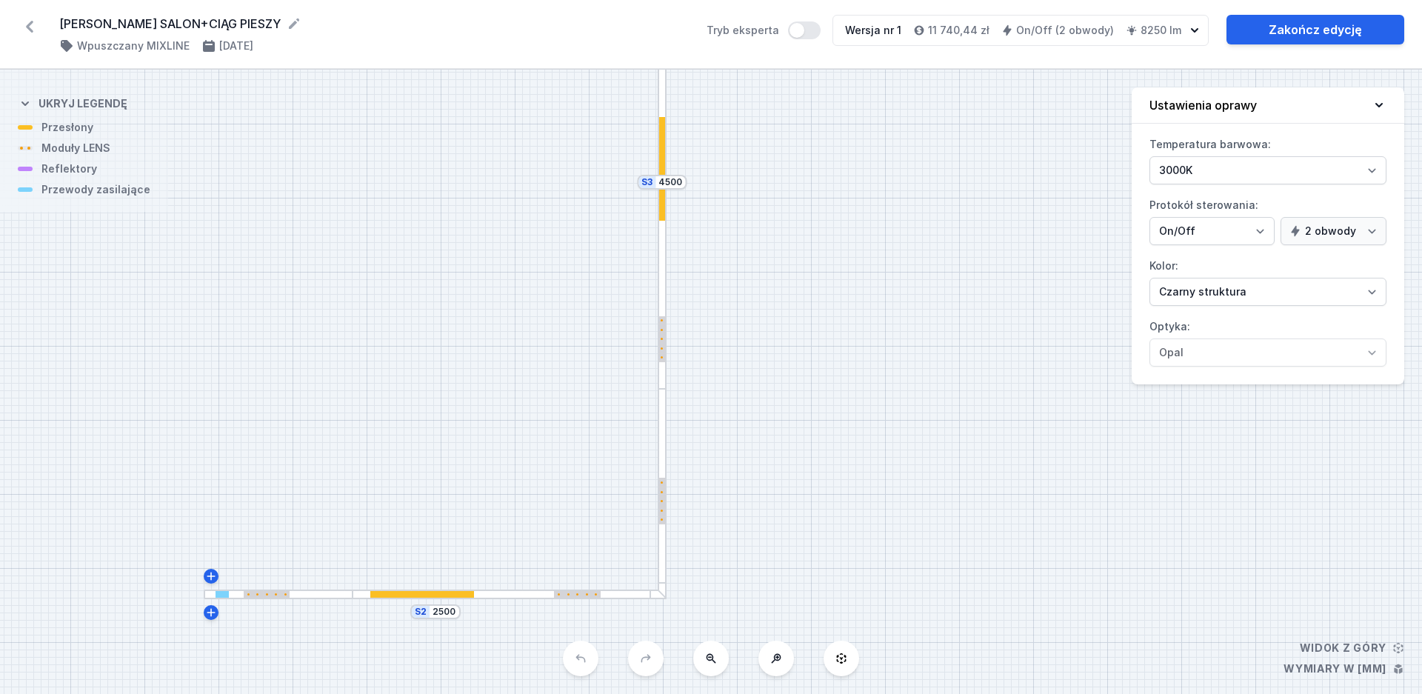
drag, startPoint x: 320, startPoint y: 367, endPoint x: 410, endPoint y: 387, distance: 92.4
click at [410, 387] on div "S4 4700 S3 4500 S2 2500" at bounding box center [711, 382] width 1422 height 624
drag, startPoint x: 474, startPoint y: 246, endPoint x: 369, endPoint y: 506, distance: 280.4
click at [370, 503] on div "S4 4700 S3 4500 S2 2500" at bounding box center [711, 382] width 1422 height 624
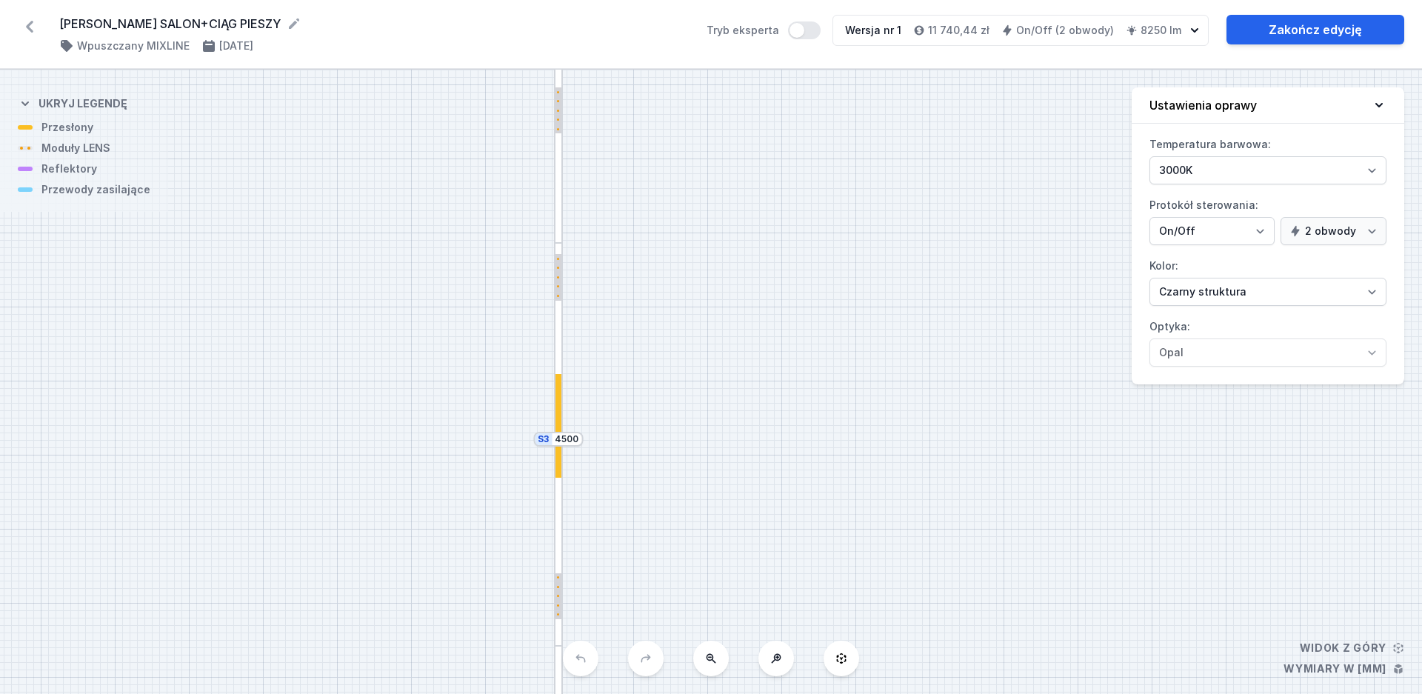
drag, startPoint x: 413, startPoint y: 342, endPoint x: 344, endPoint y: 495, distance: 167.4
click at [344, 494] on div "S4 4700 S3 4500 S2 2500" at bounding box center [711, 382] width 1422 height 624
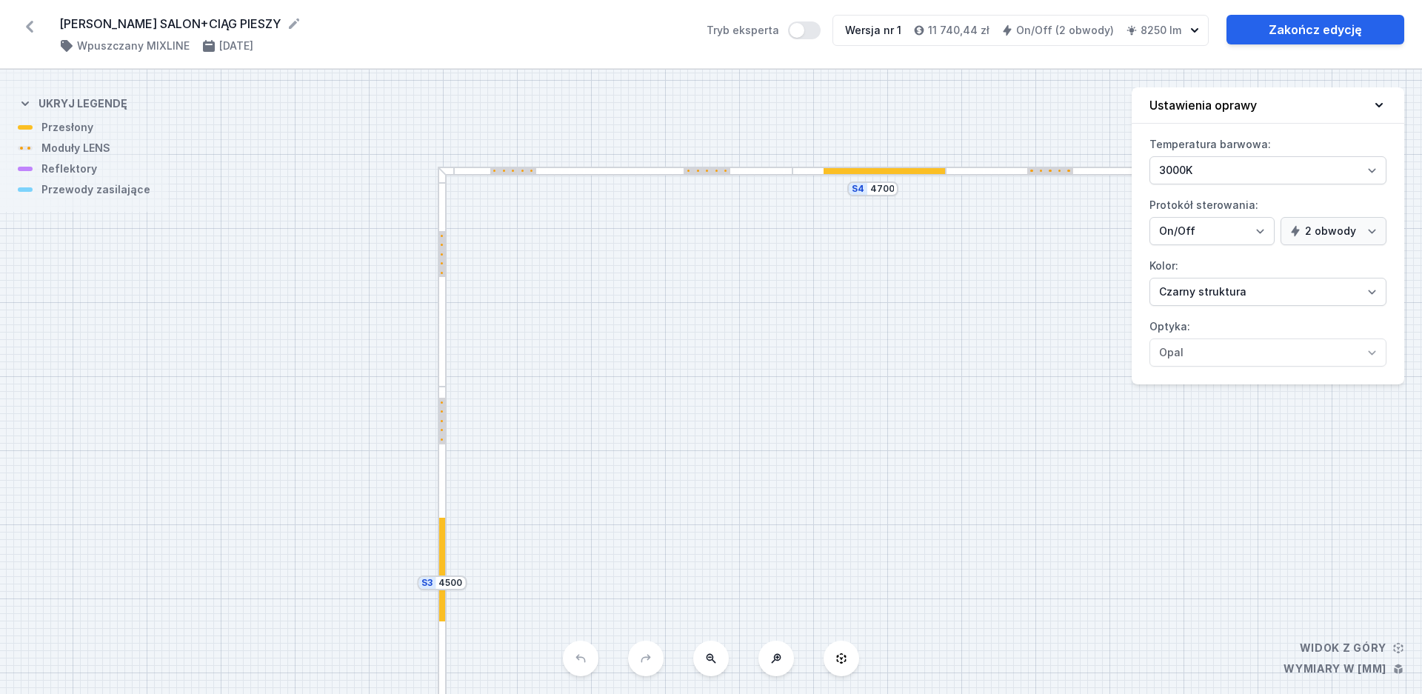
drag, startPoint x: 384, startPoint y: 315, endPoint x: 324, endPoint y: 347, distance: 68.3
click at [301, 305] on div "S4 4700 S3 4500 S2 2500" at bounding box center [711, 382] width 1422 height 624
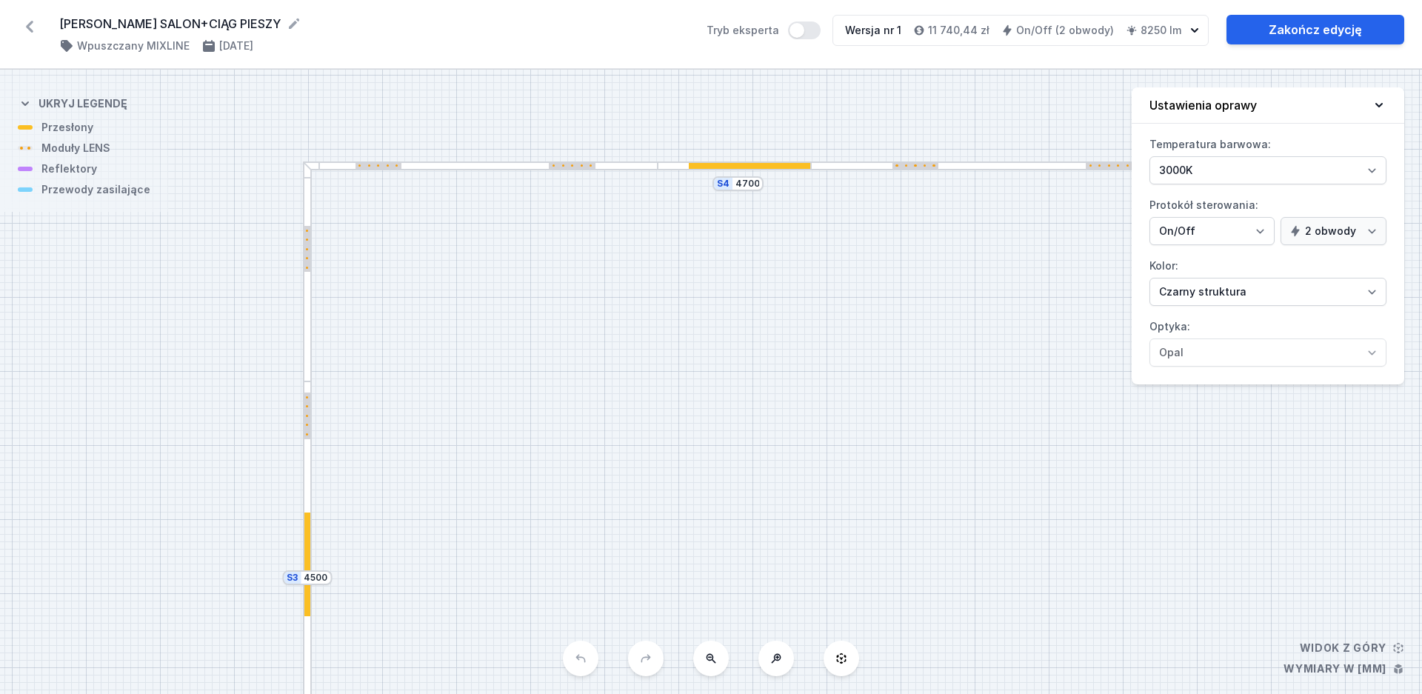
drag, startPoint x: 543, startPoint y: 448, endPoint x: 493, endPoint y: 443, distance: 49.9
click at [496, 446] on div "S4 4700 S3 4500 S2 2500" at bounding box center [711, 382] width 1422 height 624
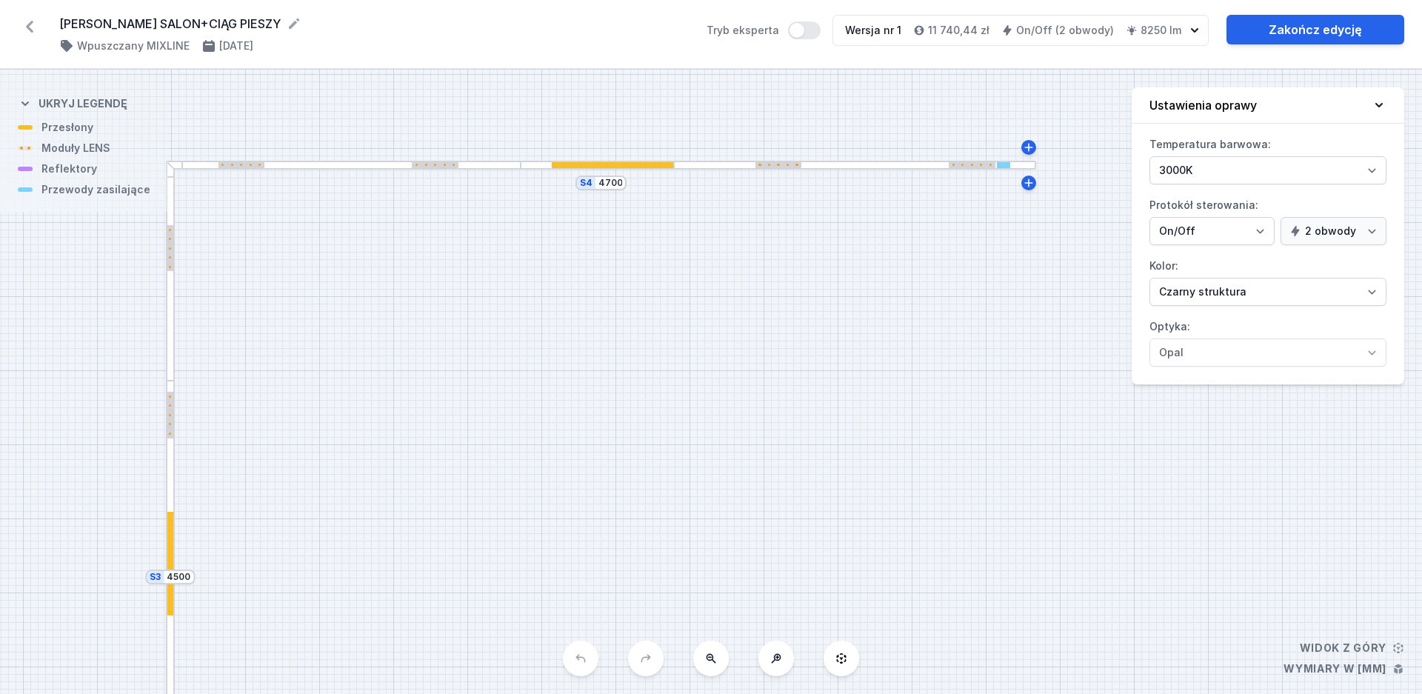
drag, startPoint x: 704, startPoint y: 439, endPoint x: 593, endPoint y: 438, distance: 110.4
click at [593, 438] on div "S4 4700 S3 4500 S2 2500" at bounding box center [711, 382] width 1422 height 624
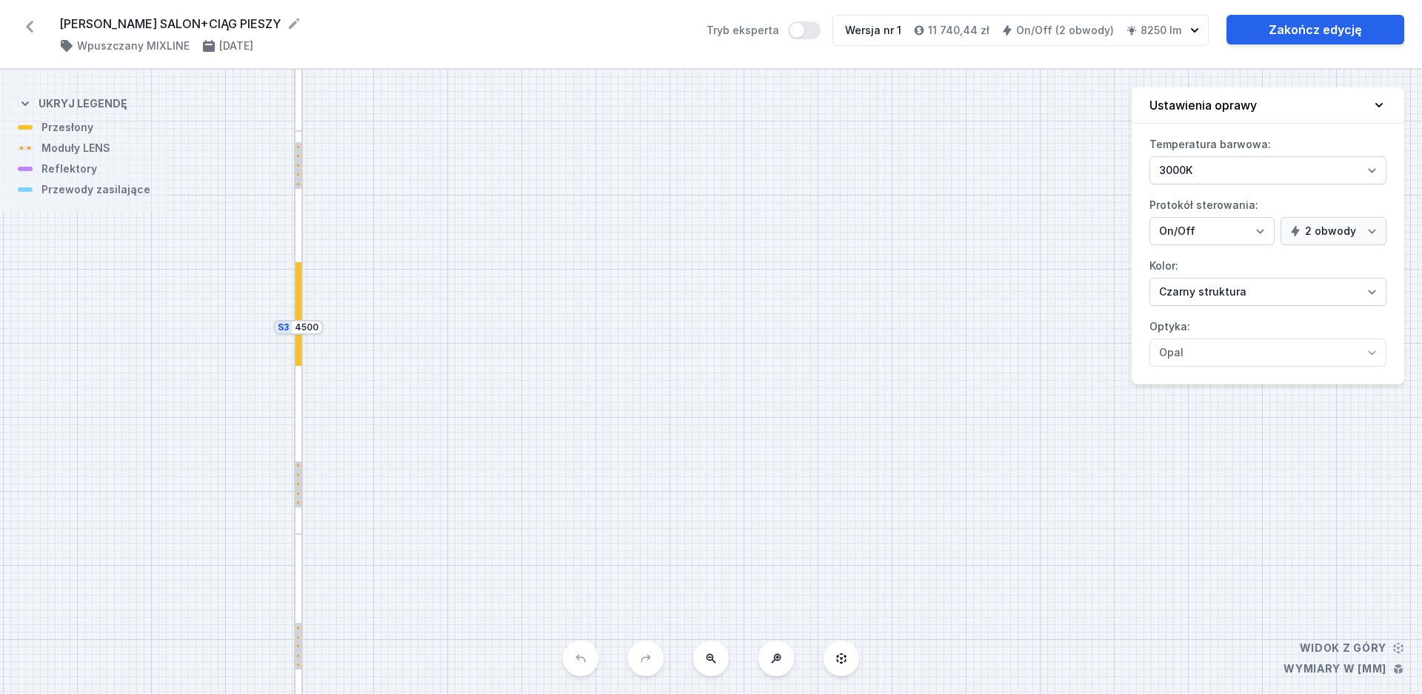
drag, startPoint x: 581, startPoint y: 333, endPoint x: 601, endPoint y: 310, distance: 29.9
click at [672, 210] on div "S4 4700 S3 4500 S2 2500" at bounding box center [711, 382] width 1422 height 624
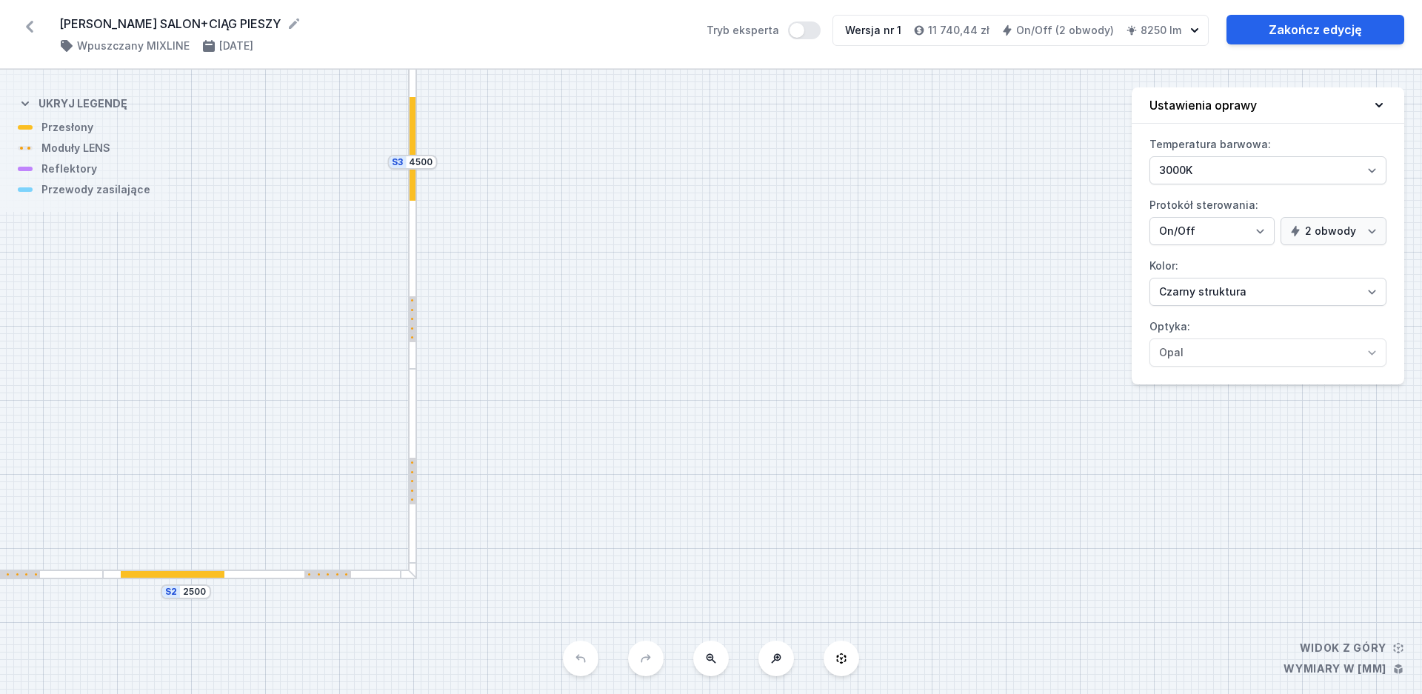
drag, startPoint x: 616, startPoint y: 378, endPoint x: 655, endPoint y: 304, distance: 83.8
click at [655, 307] on div "S4 4700 S3 4500 S2 2500" at bounding box center [711, 382] width 1422 height 624
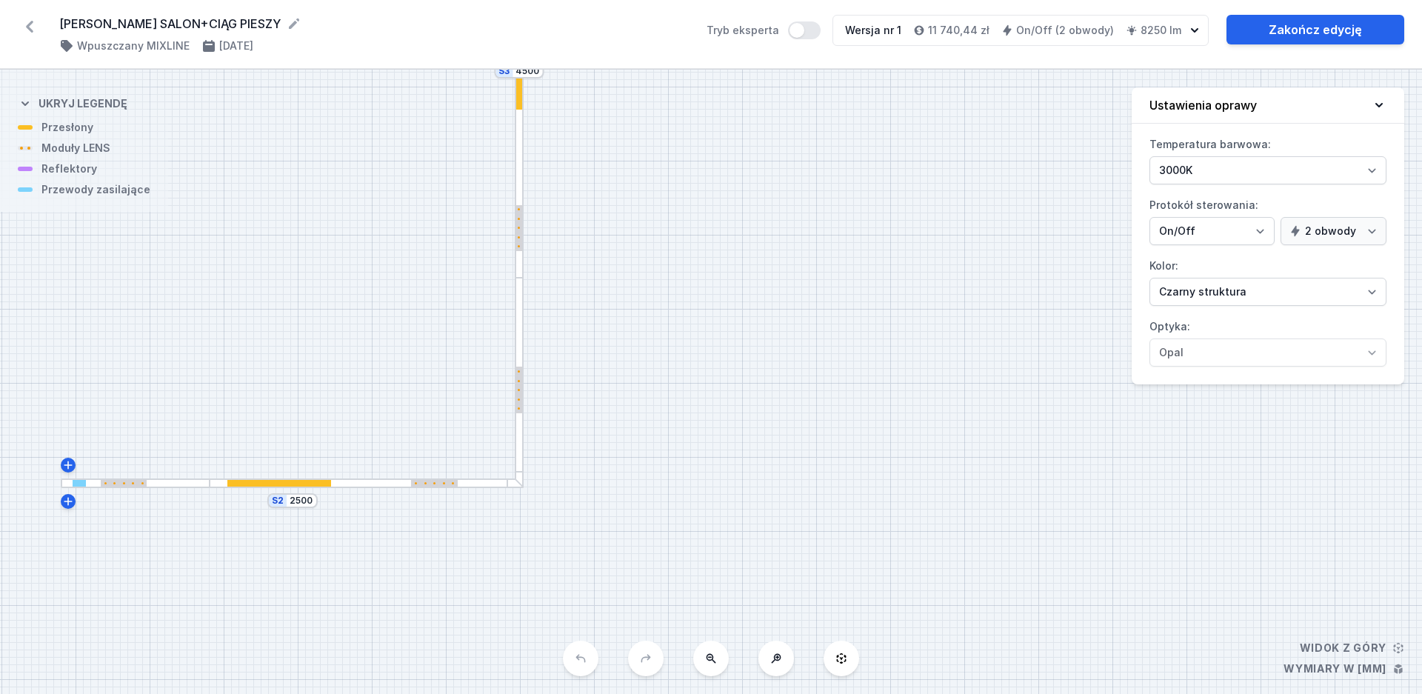
drag, startPoint x: 317, startPoint y: 431, endPoint x: 366, endPoint y: 415, distance: 51.3
click at [386, 410] on div "S4 4700 S3 4500 S2 2500" at bounding box center [711, 382] width 1422 height 624
click at [82, 483] on div at bounding box center [80, 481] width 13 height 7
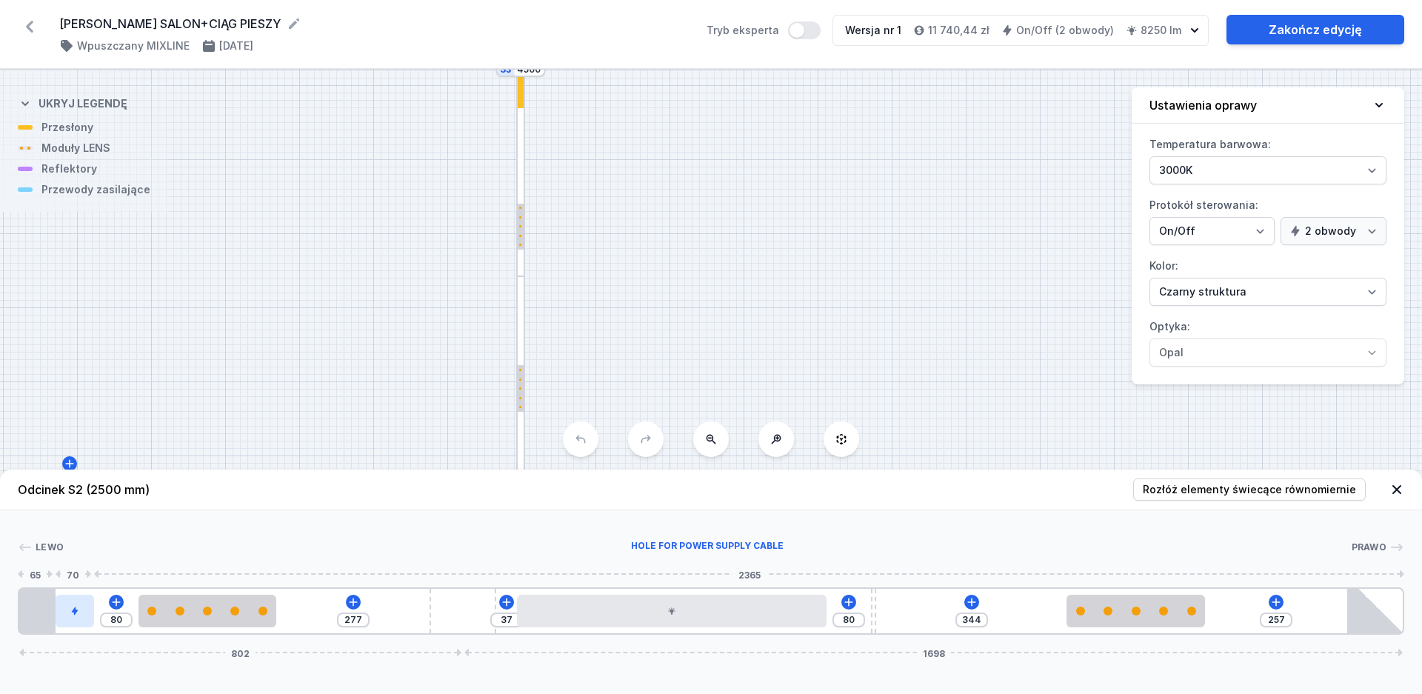
click at [76, 612] on icon at bounding box center [75, 611] width 6 height 8
click at [76, 611] on icon at bounding box center [75, 611] width 6 height 8
click at [99, 564] on icon at bounding box center [95, 569] width 12 height 12
drag, startPoint x: 1278, startPoint y: 601, endPoint x: 1288, endPoint y: 618, distance: 20.6
click at [1278, 601] on icon at bounding box center [1276, 602] width 12 height 12
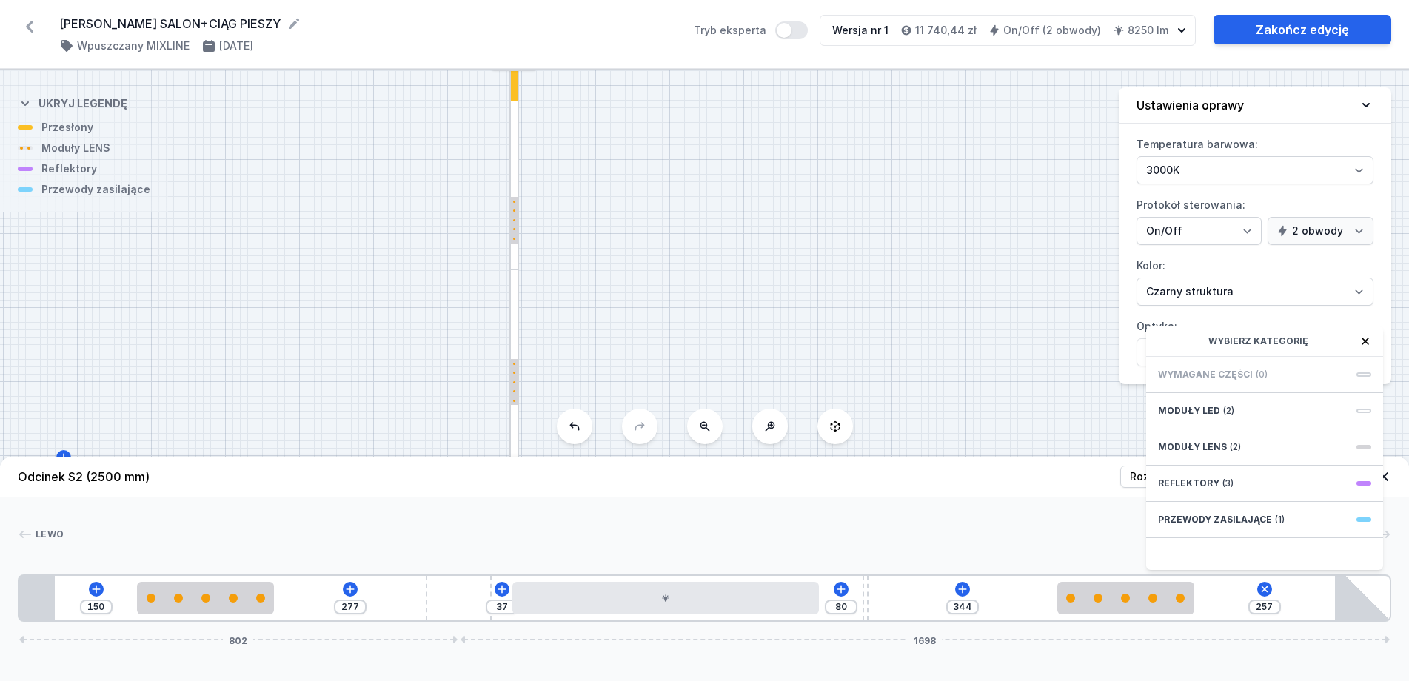
drag, startPoint x: 1275, startPoint y: 530, endPoint x: 1181, endPoint y: 477, distance: 108.4
click at [1275, 526] on span "(1)" at bounding box center [1280, 520] width 10 height 12
click at [1248, 380] on span "Hole for power supply cable" at bounding box center [1264, 373] width 213 height 15
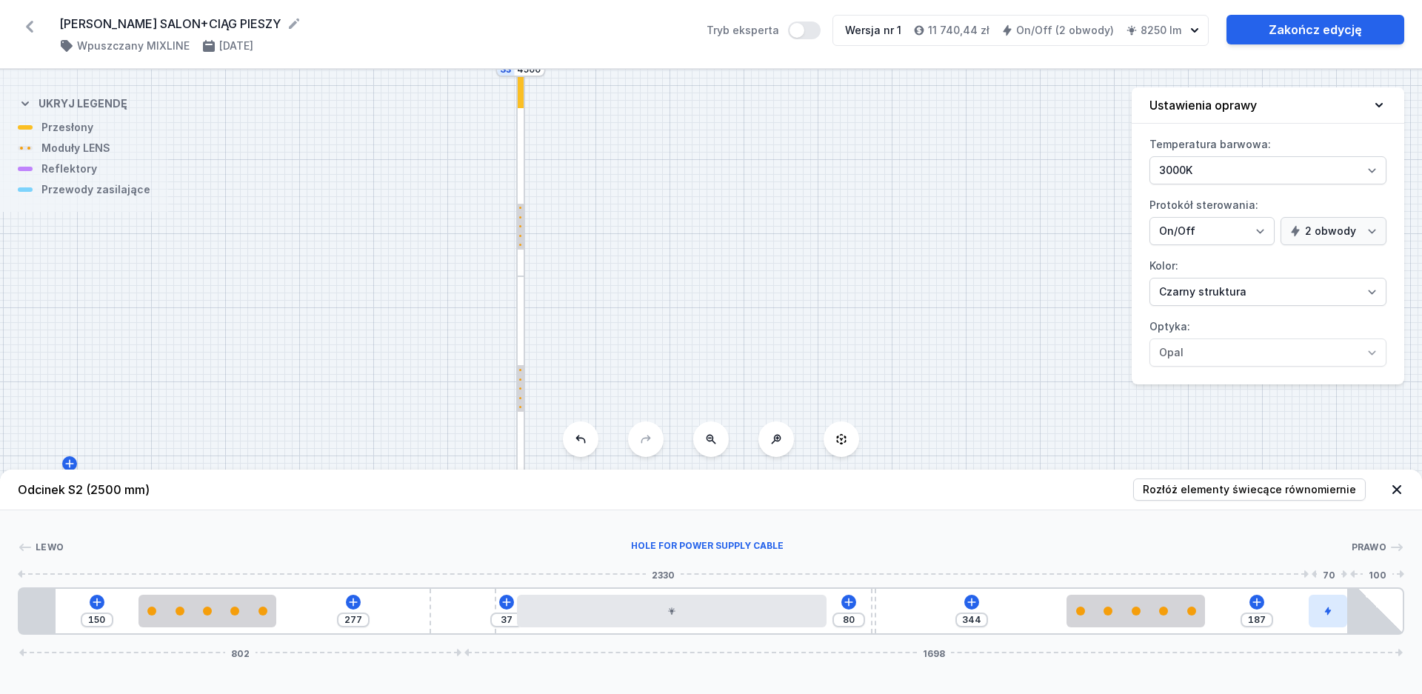
drag, startPoint x: 1233, startPoint y: 615, endPoint x: 1342, endPoint y: 615, distance: 108.9
click at [1342, 615] on div at bounding box center [1328, 611] width 39 height 33
click at [1081, 419] on div "S4 4700 S3 4500 S2 2500" at bounding box center [711, 382] width 1422 height 624
click at [1395, 490] on icon at bounding box center [1396, 489] width 9 height 9
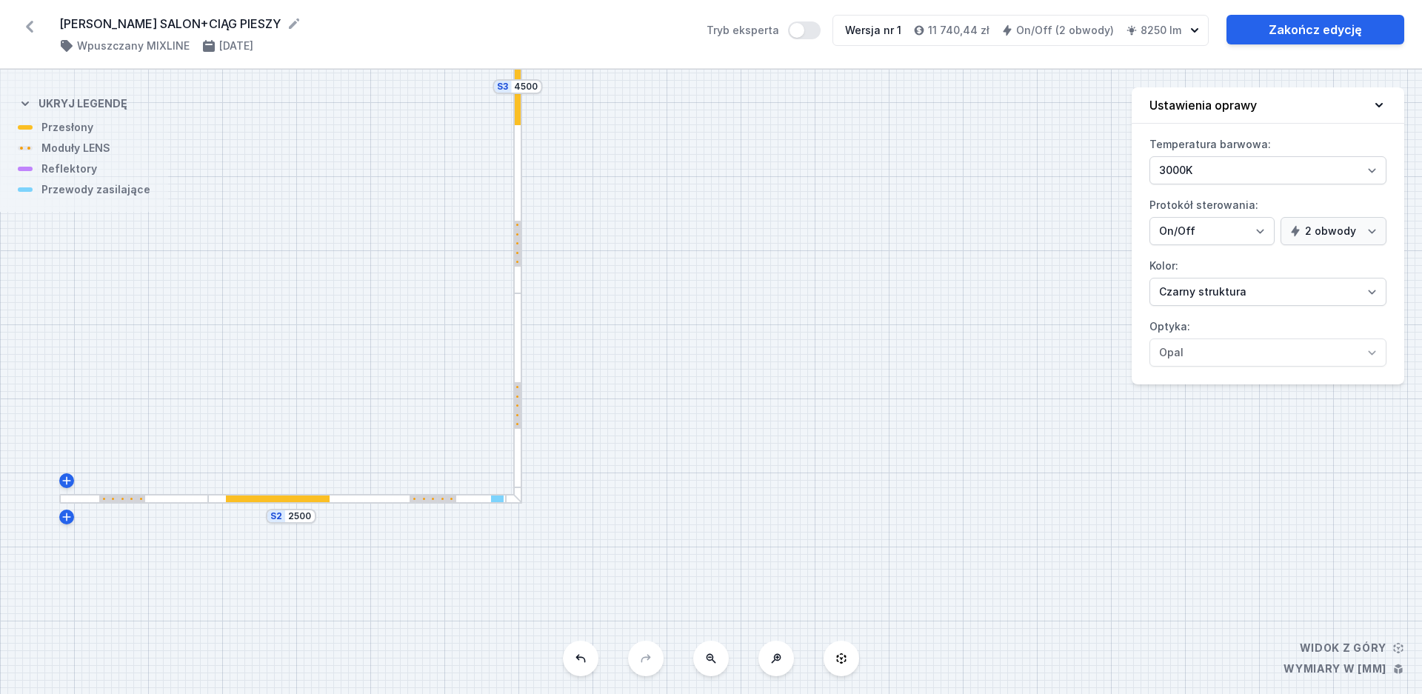
drag, startPoint x: 829, startPoint y: 410, endPoint x: 810, endPoint y: 463, distance: 56.0
click at [811, 467] on div "S4 4700 S3 4500 S2 2500" at bounding box center [711, 382] width 1422 height 624
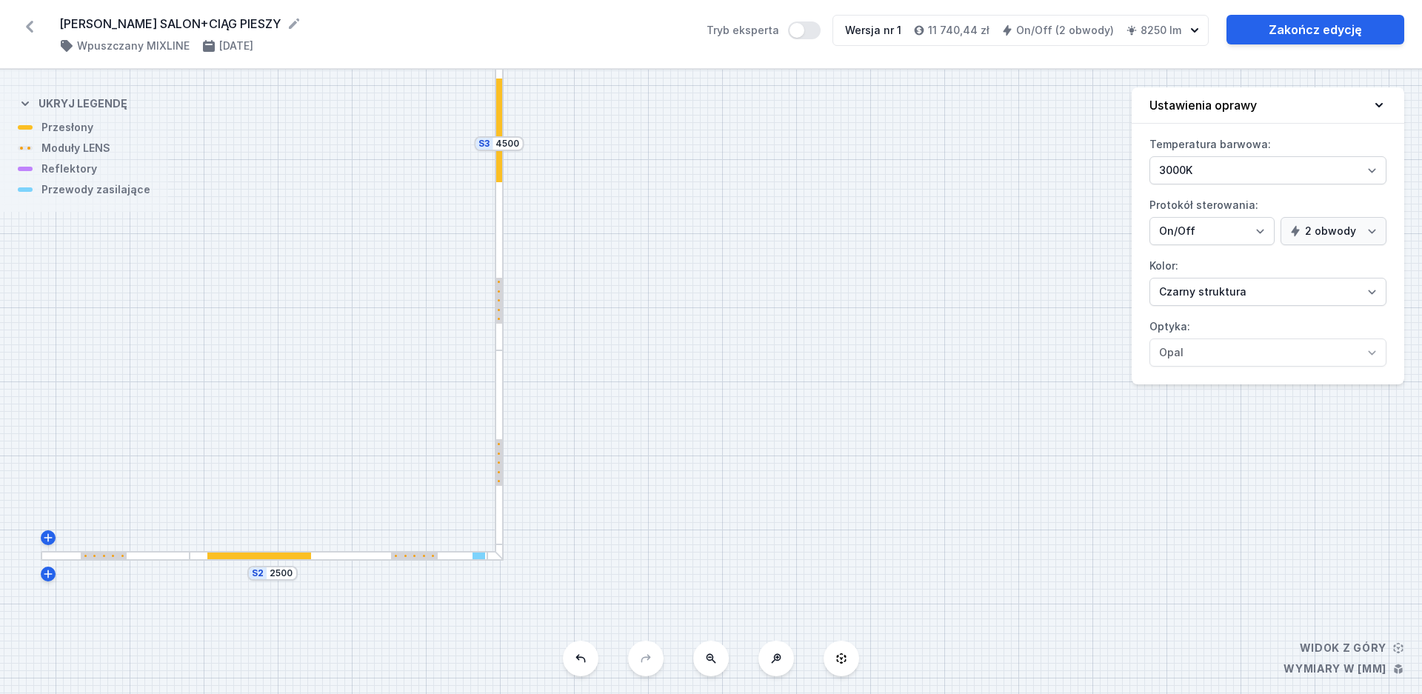
drag, startPoint x: 815, startPoint y: 447, endPoint x: 871, endPoint y: 377, distance: 90.1
click at [870, 378] on div "S4 4700 S3 4500 S2 2500" at bounding box center [711, 382] width 1422 height 624
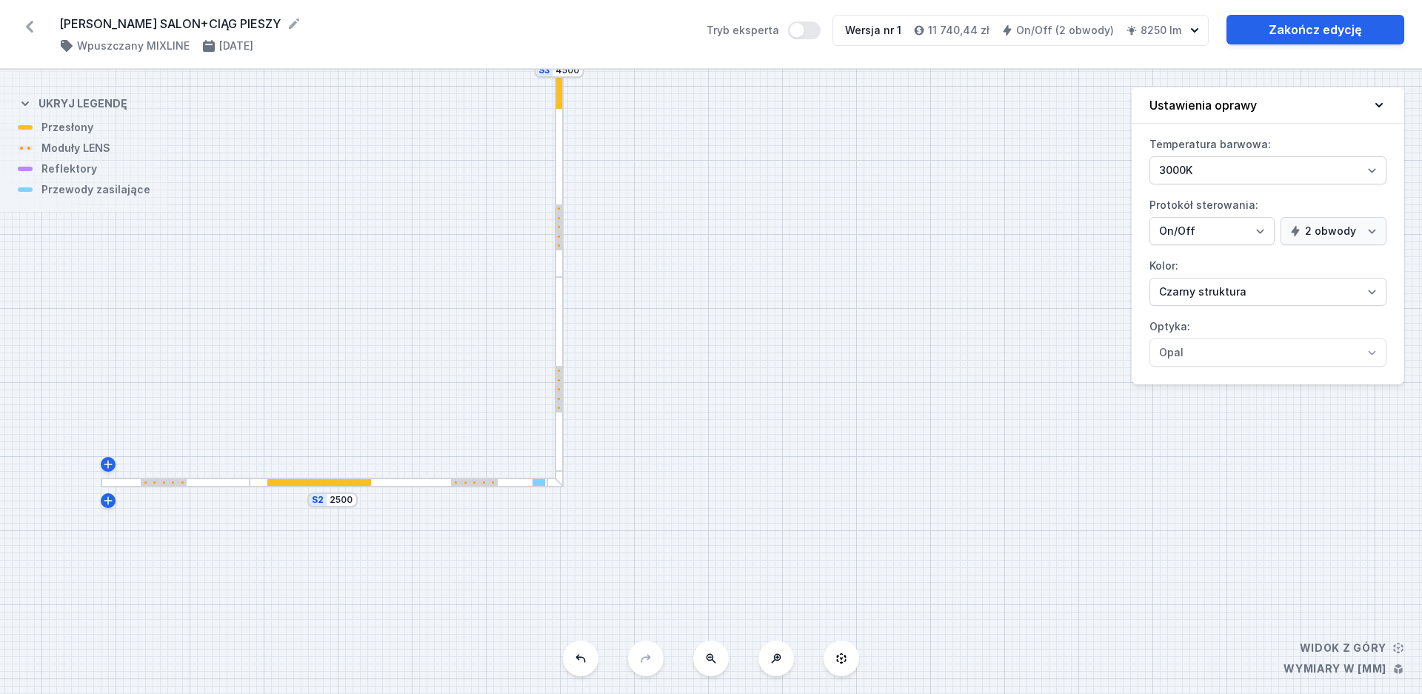
click at [157, 483] on div at bounding box center [164, 482] width 47 height 7
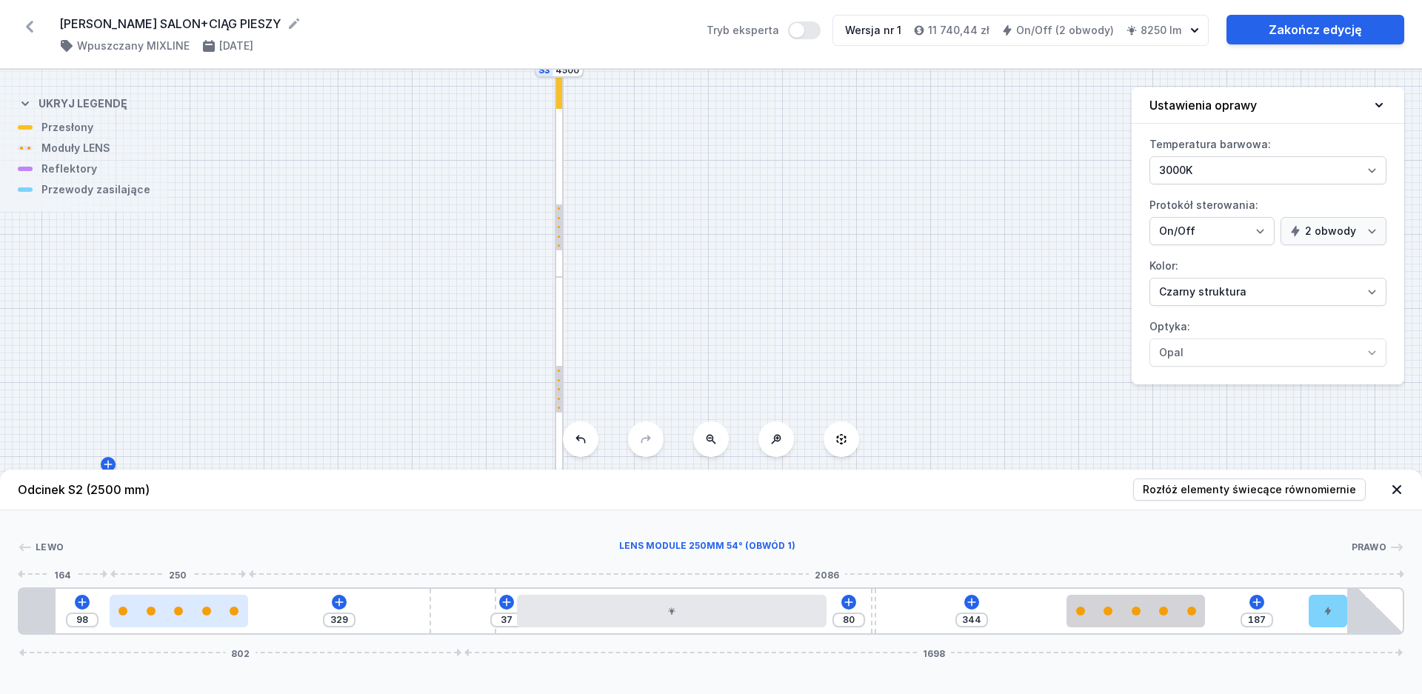
drag, startPoint x: 241, startPoint y: 611, endPoint x: 204, endPoint y: 616, distance: 38.1
click at [204, 616] on div at bounding box center [179, 611] width 138 height 33
click at [273, 418] on div "S4 4700 S3 4500 S2 2500" at bounding box center [711, 382] width 1422 height 624
click at [1392, 491] on icon at bounding box center [1396, 489] width 15 height 15
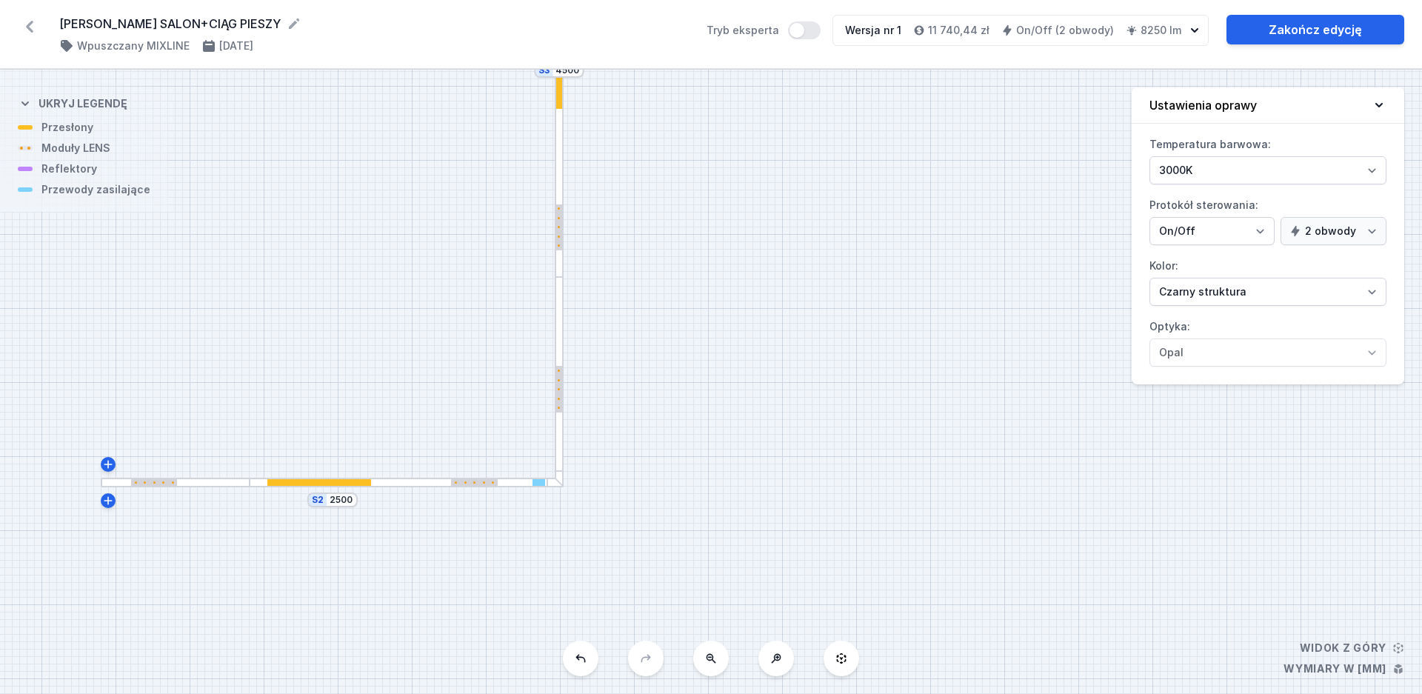
click at [427, 485] on div at bounding box center [407, 483] width 315 height 10
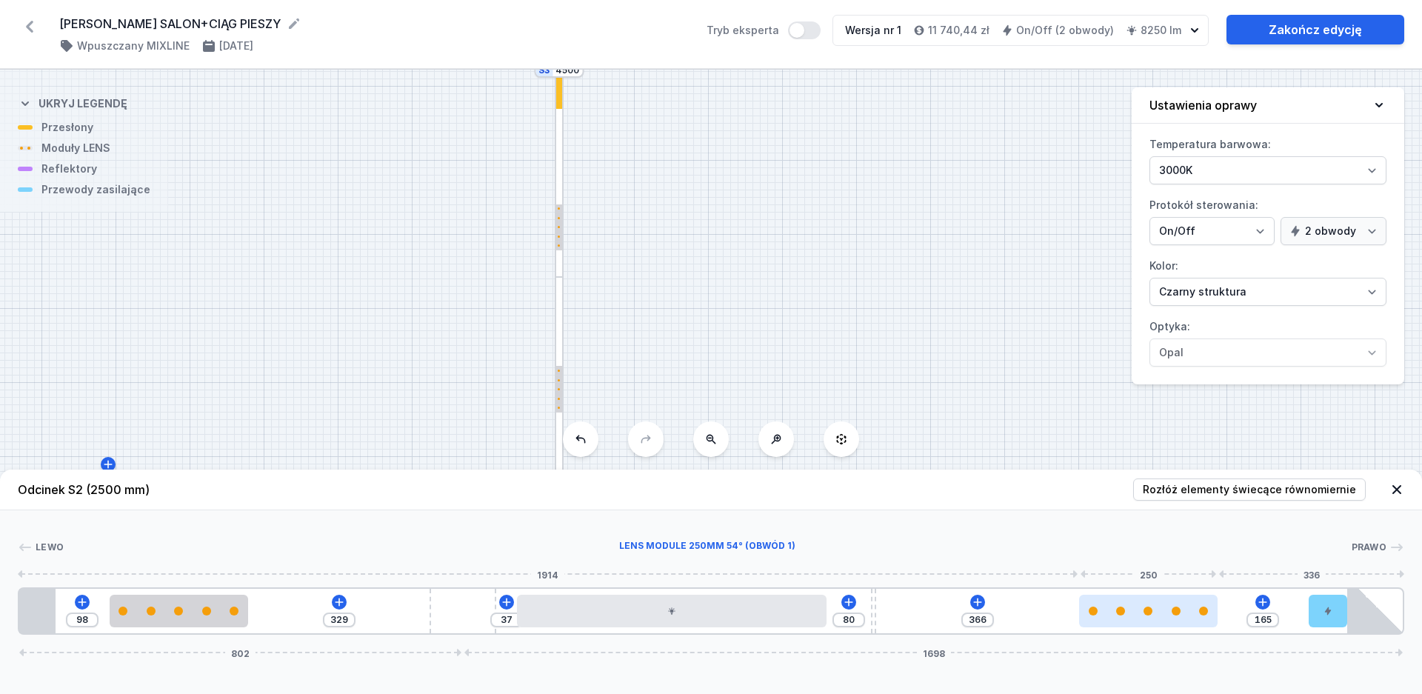
drag, startPoint x: 1158, startPoint y: 612, endPoint x: 1191, endPoint y: 615, distance: 33.5
click at [1191, 615] on div at bounding box center [1148, 611] width 138 height 9
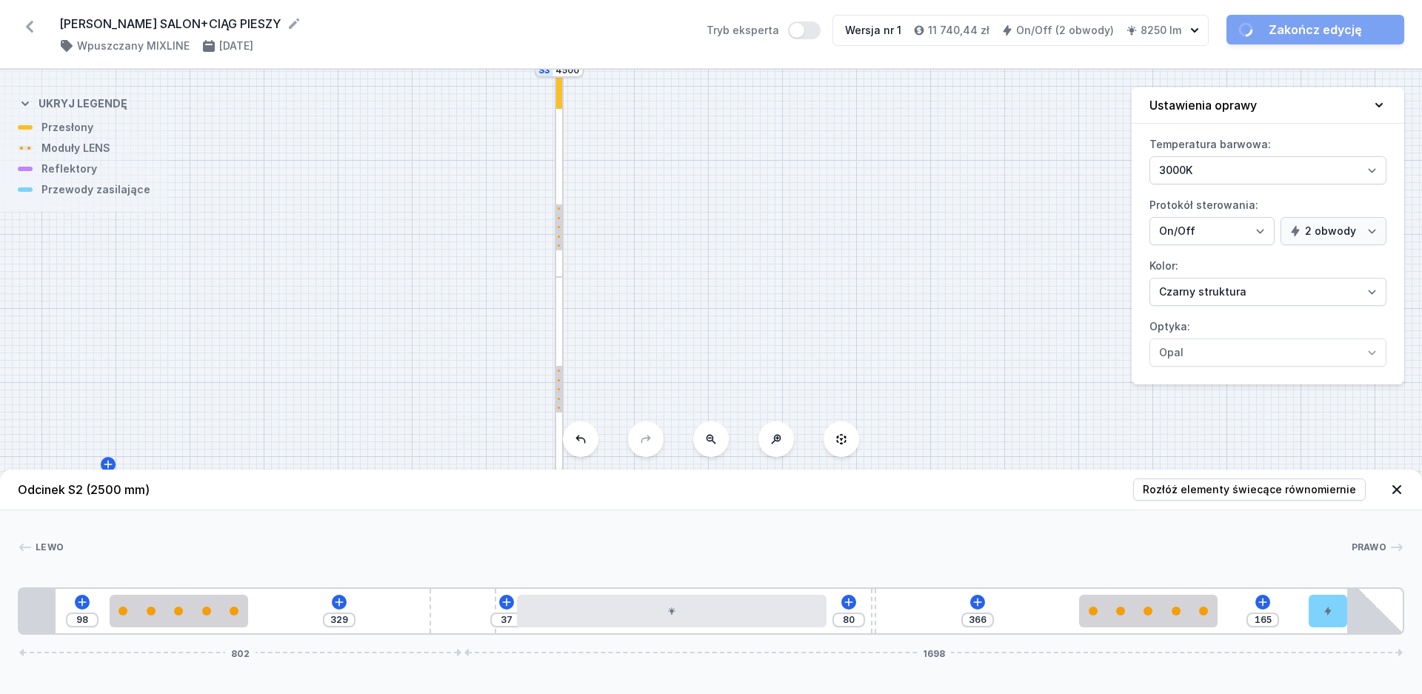
click at [1017, 443] on div "S4 4700 S3 4500 S2 2500" at bounding box center [711, 382] width 1422 height 624
drag, startPoint x: 1400, startPoint y: 488, endPoint x: 555, endPoint y: 444, distance: 846.2
click at [1400, 488] on icon at bounding box center [1396, 489] width 15 height 15
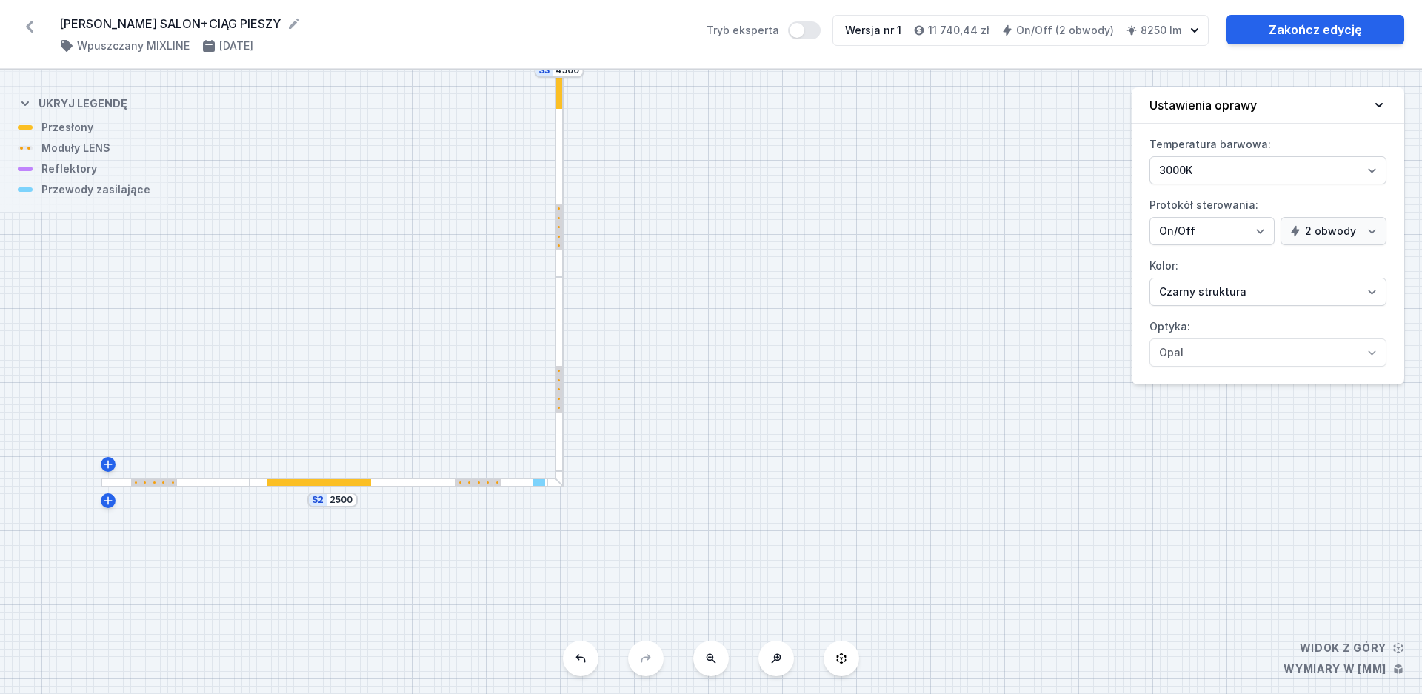
click at [143, 483] on div at bounding box center [154, 482] width 47 height 7
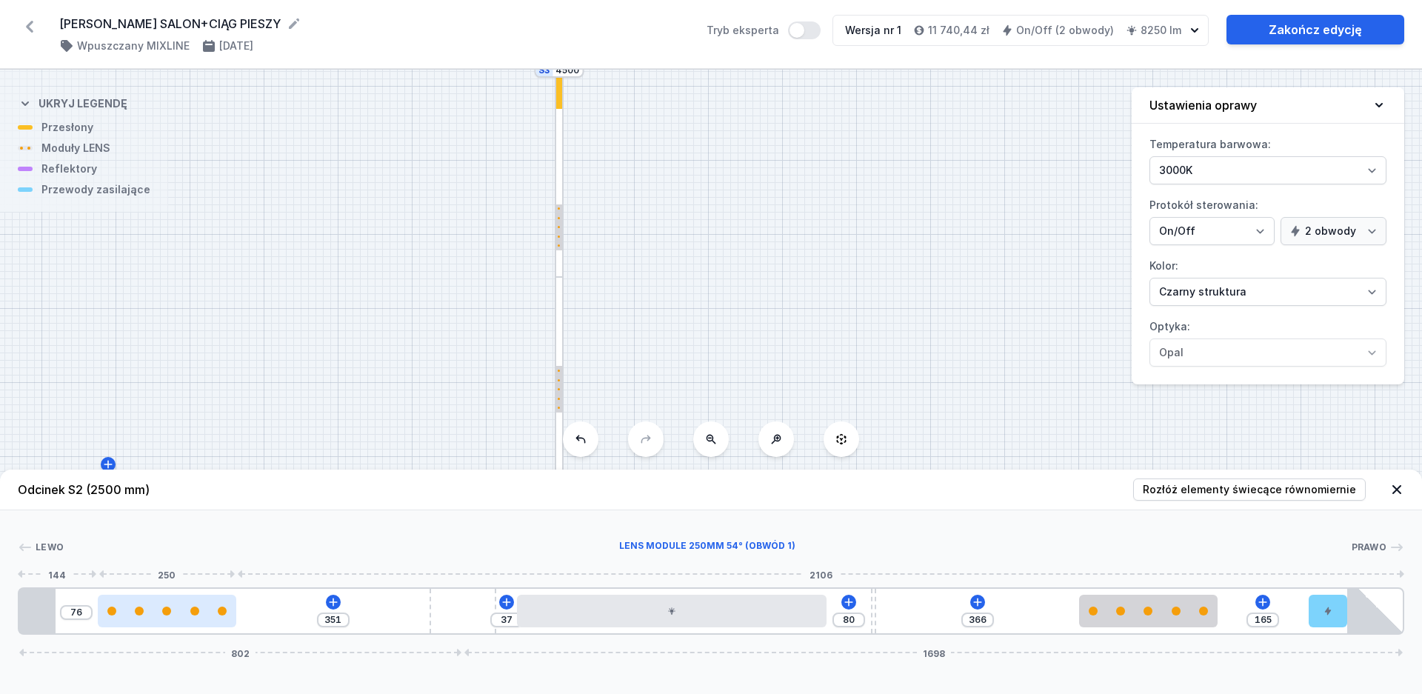
drag, startPoint x: 158, startPoint y: 612, endPoint x: 138, endPoint y: 615, distance: 20.9
click at [138, 615] on div at bounding box center [167, 611] width 138 height 9
click at [1386, 490] on header "Odcinek S2 (2500 mm) Rozłóż elementy świecące równomiernie" at bounding box center [711, 490] width 1422 height 41
click at [1392, 486] on icon at bounding box center [1396, 489] width 15 height 15
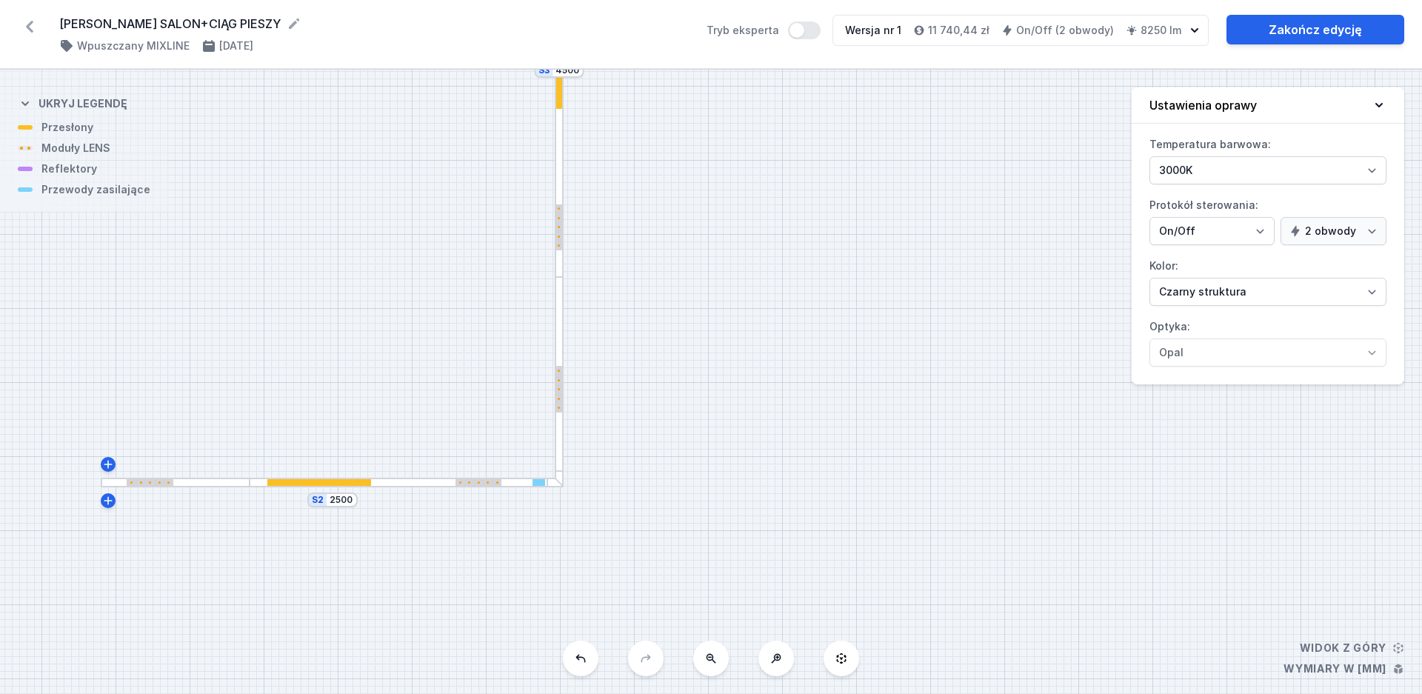
click at [797, 494] on div "S4 4700 S3 4500 S2 2500" at bounding box center [711, 382] width 1422 height 624
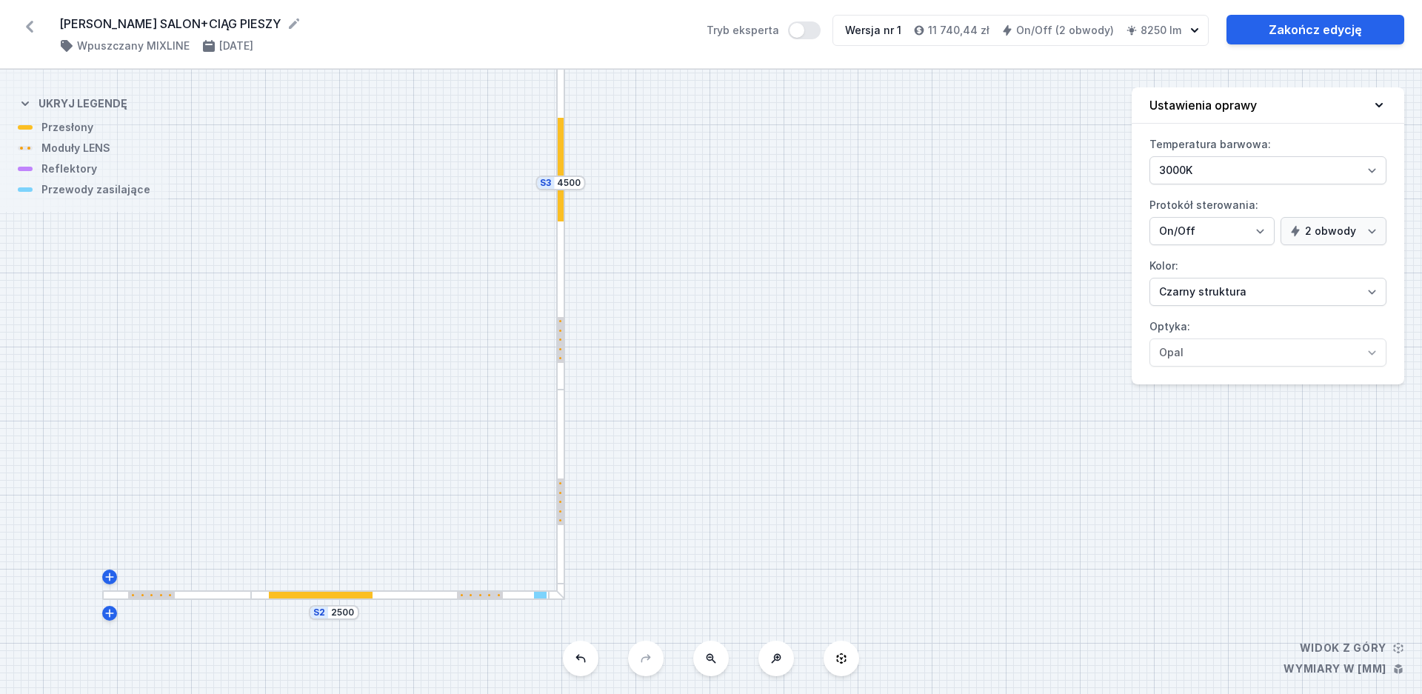
drag, startPoint x: 715, startPoint y: 349, endPoint x: 709, endPoint y: 478, distance: 129.8
click at [709, 478] on div "S4 4700 S3 4500 S2 2500" at bounding box center [711, 382] width 1422 height 624
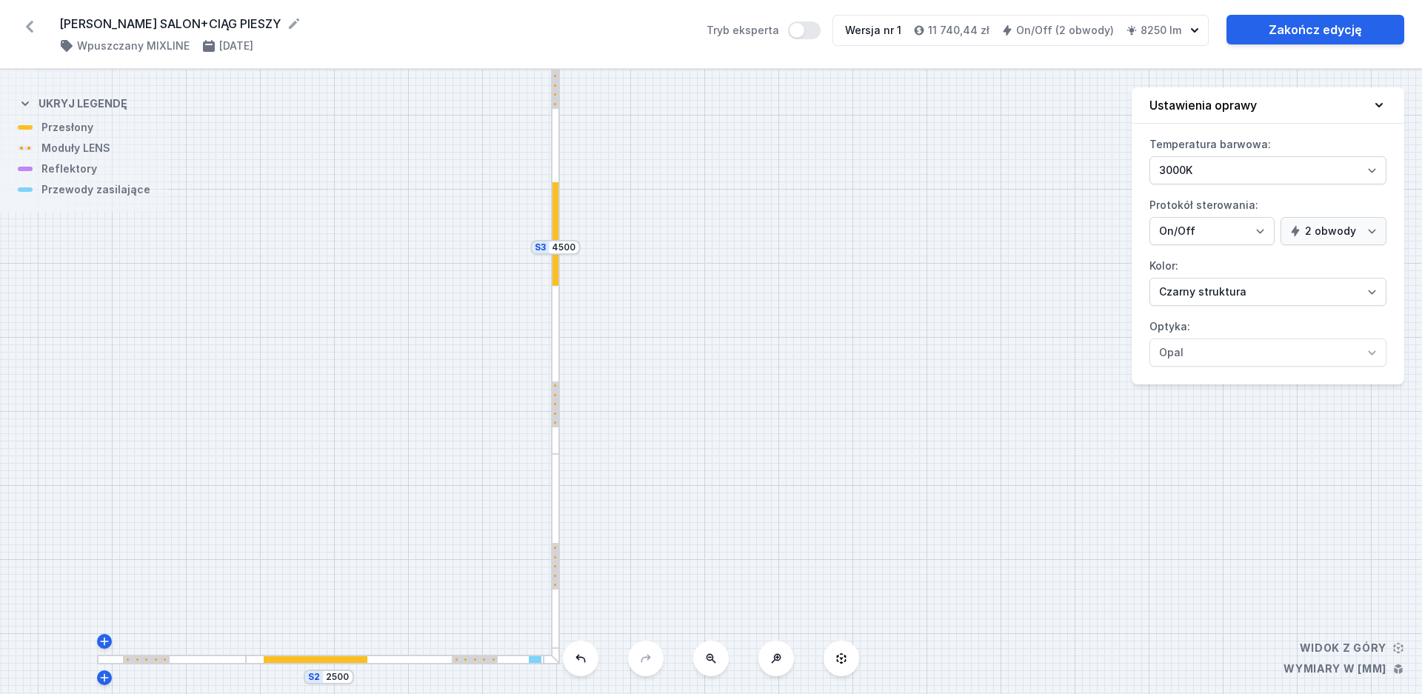
click at [712, 664] on icon at bounding box center [711, 658] width 12 height 12
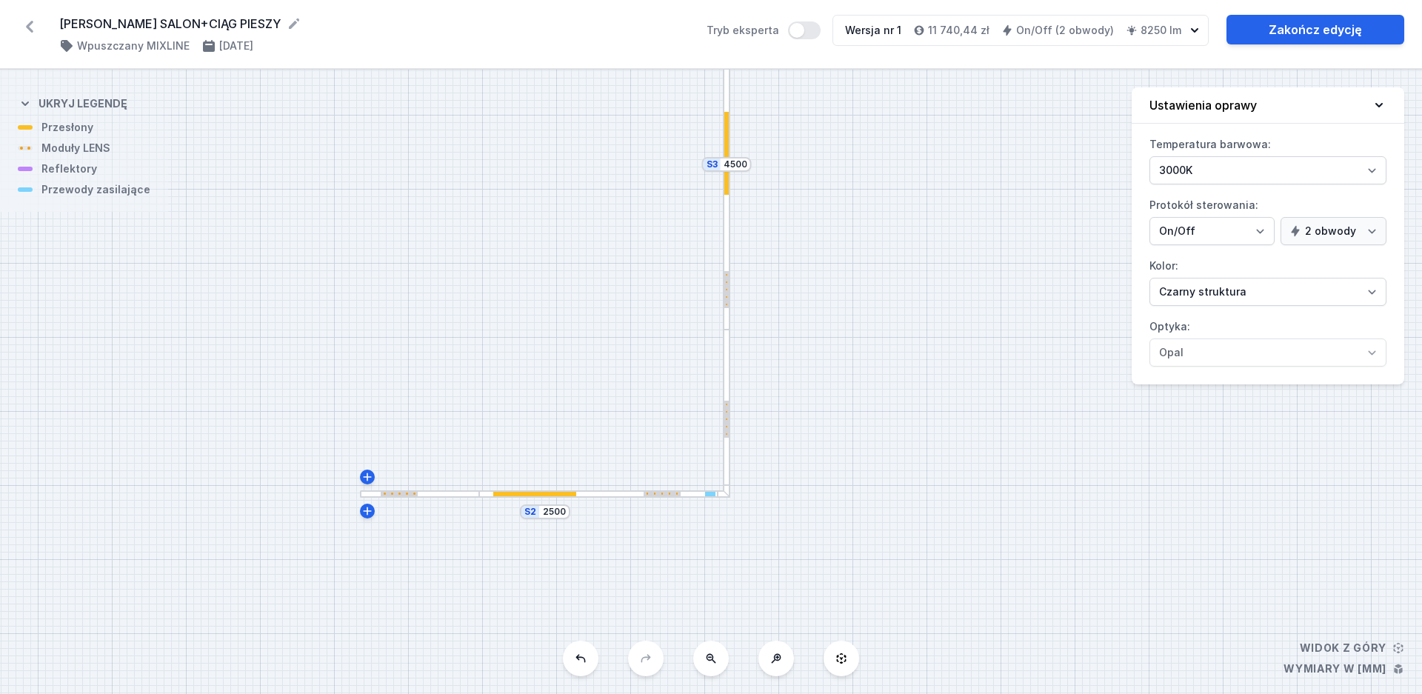
click at [712, 662] on icon at bounding box center [711, 658] width 12 height 12
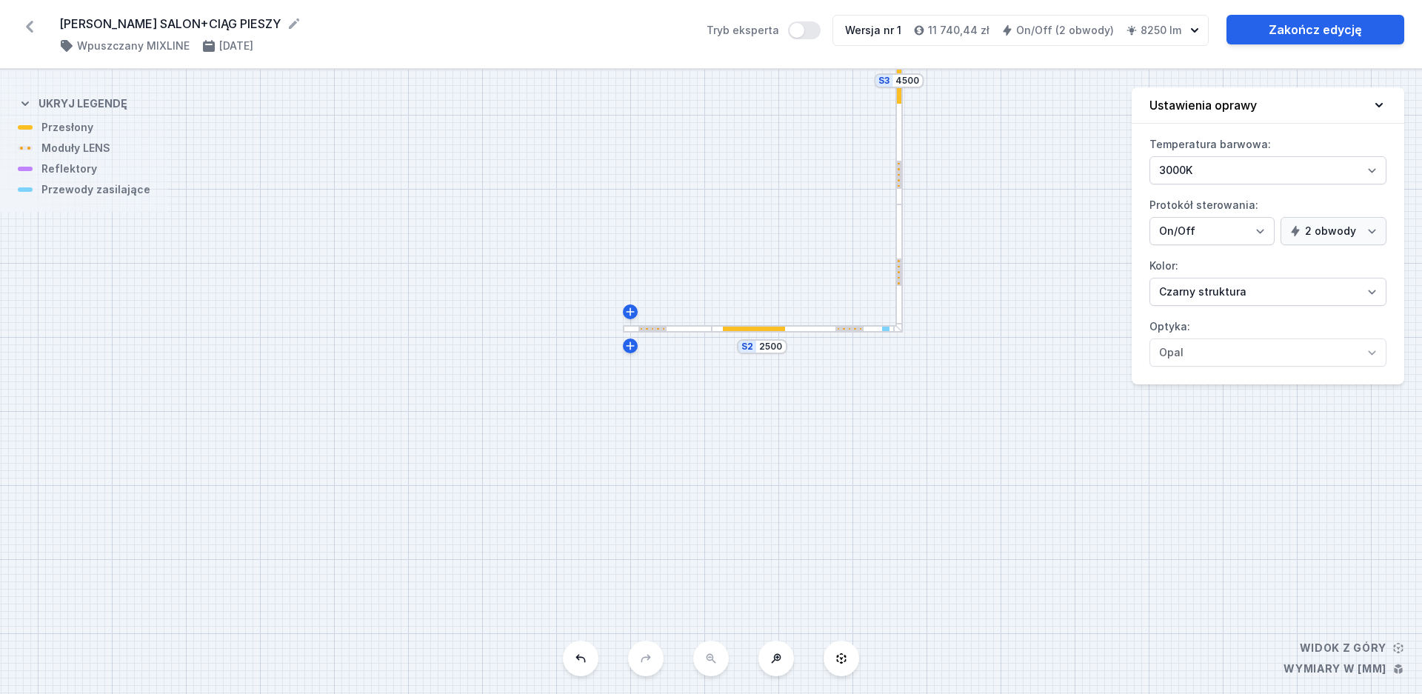
click at [712, 662] on div "S4 4700 S3 4500 S2 2500" at bounding box center [711, 382] width 1422 height 624
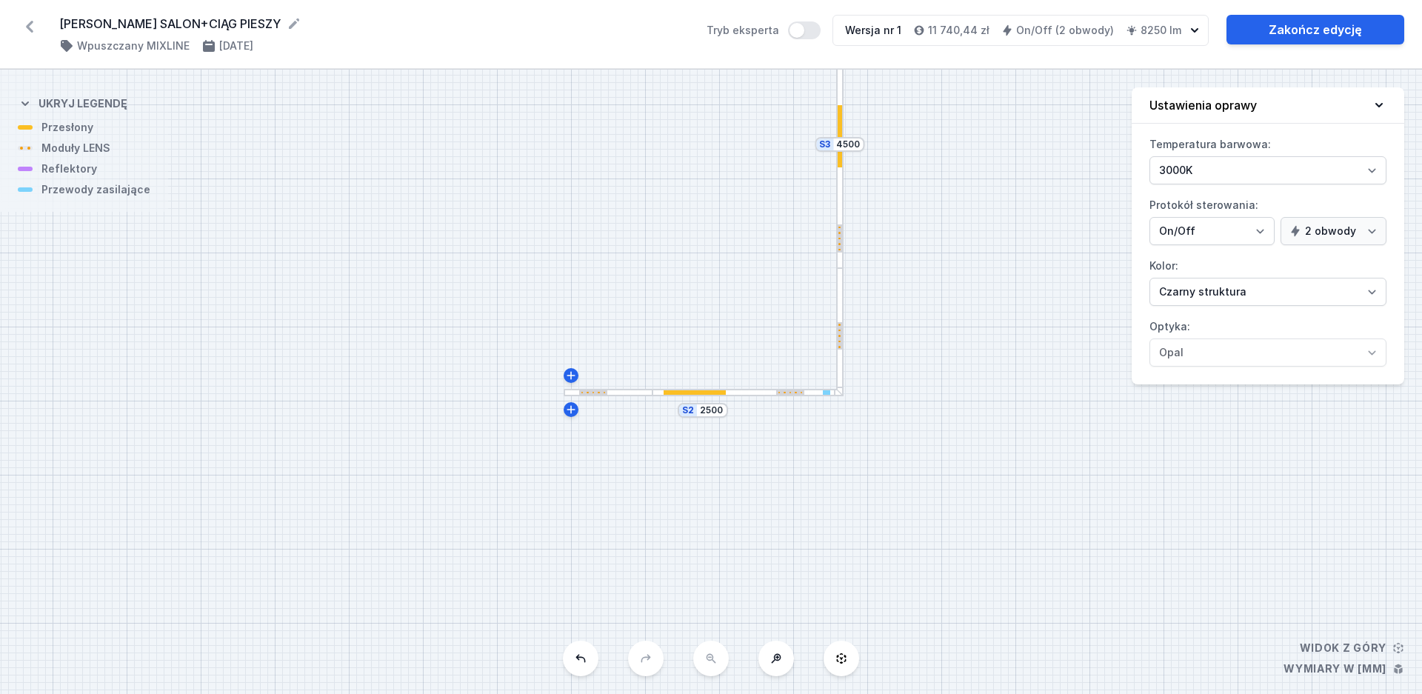
drag, startPoint x: 975, startPoint y: 487, endPoint x: 898, endPoint y: 575, distance: 118.1
click at [900, 575] on div "S4 4700 S3 4500 S2 2500" at bounding box center [711, 382] width 1422 height 624
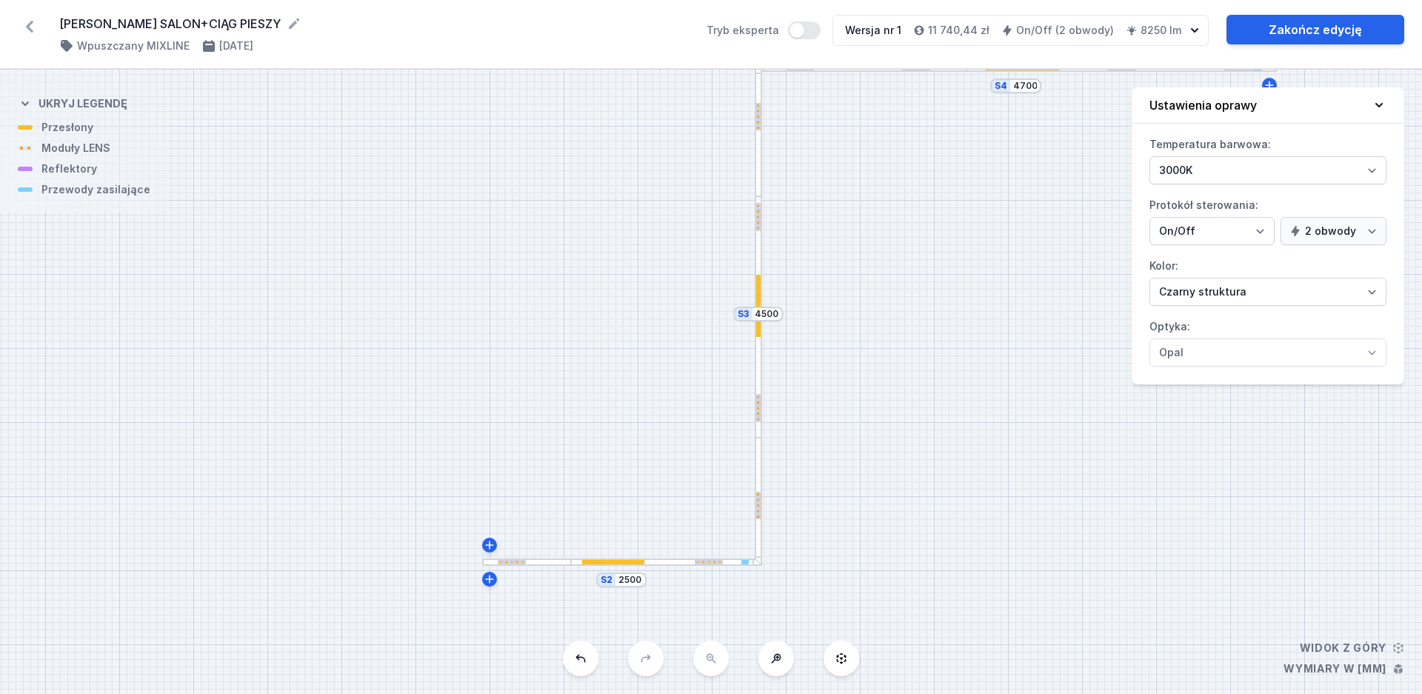
drag, startPoint x: 970, startPoint y: 336, endPoint x: 909, endPoint y: 525, distance: 198.4
click at [910, 524] on div "S4 4700 S3 4500 S2 2500" at bounding box center [711, 382] width 1422 height 624
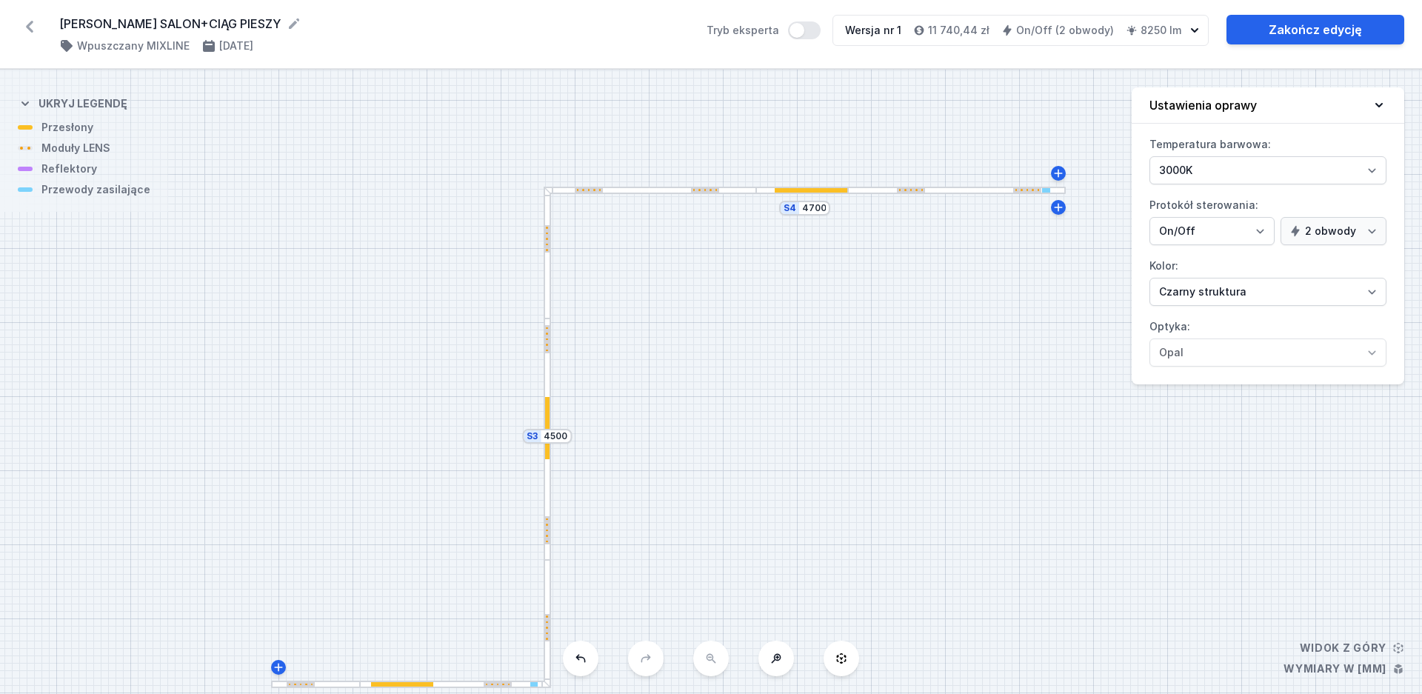
drag, startPoint x: 925, startPoint y: 489, endPoint x: 752, endPoint y: 501, distance: 173.0
click at [752, 501] on div "S4 4700 S3 4500 S2 2500" at bounding box center [711, 382] width 1422 height 624
click at [989, 194] on div "S4 4700 S3 4500 S2 2500" at bounding box center [711, 382] width 1422 height 624
click at [990, 193] on div at bounding box center [956, 190] width 217 height 7
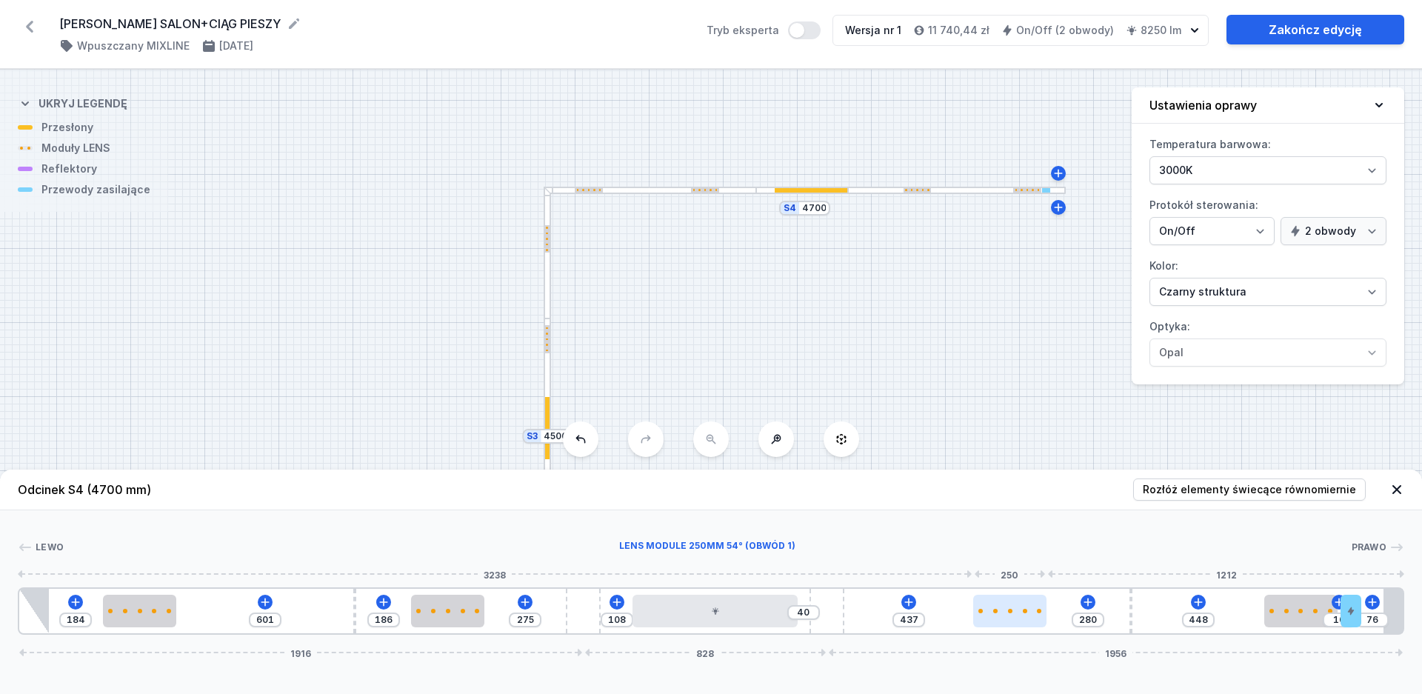
drag, startPoint x: 987, startPoint y: 611, endPoint x: 1018, endPoint y: 611, distance: 31.1
click at [1018, 611] on div at bounding box center [1009, 611] width 73 height 4
drag, startPoint x: 753, startPoint y: 618, endPoint x: 770, endPoint y: 619, distance: 17.1
click at [770, 619] on div at bounding box center [723, 611] width 165 height 33
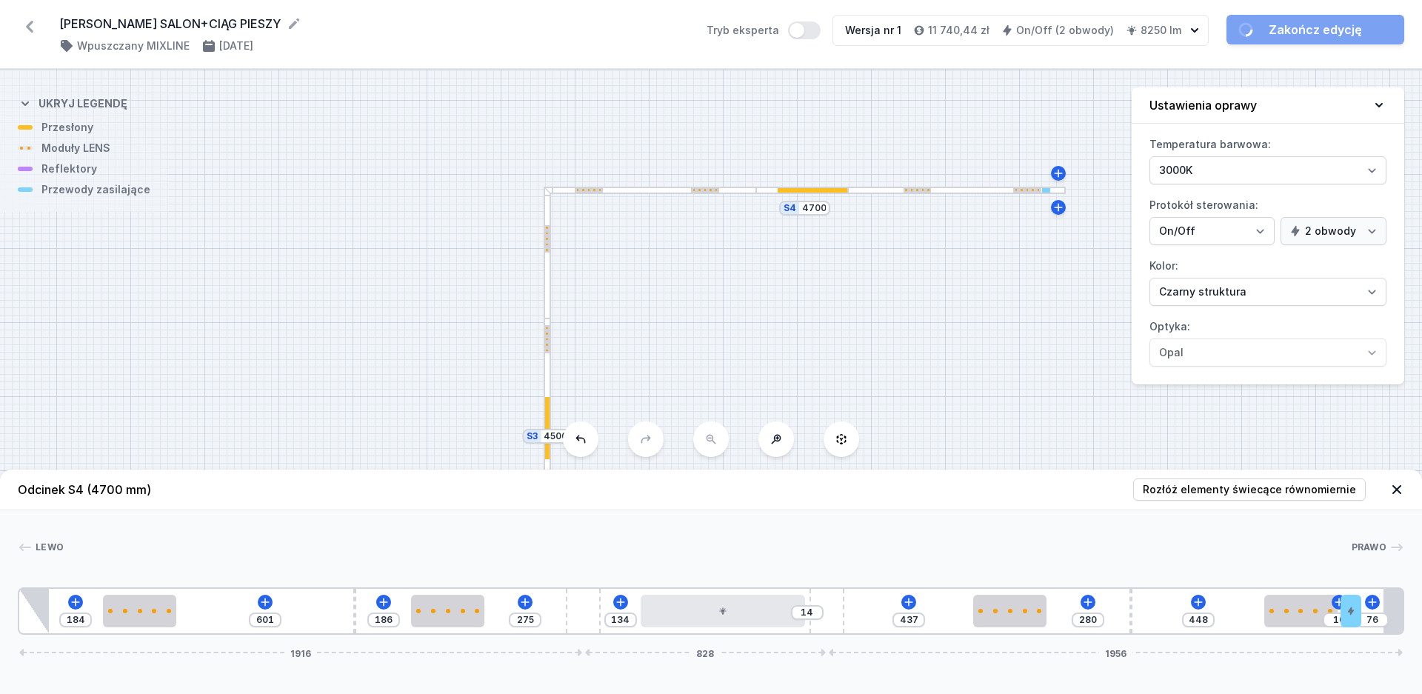
click at [930, 525] on div "Lewo Prawo 1 2 1 3 2 1 4 5 2 4 2 1 3 2 1 6 7 184 601 186 275 134 14 437 280 448…" at bounding box center [711, 572] width 1422 height 124
click at [1396, 491] on icon at bounding box center [1396, 489] width 9 height 9
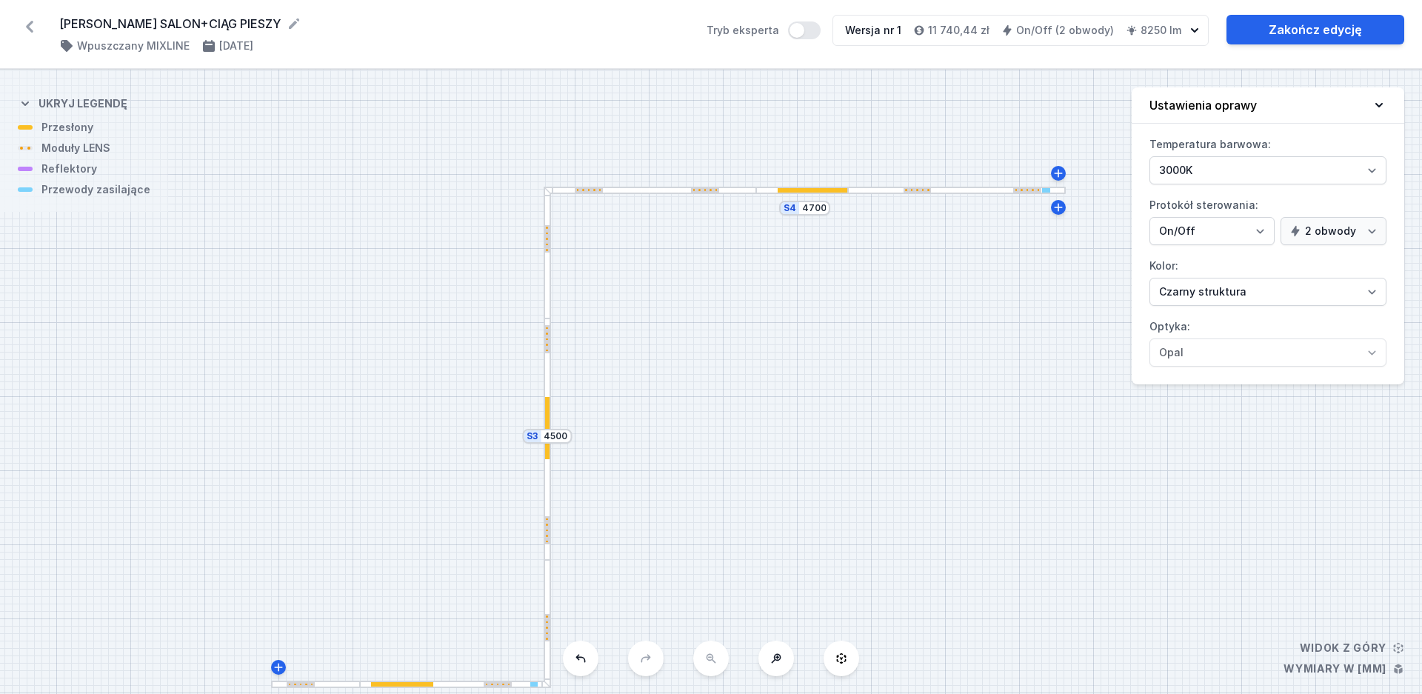
click at [747, 444] on div "S4 4700 S3 4500 S2 2500" at bounding box center [711, 382] width 1422 height 624
click at [1322, 36] on link "Zakończ edycję" at bounding box center [1315, 30] width 178 height 30
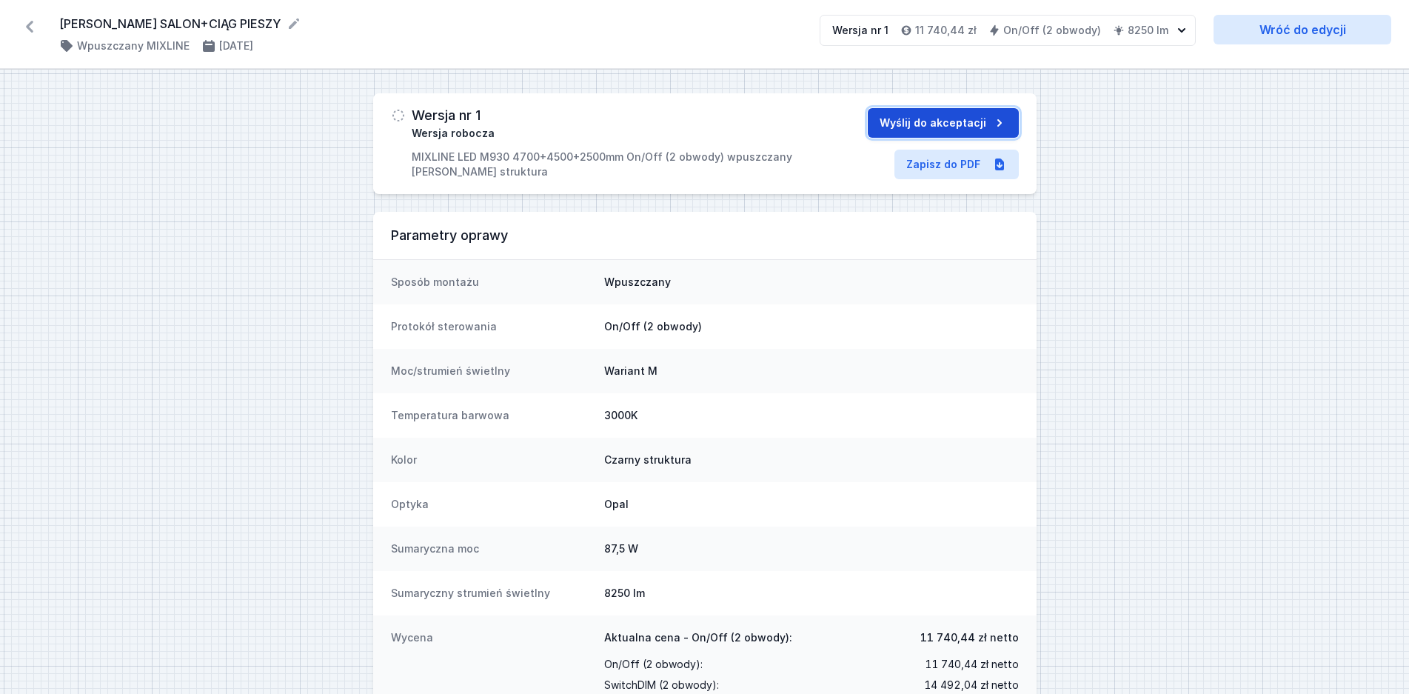
click at [927, 129] on button "Wyślij do akceptacji" at bounding box center [943, 123] width 151 height 30
click at [27, 31] on icon at bounding box center [30, 27] width 24 height 24
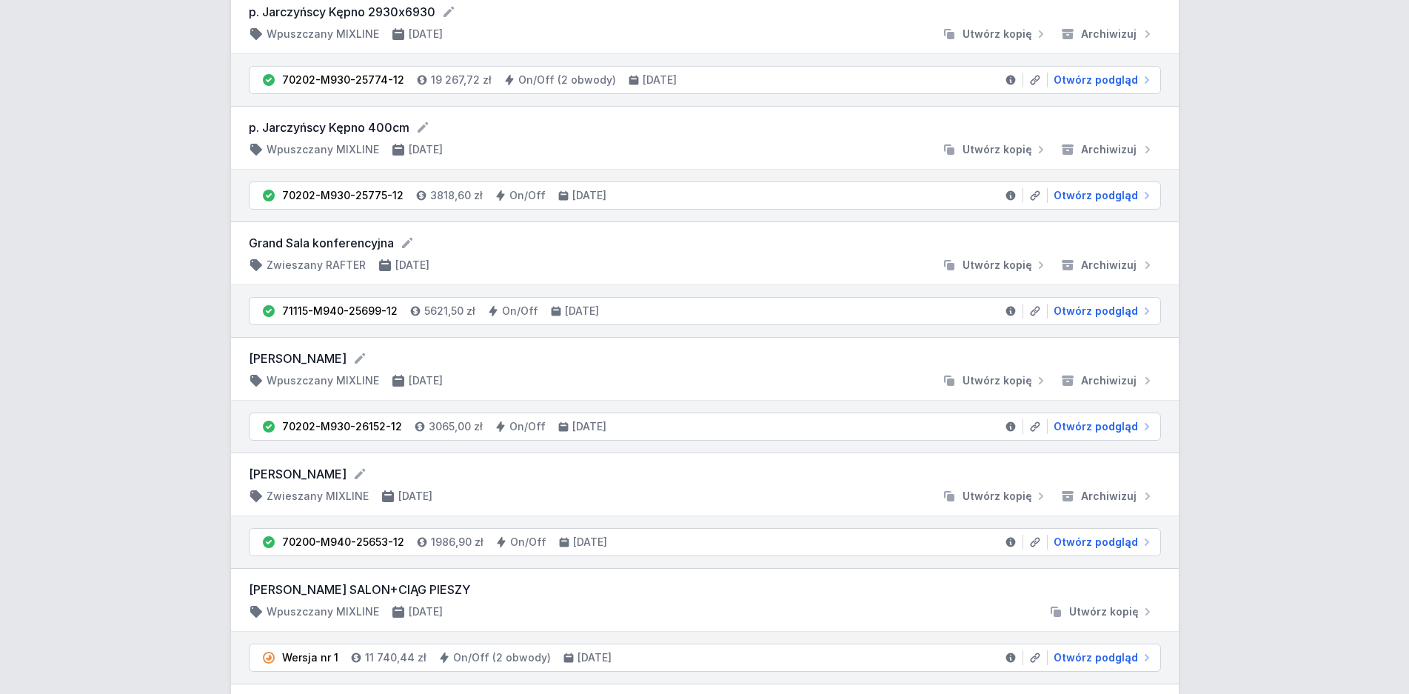
scroll to position [529, 0]
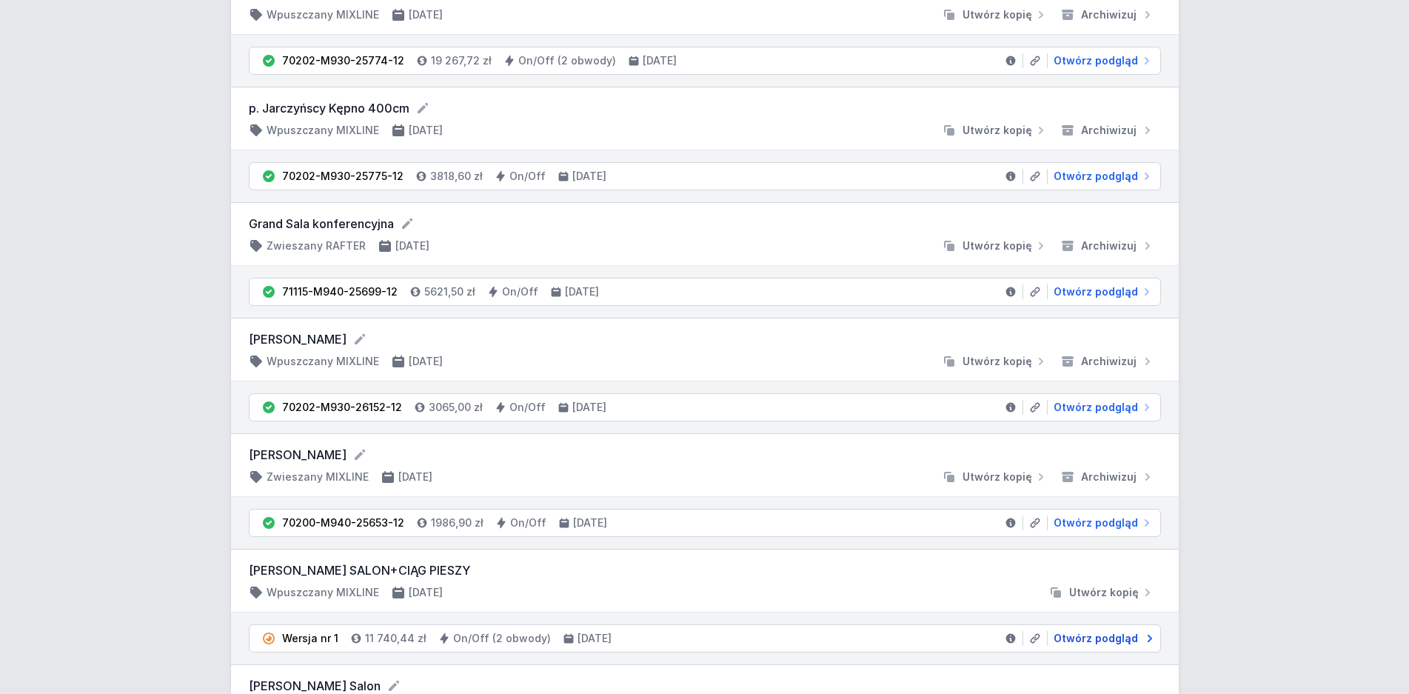
click at [1106, 639] on span "Otwórz podgląd" at bounding box center [1096, 638] width 84 height 15
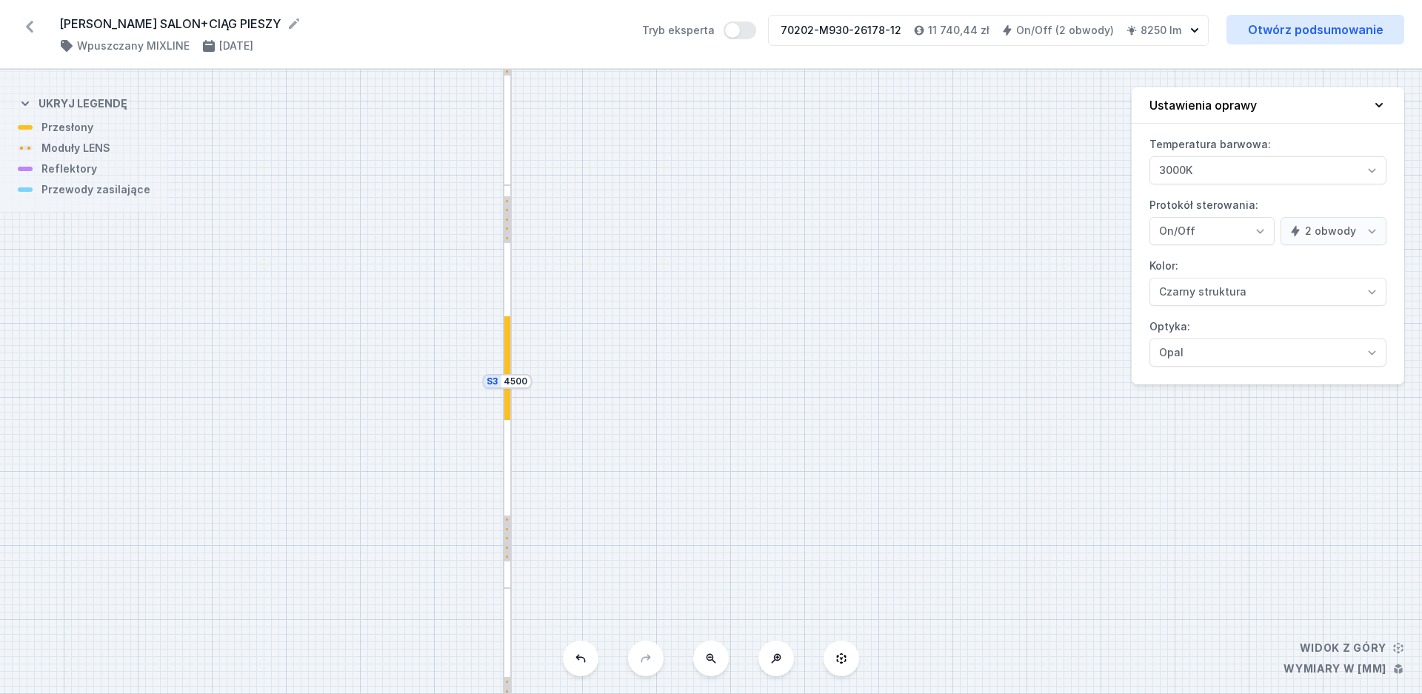
click at [509, 499] on div at bounding box center [508, 386] width 10 height 403
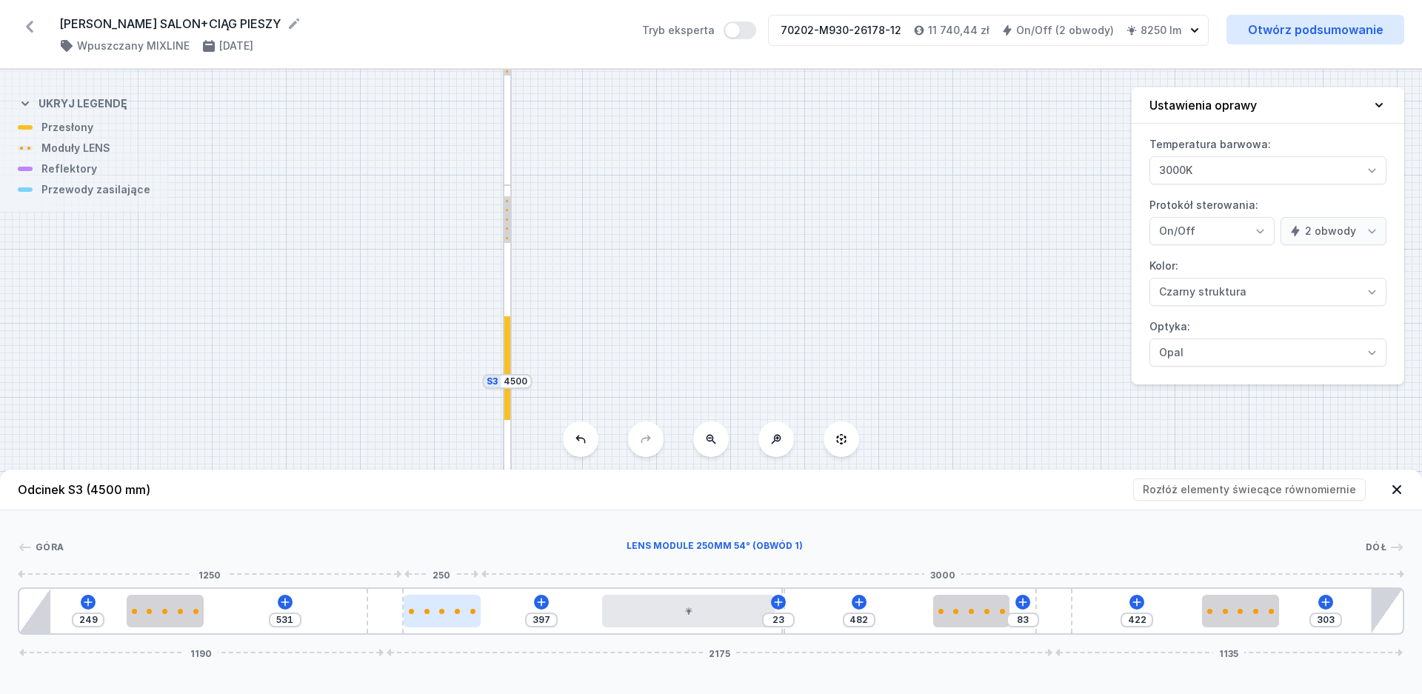
click at [460, 613] on div at bounding box center [442, 611] width 77 height 5
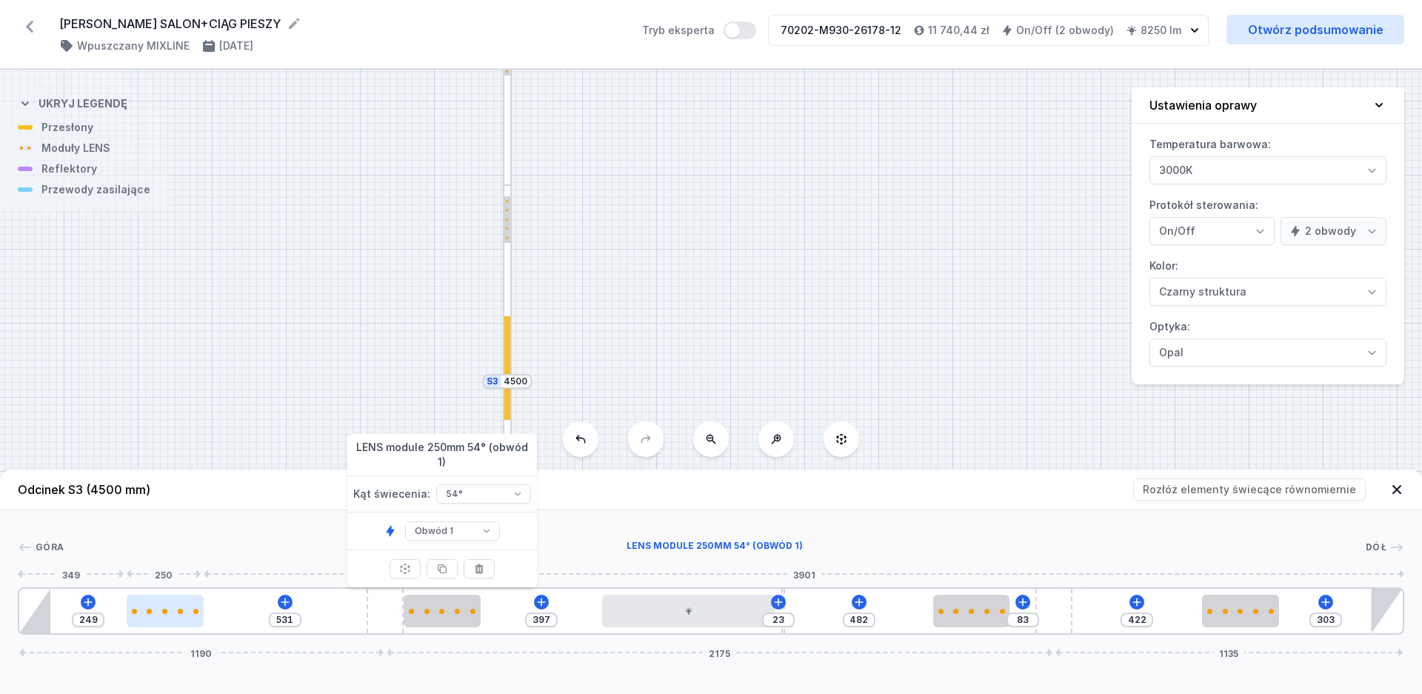
click at [150, 616] on div at bounding box center [165, 611] width 77 height 33
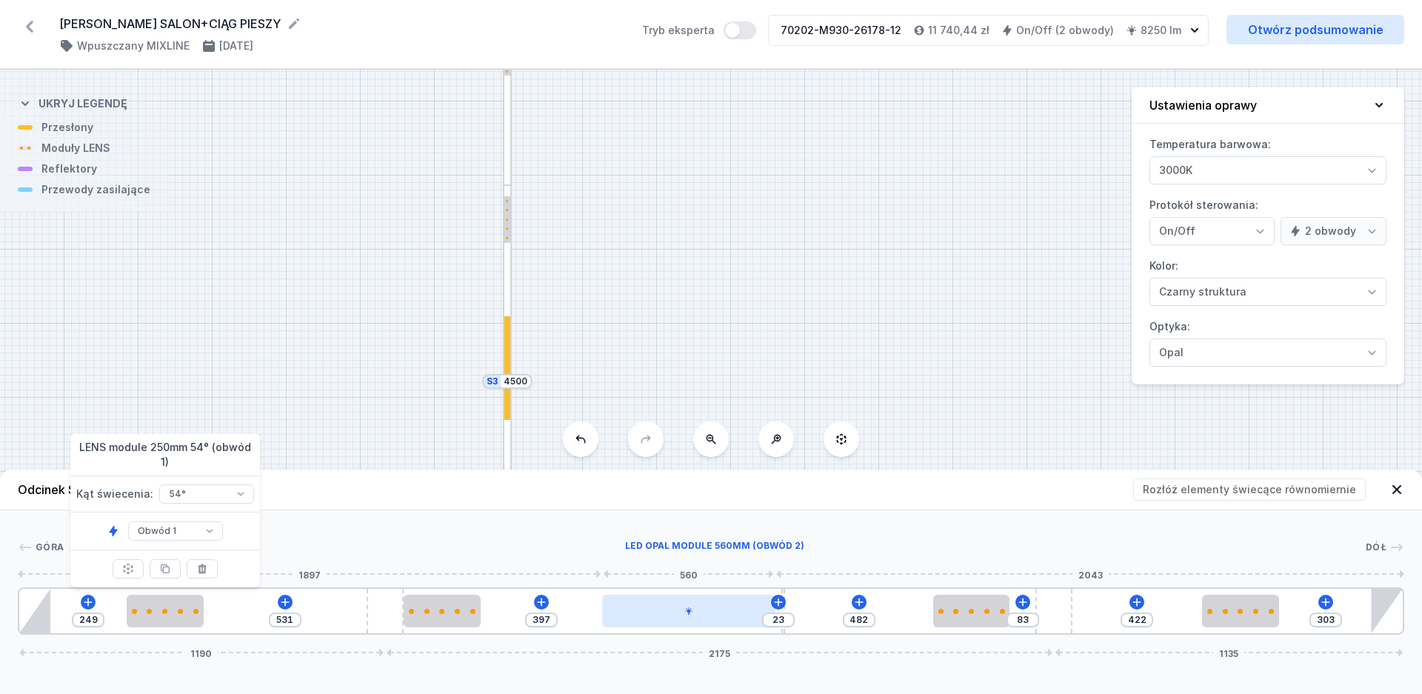
click at [724, 619] on div at bounding box center [688, 611] width 172 height 33
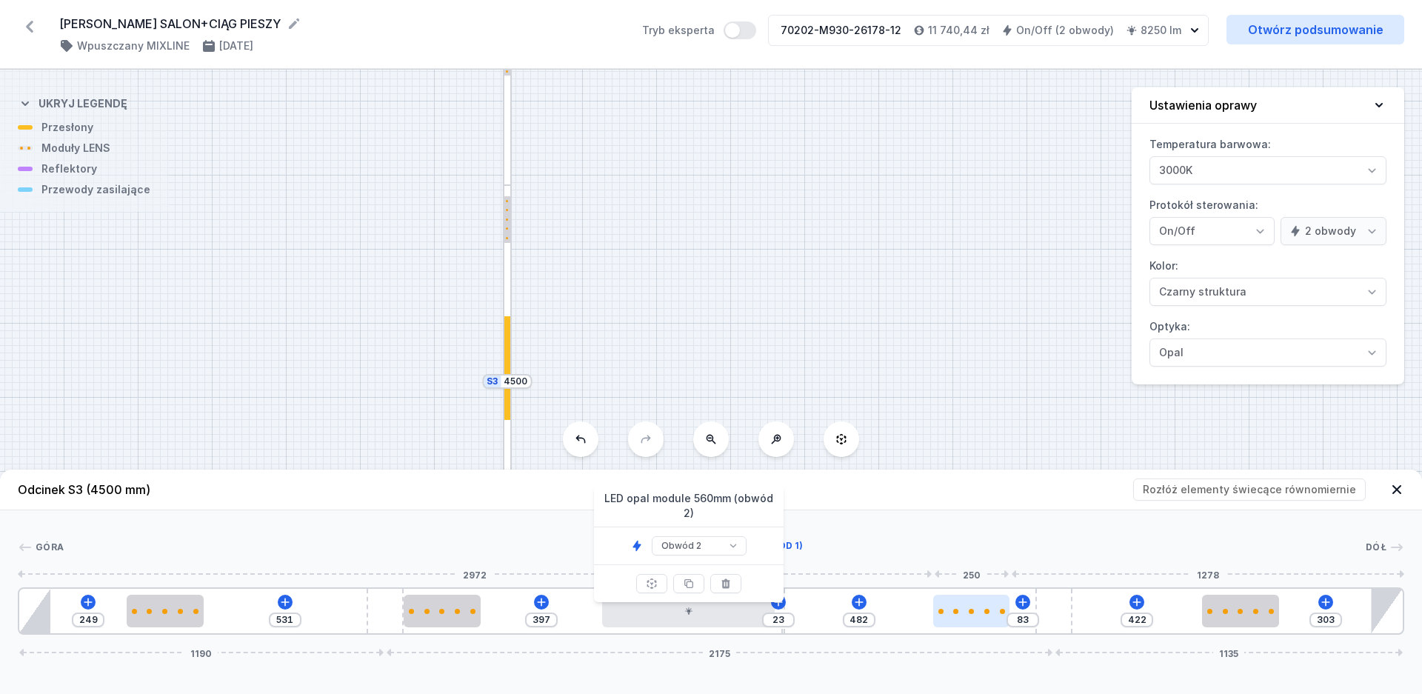
click at [951, 613] on div at bounding box center [971, 611] width 77 height 5
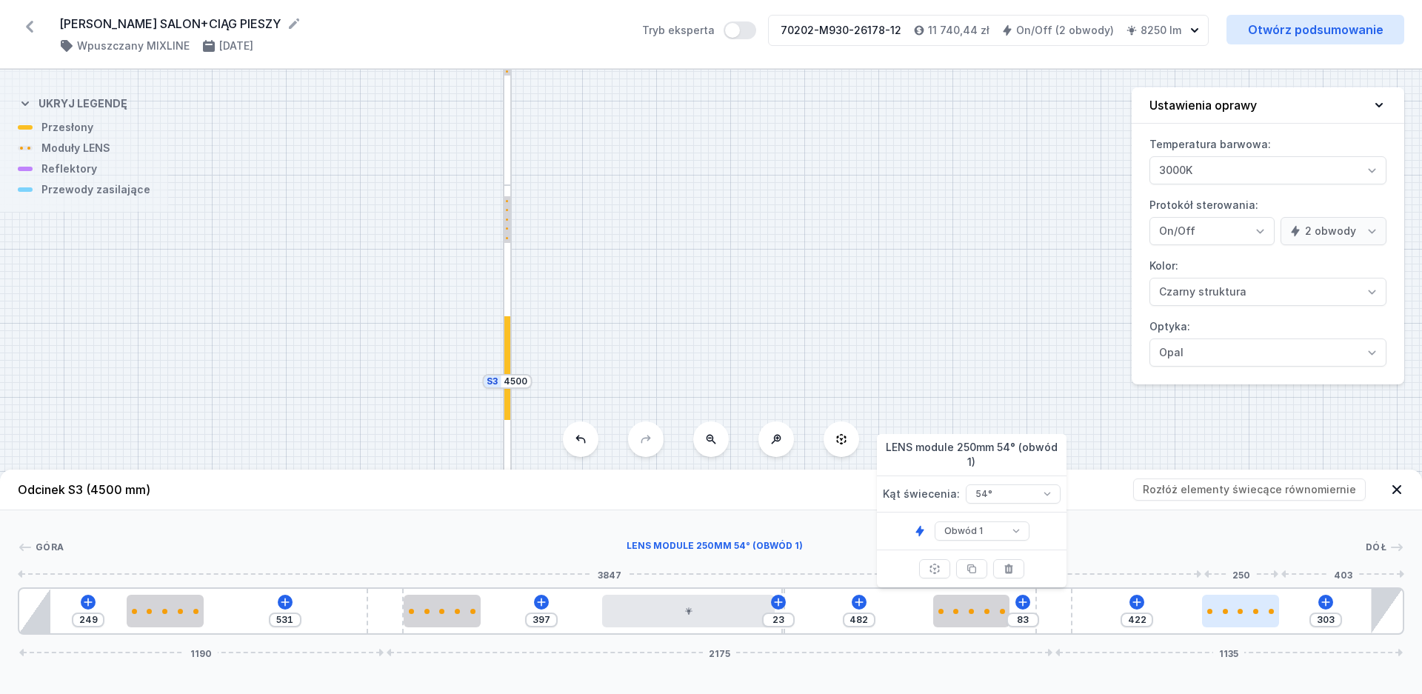
click at [1239, 609] on div at bounding box center [1240, 611] width 5 height 5
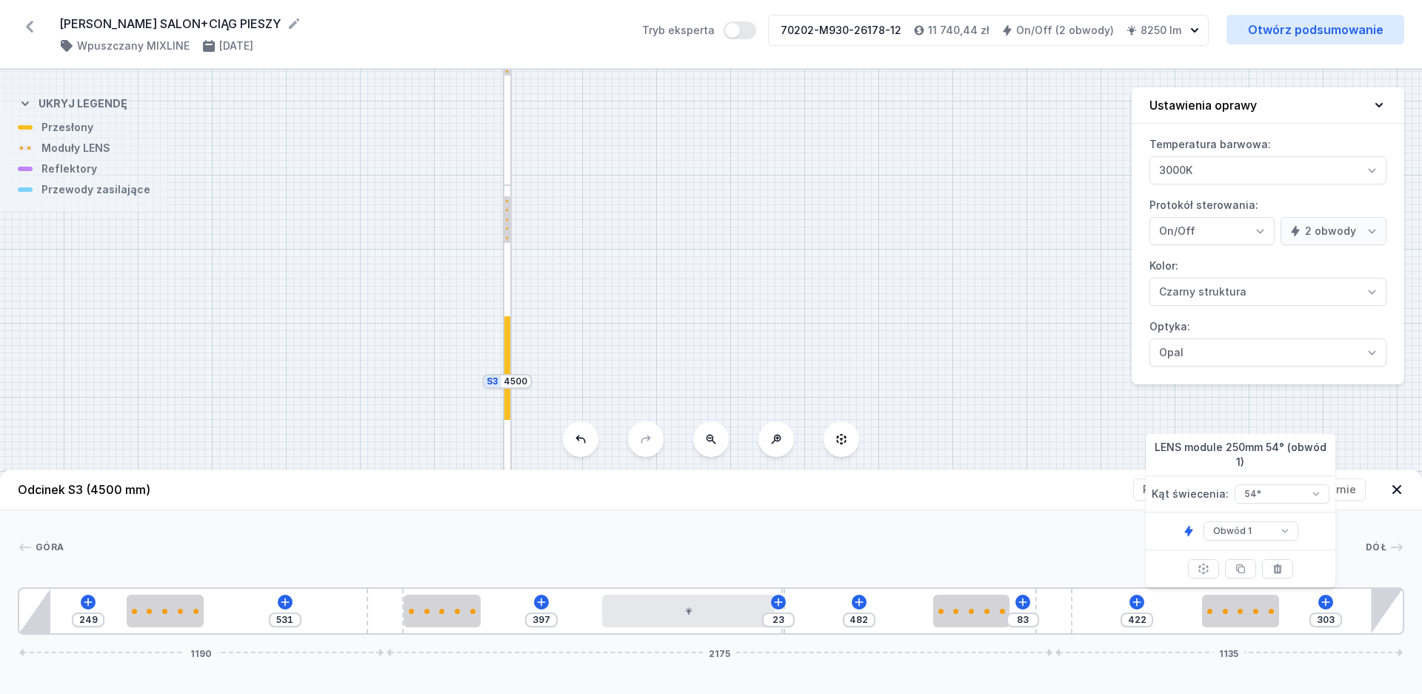
click at [1398, 491] on icon at bounding box center [1396, 489] width 9 height 9
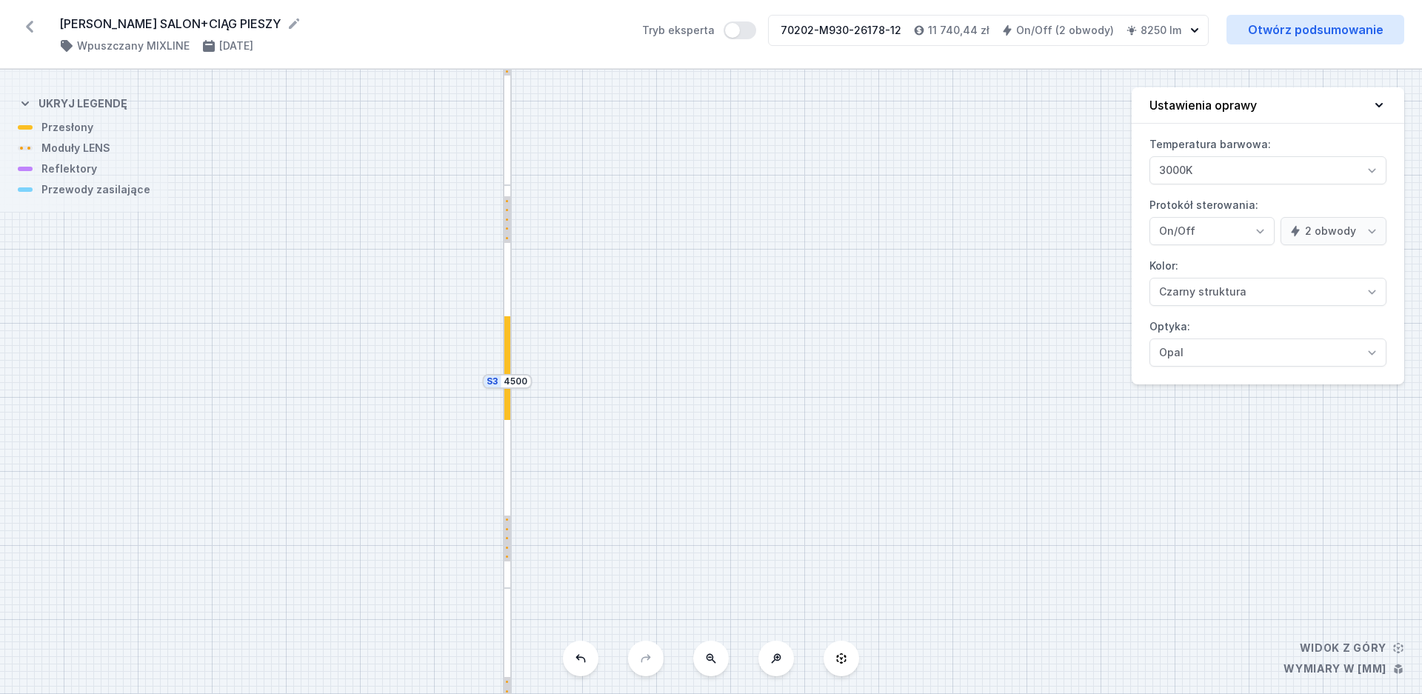
drag, startPoint x: 931, startPoint y: 347, endPoint x: 767, endPoint y: 574, distance: 280.2
click at [788, 615] on div "S4 4700 S3 4500 S2 2500" at bounding box center [711, 382] width 1422 height 624
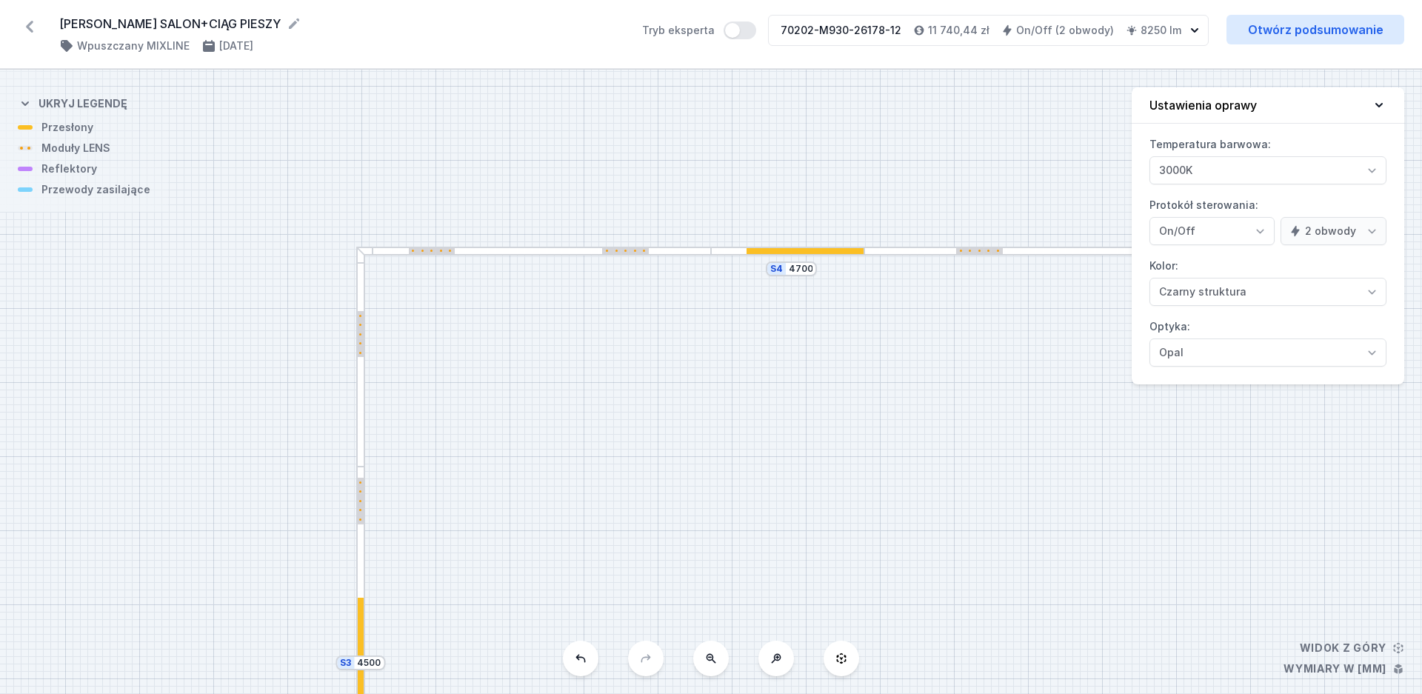
click at [690, 253] on div at bounding box center [533, 252] width 355 height 10
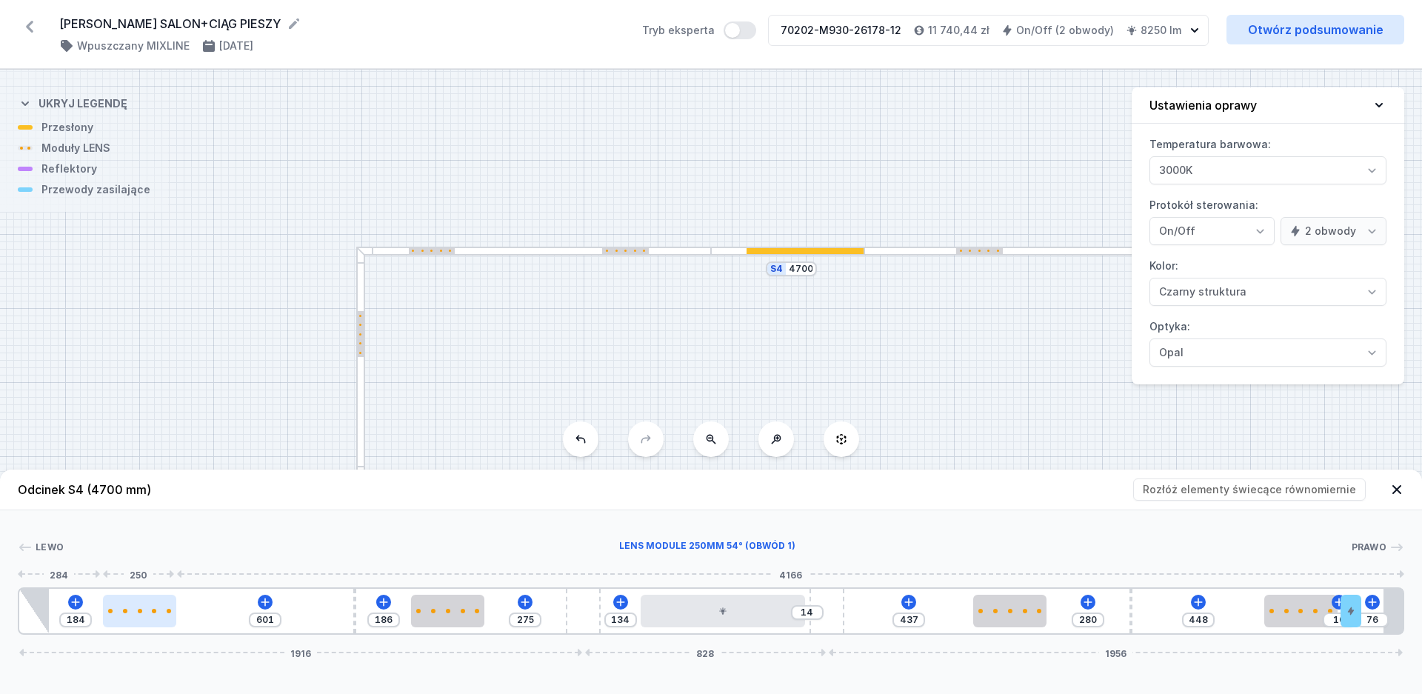
click at [148, 612] on div at bounding box center [139, 611] width 73 height 4
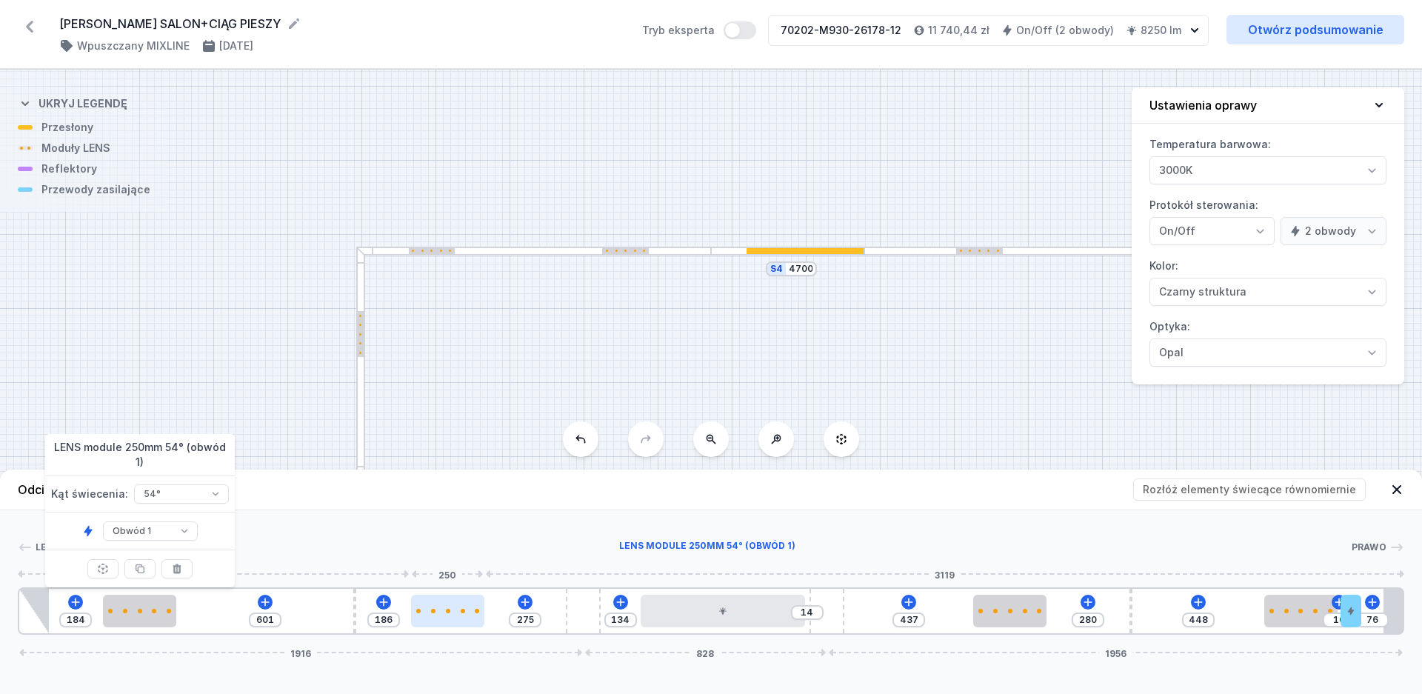
click at [438, 617] on div at bounding box center [447, 611] width 73 height 33
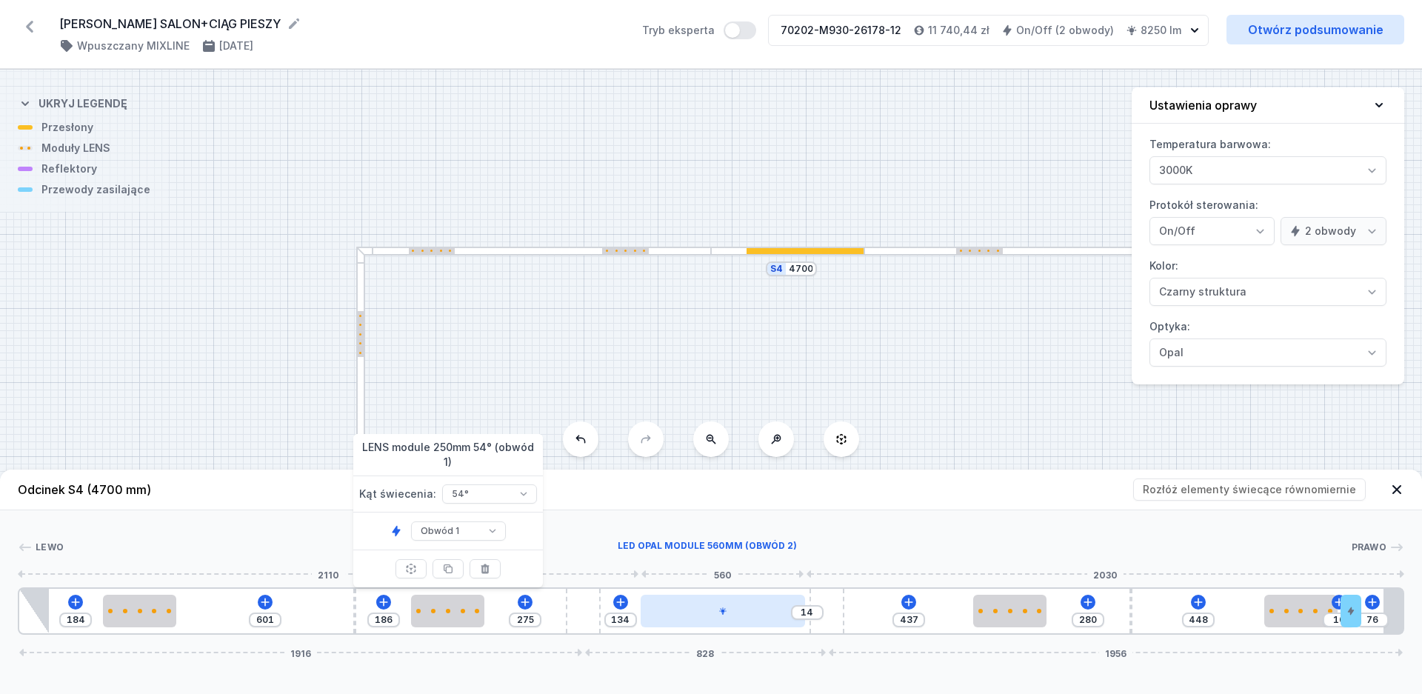
click at [684, 618] on div at bounding box center [723, 611] width 165 height 33
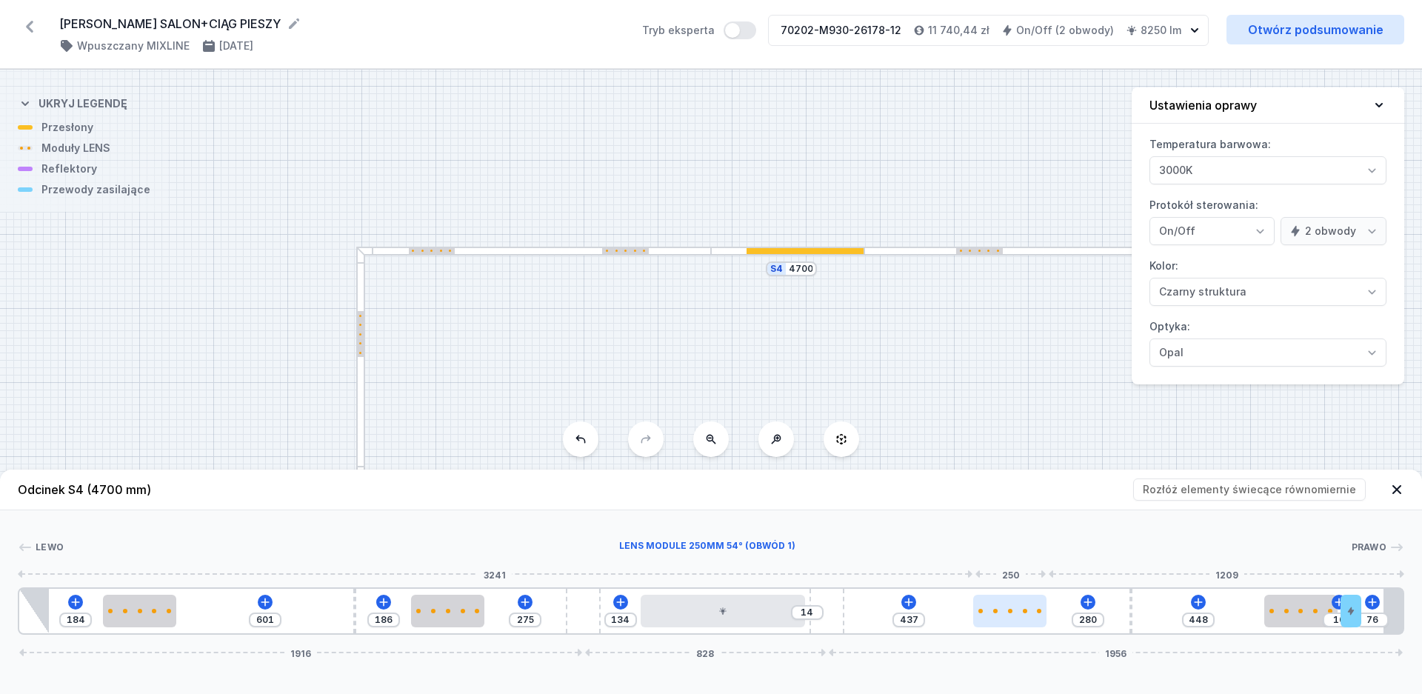
click at [1000, 624] on div at bounding box center [1009, 611] width 73 height 33
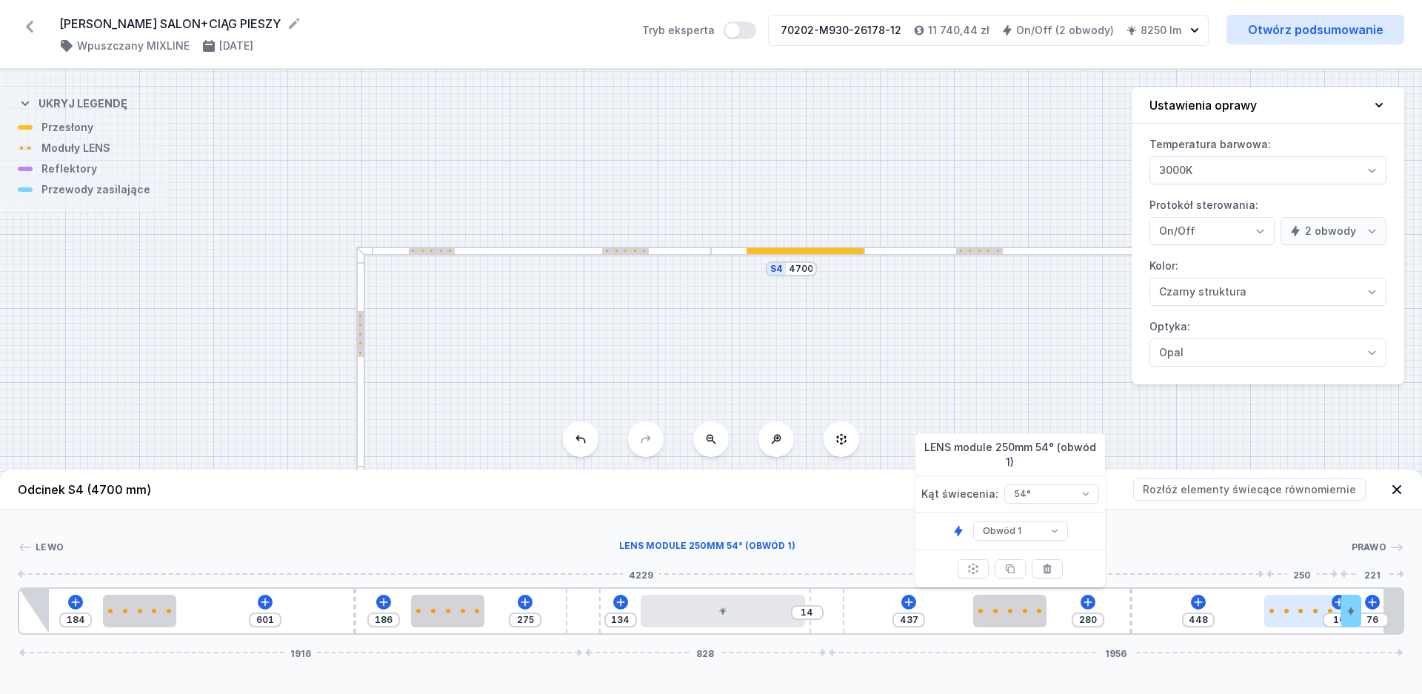
click at [1309, 620] on div at bounding box center [1300, 611] width 73 height 33
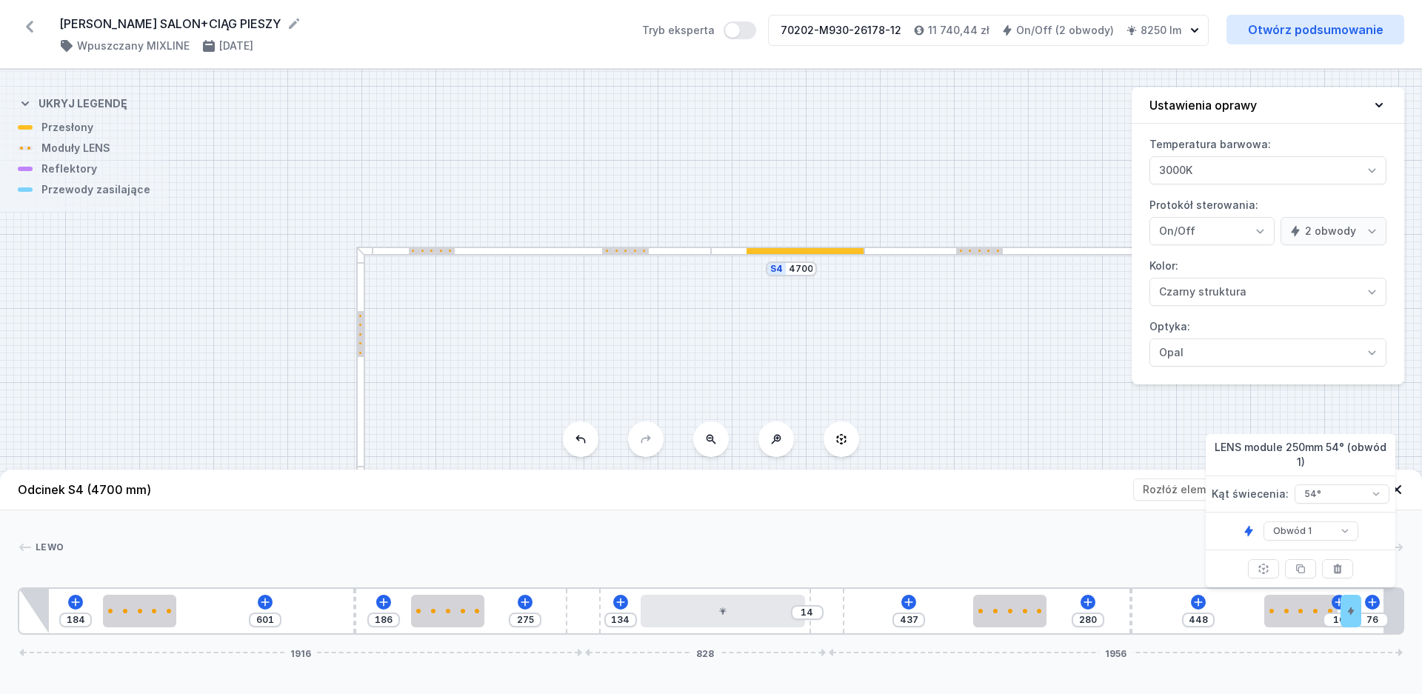
click at [1041, 407] on div "S4 4700 S3 4500 S2 2500" at bounding box center [711, 382] width 1422 height 624
drag, startPoint x: 977, startPoint y: 423, endPoint x: 959, endPoint y: 273, distance: 150.7
click at [1025, 219] on div "S4 4700 S3 4500 S2 2500" at bounding box center [711, 382] width 1422 height 624
drag, startPoint x: 808, startPoint y: 375, endPoint x: 769, endPoint y: 173, distance: 205.8
click at [952, 143] on div "S4 4700 S3 4500 S2 2500" at bounding box center [711, 382] width 1422 height 624
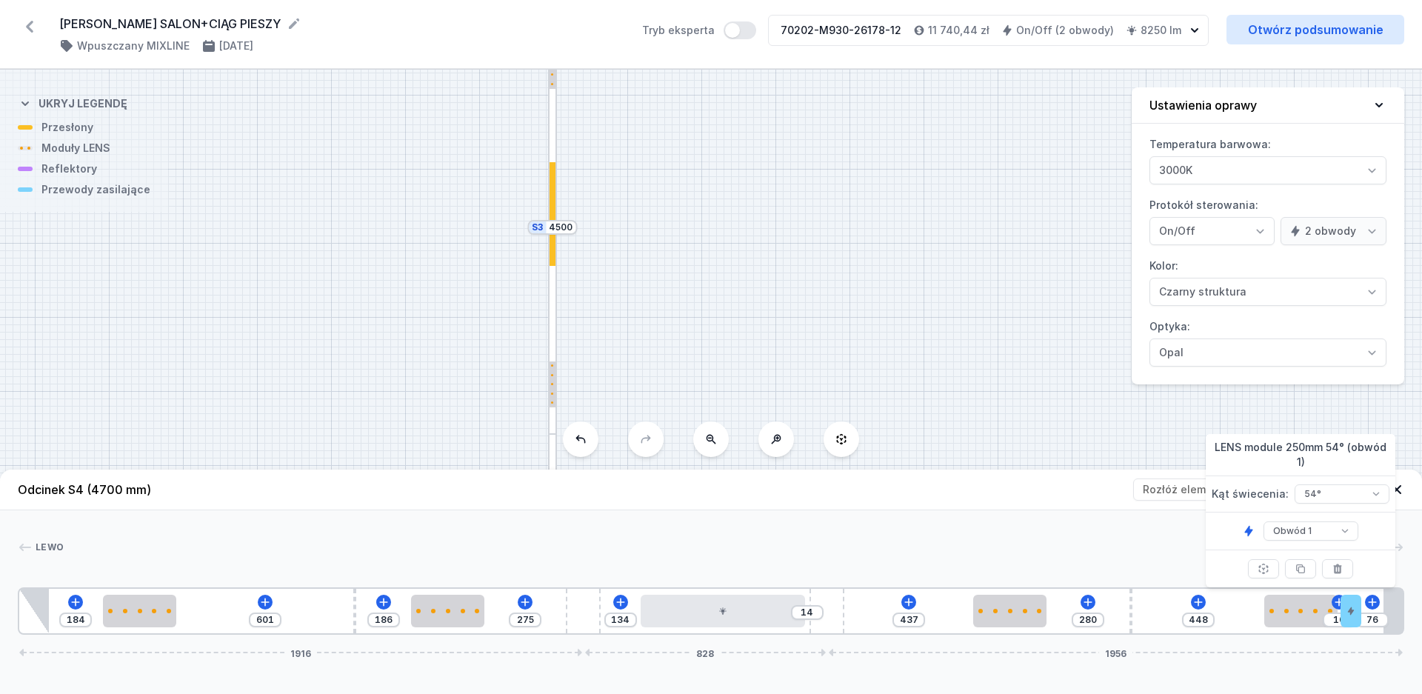
drag, startPoint x: 620, startPoint y: 244, endPoint x: 787, endPoint y: 93, distance: 225.4
click at [784, 94] on div "S4 4700 S3 4500 S2 2500" at bounding box center [711, 382] width 1422 height 624
drag, startPoint x: 380, startPoint y: 390, endPoint x: 385, endPoint y: 200, distance: 189.7
click at [382, 226] on div "S4 4700 S3 4500 S2 2500" at bounding box center [711, 382] width 1422 height 624
click at [351, 316] on div at bounding box center [335, 314] width 149 height 10
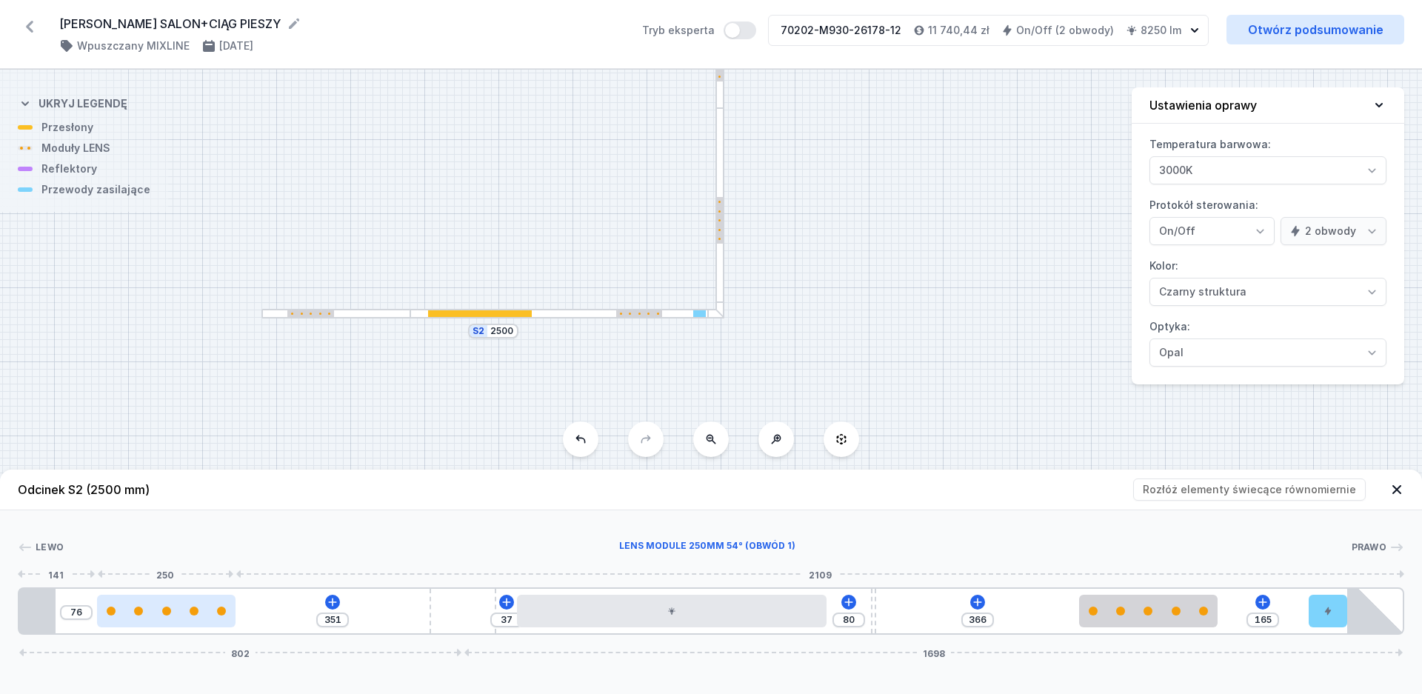
click at [153, 610] on div at bounding box center [166, 611] width 138 height 9
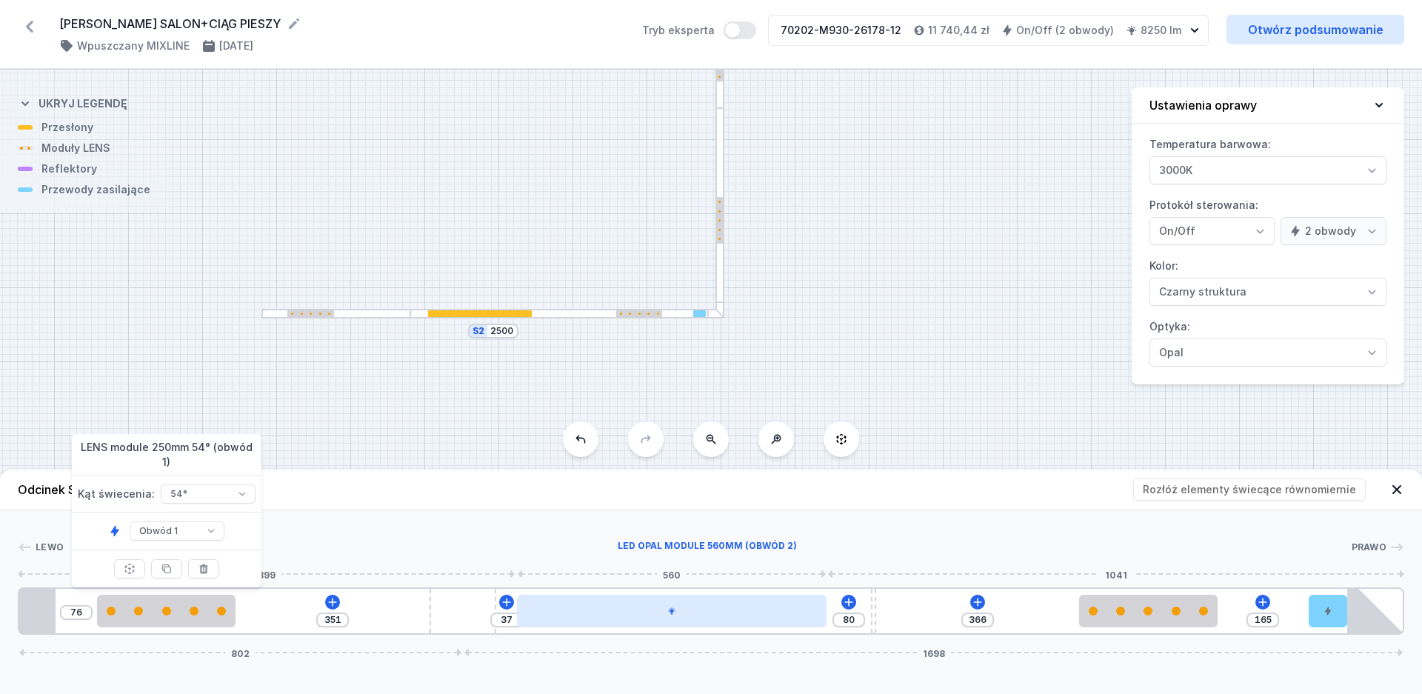
click at [574, 608] on div at bounding box center [672, 611] width 310 height 33
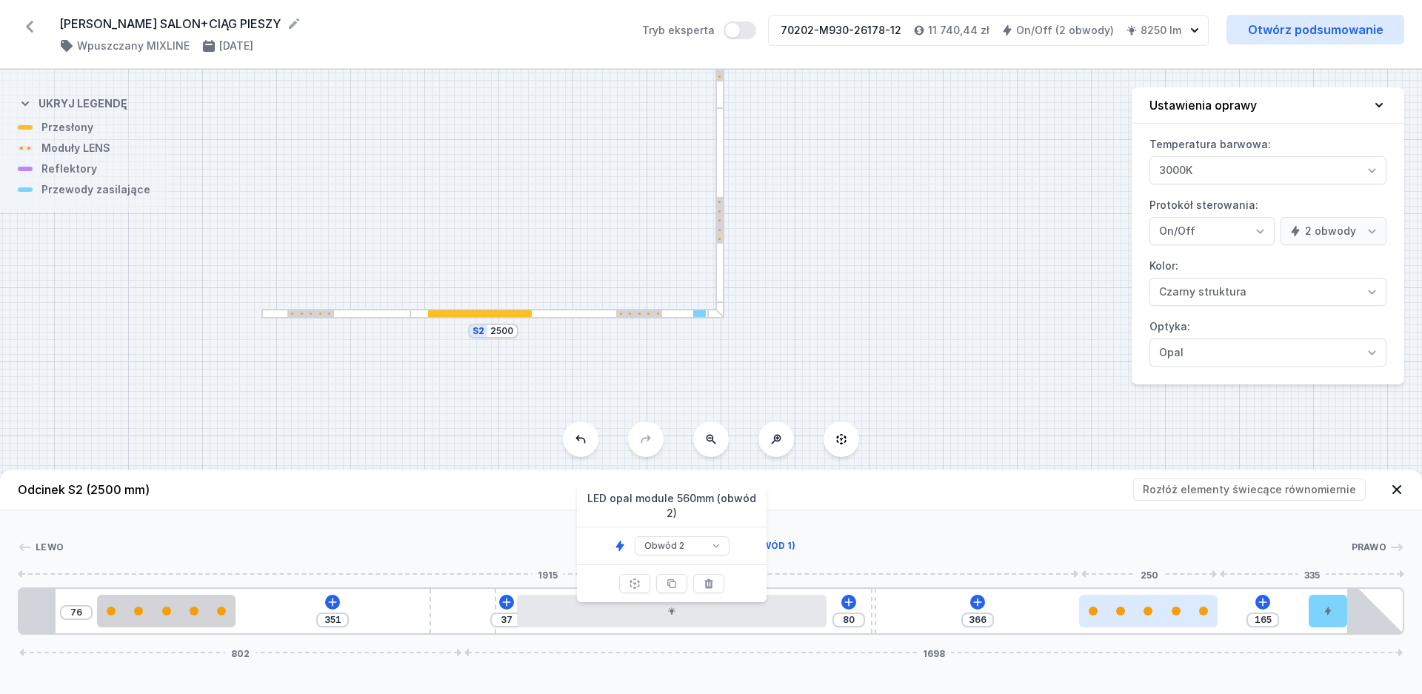
click at [1106, 612] on div at bounding box center [1148, 611] width 138 height 9
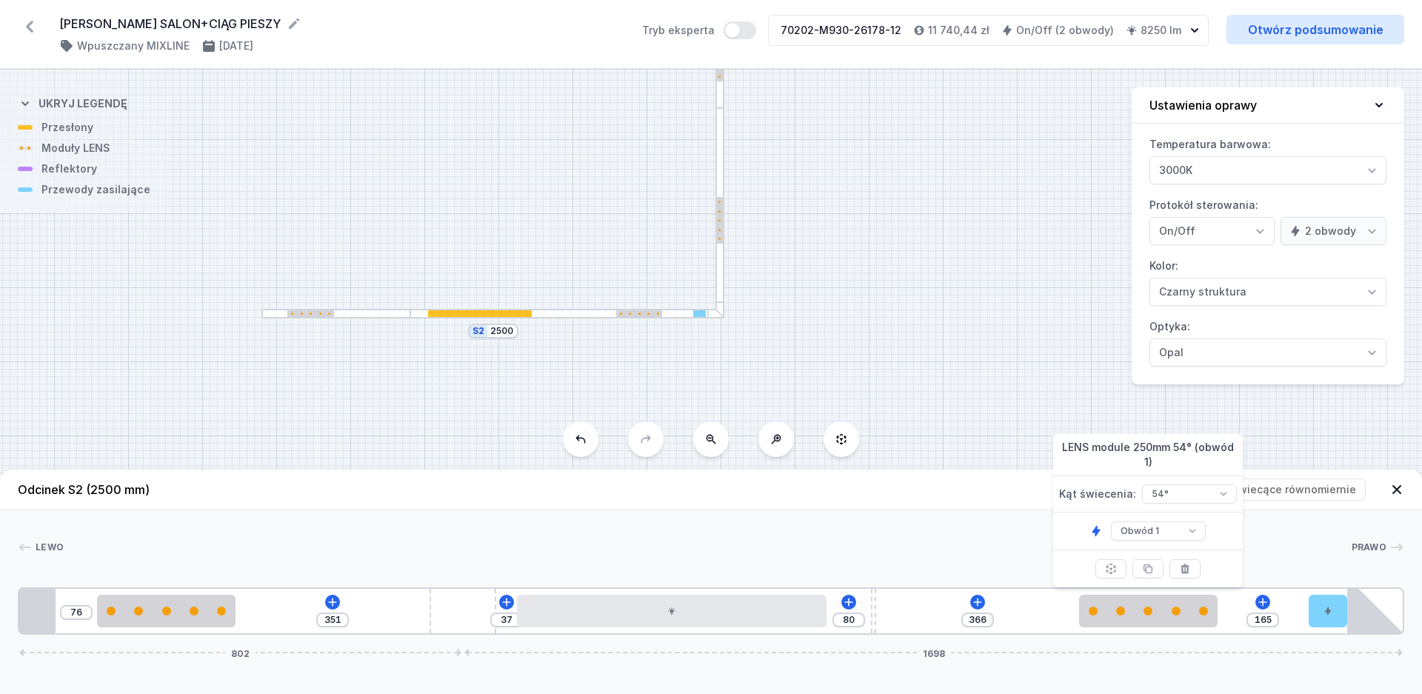
click at [29, 26] on icon at bounding box center [29, 27] width 7 height 12
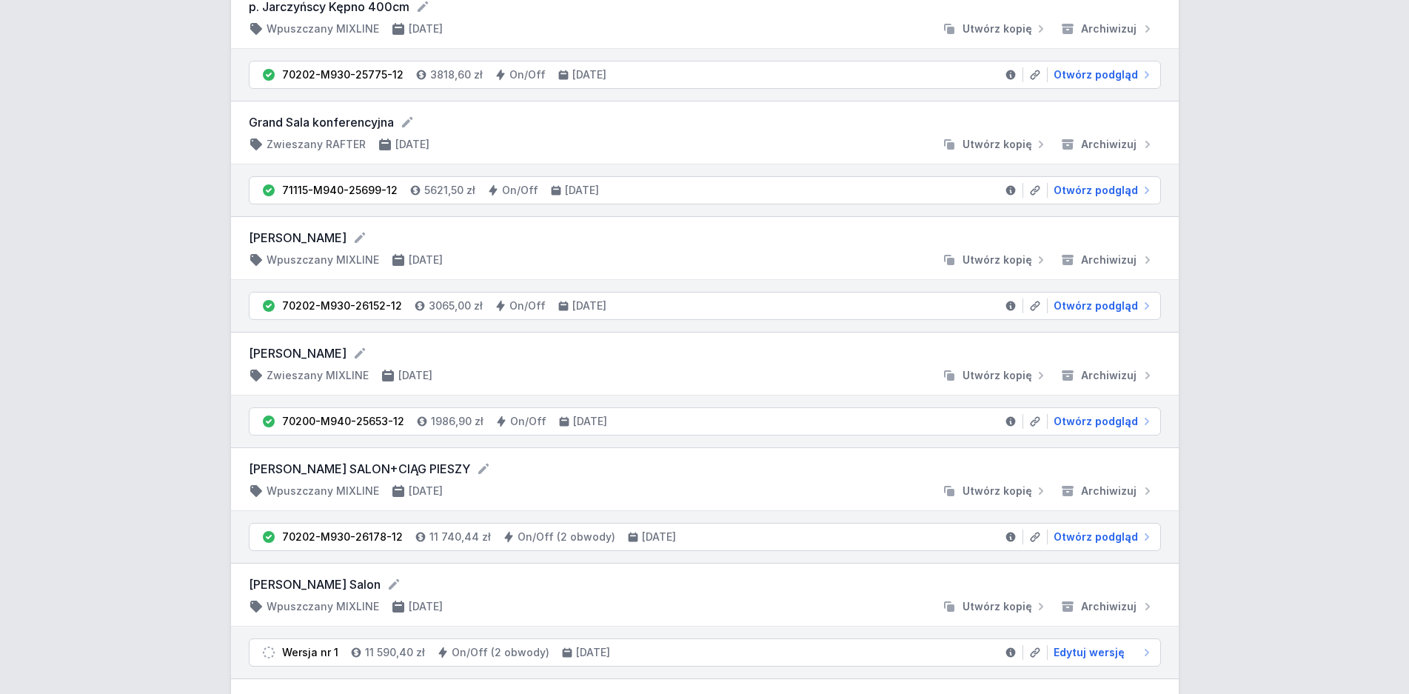
scroll to position [680, 0]
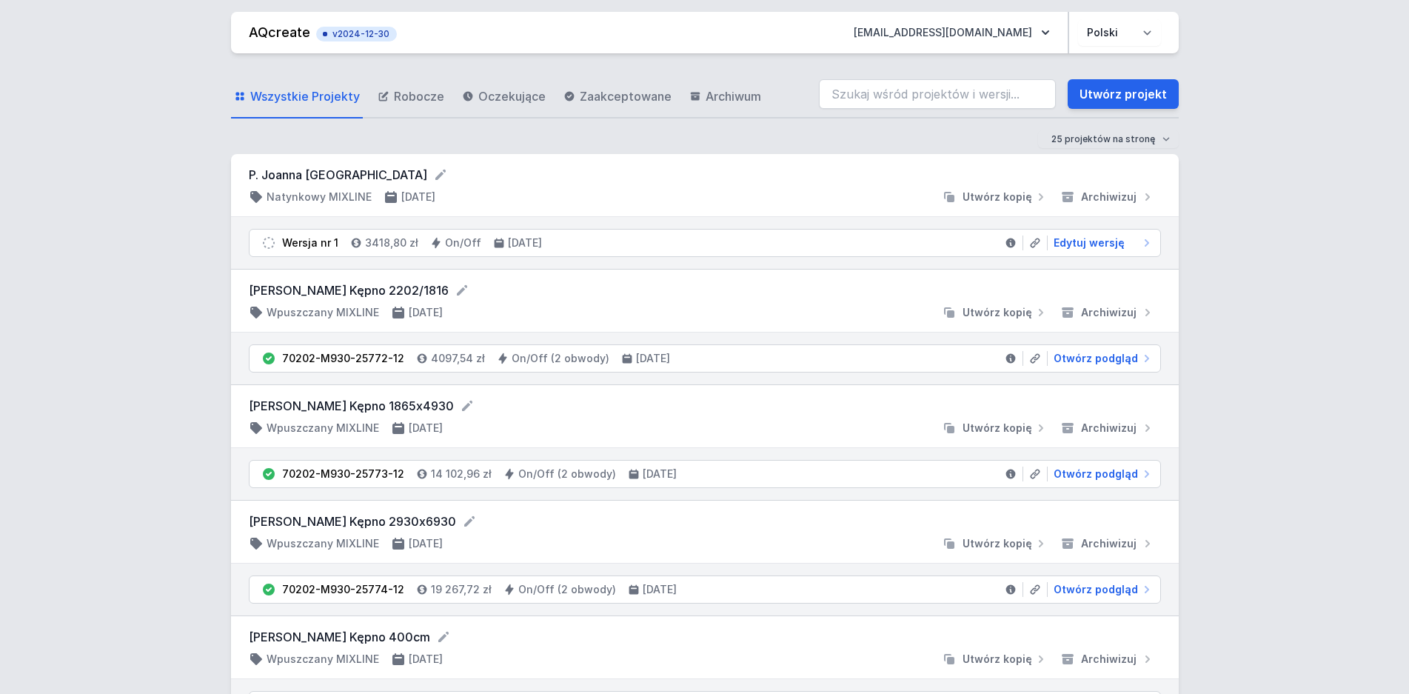
scroll to position [680, 0]
